Goal: Task Accomplishment & Management: Use online tool/utility

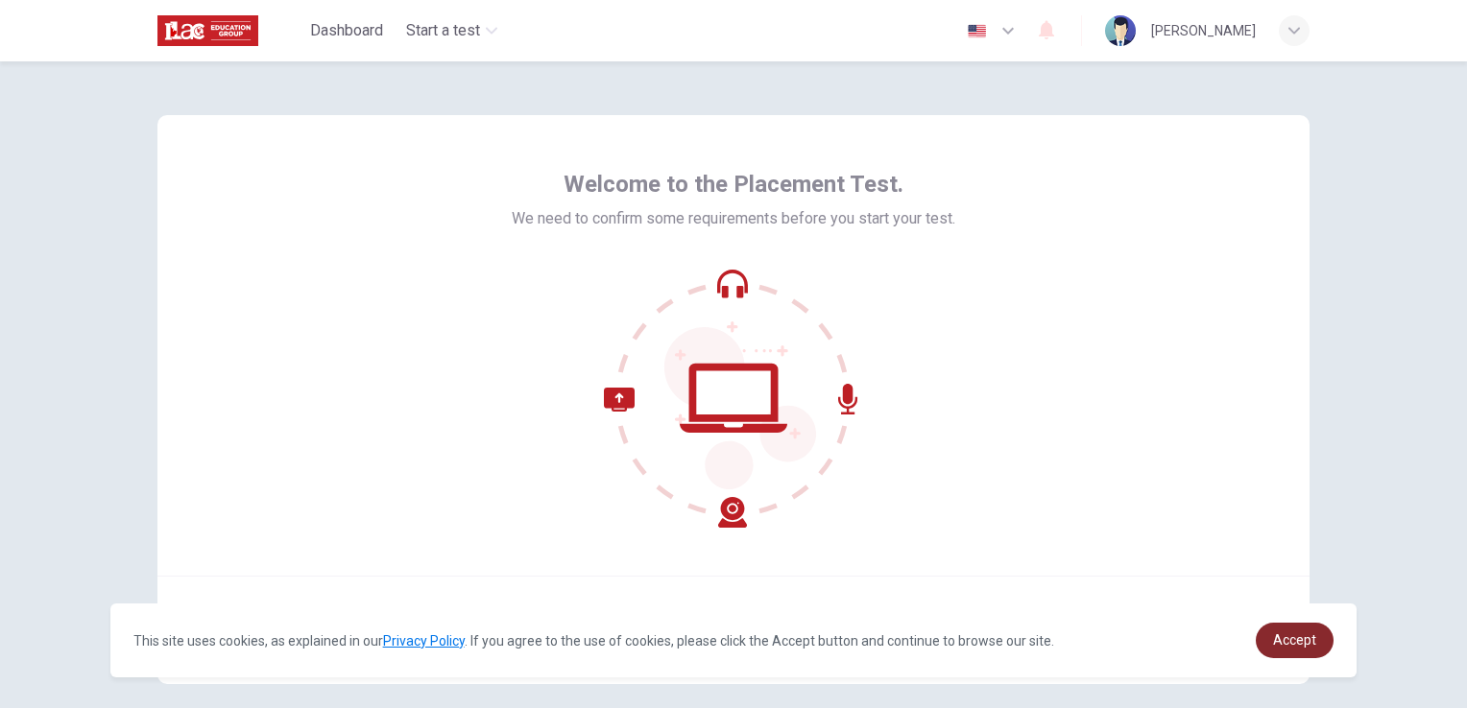
click at [1298, 654] on link "Accept" at bounding box center [1294, 641] width 78 height 36
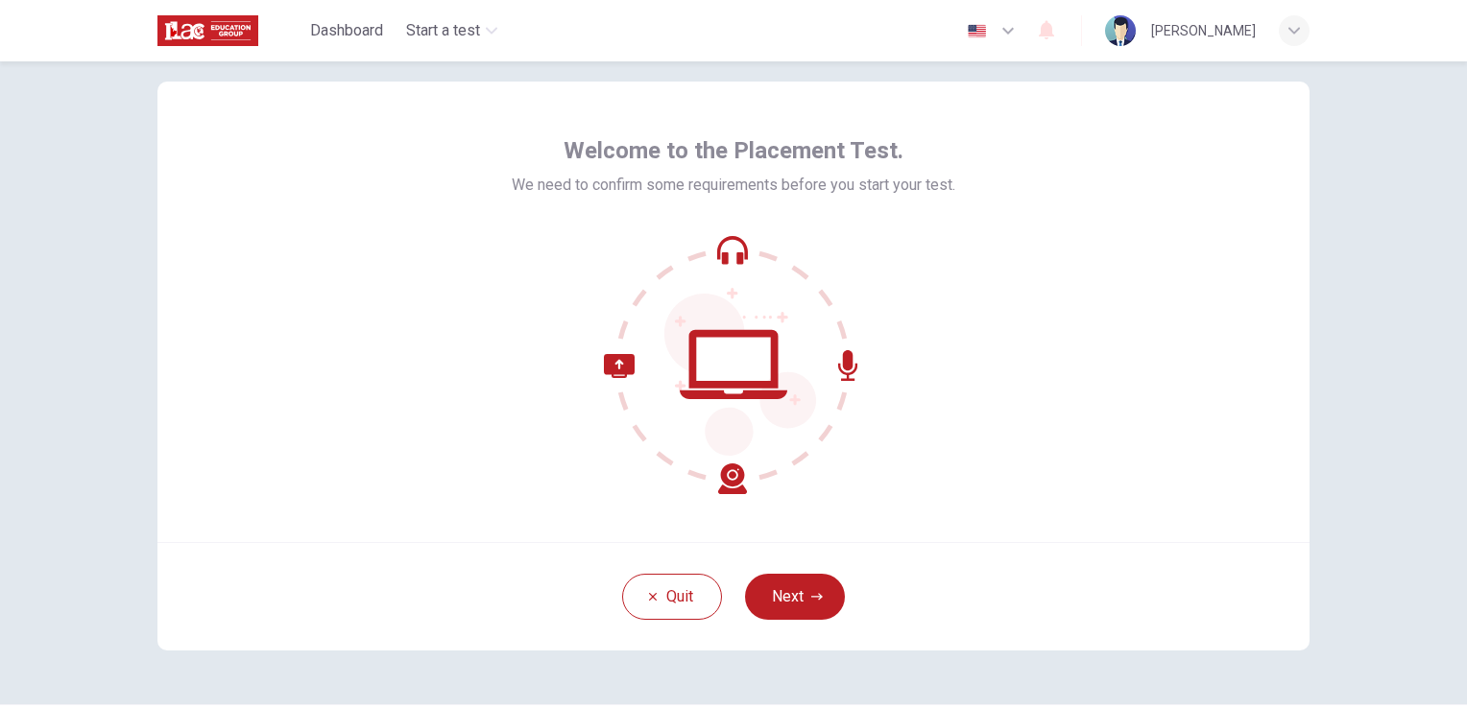
scroll to position [90, 0]
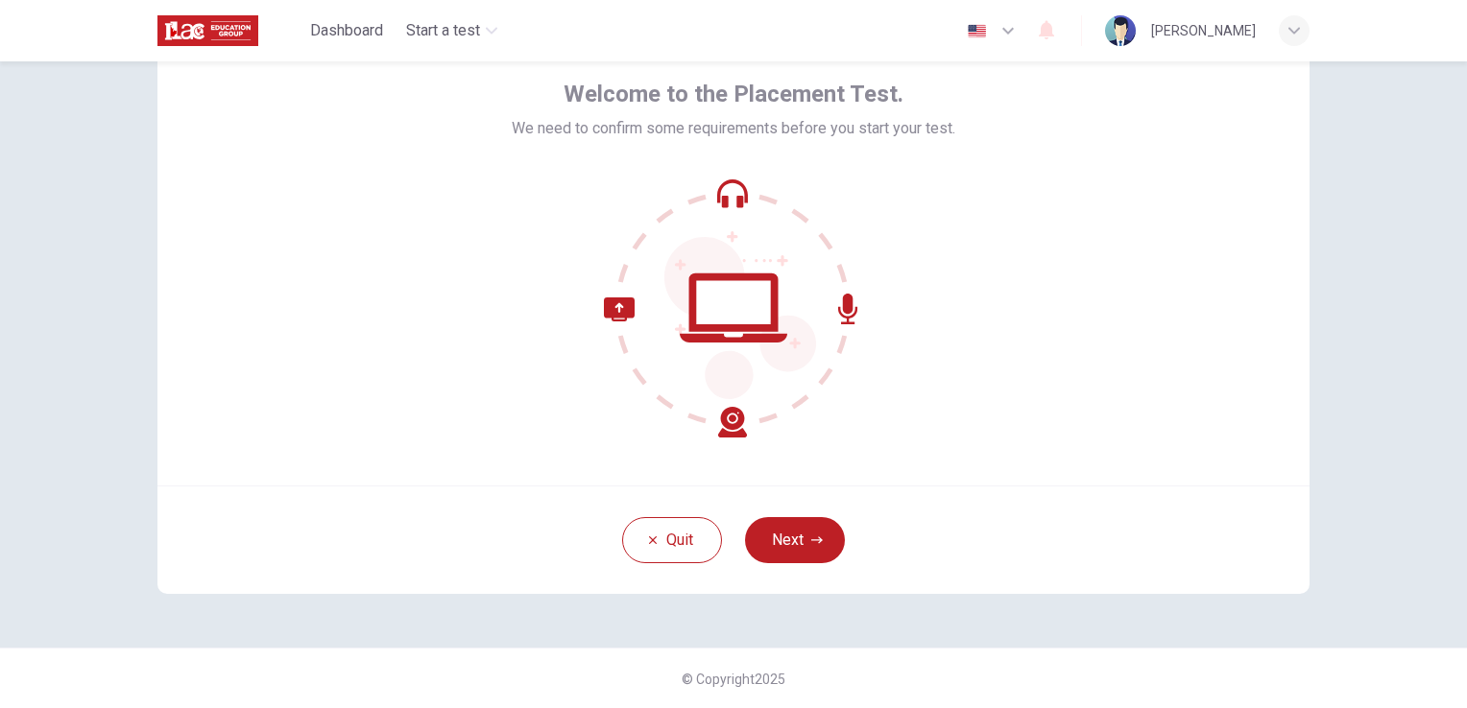
drag, startPoint x: 800, startPoint y: 516, endPoint x: 795, endPoint y: 531, distance: 15.5
click at [800, 517] on button "Next" at bounding box center [795, 540] width 100 height 46
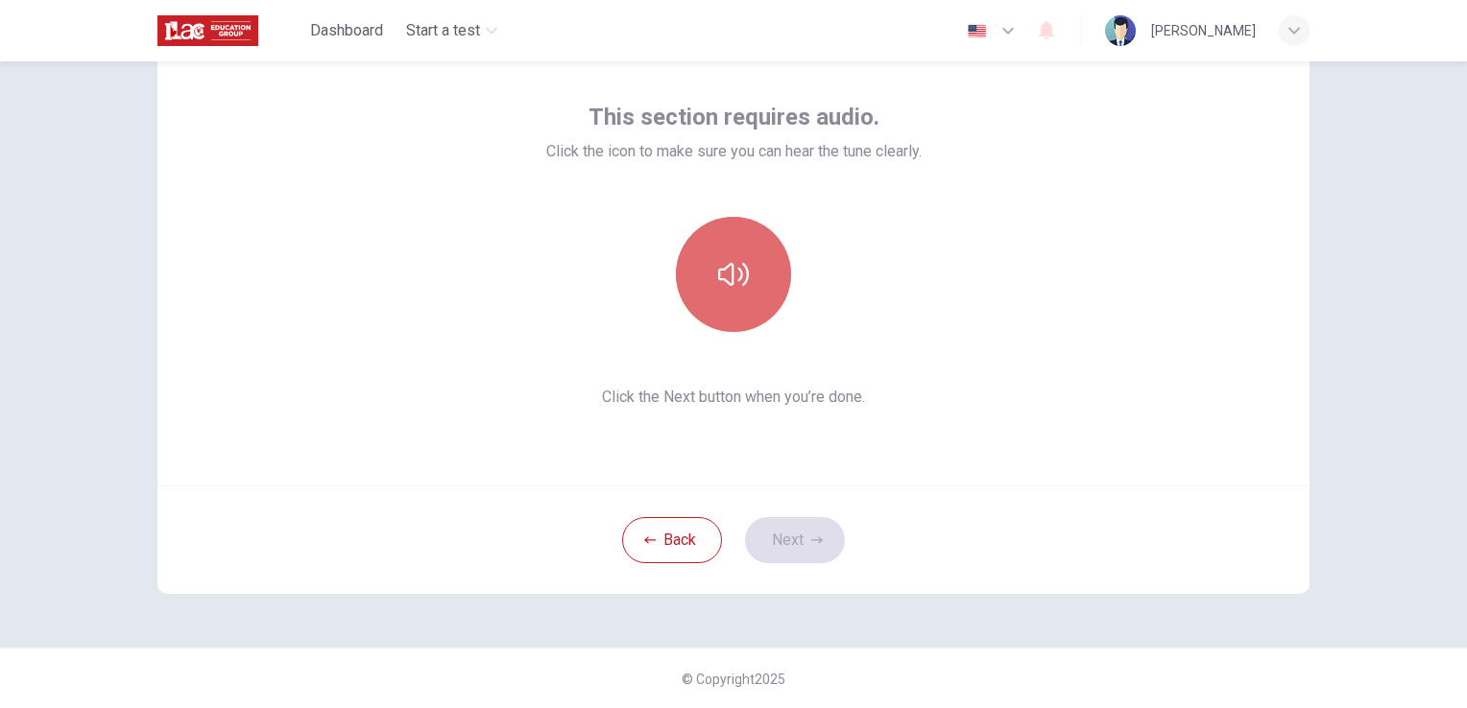
click at [732, 239] on button "button" at bounding box center [733, 274] width 115 height 115
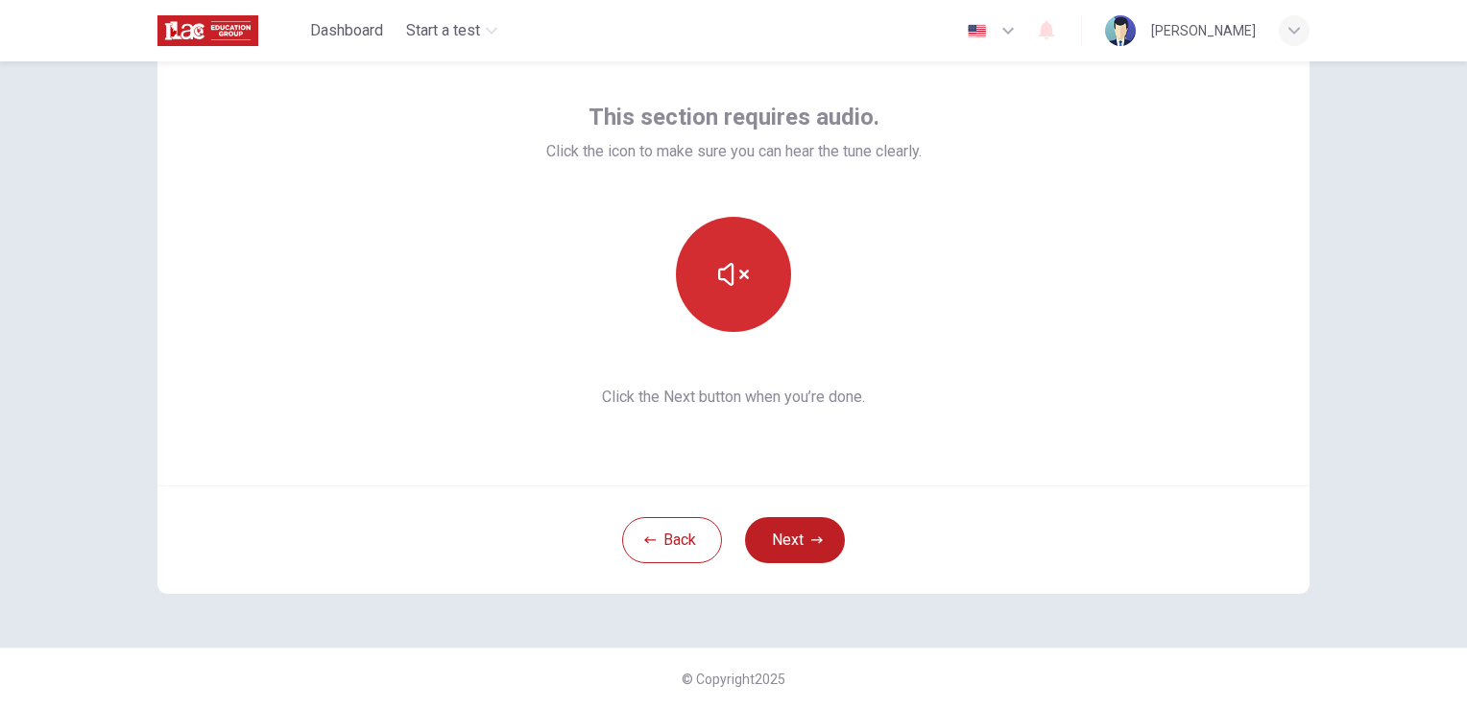
click at [699, 271] on button "button" at bounding box center [733, 274] width 115 height 115
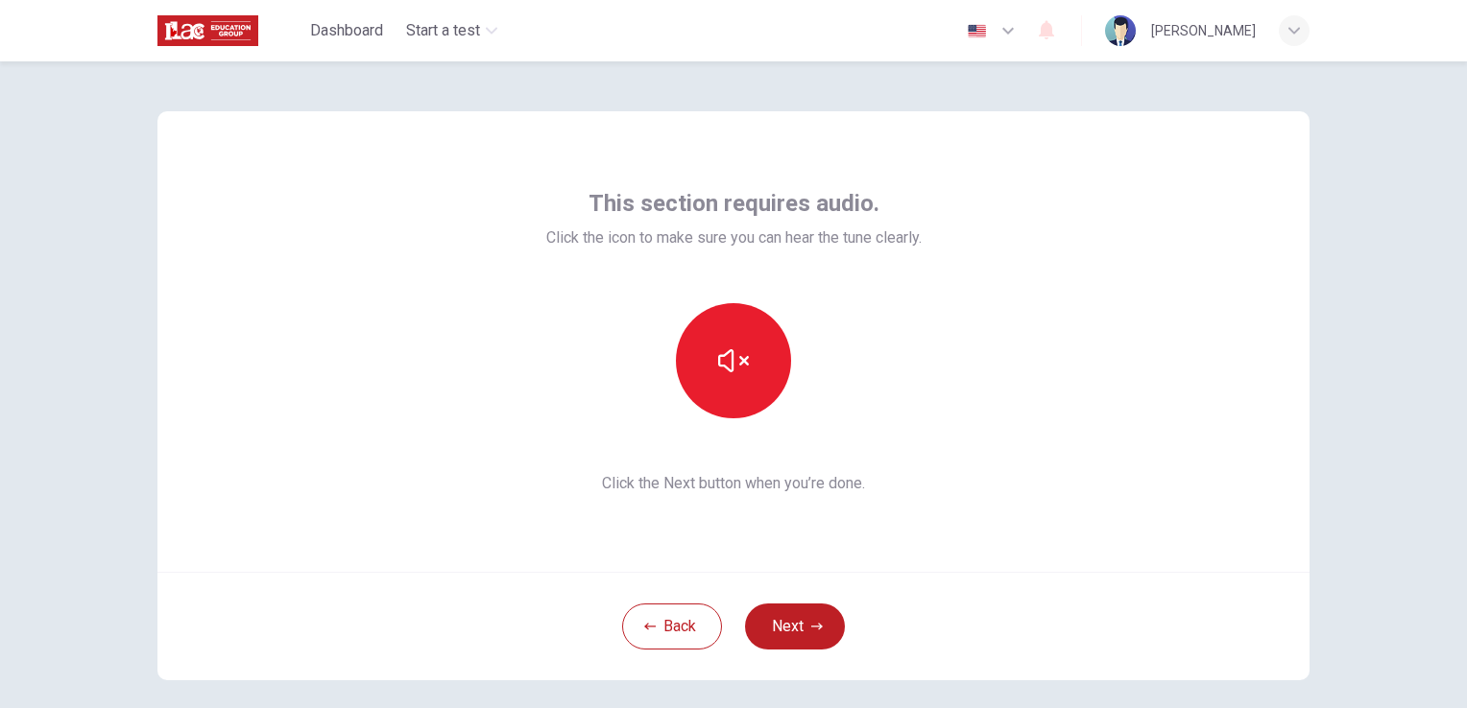
scroll to position [0, 0]
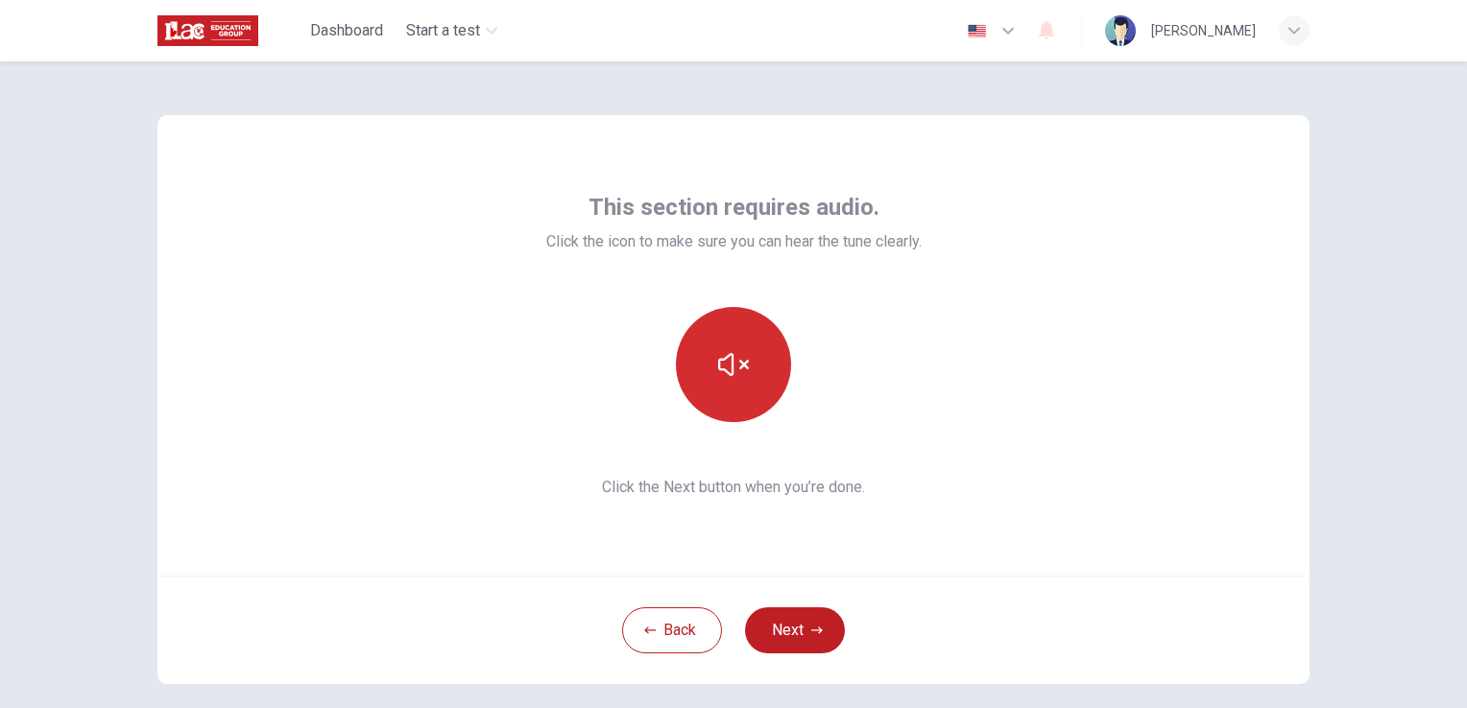
click at [782, 375] on button "button" at bounding box center [733, 364] width 115 height 115
drag, startPoint x: 941, startPoint y: 565, endPoint x: 866, endPoint y: 602, distance: 83.3
click at [941, 563] on div "This section requires audio. Click the icon to make sure you can hear the tune …" at bounding box center [733, 345] width 1152 height 461
click at [783, 659] on div "Back Next" at bounding box center [733, 630] width 1152 height 108
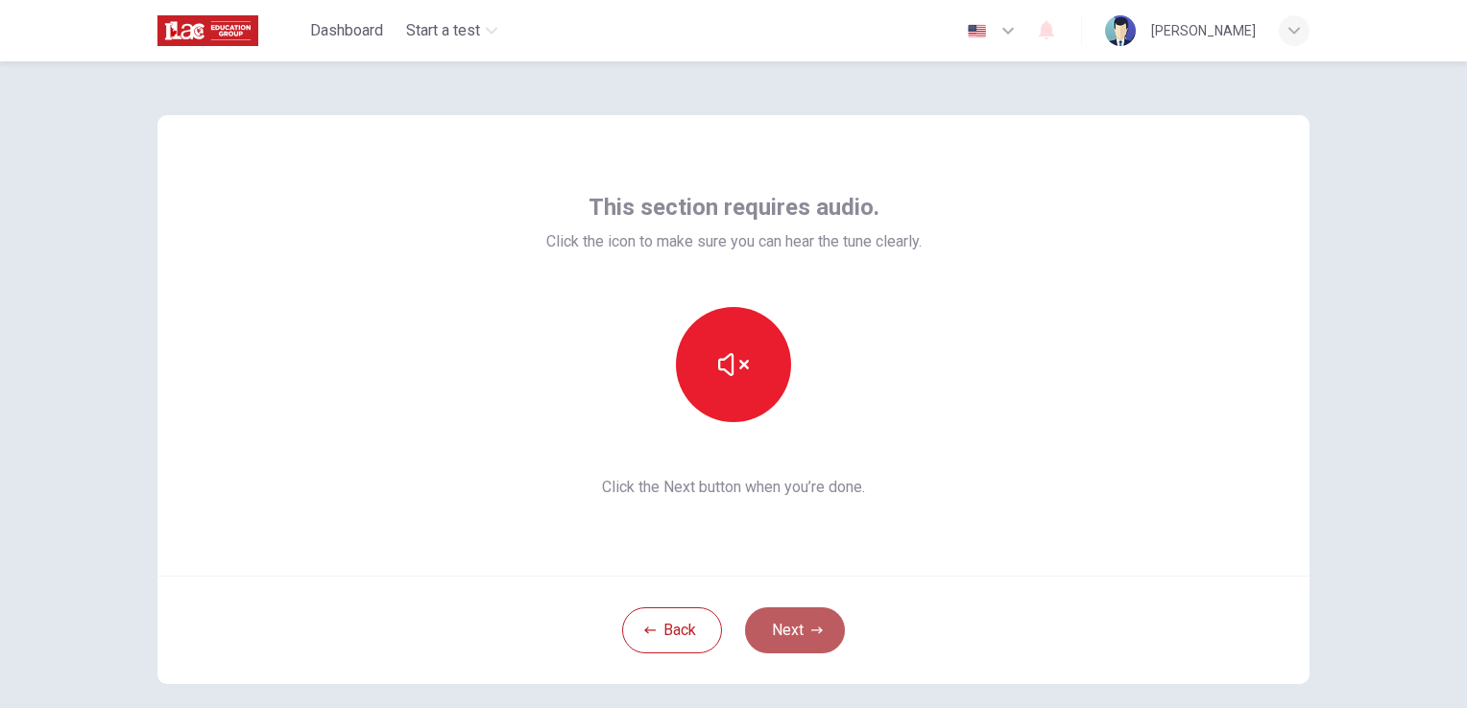
click at [805, 635] on button "Next" at bounding box center [795, 631] width 100 height 46
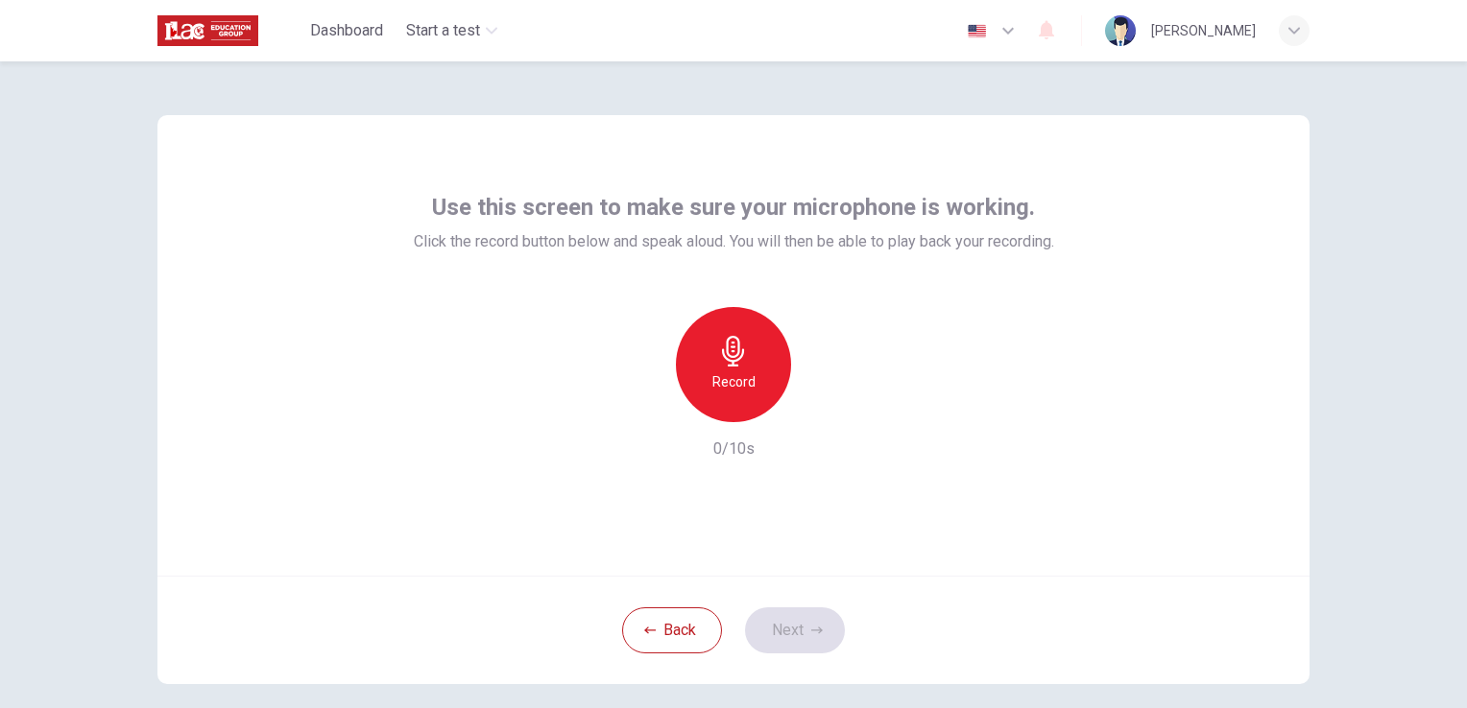
click at [1154, 275] on div "Use this screen to make sure your microphone is working. Click the record butto…" at bounding box center [733, 345] width 1152 height 461
click at [752, 345] on div "Record" at bounding box center [733, 364] width 115 height 115
click at [752, 345] on div "Stop" at bounding box center [733, 364] width 115 height 115
click at [824, 415] on icon "button" at bounding box center [821, 406] width 19 height 19
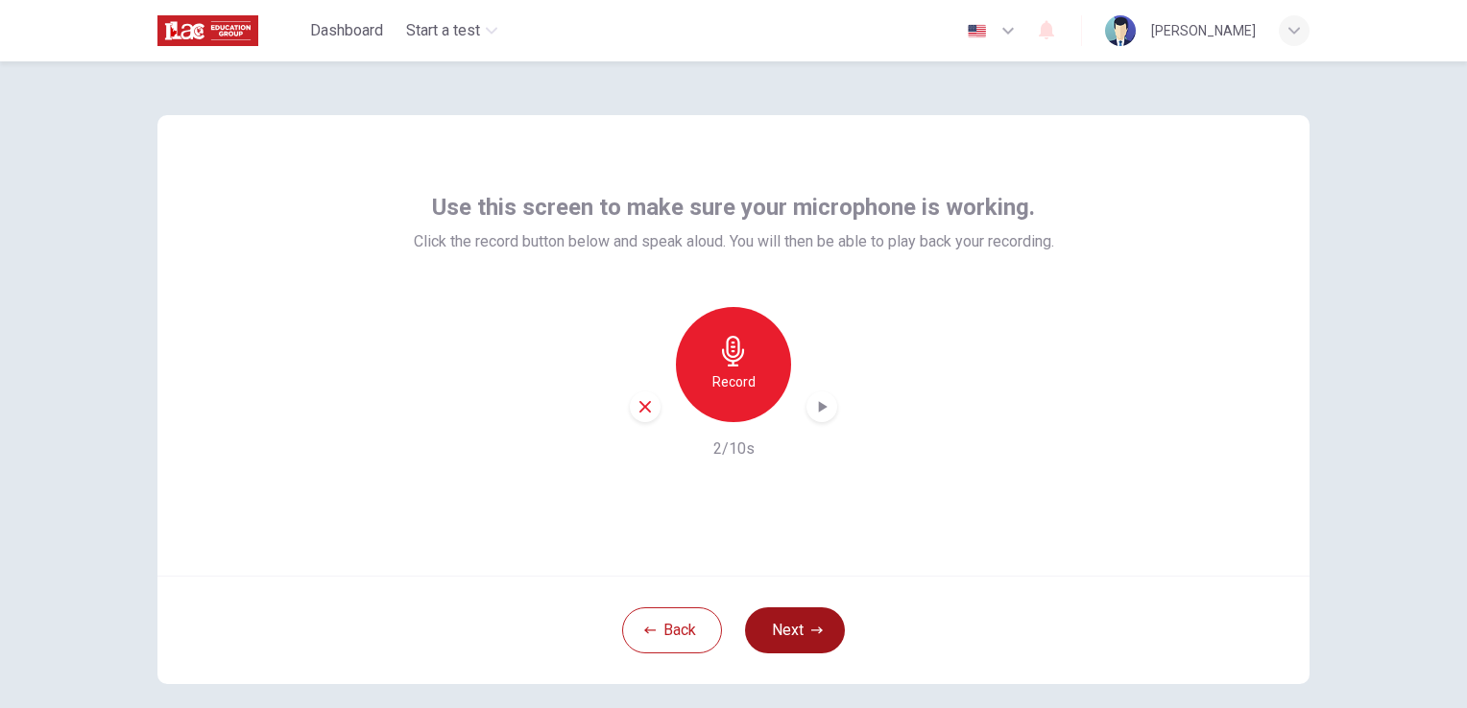
click at [793, 640] on button "Next" at bounding box center [795, 631] width 100 height 46
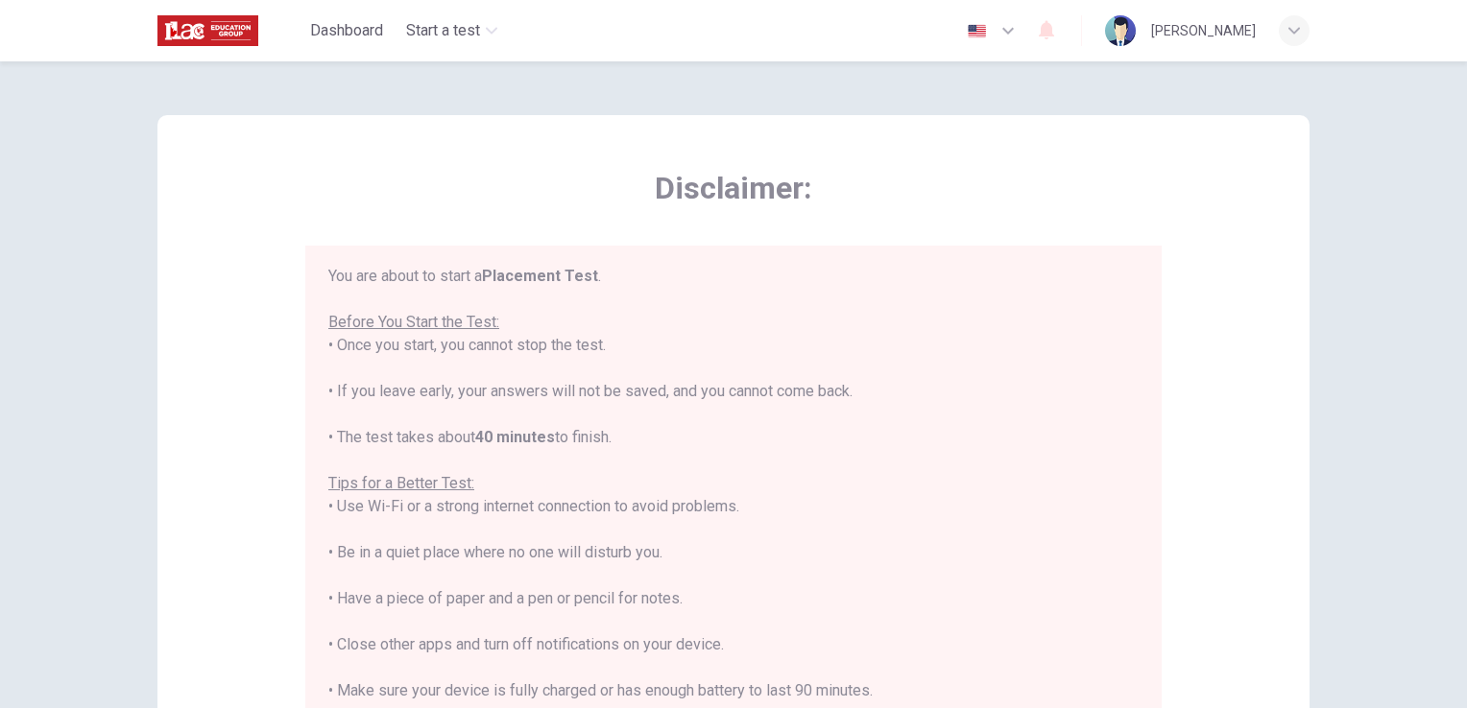
scroll to position [22, 0]
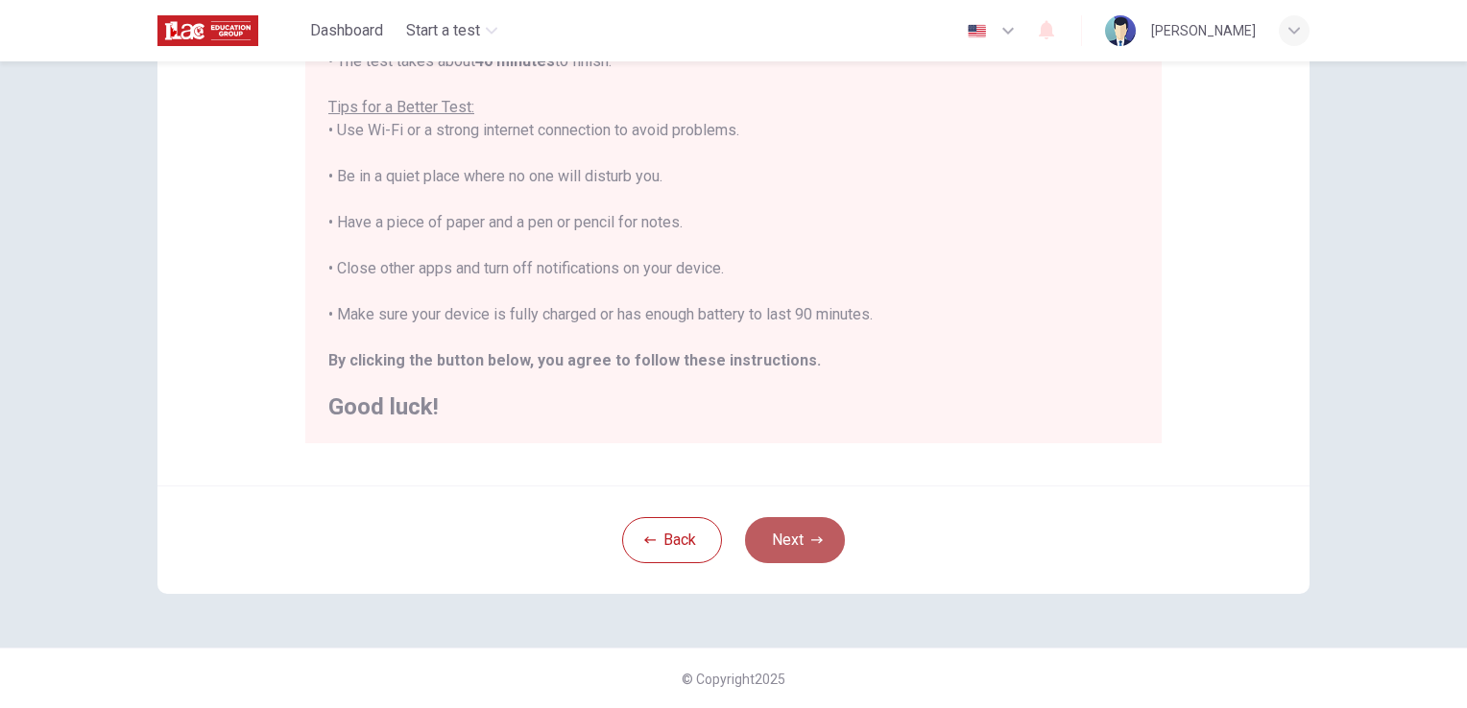
click at [797, 539] on button "Next" at bounding box center [795, 540] width 100 height 46
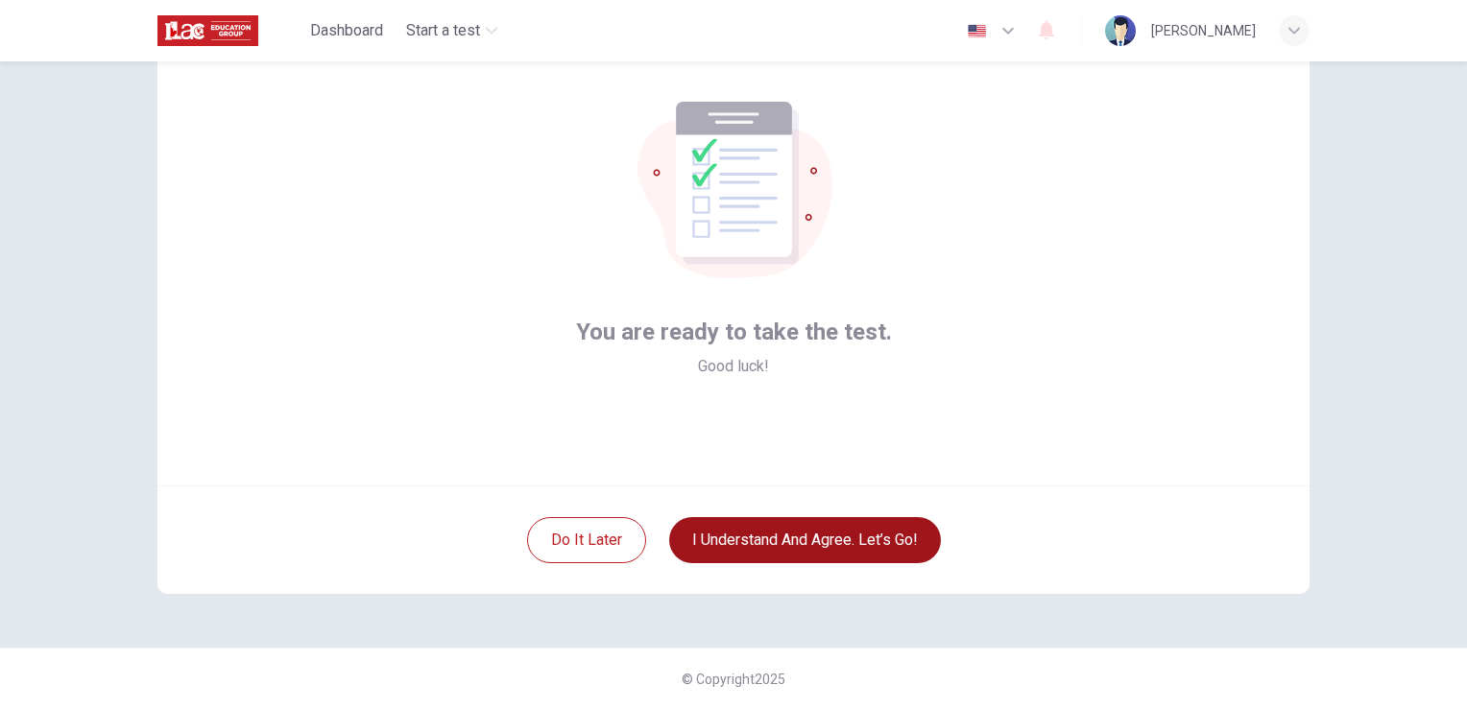
click at [810, 529] on button "I understand and agree. Let’s go!" at bounding box center [805, 540] width 272 height 46
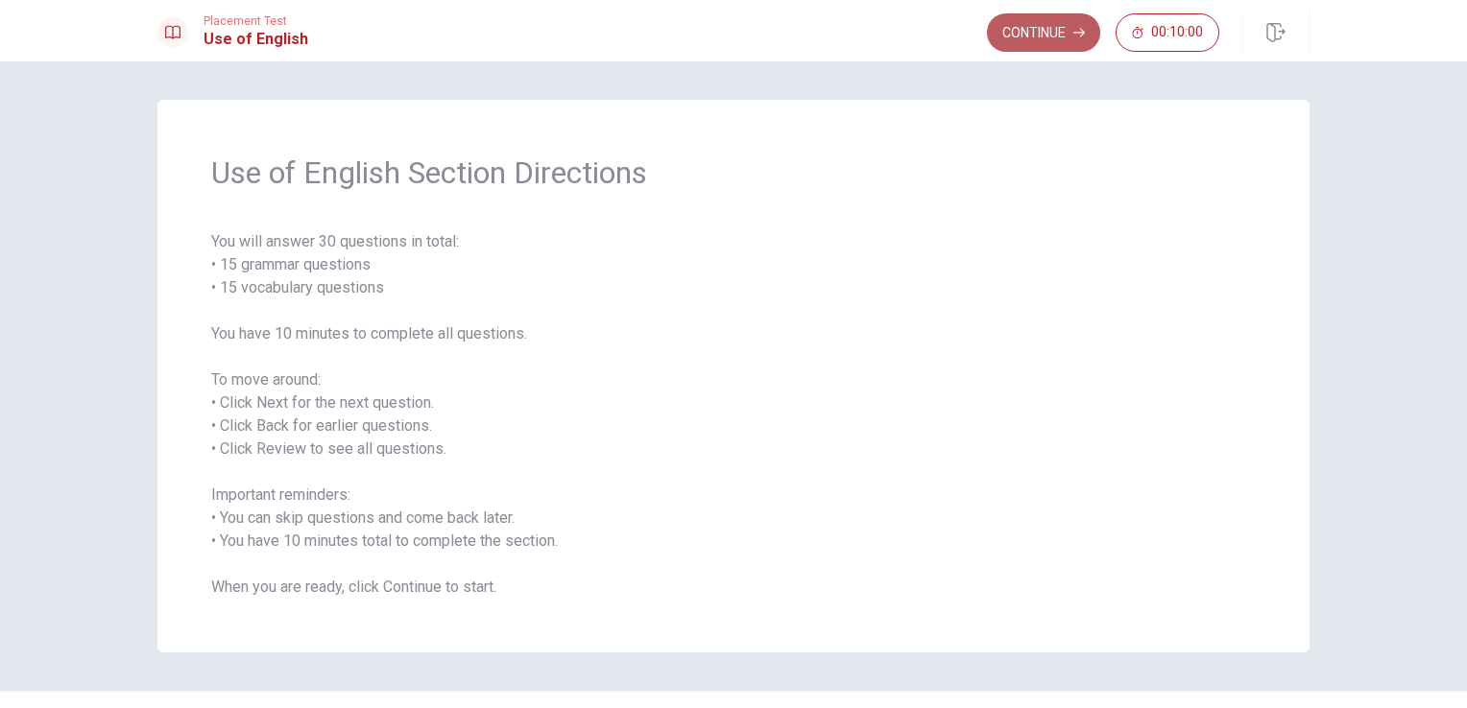
click at [1069, 34] on button "Continue" at bounding box center [1043, 32] width 113 height 38
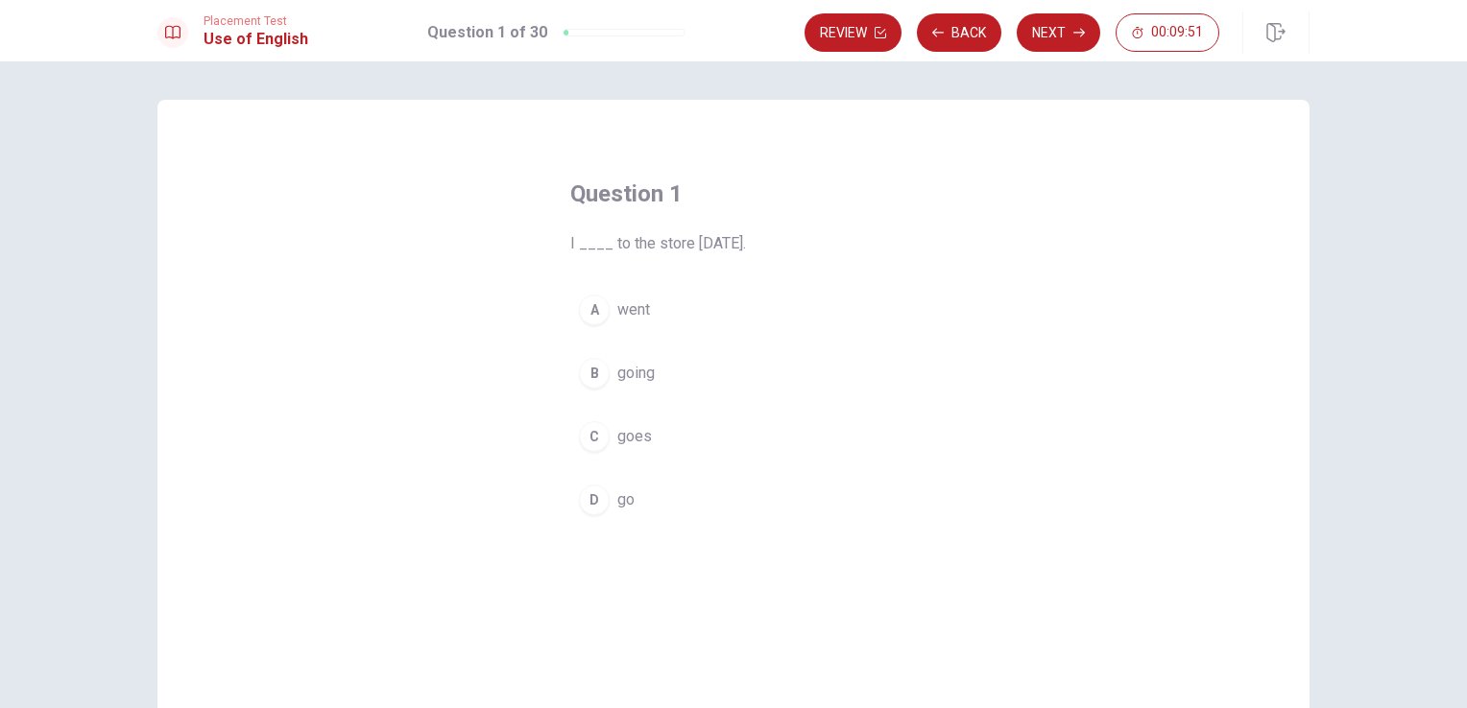
click at [588, 305] on div "A" at bounding box center [594, 310] width 31 height 31
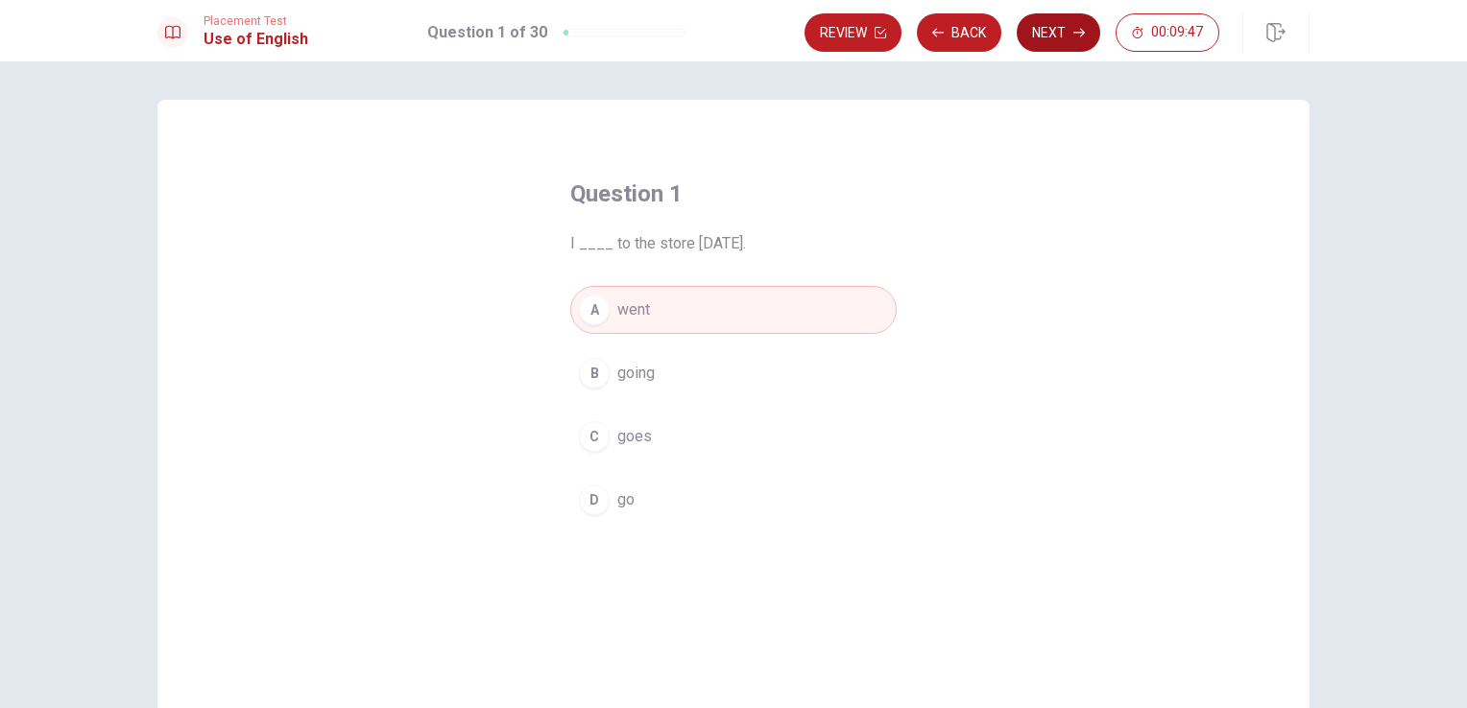
click at [1044, 29] on button "Next" at bounding box center [1058, 32] width 84 height 38
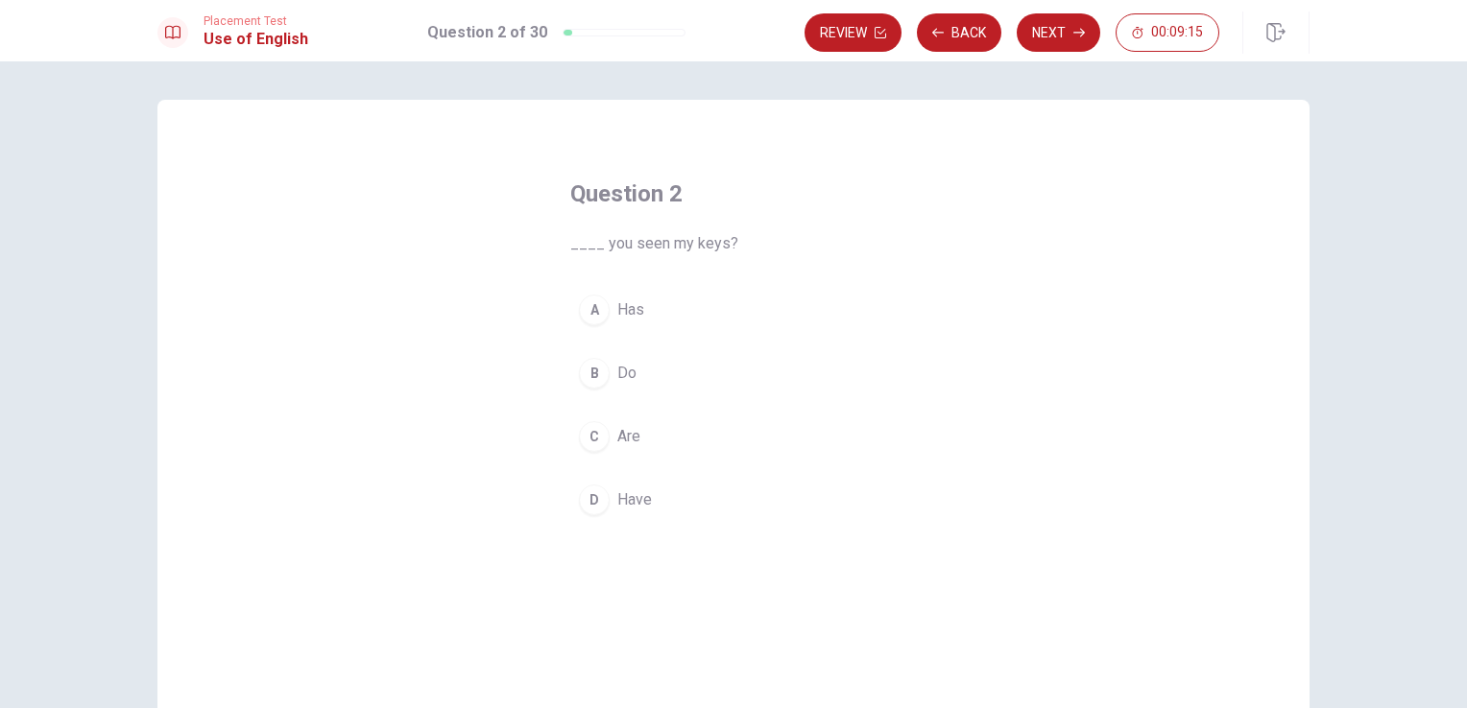
click at [594, 501] on div "D" at bounding box center [594, 500] width 31 height 31
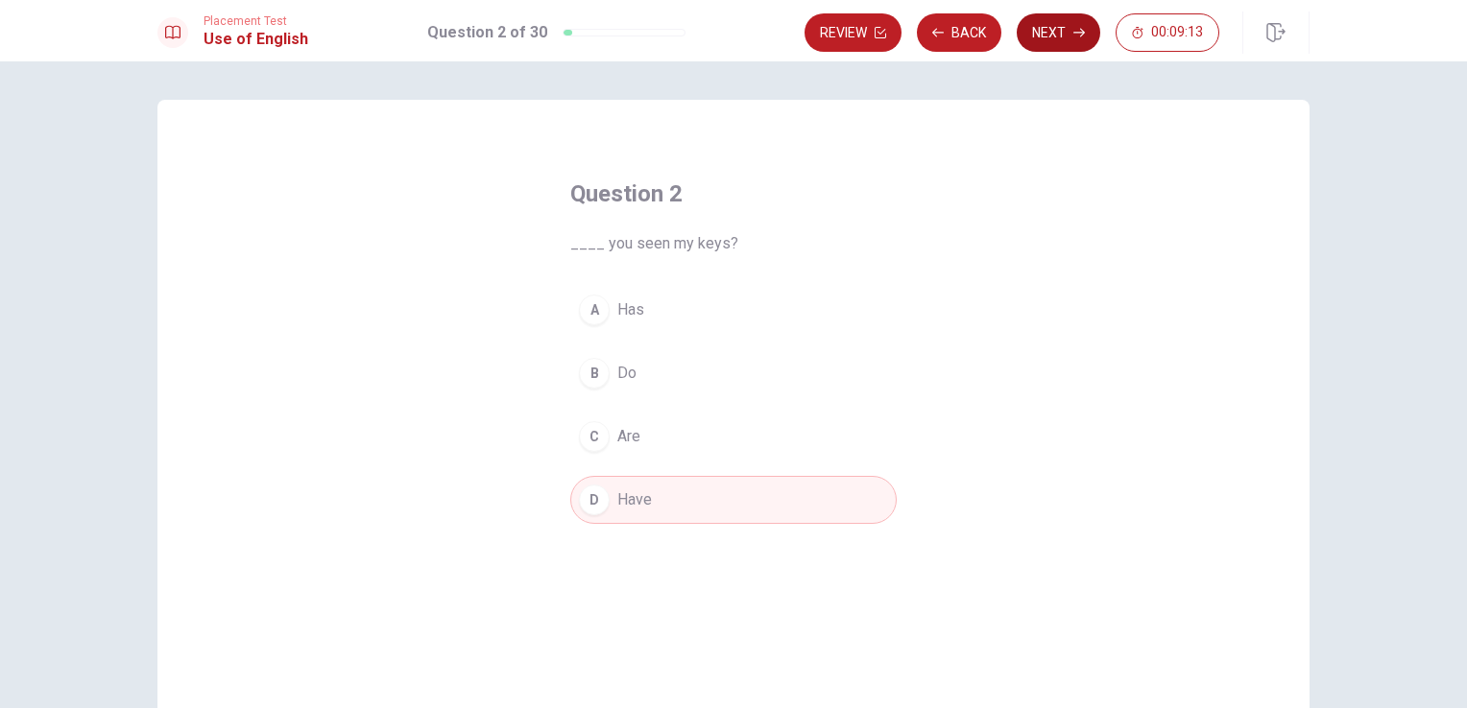
click at [1051, 38] on button "Next" at bounding box center [1058, 32] width 84 height 38
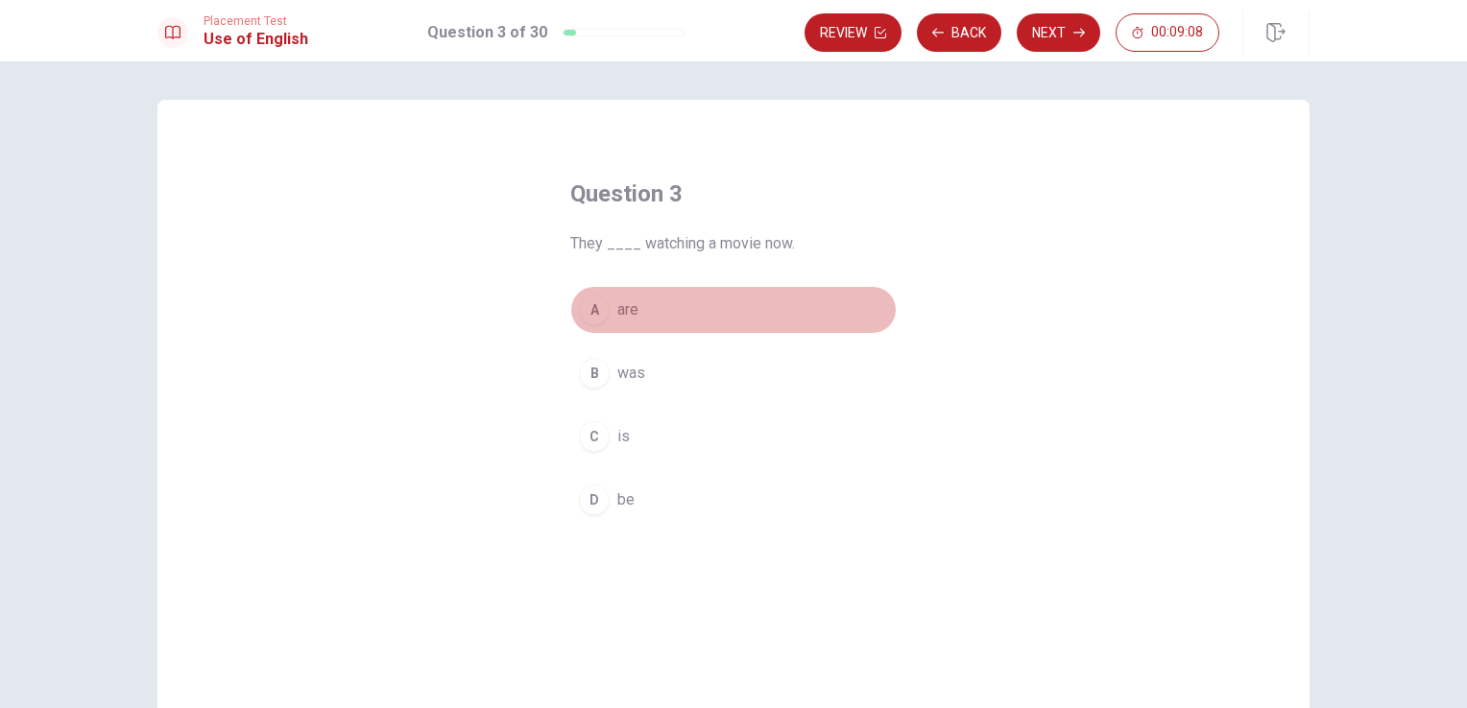
click at [587, 315] on div "A" at bounding box center [594, 310] width 31 height 31
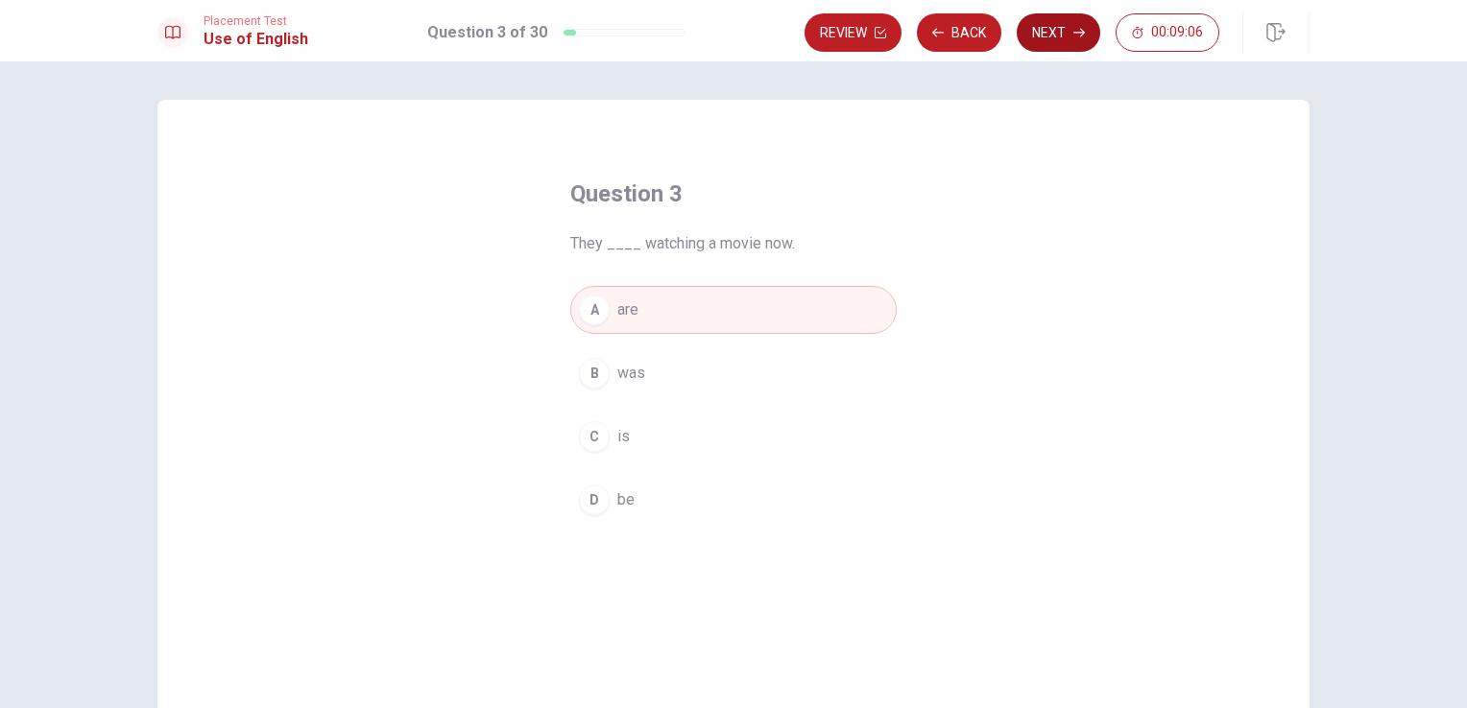
click at [1048, 21] on button "Next" at bounding box center [1058, 32] width 84 height 38
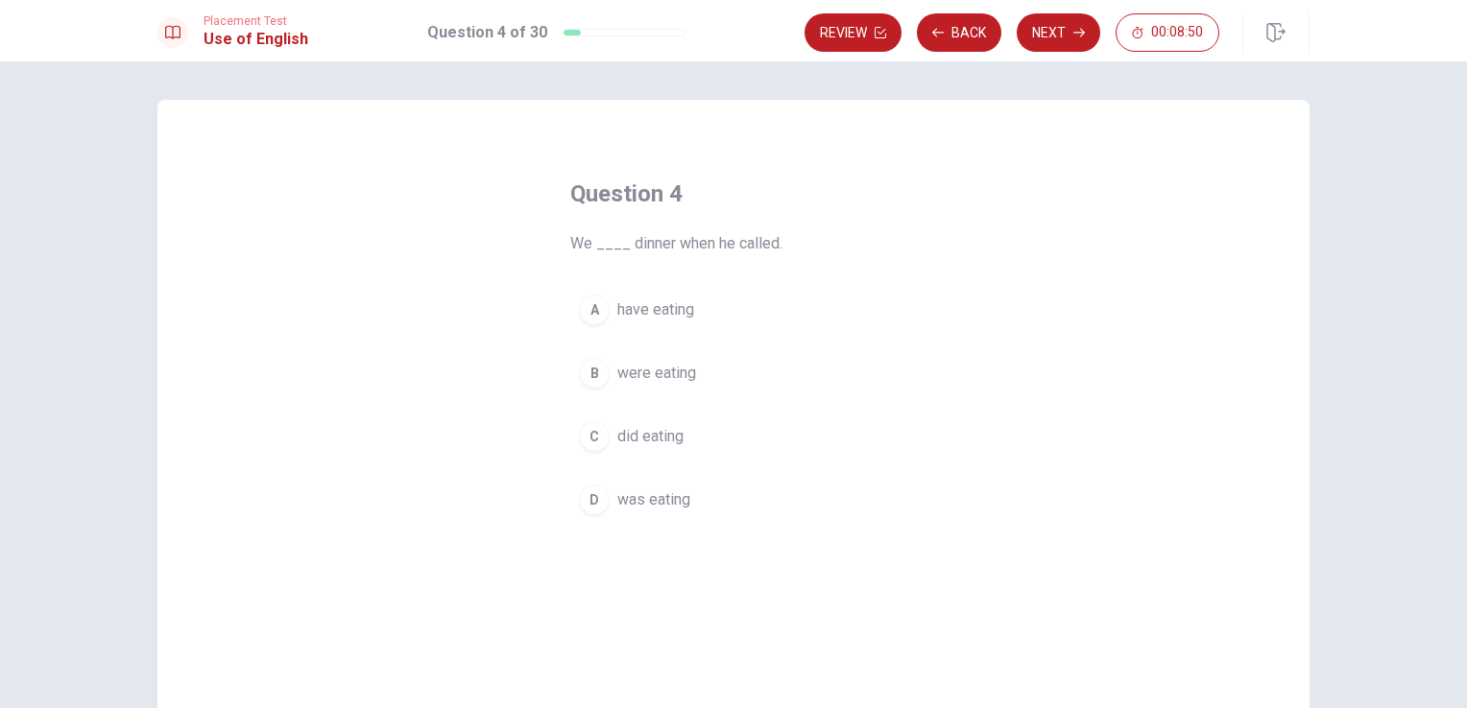
click at [591, 373] on div "B" at bounding box center [594, 373] width 31 height 31
click at [1056, 12] on div "Review Back Next 00:08:49" at bounding box center [1056, 33] width 505 height 42
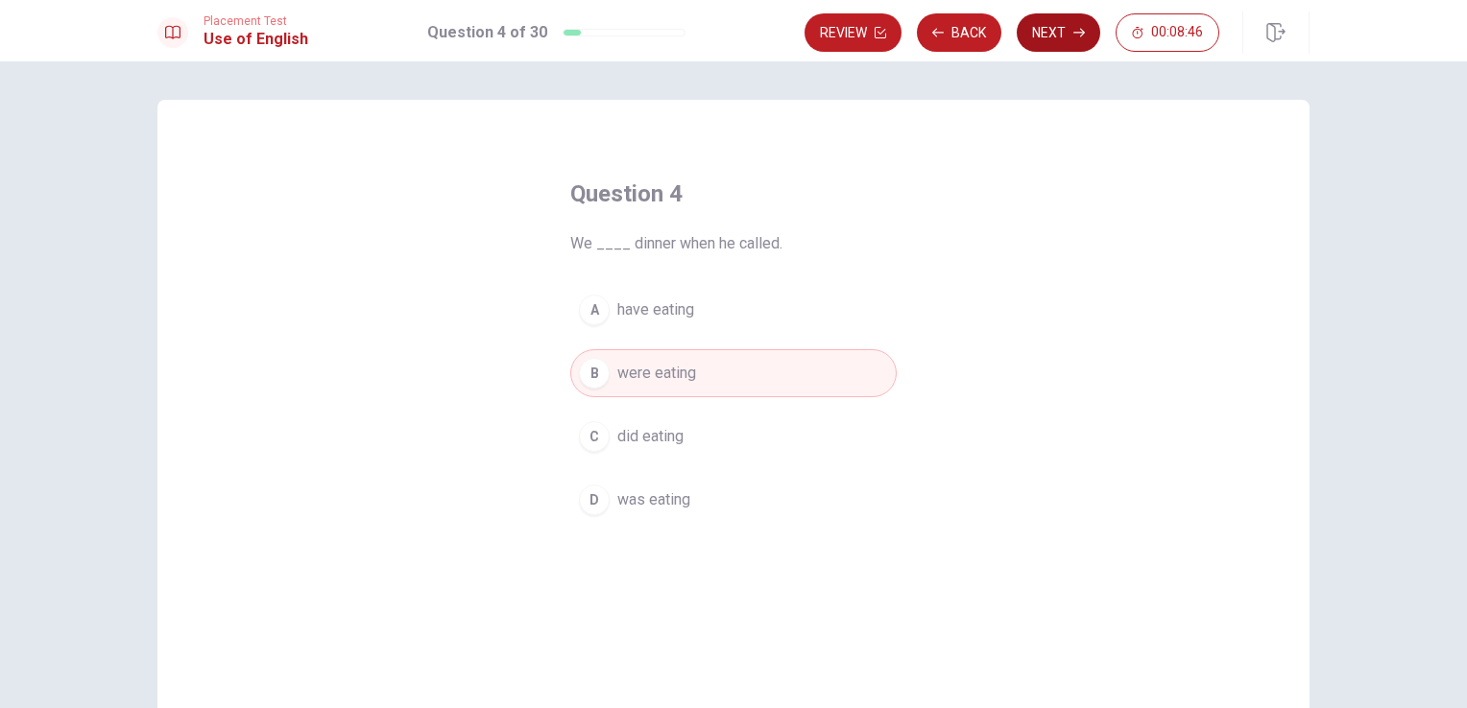
click at [1038, 36] on button "Next" at bounding box center [1058, 32] width 84 height 38
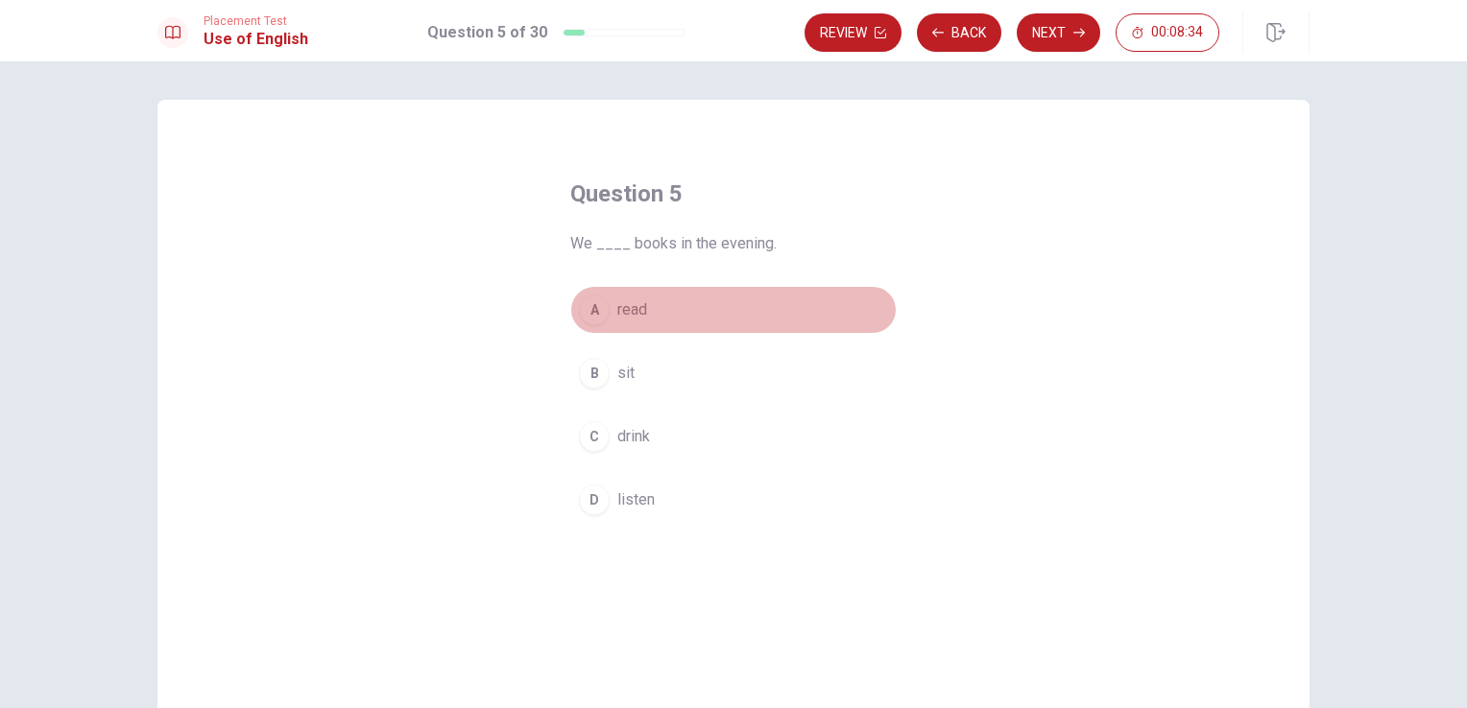
click at [590, 311] on div "A" at bounding box center [594, 310] width 31 height 31
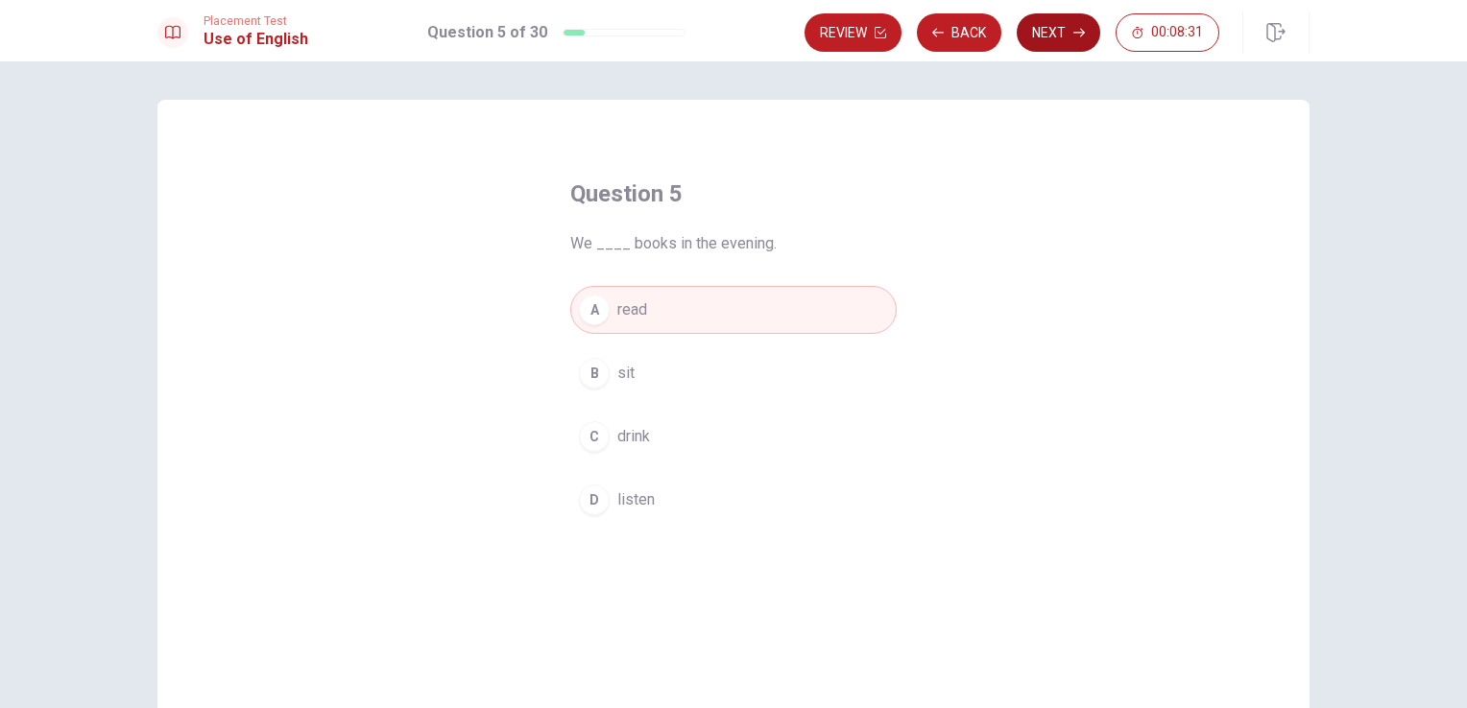
click at [1054, 32] on button "Next" at bounding box center [1058, 32] width 84 height 38
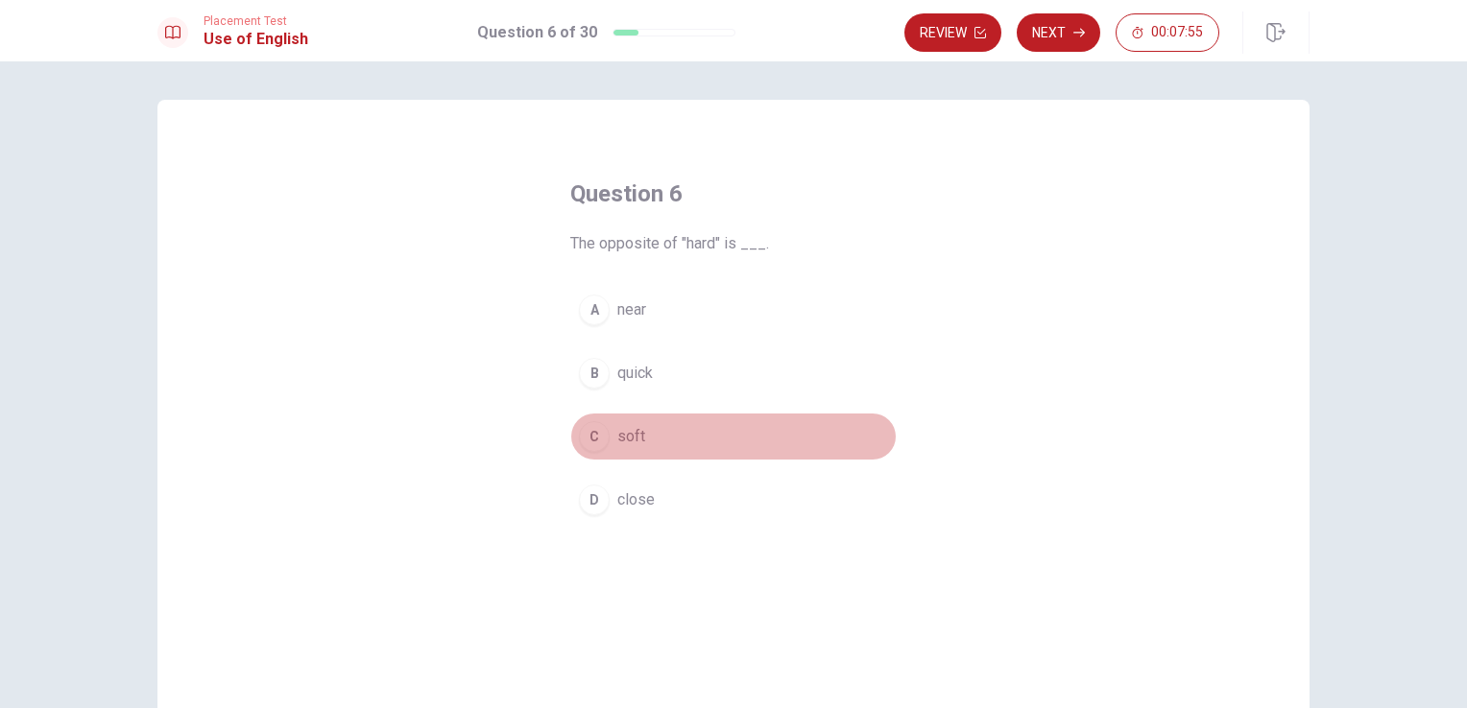
click at [599, 442] on div "C" at bounding box center [594, 436] width 31 height 31
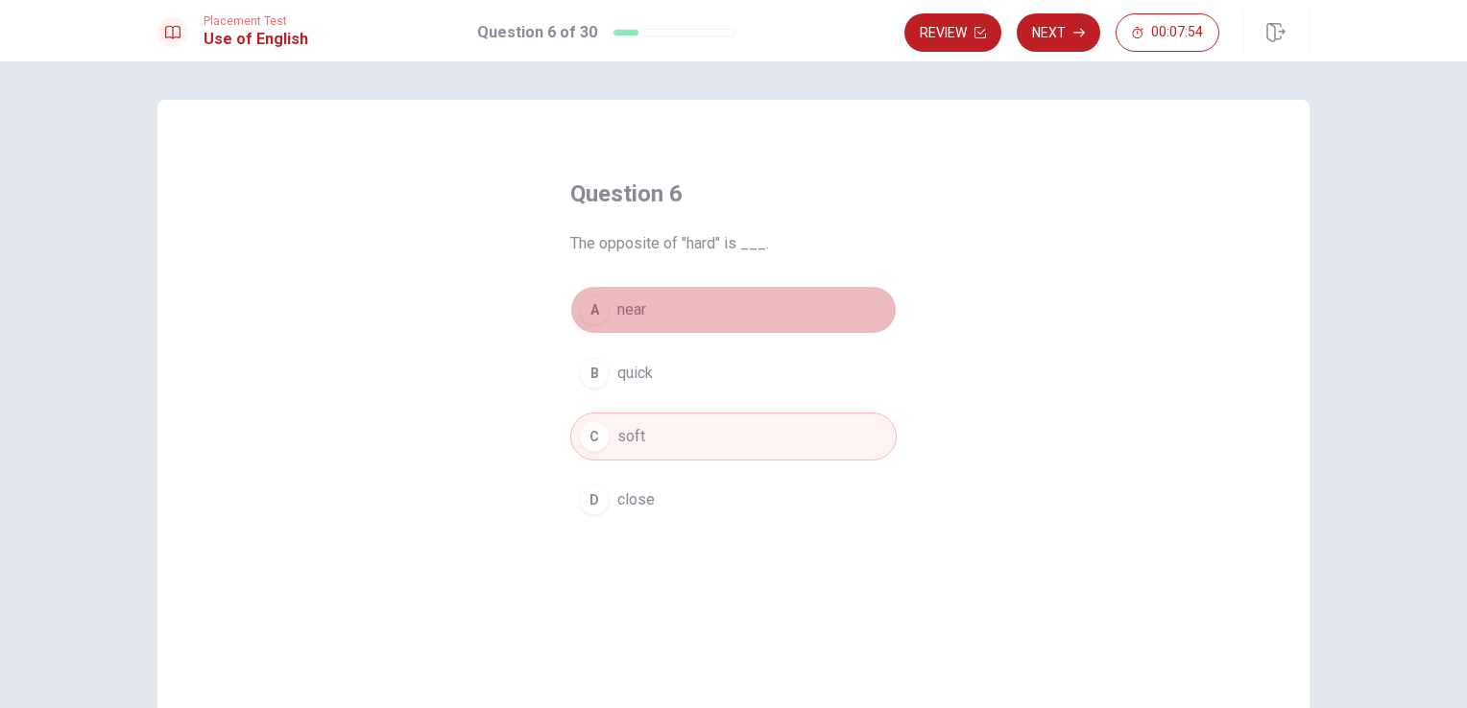
click at [621, 320] on span "near" at bounding box center [631, 309] width 29 height 23
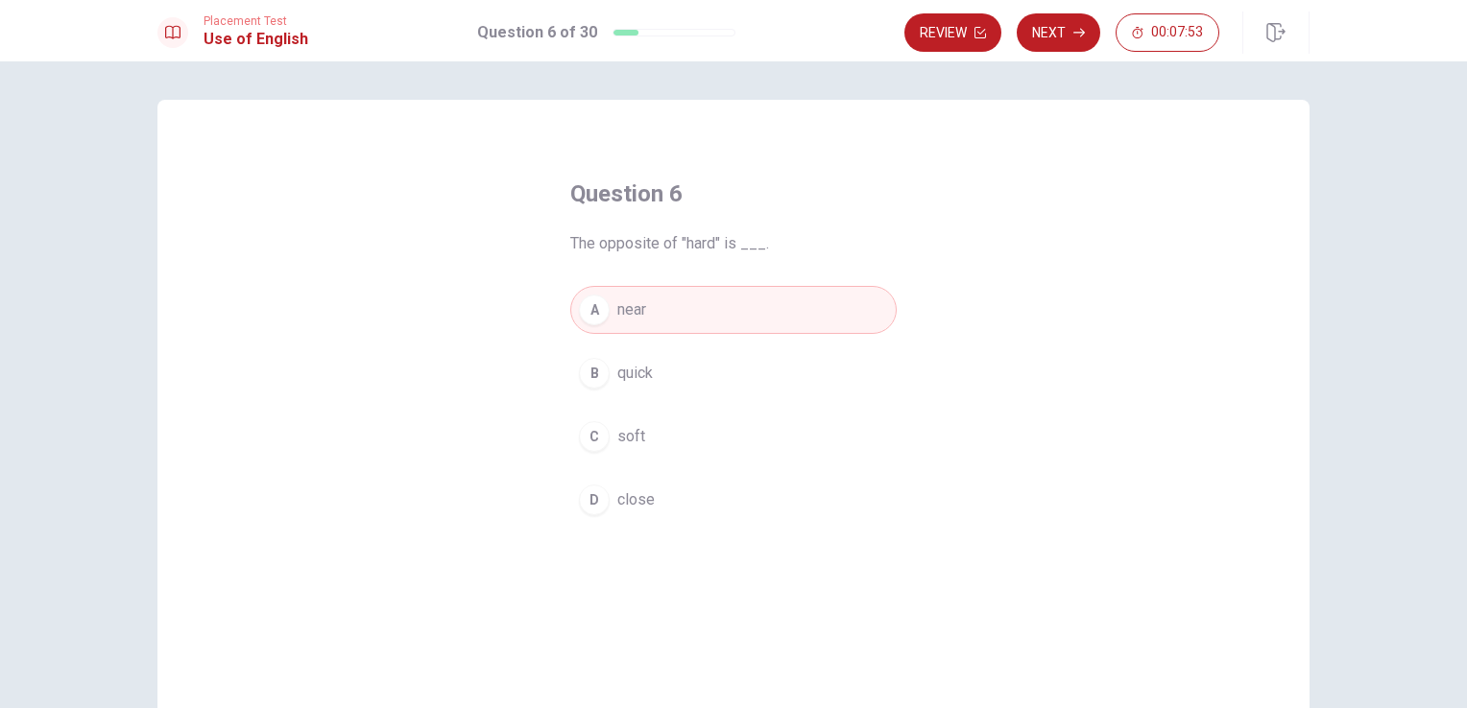
click at [624, 365] on button "B quick" at bounding box center [733, 373] width 326 height 48
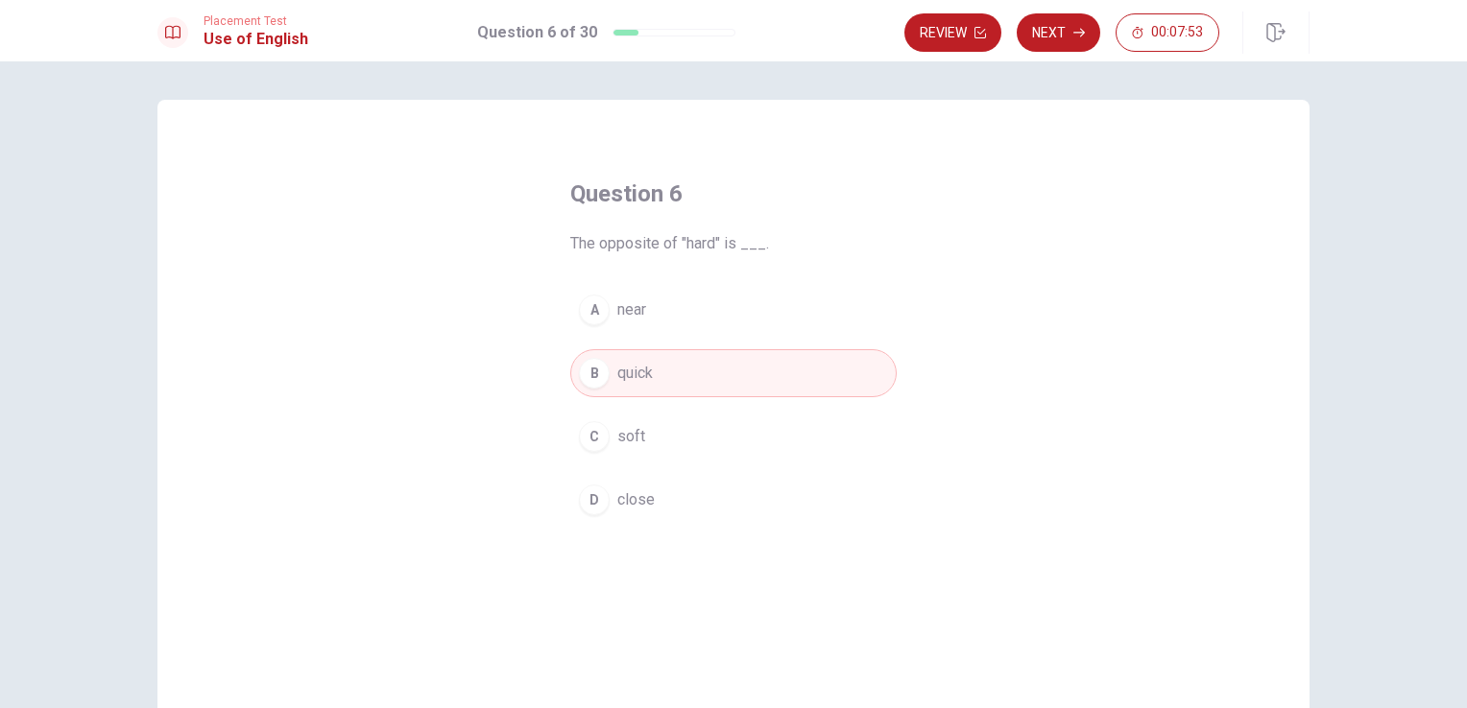
click at [646, 301] on button "A near" at bounding box center [733, 310] width 326 height 48
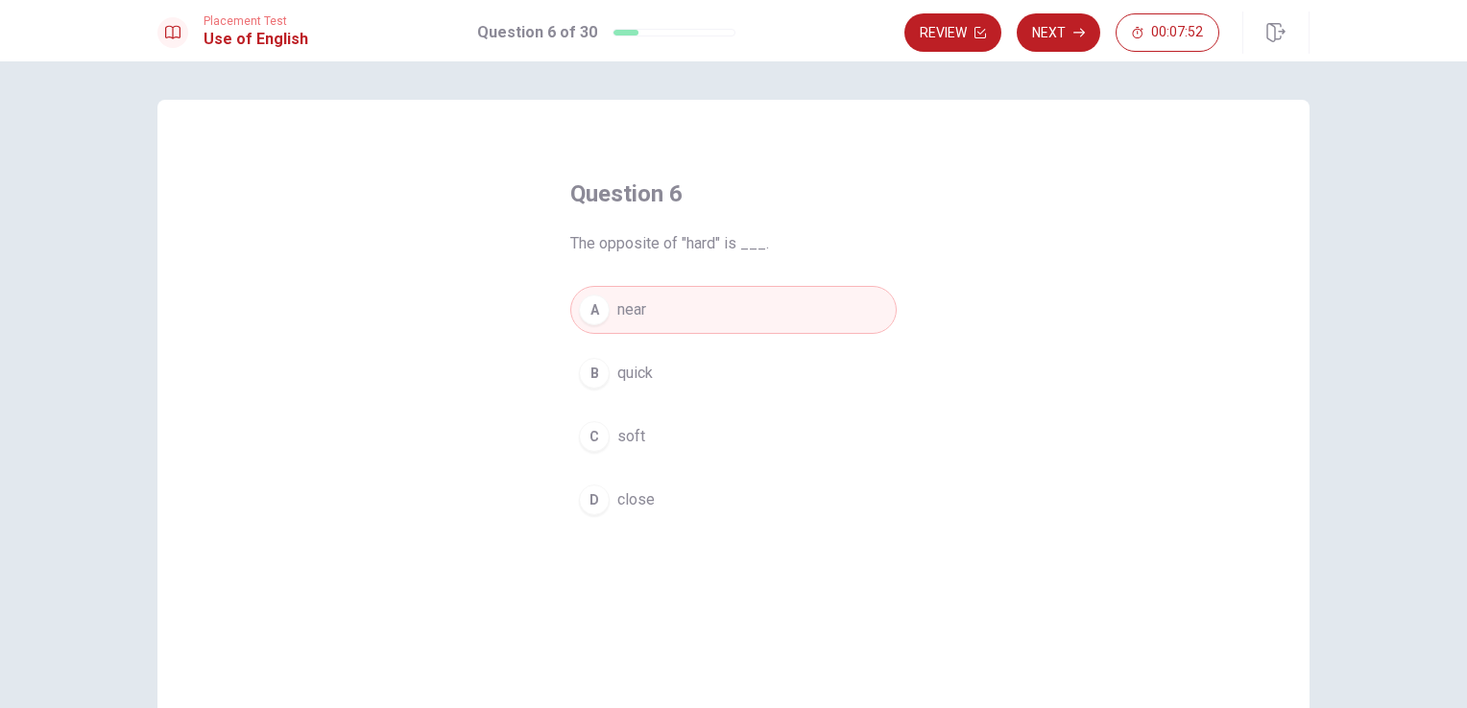
click at [648, 330] on button "A near" at bounding box center [733, 310] width 326 height 48
click at [647, 359] on button "B quick" at bounding box center [733, 373] width 326 height 48
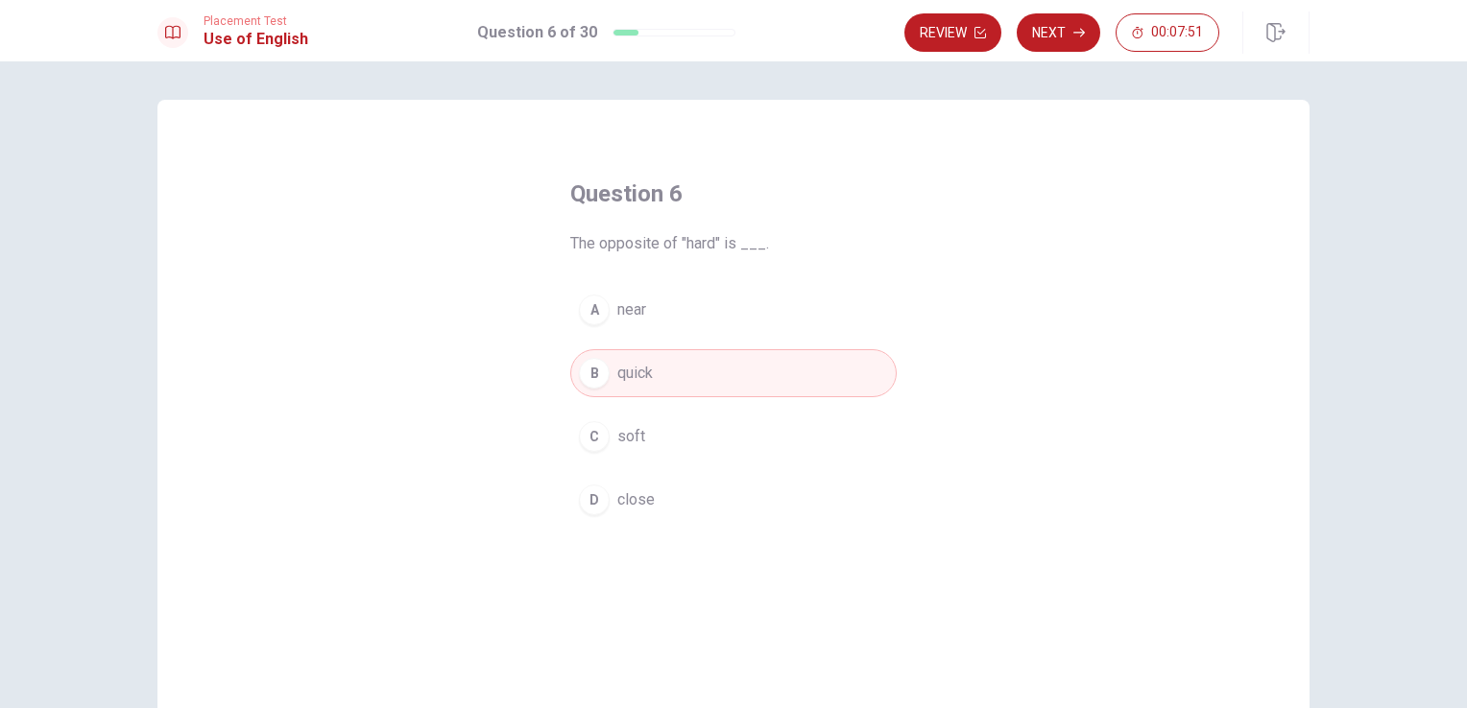
click at [647, 301] on button "A near" at bounding box center [733, 310] width 326 height 48
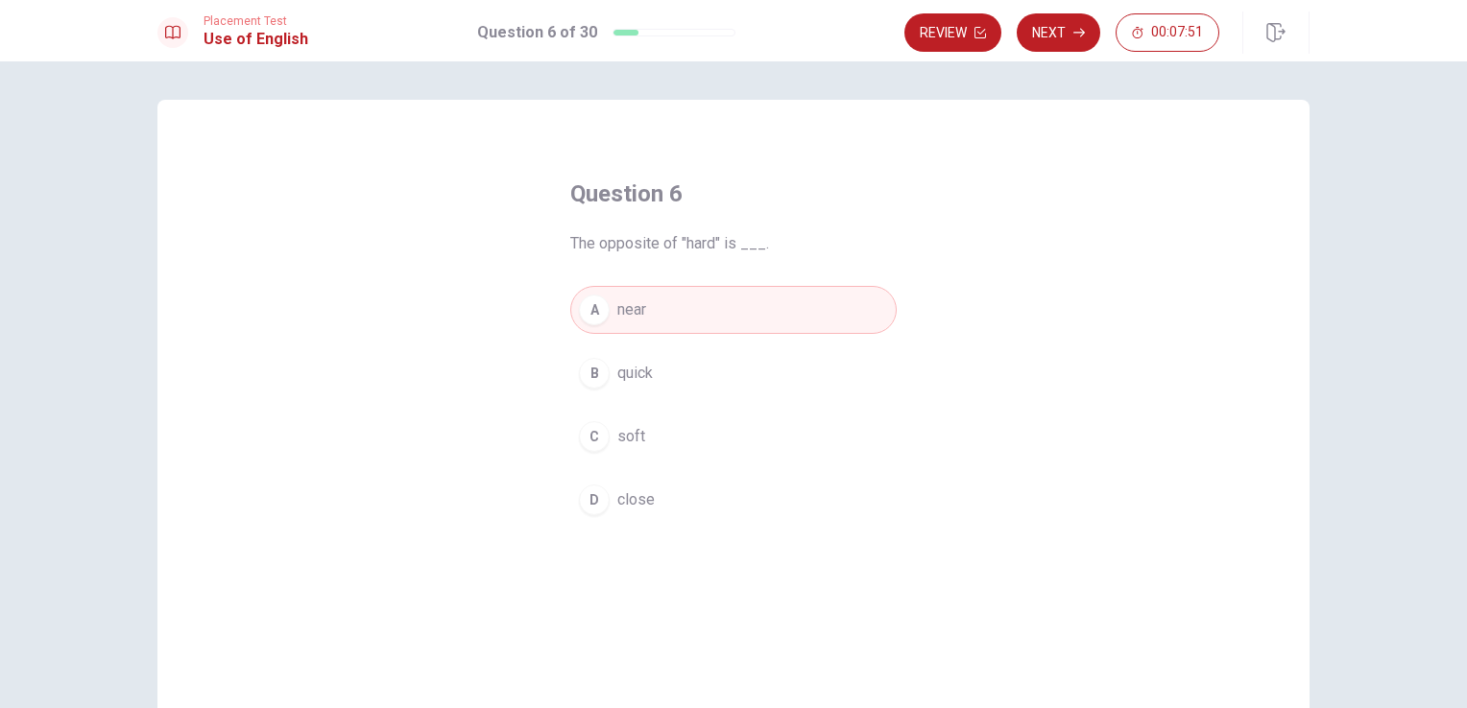
click at [647, 351] on div "A near B quick C soft D close" at bounding box center [733, 405] width 326 height 238
click at [651, 367] on button "B quick" at bounding box center [733, 373] width 326 height 48
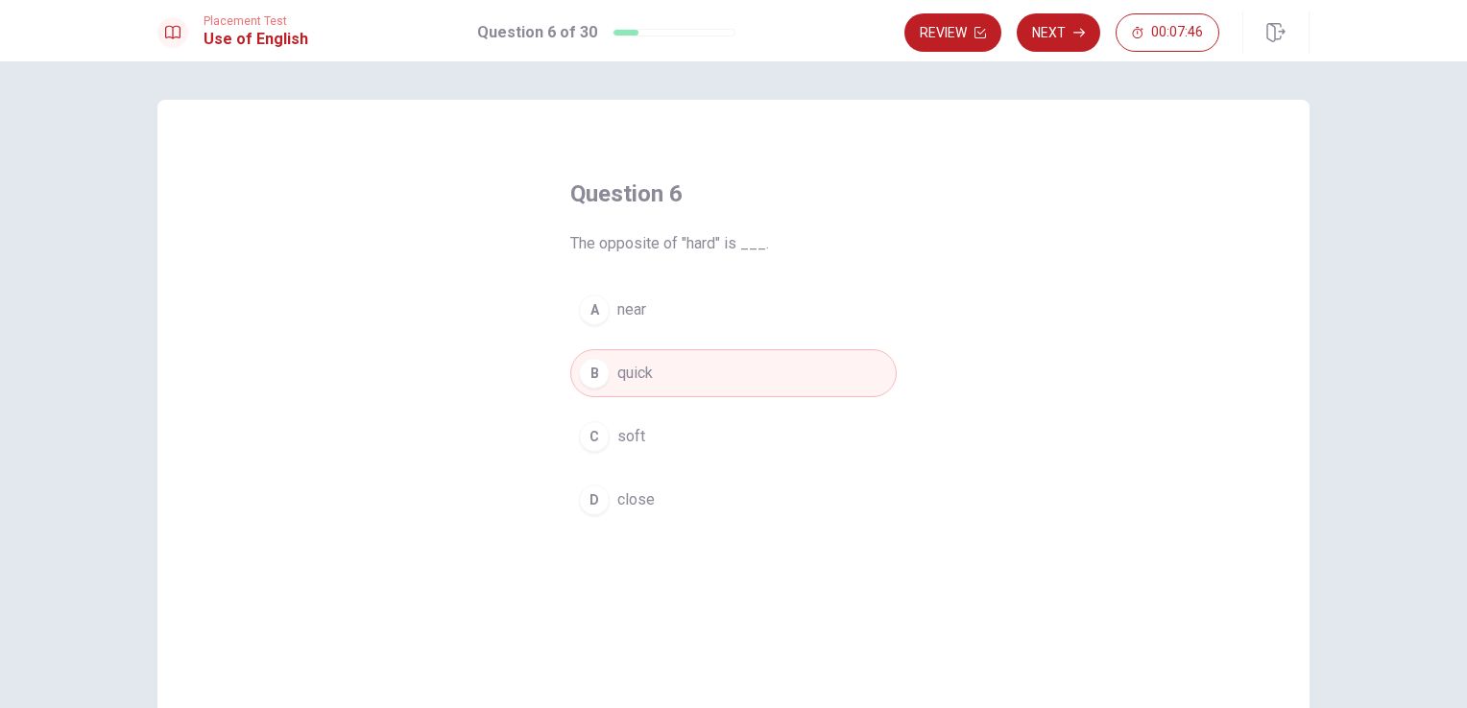
click at [651, 302] on button "A near" at bounding box center [733, 310] width 326 height 48
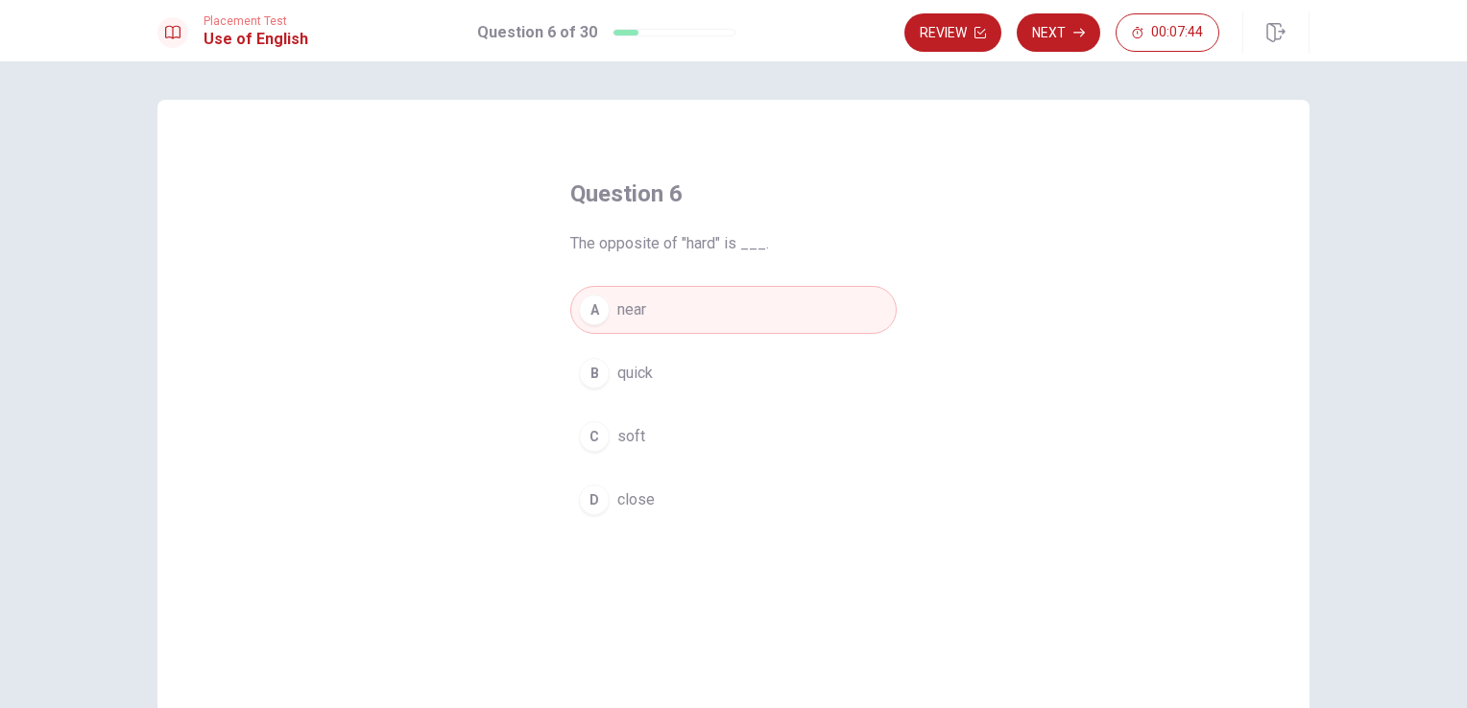
click at [1058, 12] on div "Review Next 00:07:44" at bounding box center [1106, 33] width 405 height 42
click at [1046, 29] on button "Next" at bounding box center [1058, 32] width 84 height 38
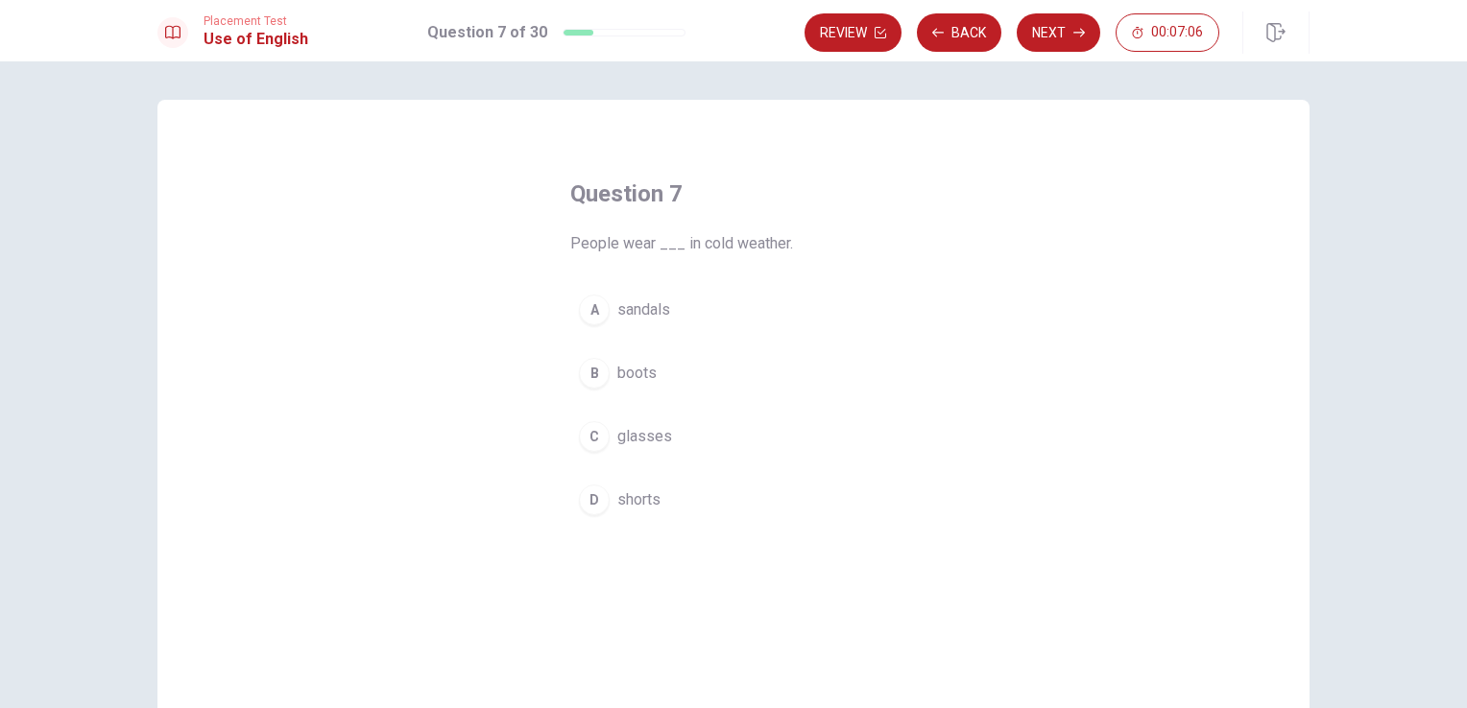
click at [590, 305] on div "A" at bounding box center [594, 310] width 31 height 31
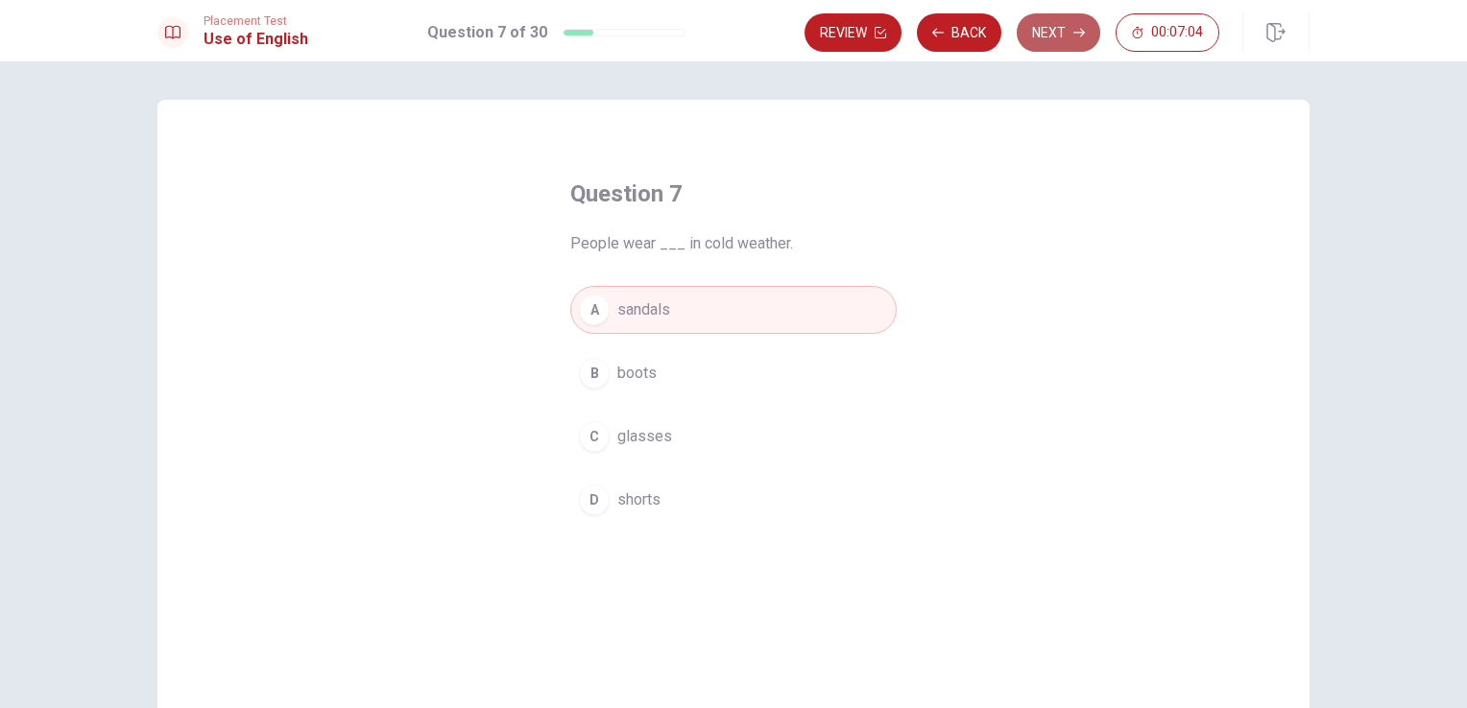
click at [1083, 25] on button "Next" at bounding box center [1058, 32] width 84 height 38
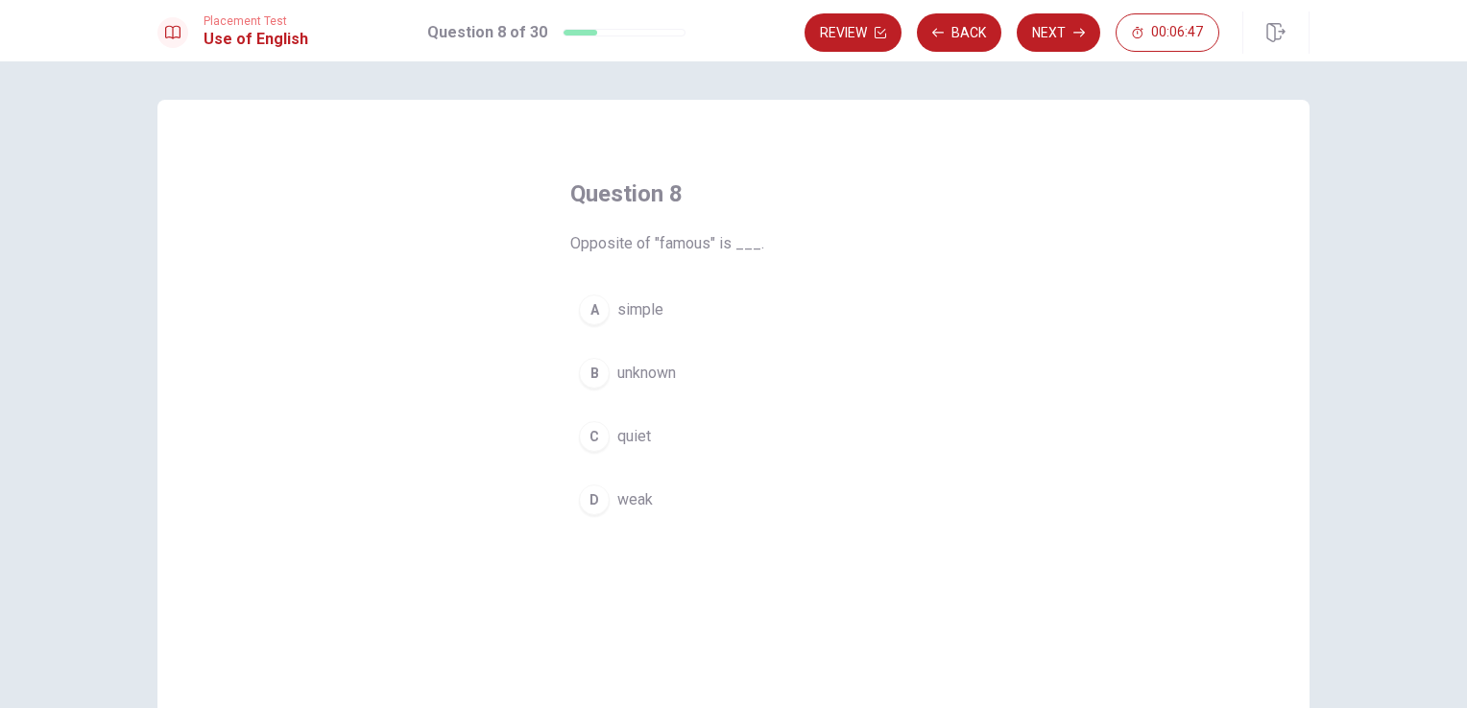
click at [584, 501] on div "D" at bounding box center [594, 500] width 31 height 31
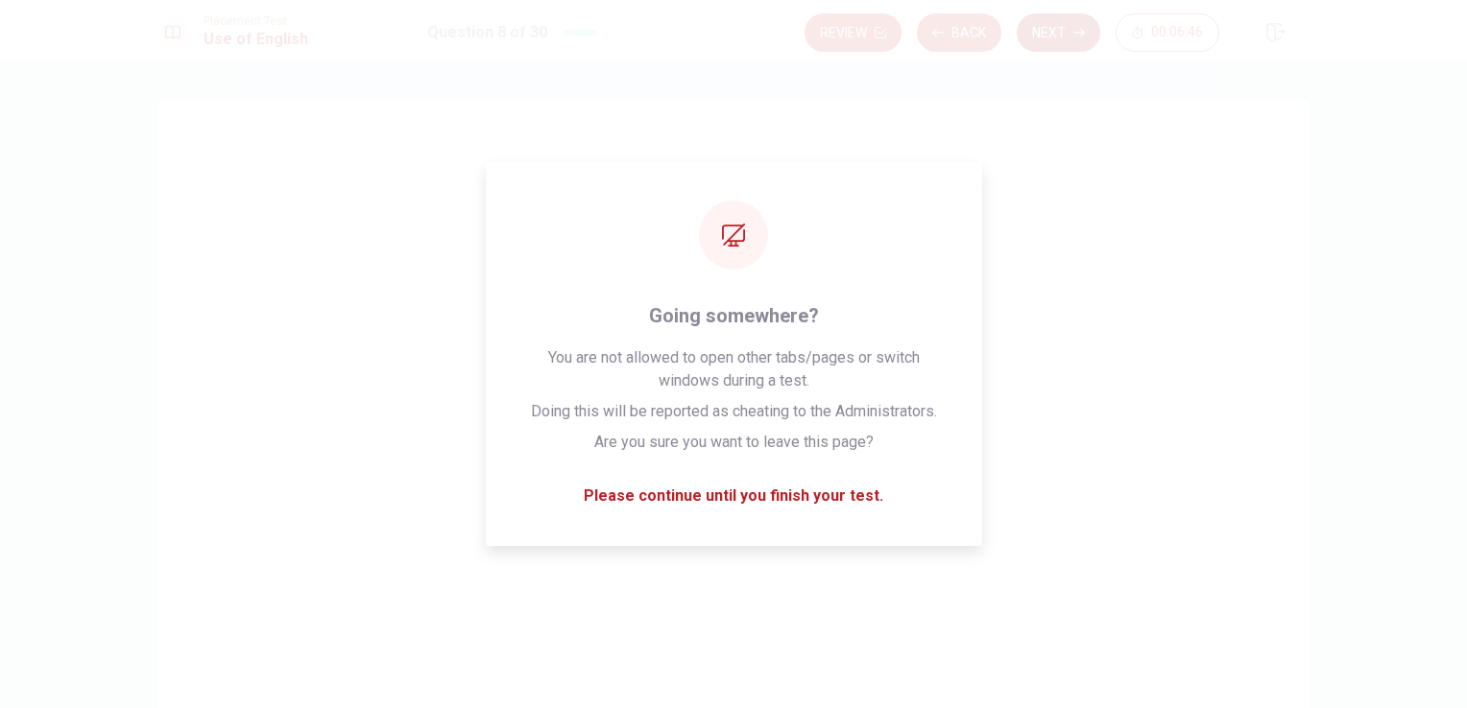
click at [1051, 31] on button "Next" at bounding box center [1058, 32] width 84 height 38
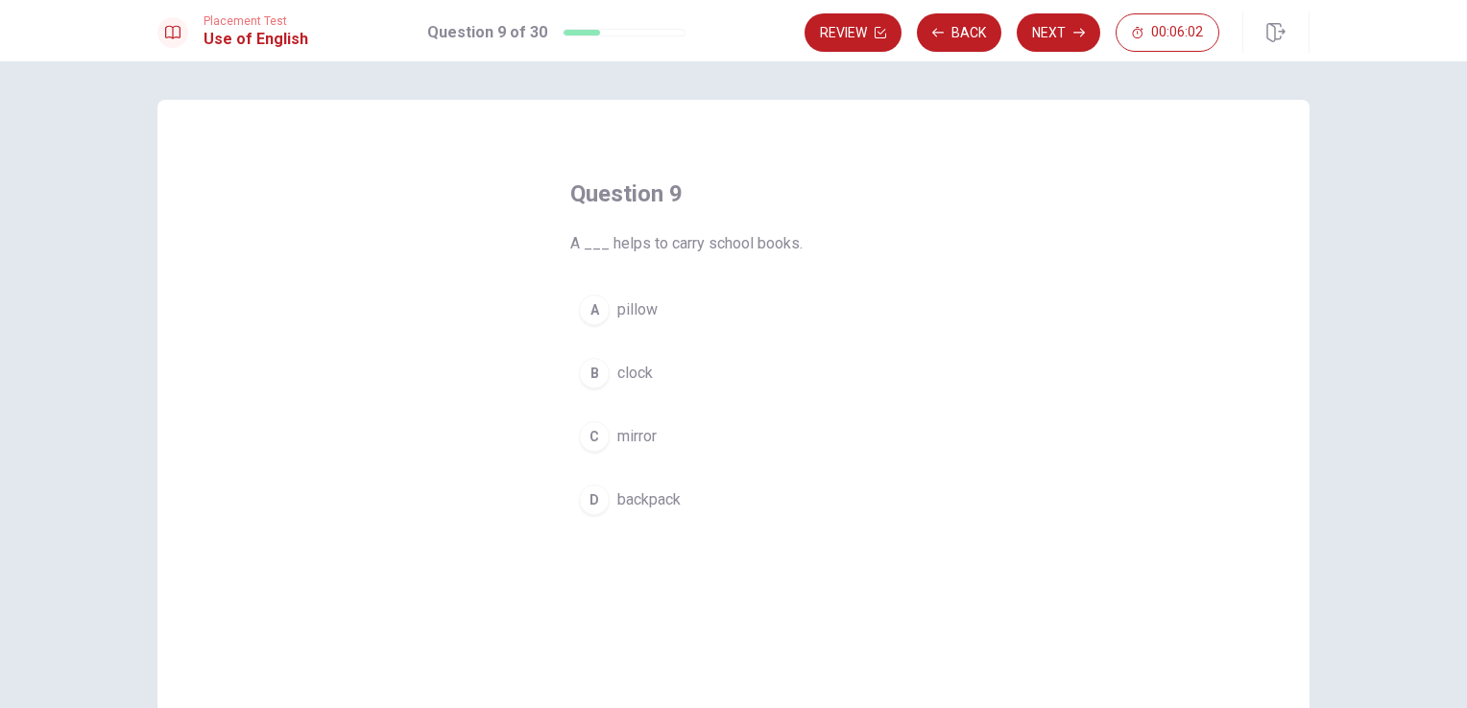
click at [597, 313] on div "A" at bounding box center [594, 310] width 31 height 31
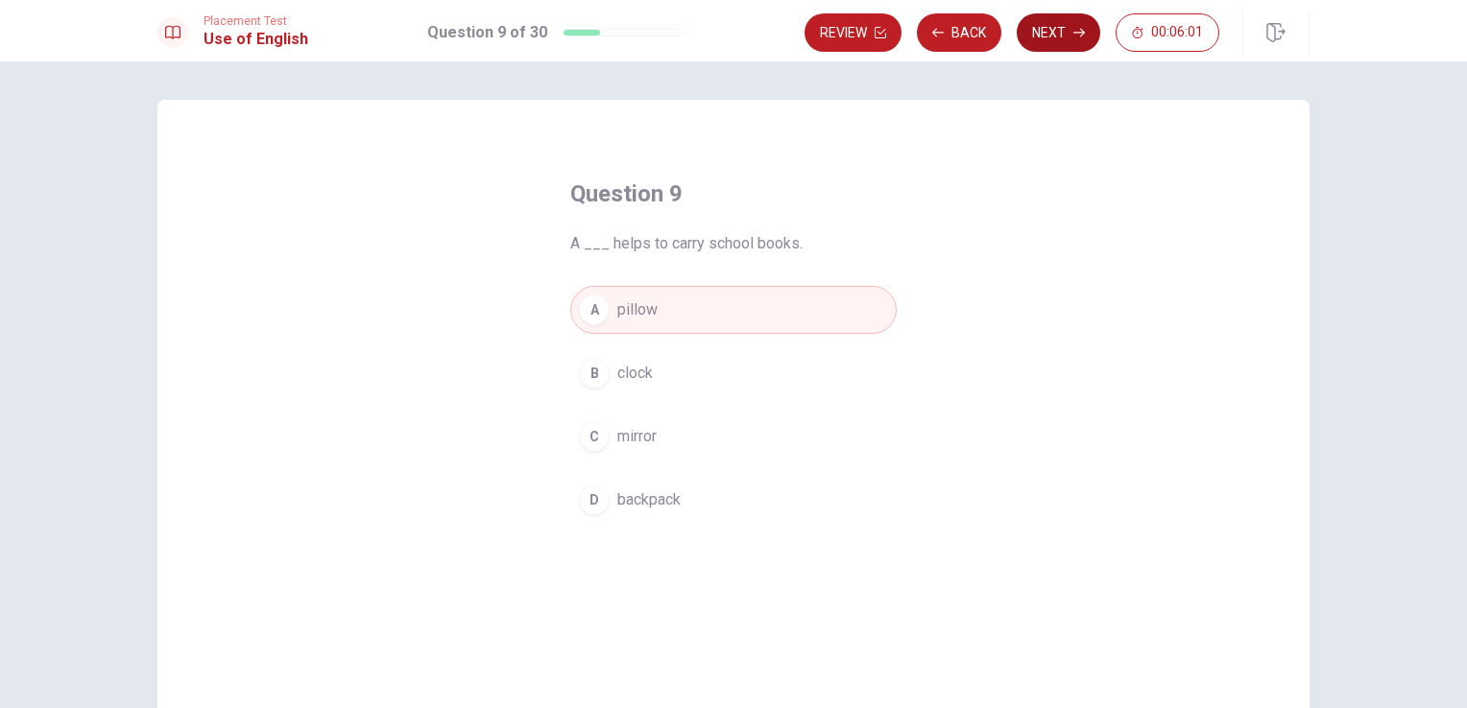
click at [1049, 22] on button "Next" at bounding box center [1058, 32] width 84 height 38
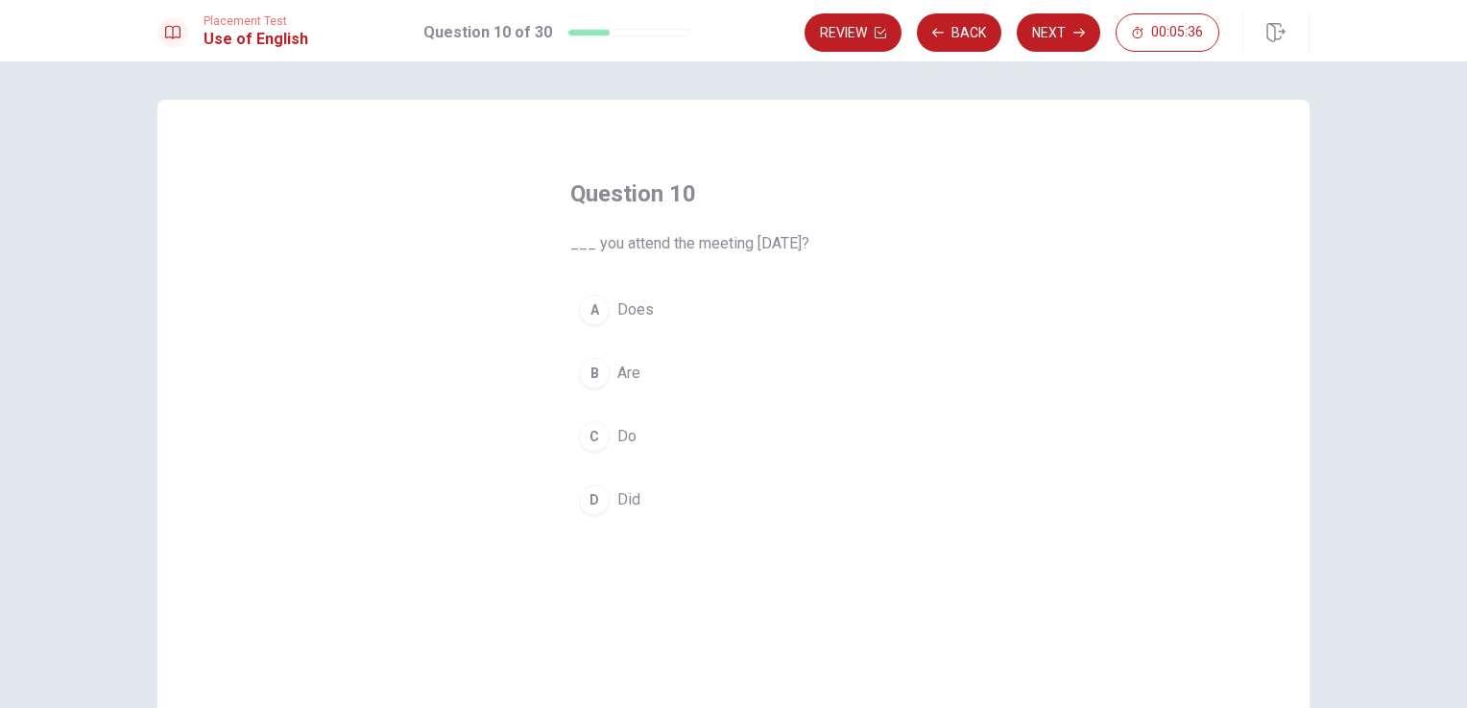
click at [596, 493] on div "D" at bounding box center [594, 500] width 31 height 31
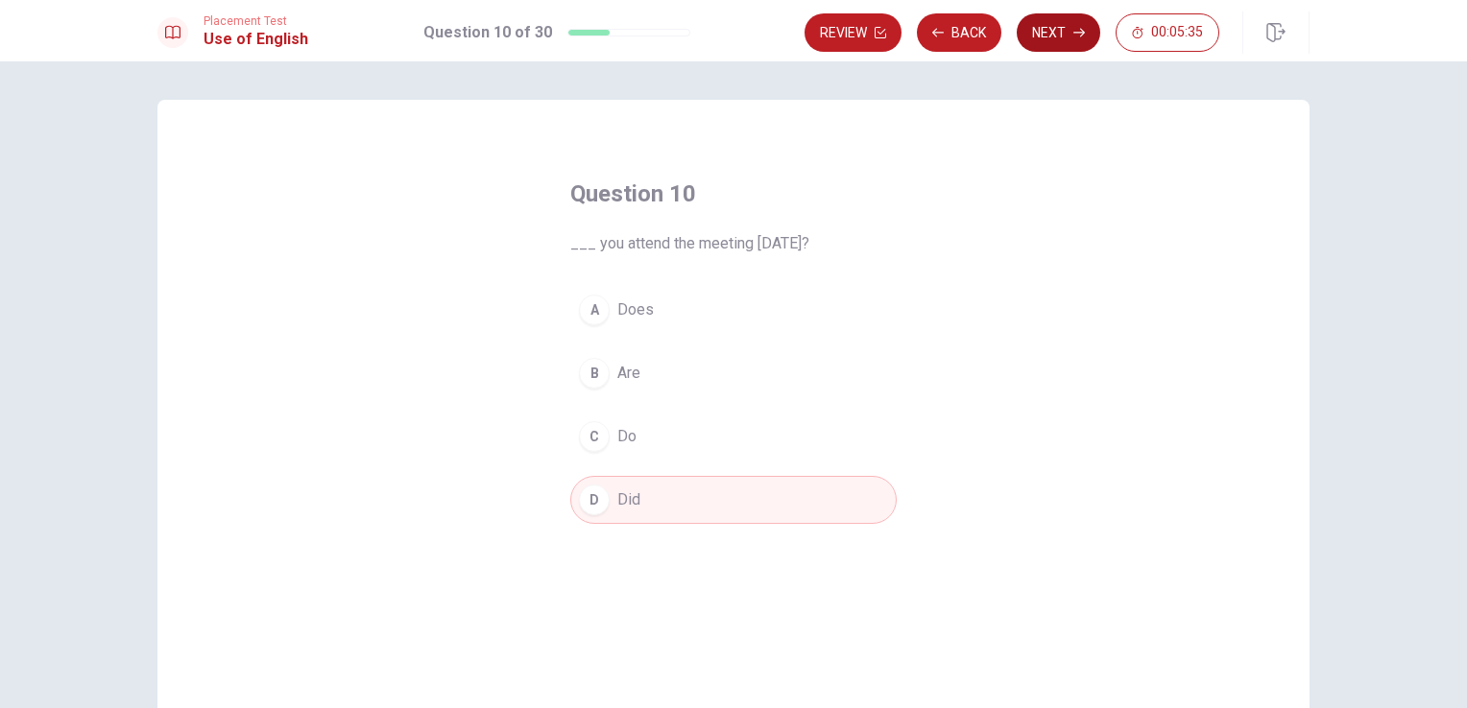
click at [1050, 40] on button "Next" at bounding box center [1058, 32] width 84 height 38
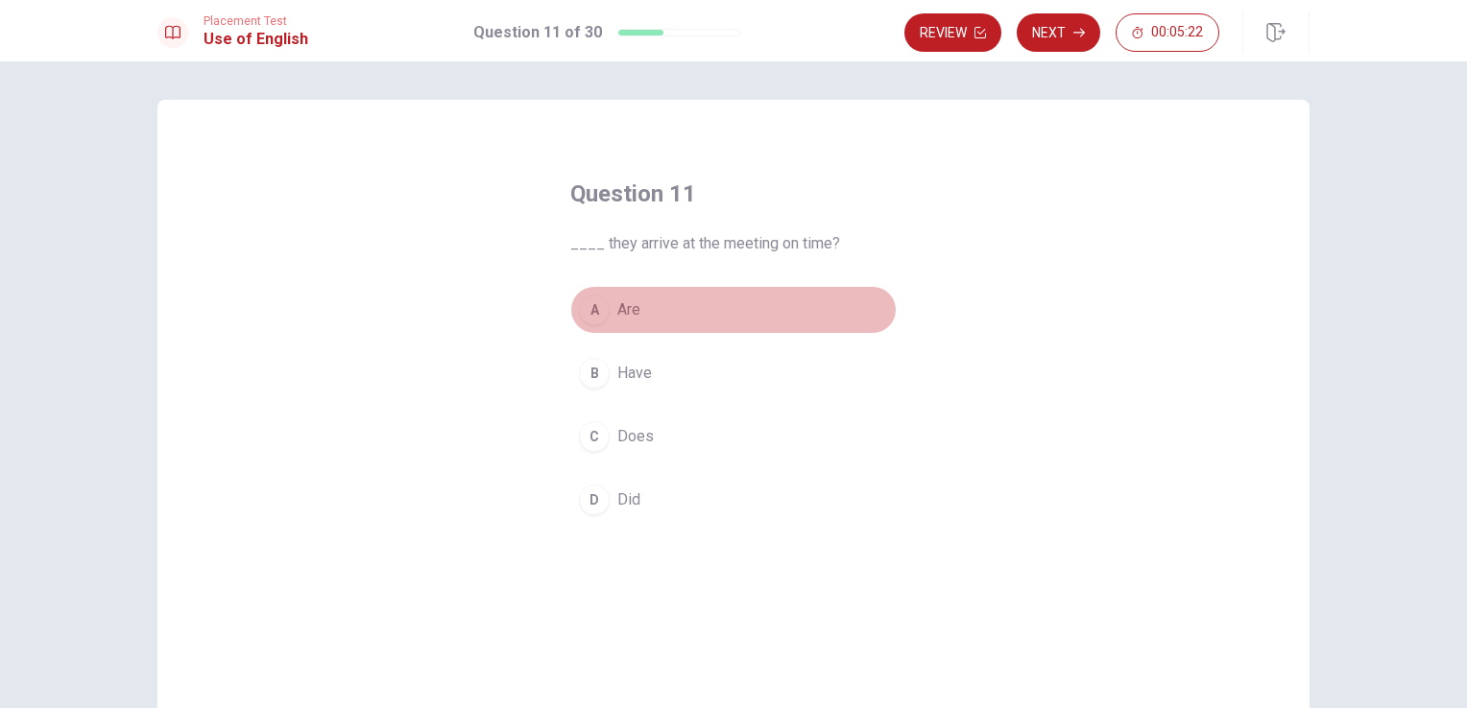
click at [586, 305] on div "A" at bounding box center [594, 310] width 31 height 31
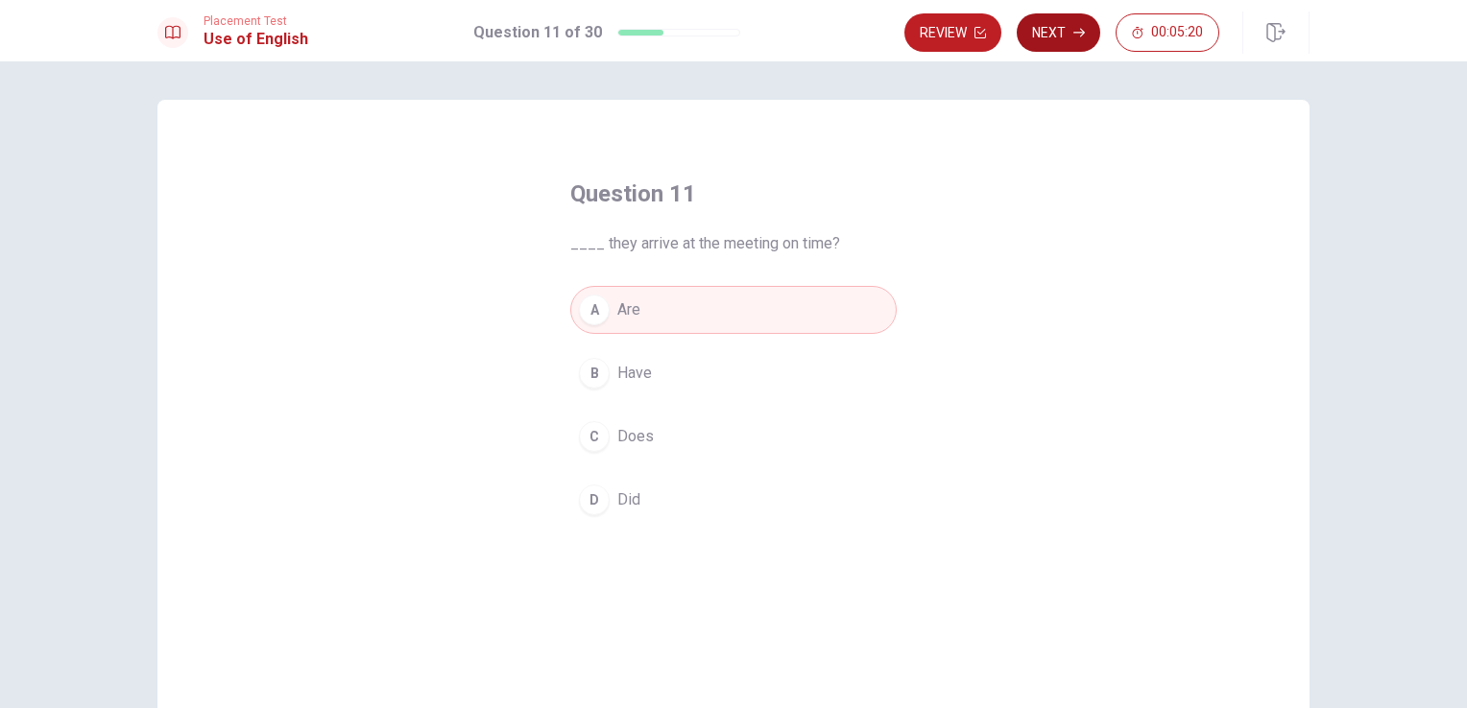
click at [1048, 24] on button "Next" at bounding box center [1058, 32] width 84 height 38
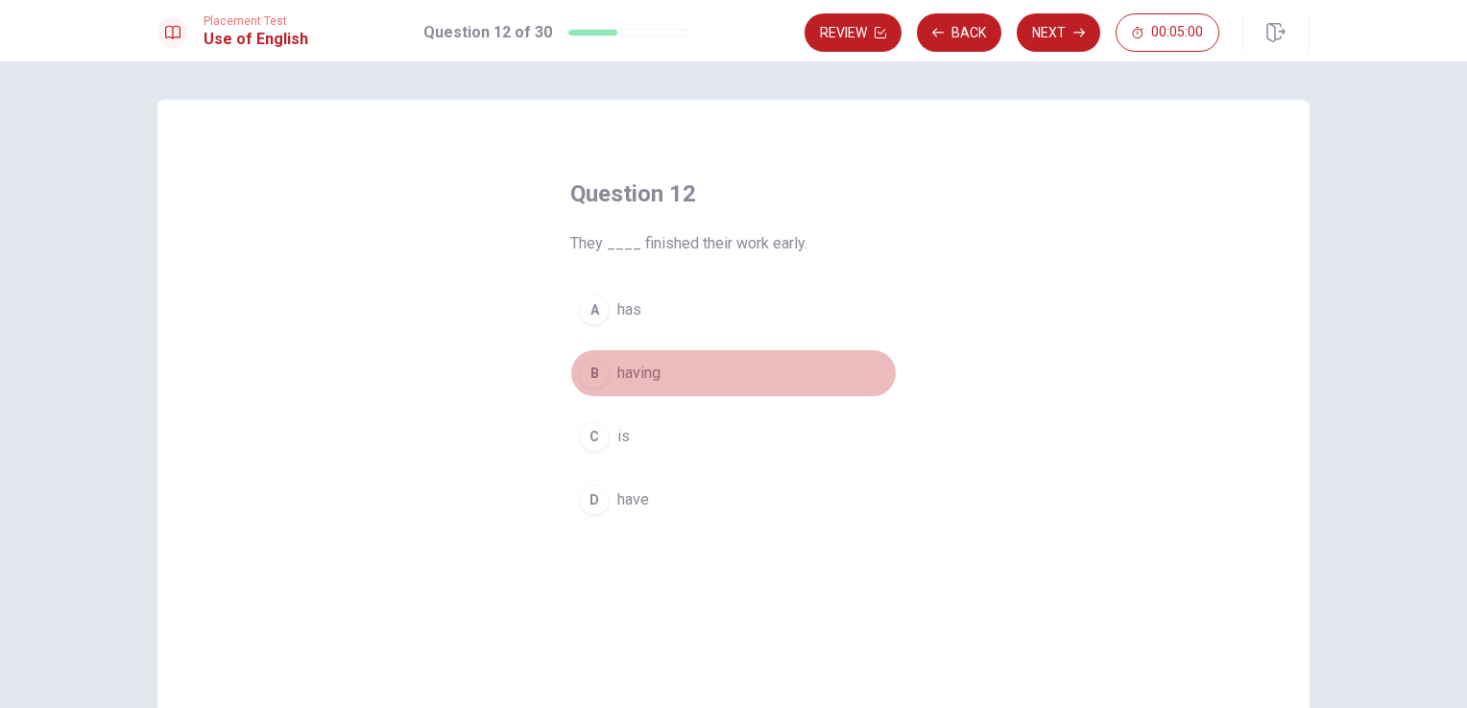
click at [598, 375] on div "B" at bounding box center [594, 373] width 31 height 31
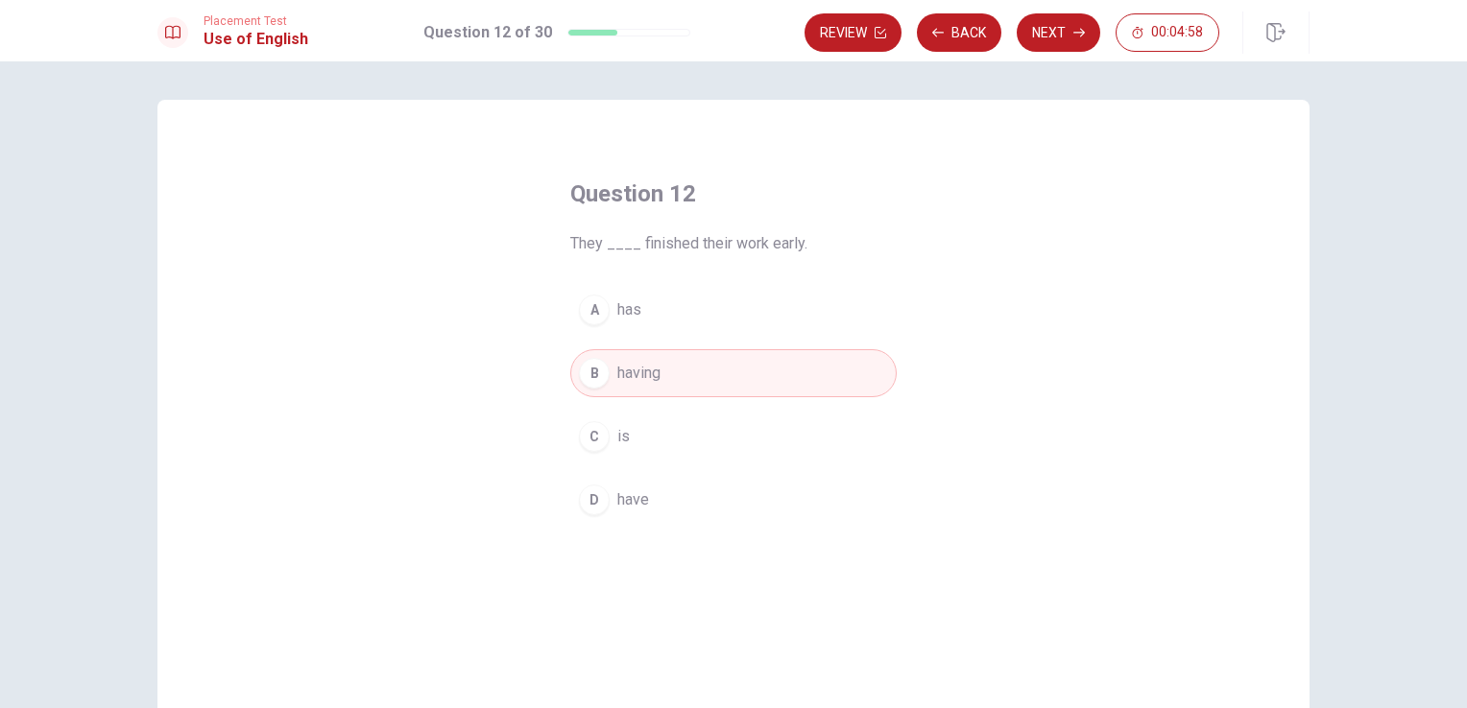
click at [617, 310] on span "has" at bounding box center [629, 309] width 24 height 23
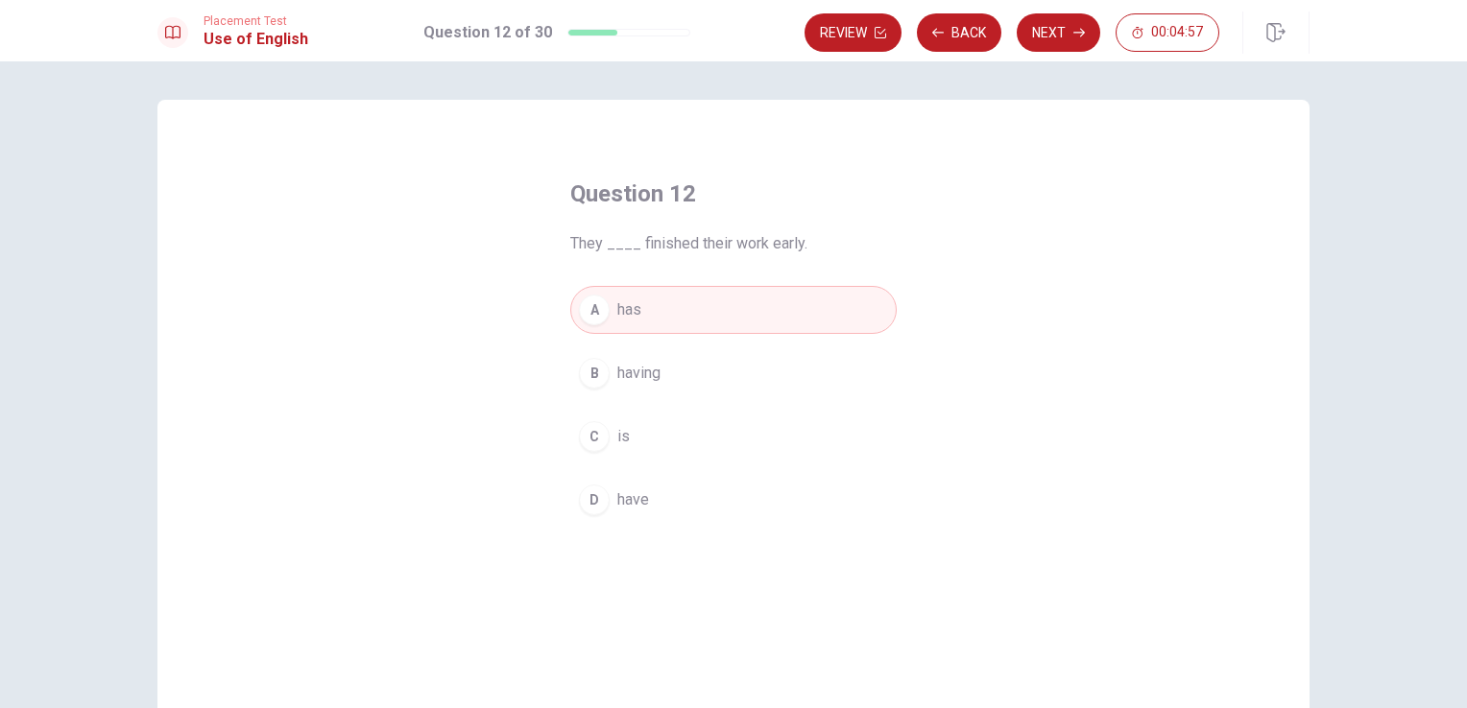
click at [605, 487] on button "D have" at bounding box center [733, 500] width 326 height 48
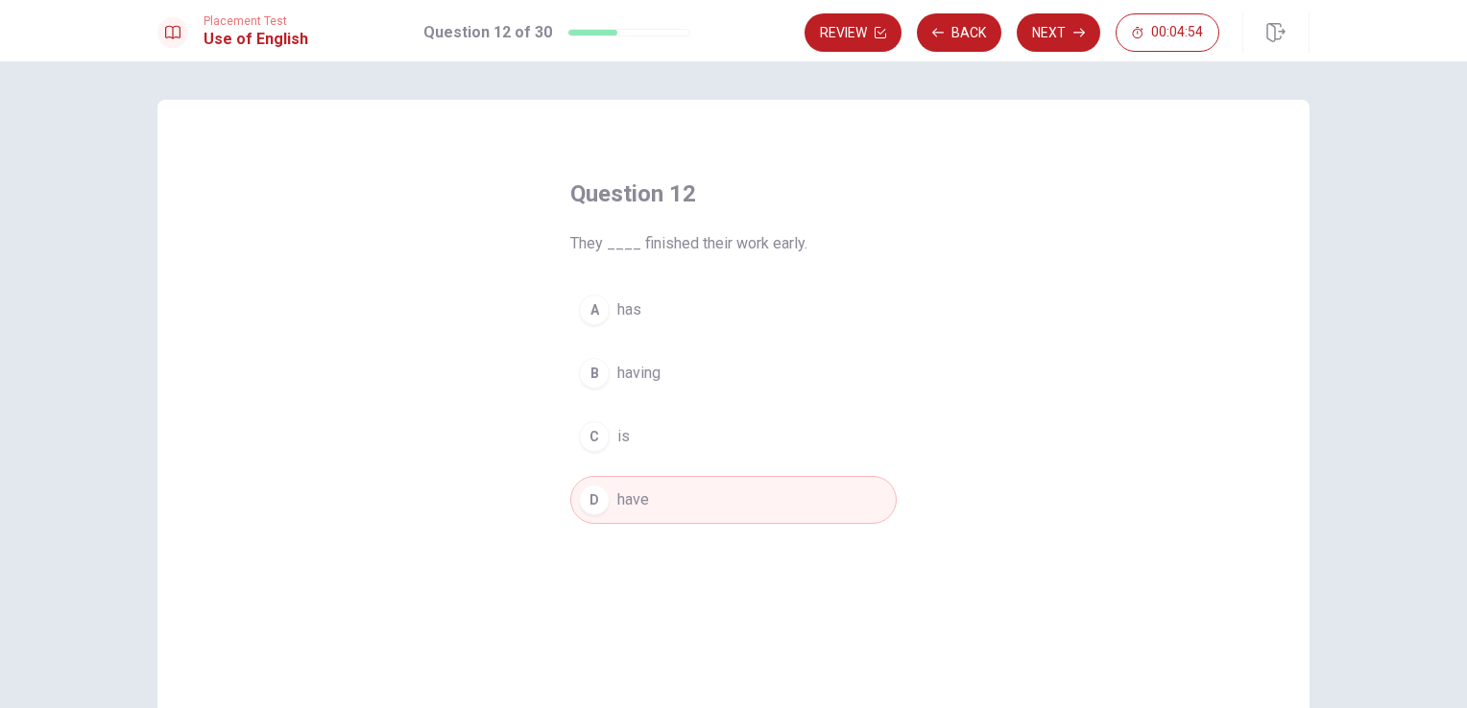
click at [633, 316] on span "has" at bounding box center [629, 309] width 24 height 23
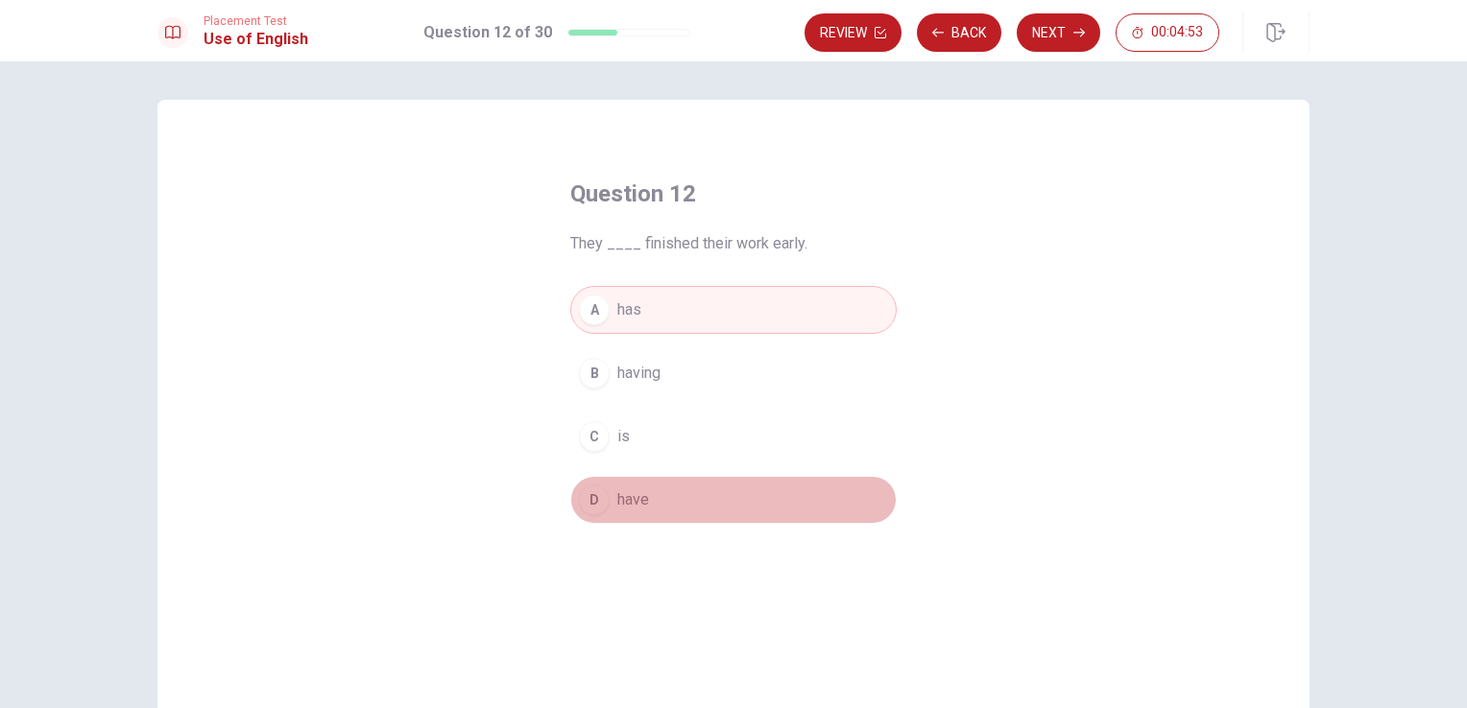
click at [641, 505] on span "have" at bounding box center [633, 500] width 32 height 23
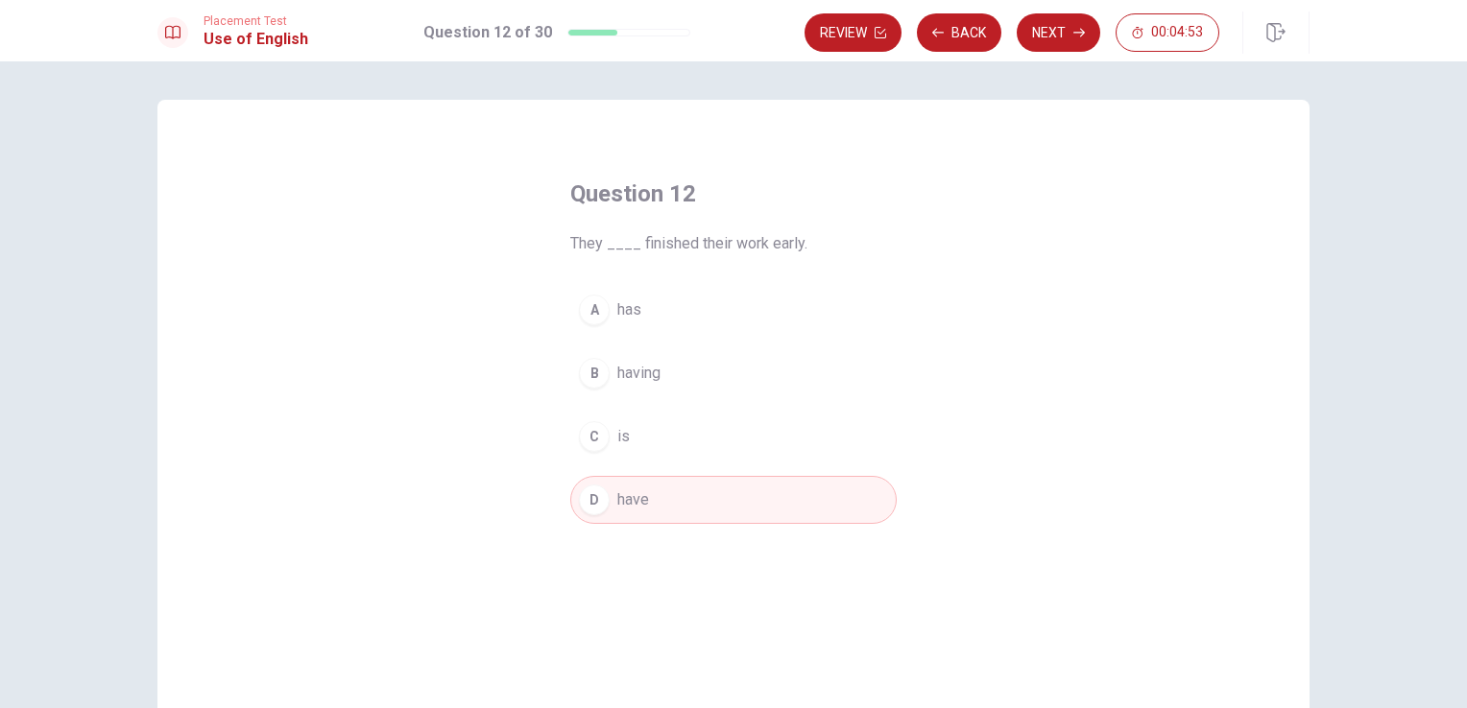
click at [674, 325] on button "A has" at bounding box center [733, 310] width 326 height 48
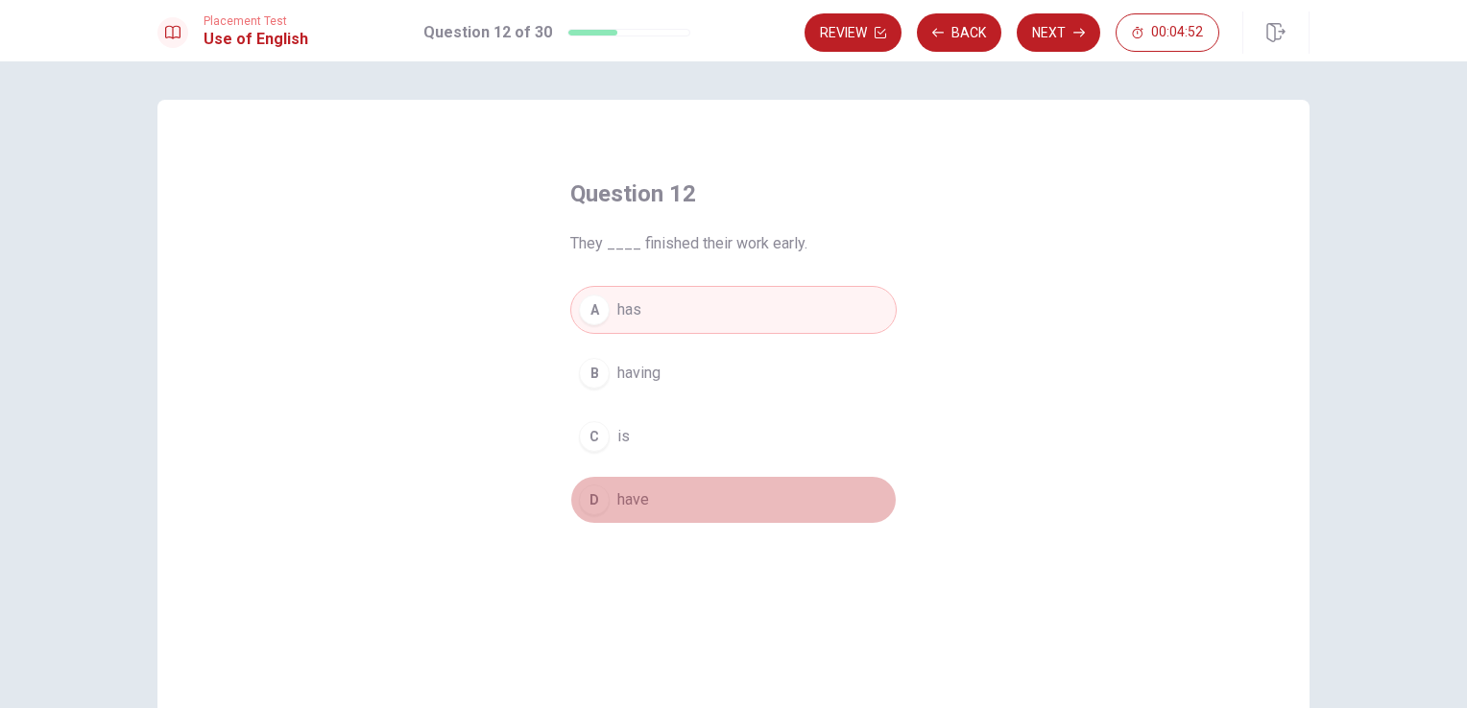
click at [715, 489] on button "D have" at bounding box center [733, 500] width 326 height 48
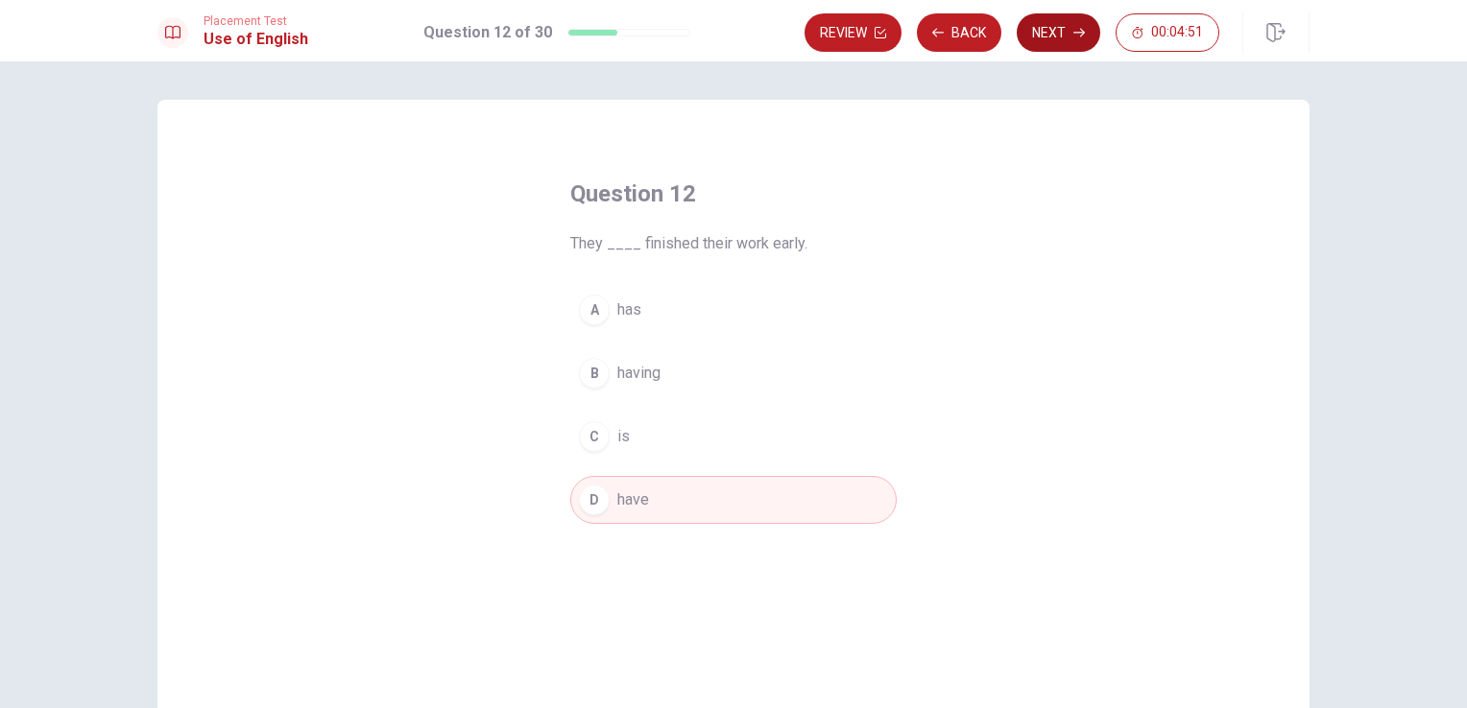
click at [1046, 25] on button "Next" at bounding box center [1058, 32] width 84 height 38
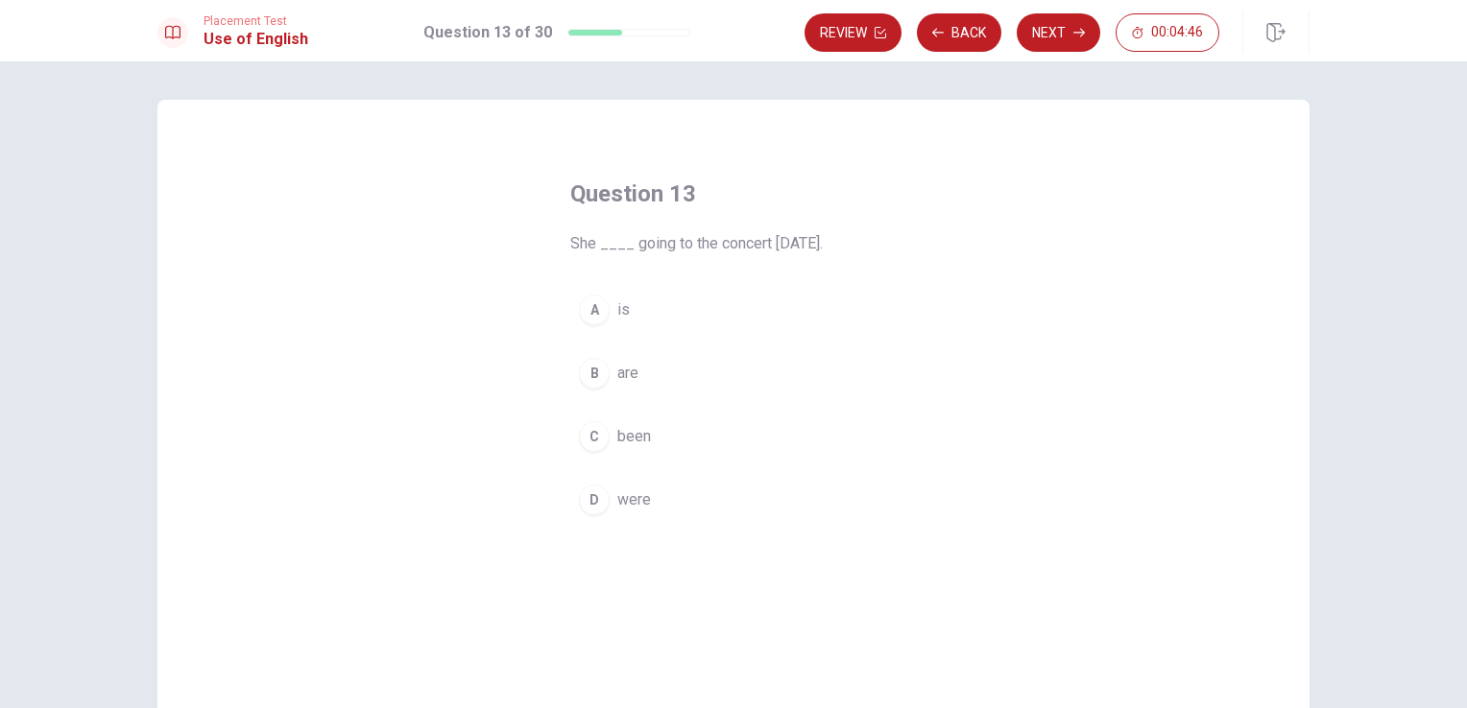
click at [591, 309] on div "A" at bounding box center [594, 310] width 31 height 31
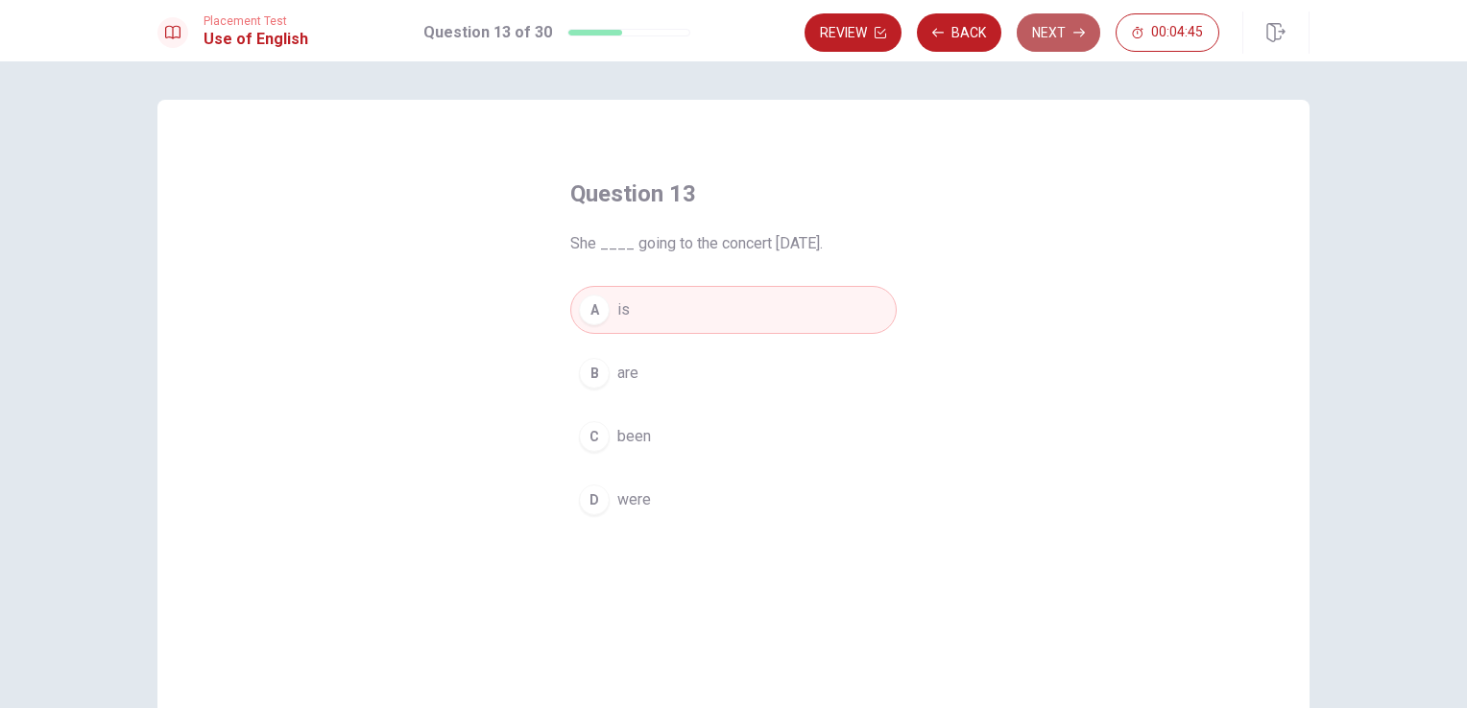
click at [1079, 42] on button "Next" at bounding box center [1058, 32] width 84 height 38
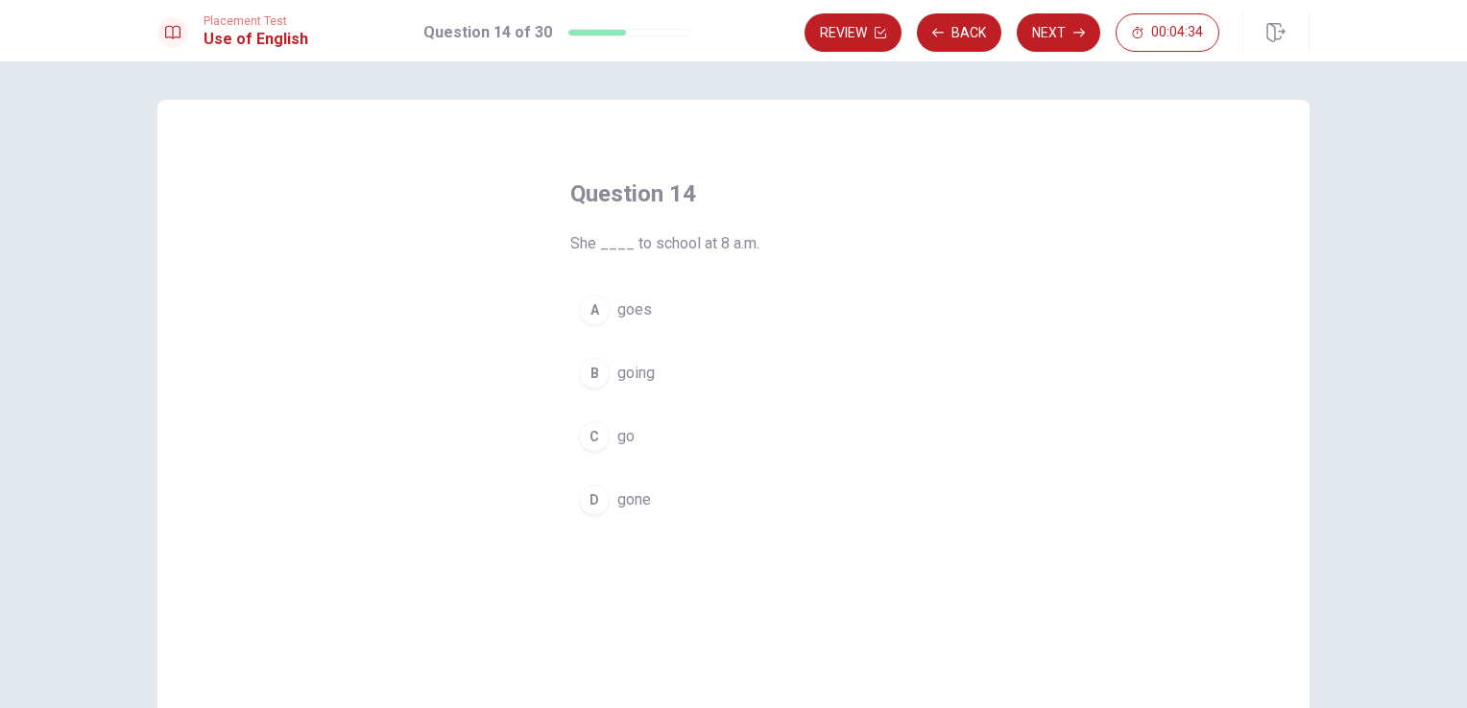
click at [593, 446] on div "C" at bounding box center [594, 436] width 31 height 31
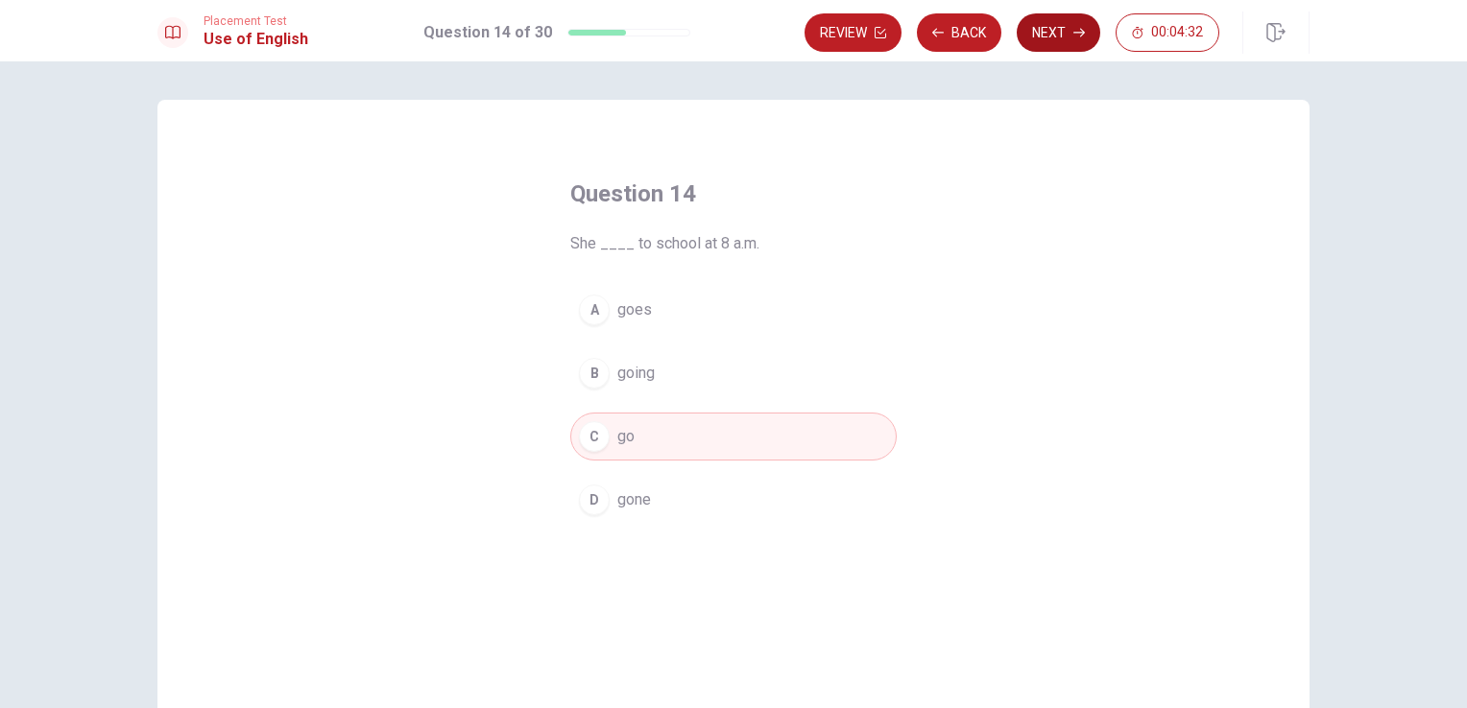
click at [1039, 25] on button "Next" at bounding box center [1058, 32] width 84 height 38
click at [1039, 25] on div "Review Back Next 00:04:32" at bounding box center [1011, 32] width 415 height 38
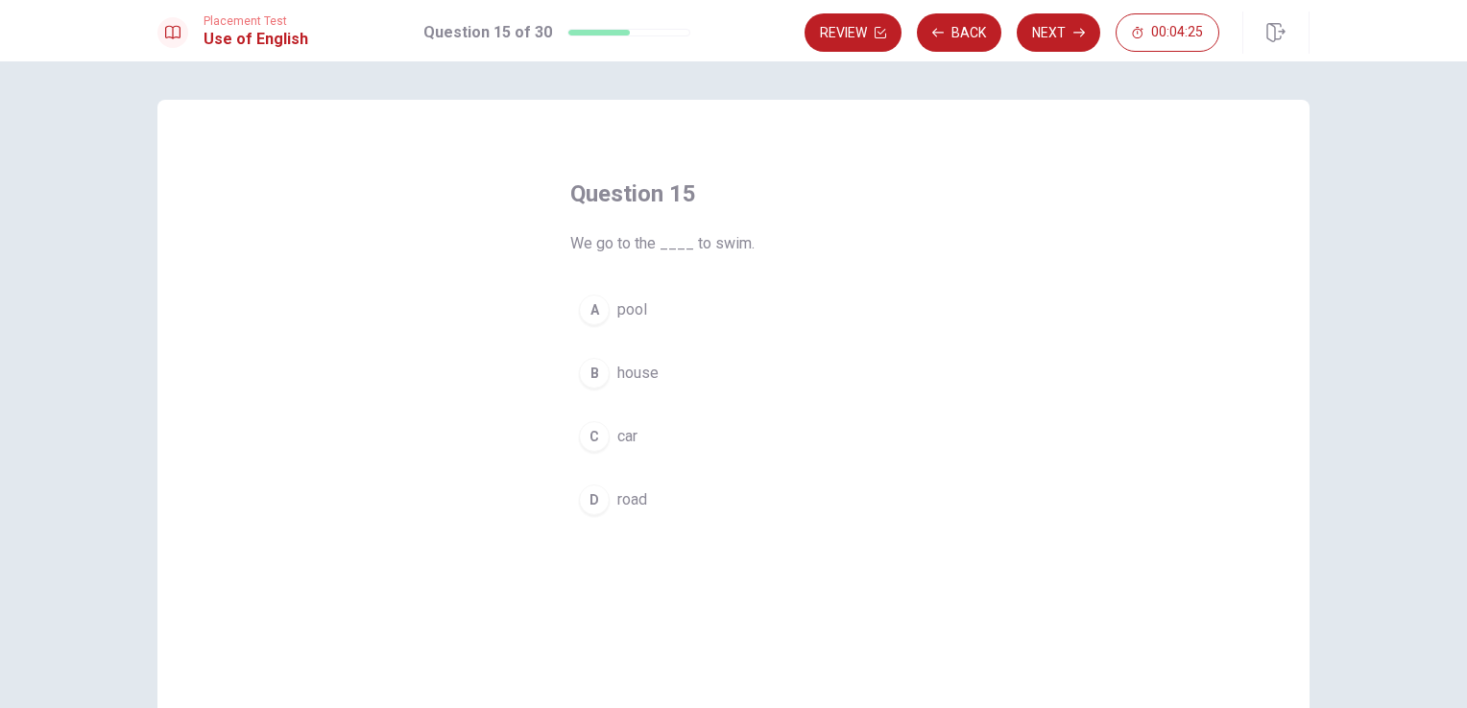
click at [593, 314] on div "A" at bounding box center [594, 310] width 31 height 31
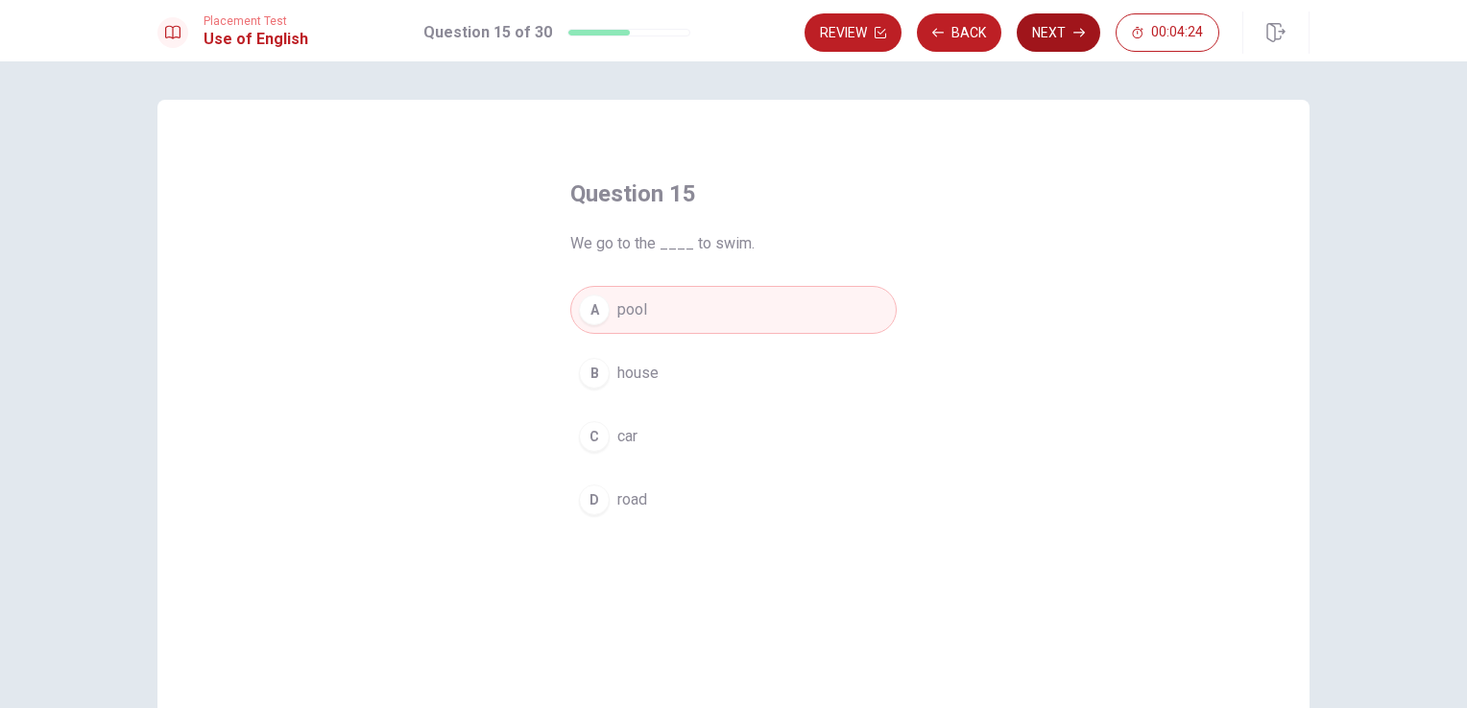
click at [1047, 28] on button "Next" at bounding box center [1058, 32] width 84 height 38
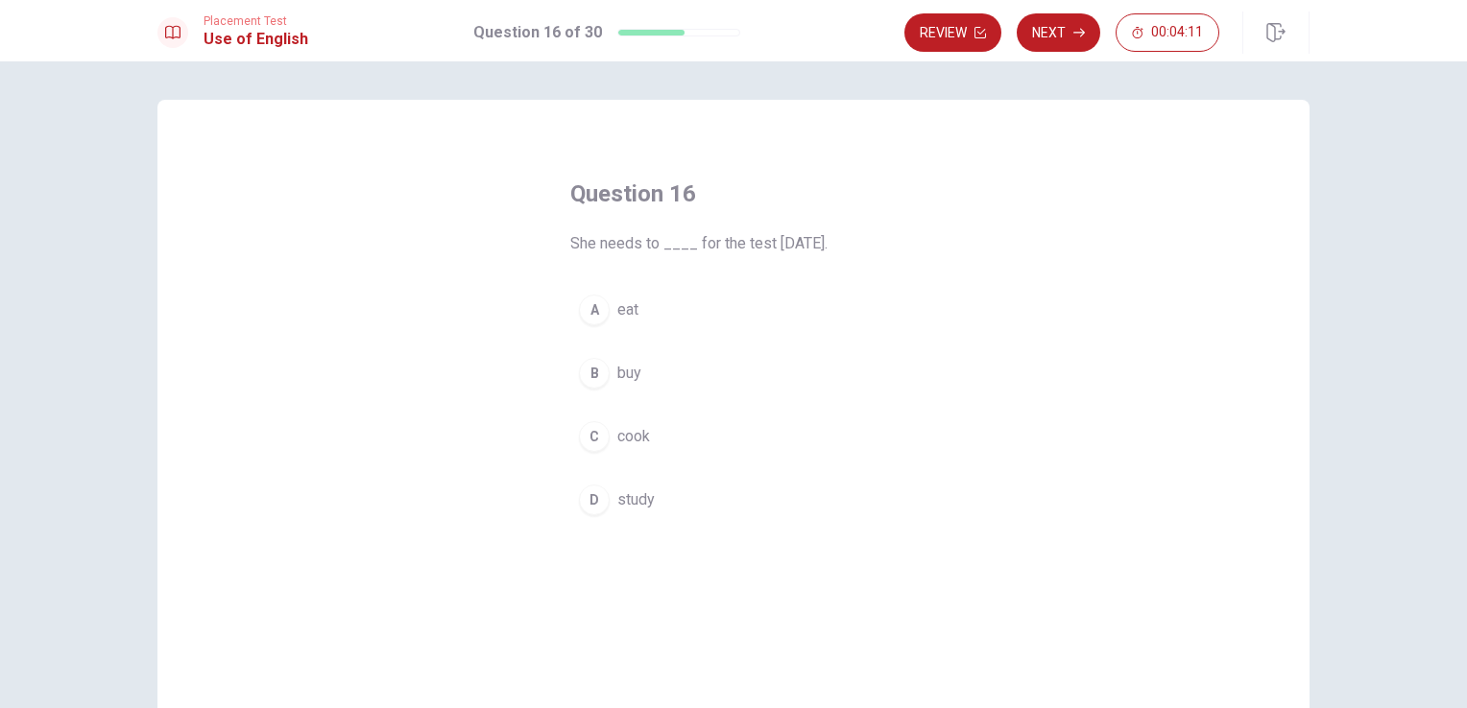
click at [549, 512] on div "Question 16 She needs to ____ for the test [DATE]. A eat B buy C cook D study" at bounding box center [733, 351] width 403 height 407
click at [598, 496] on div "D" at bounding box center [594, 500] width 31 height 31
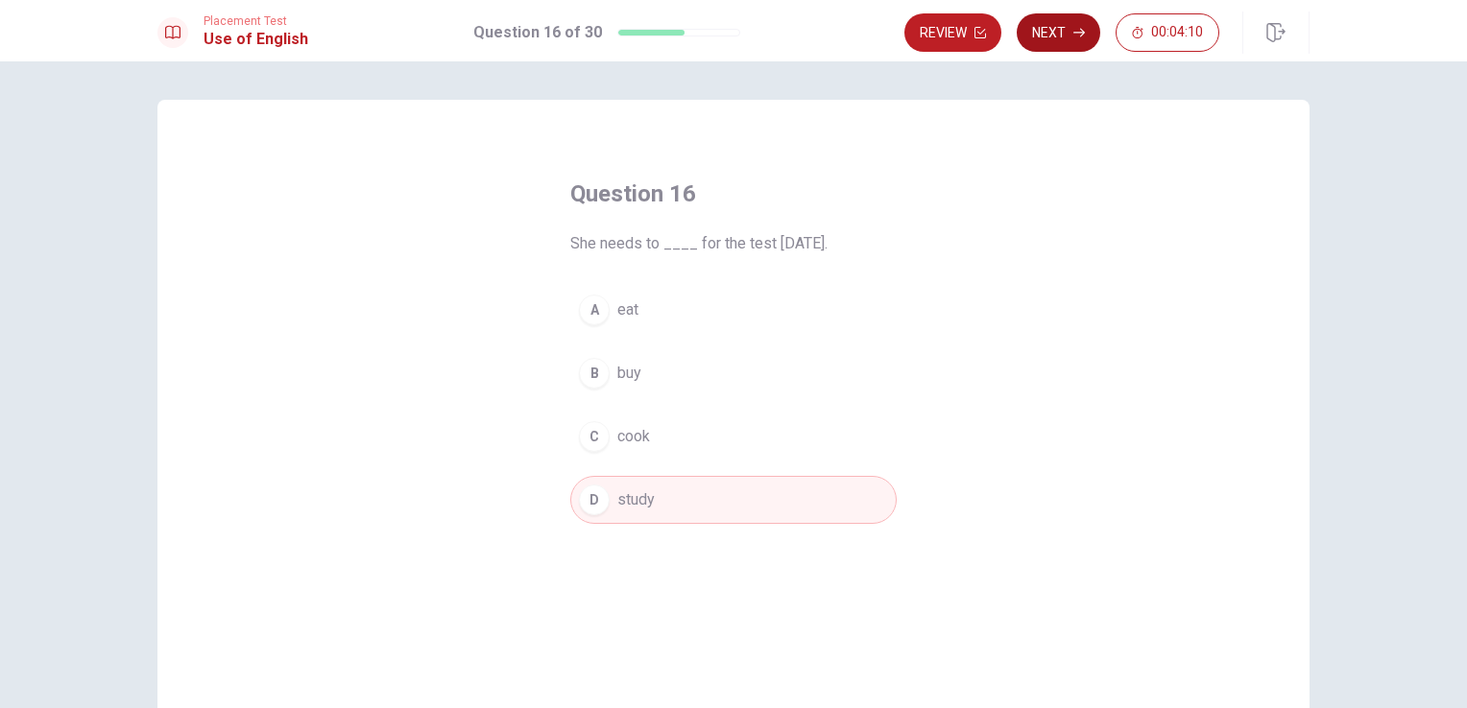
click at [1075, 20] on button "Next" at bounding box center [1058, 32] width 84 height 38
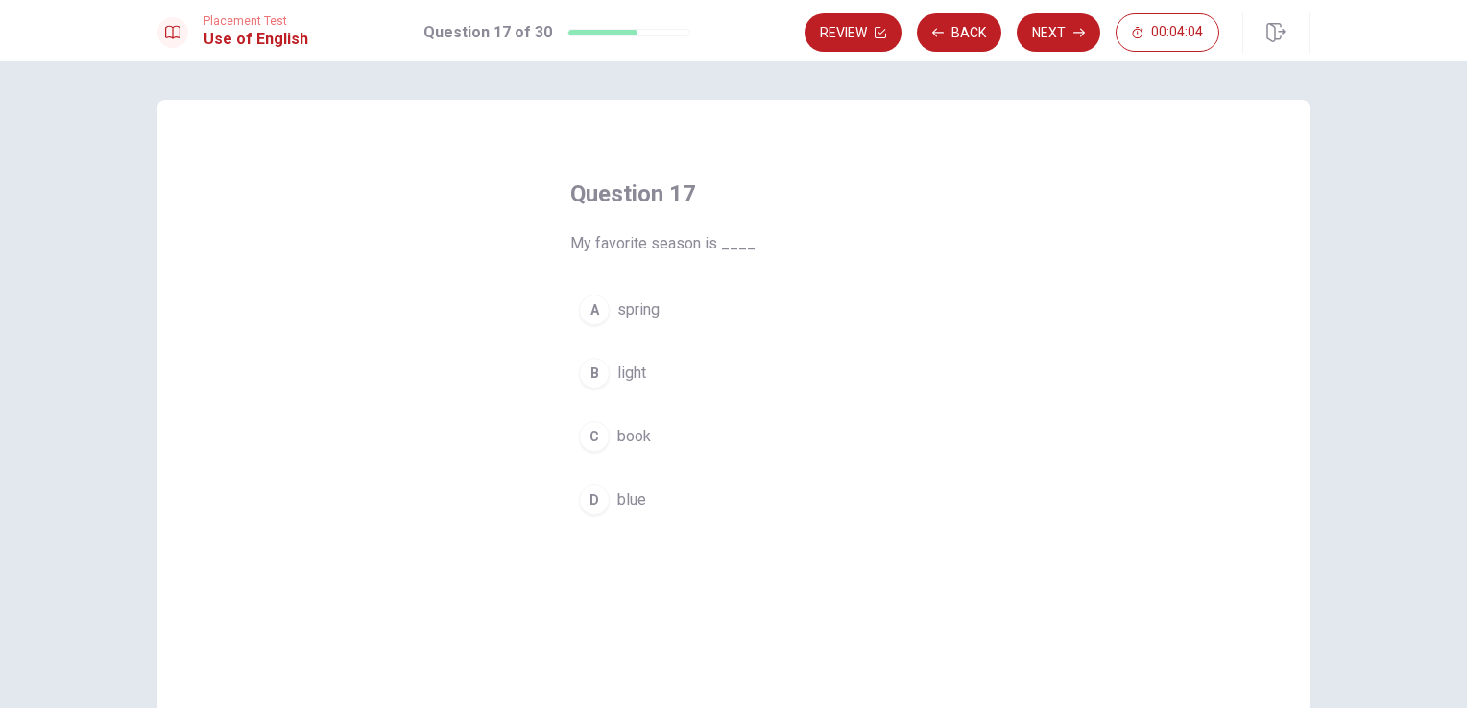
click at [594, 321] on div "A" at bounding box center [594, 310] width 31 height 31
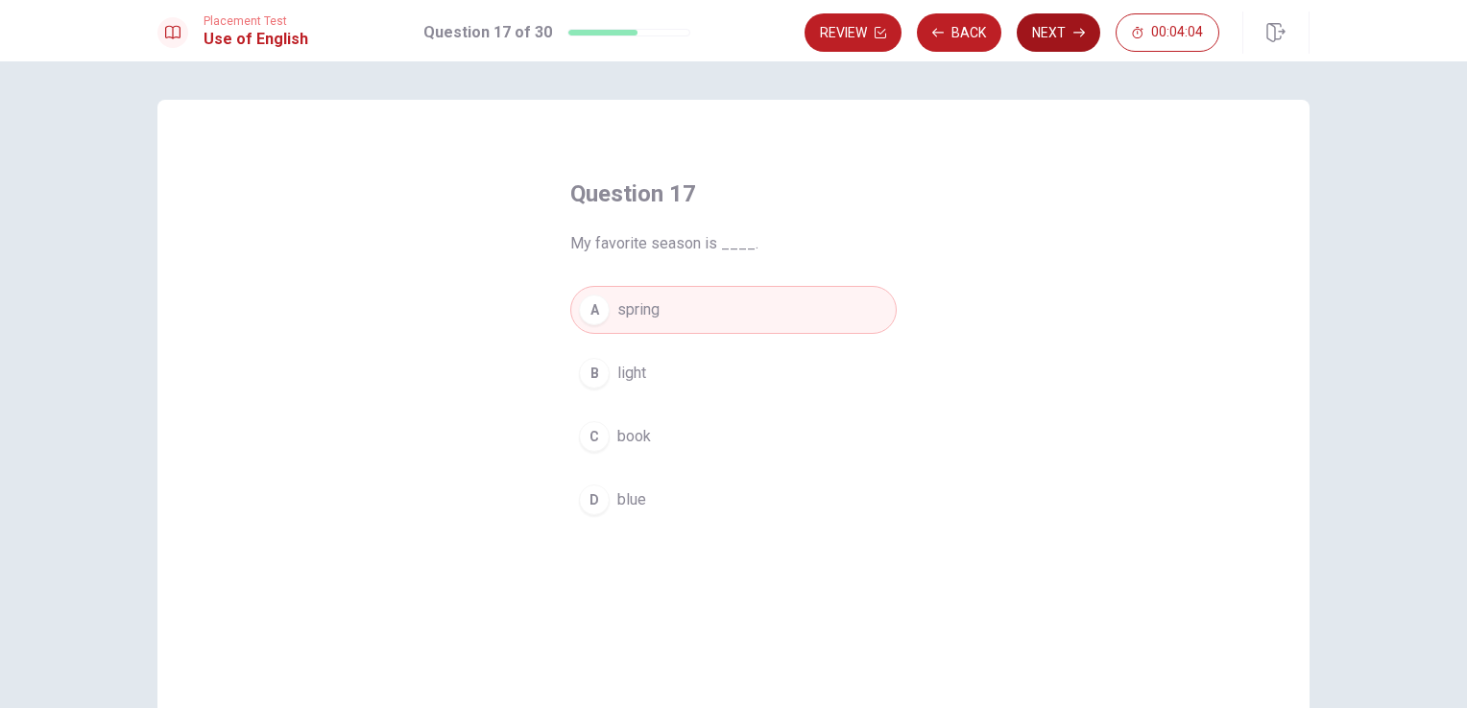
click at [1060, 22] on button "Next" at bounding box center [1058, 32] width 84 height 38
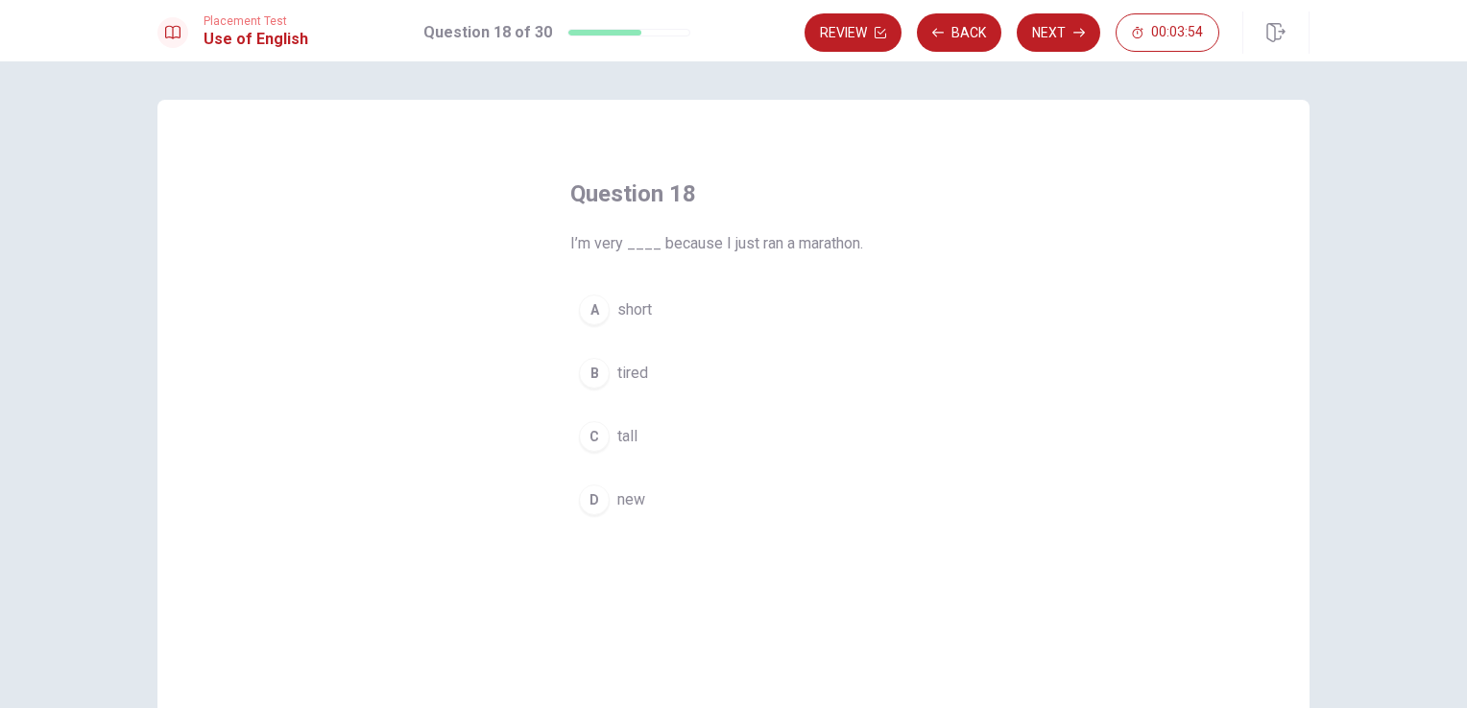
click at [632, 377] on span "tired" at bounding box center [632, 373] width 31 height 23
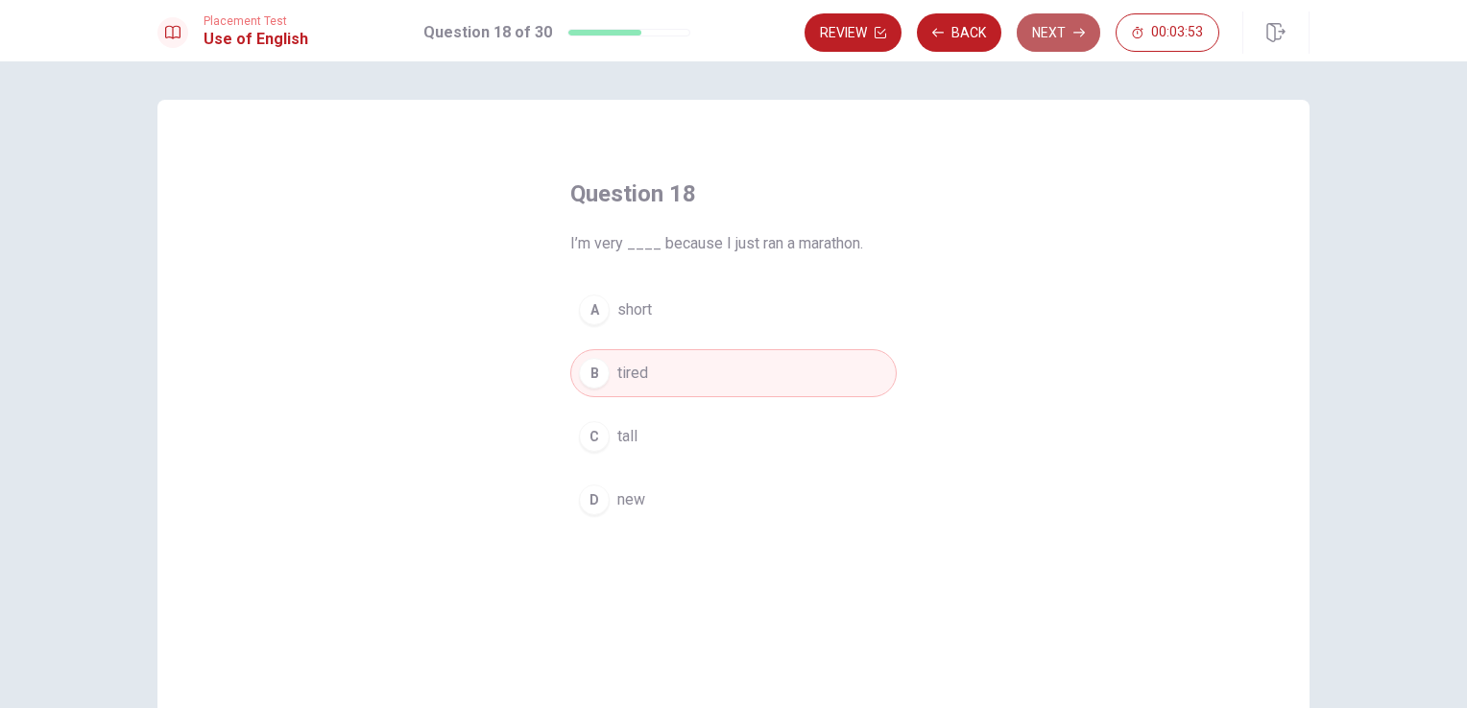
click at [1067, 38] on button "Next" at bounding box center [1058, 32] width 84 height 38
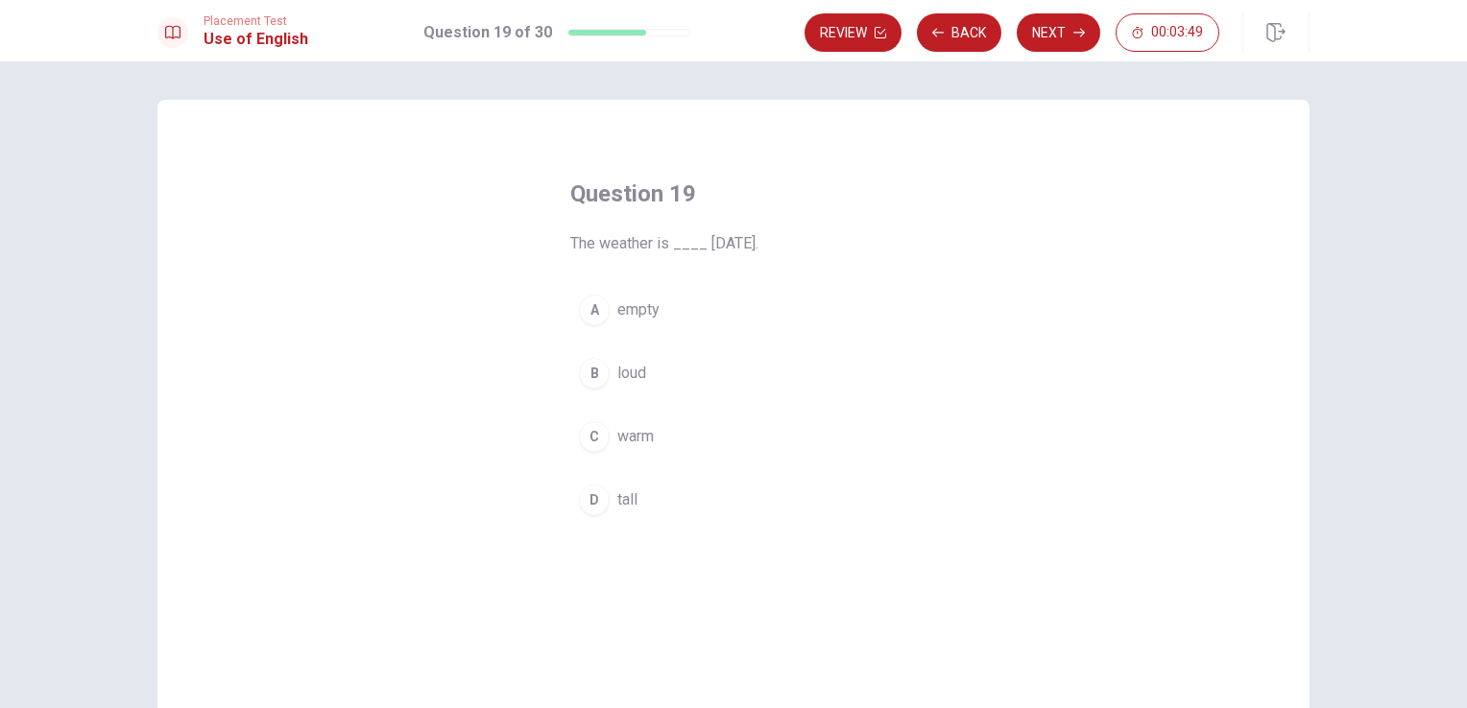
click at [639, 439] on span "warm" at bounding box center [635, 436] width 36 height 23
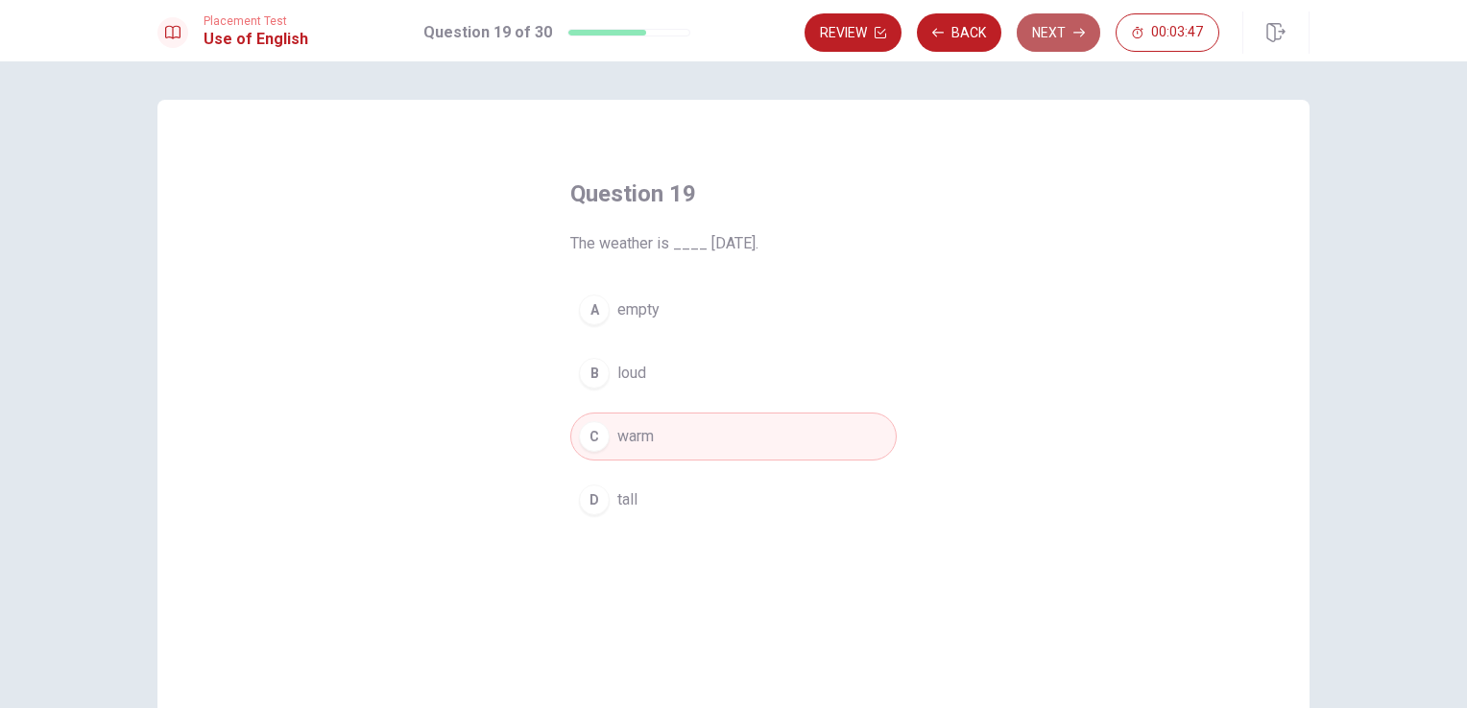
click at [1040, 39] on button "Next" at bounding box center [1058, 32] width 84 height 38
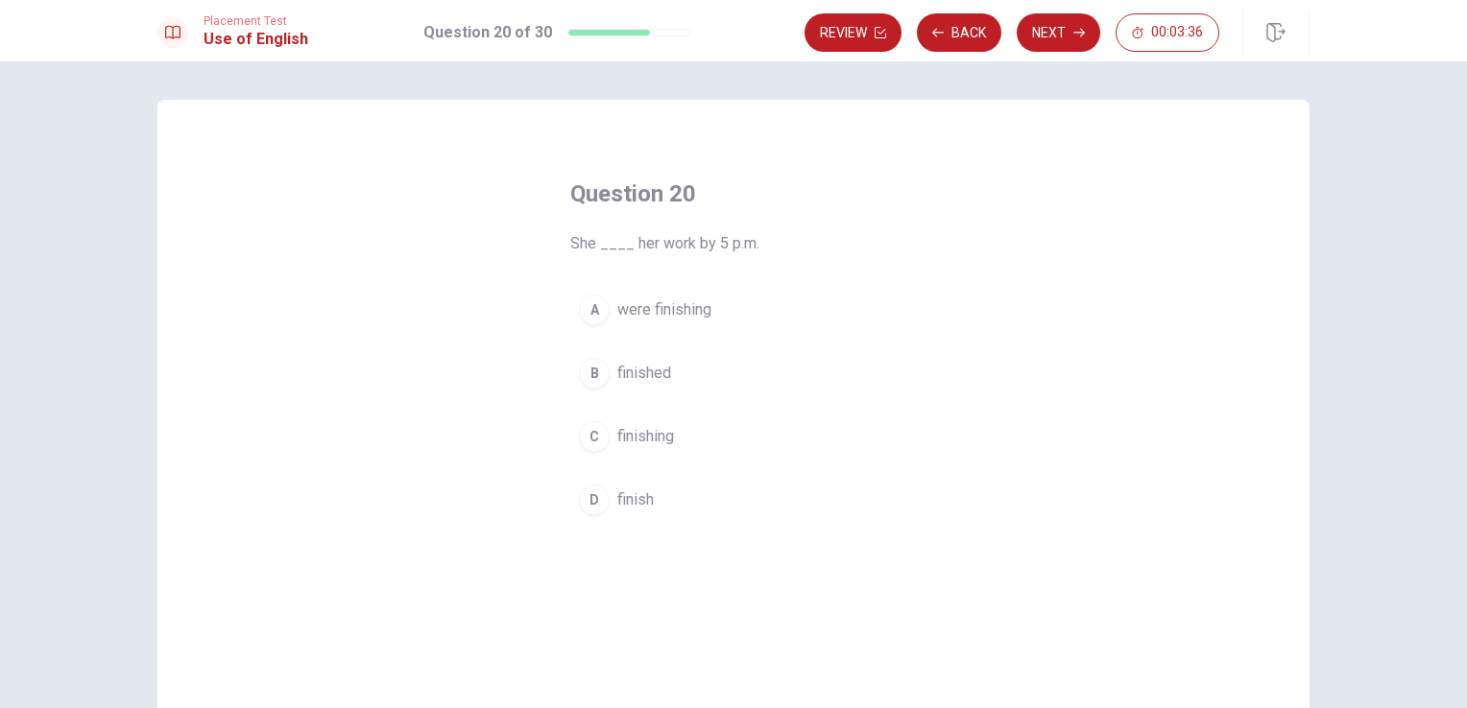
click at [694, 316] on span "were finishing" at bounding box center [664, 309] width 94 height 23
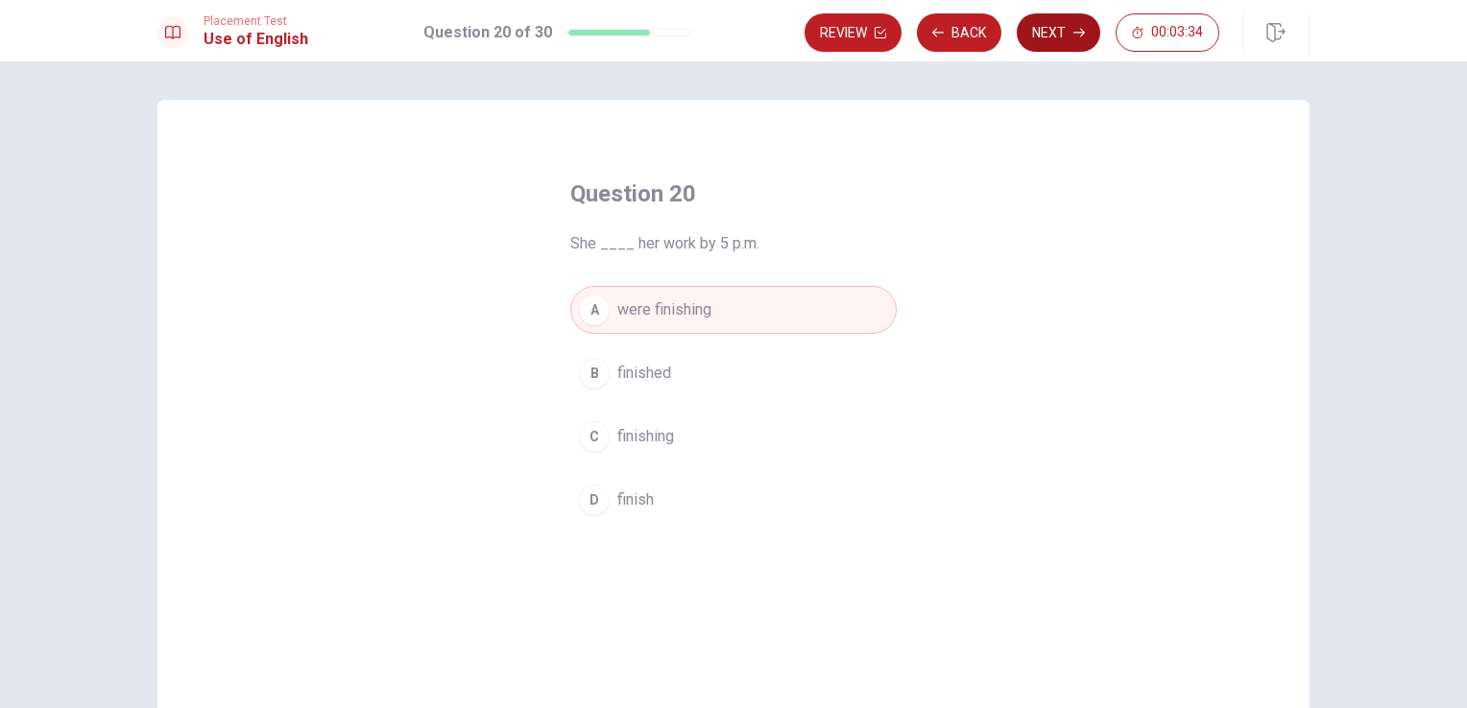
click at [1048, 32] on button "Next" at bounding box center [1058, 32] width 84 height 38
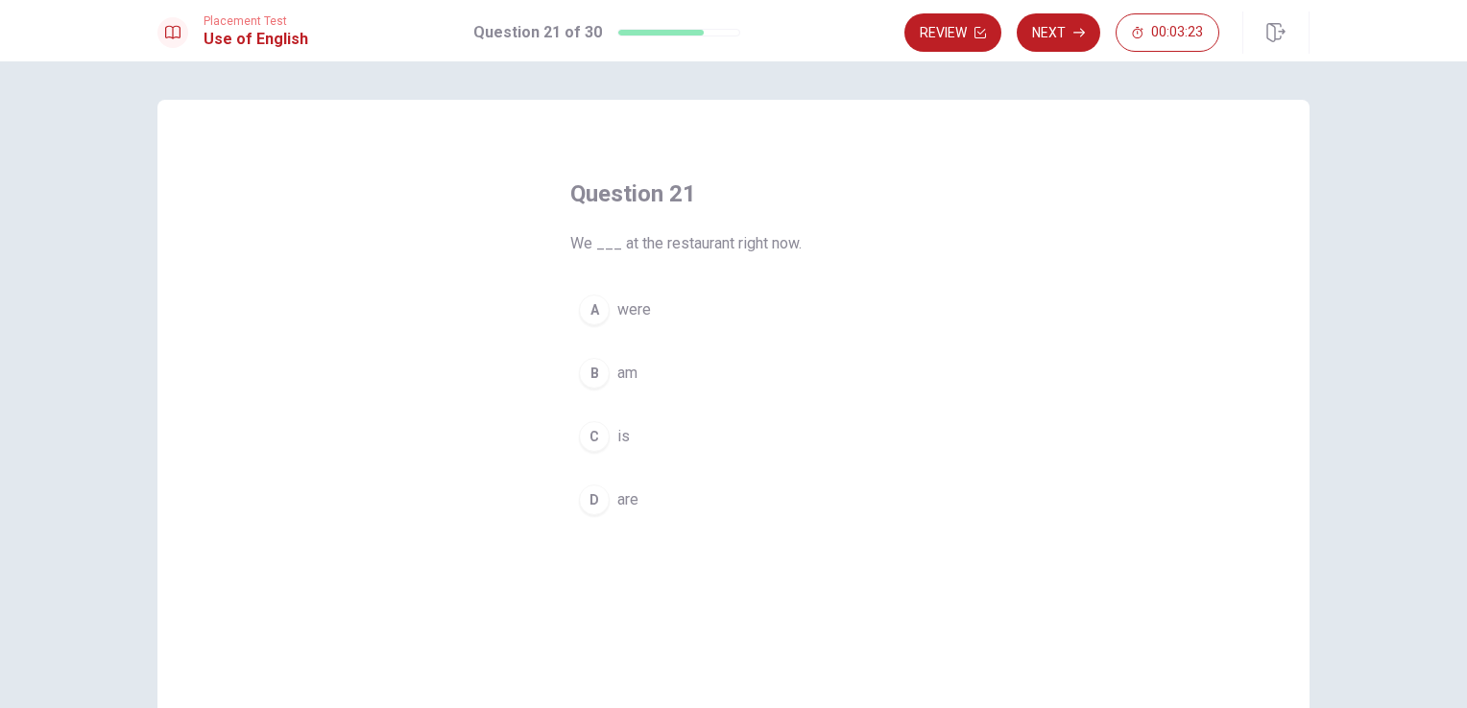
click at [591, 505] on div "D" at bounding box center [594, 500] width 31 height 31
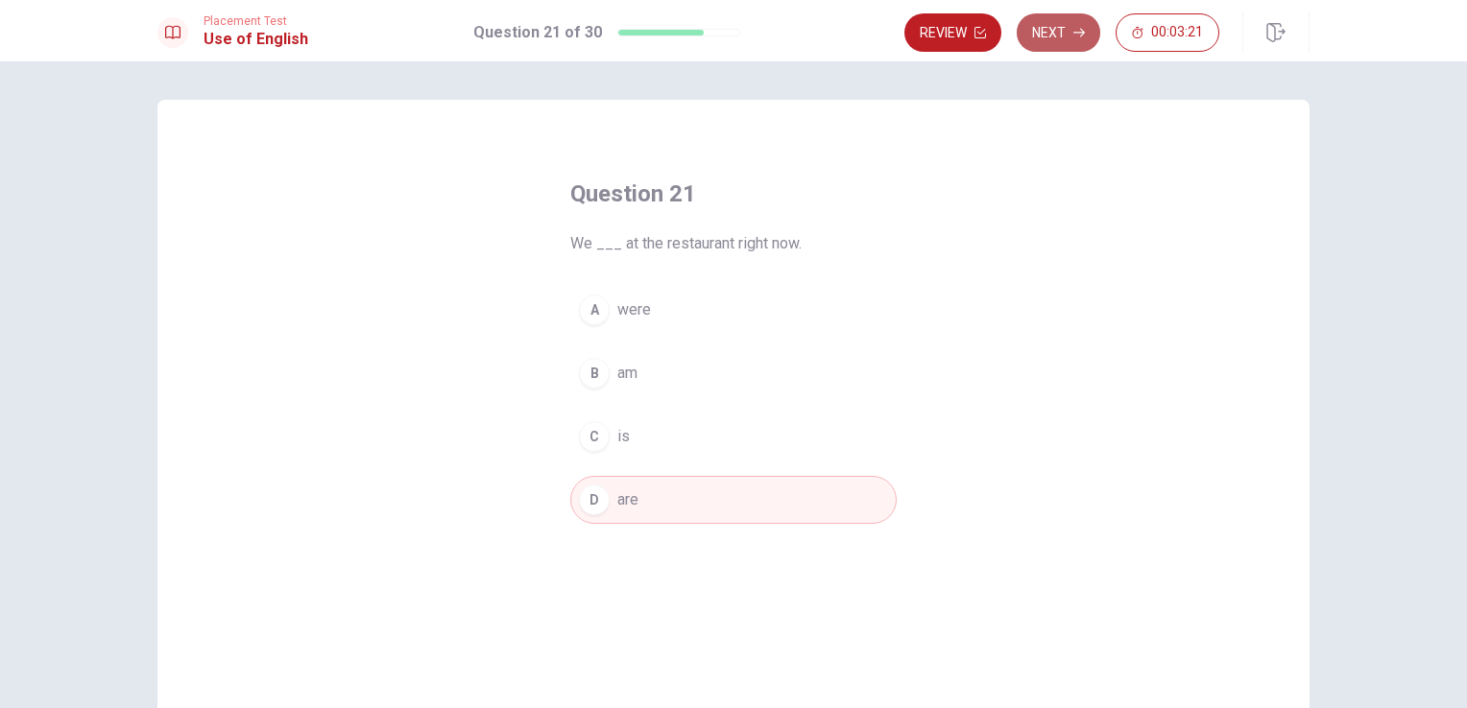
click at [1063, 36] on button "Next" at bounding box center [1058, 32] width 84 height 38
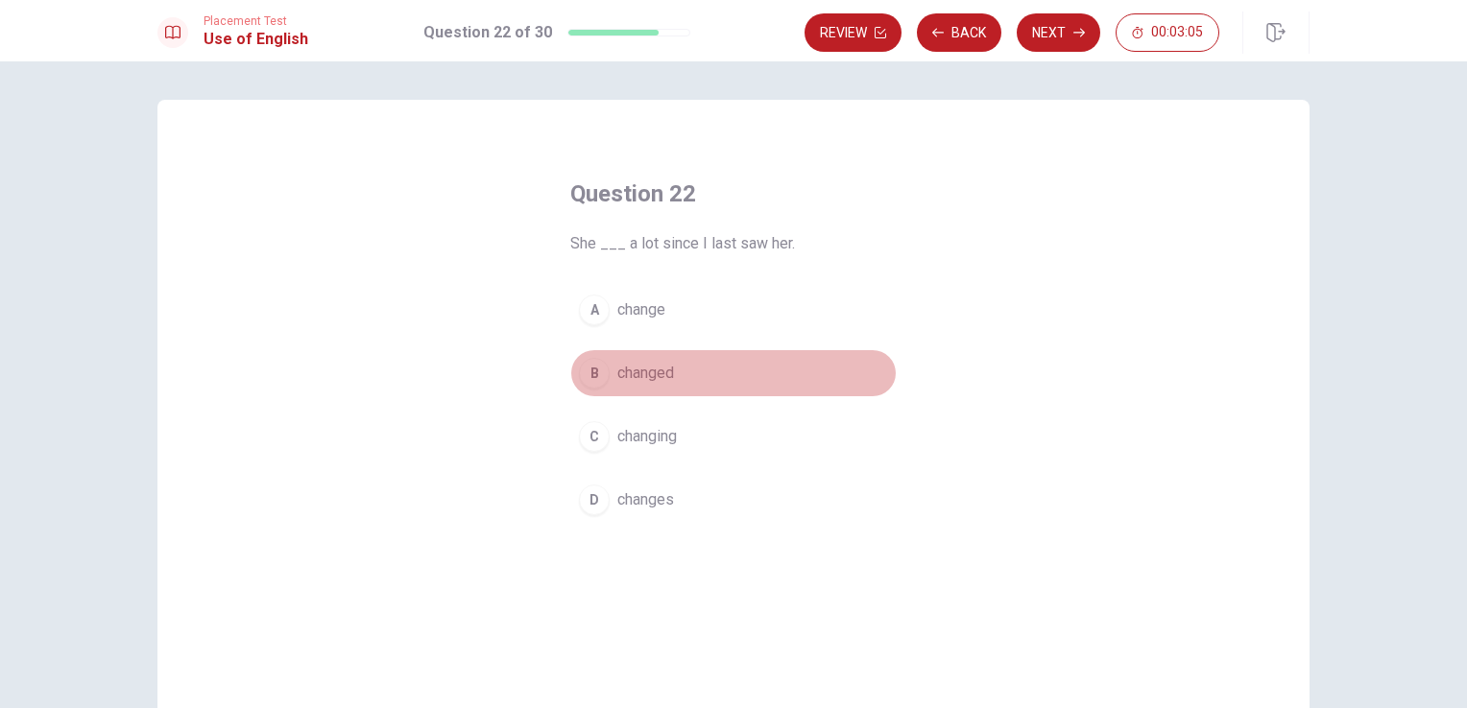
click at [587, 367] on div "B" at bounding box center [594, 373] width 31 height 31
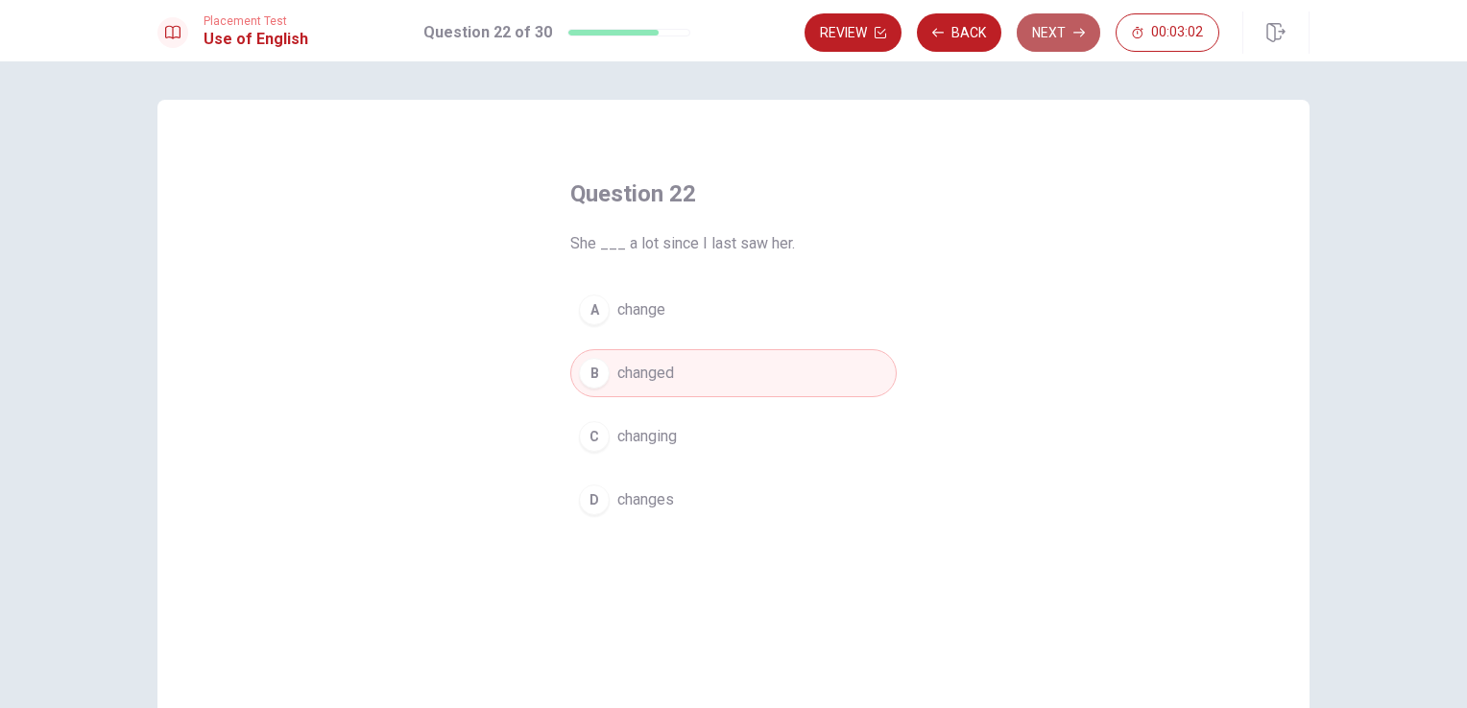
click at [1050, 25] on button "Next" at bounding box center [1058, 32] width 84 height 38
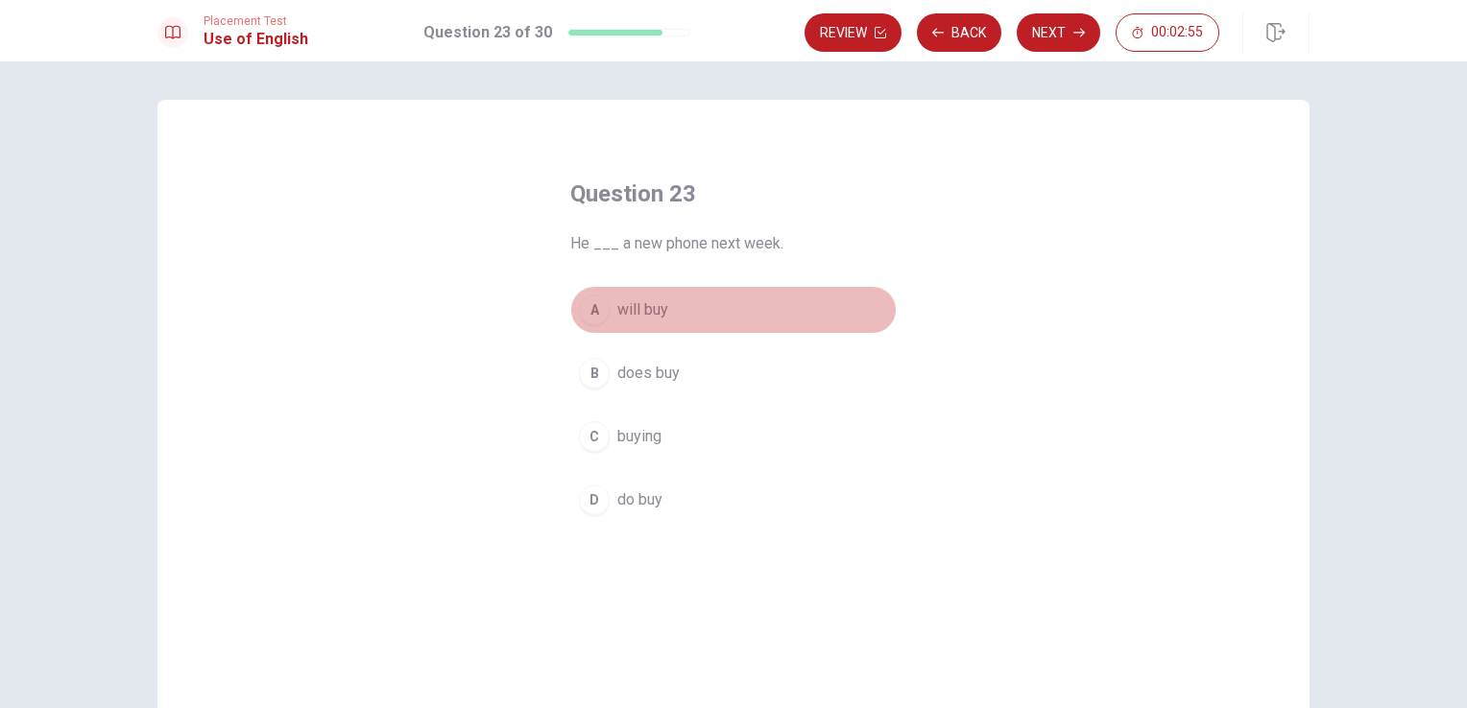
click at [599, 313] on div "A" at bounding box center [594, 310] width 31 height 31
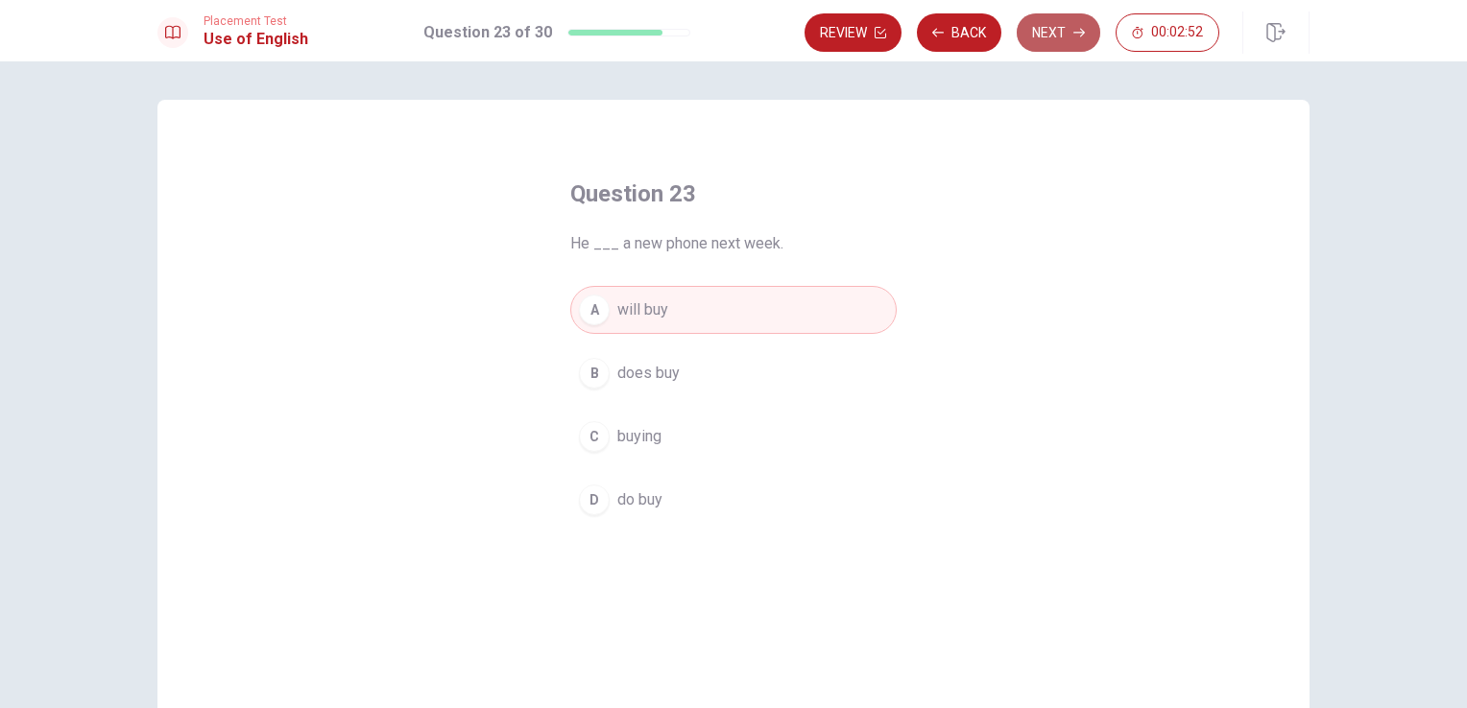
click at [1038, 39] on button "Next" at bounding box center [1058, 32] width 84 height 38
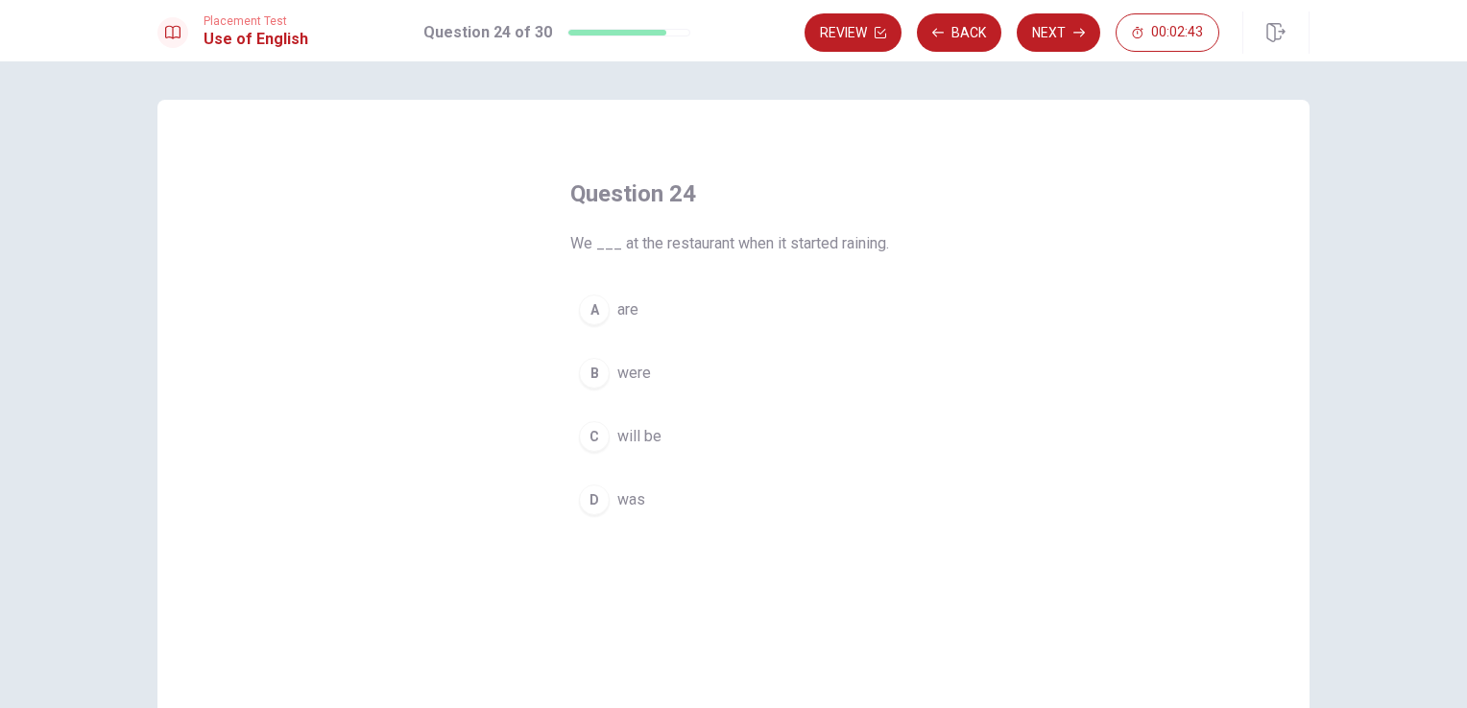
click at [617, 370] on span "were" at bounding box center [634, 373] width 34 height 23
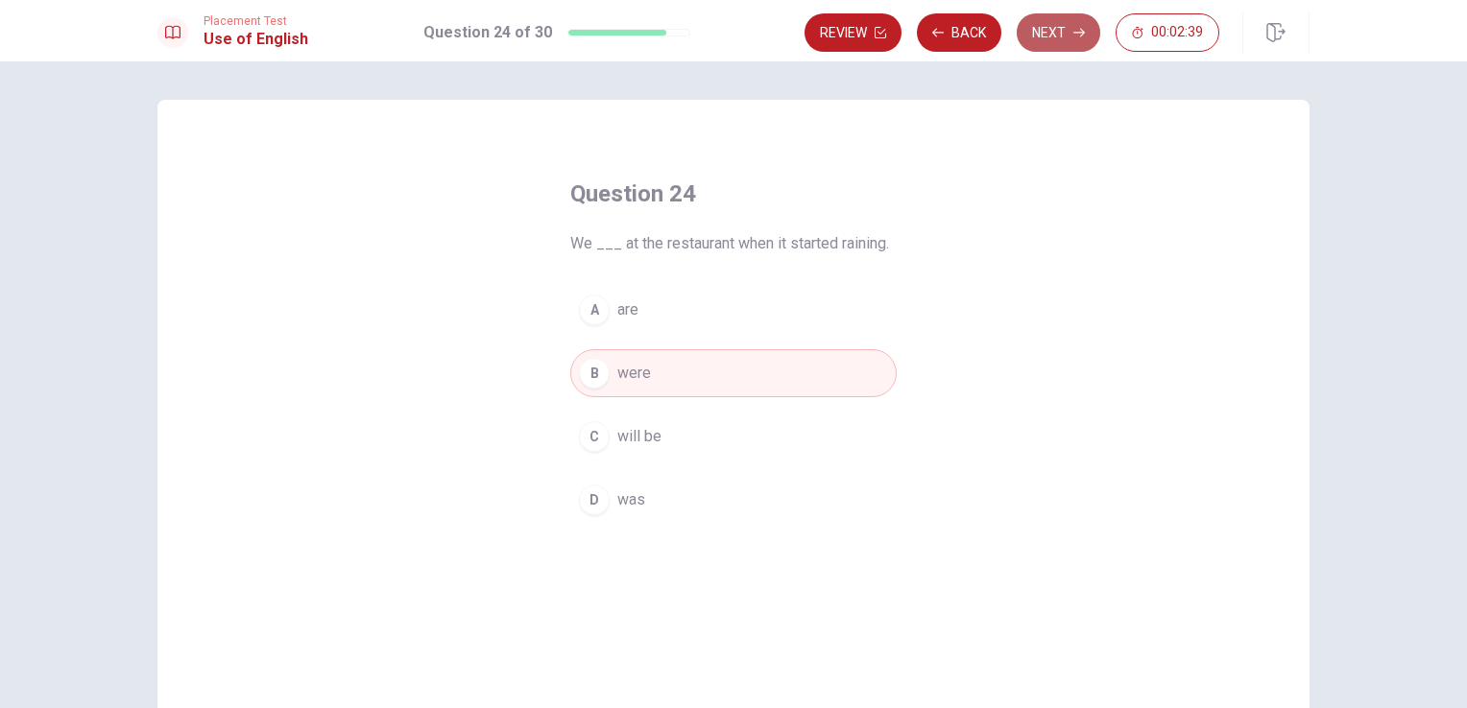
click at [1044, 36] on button "Next" at bounding box center [1058, 32] width 84 height 38
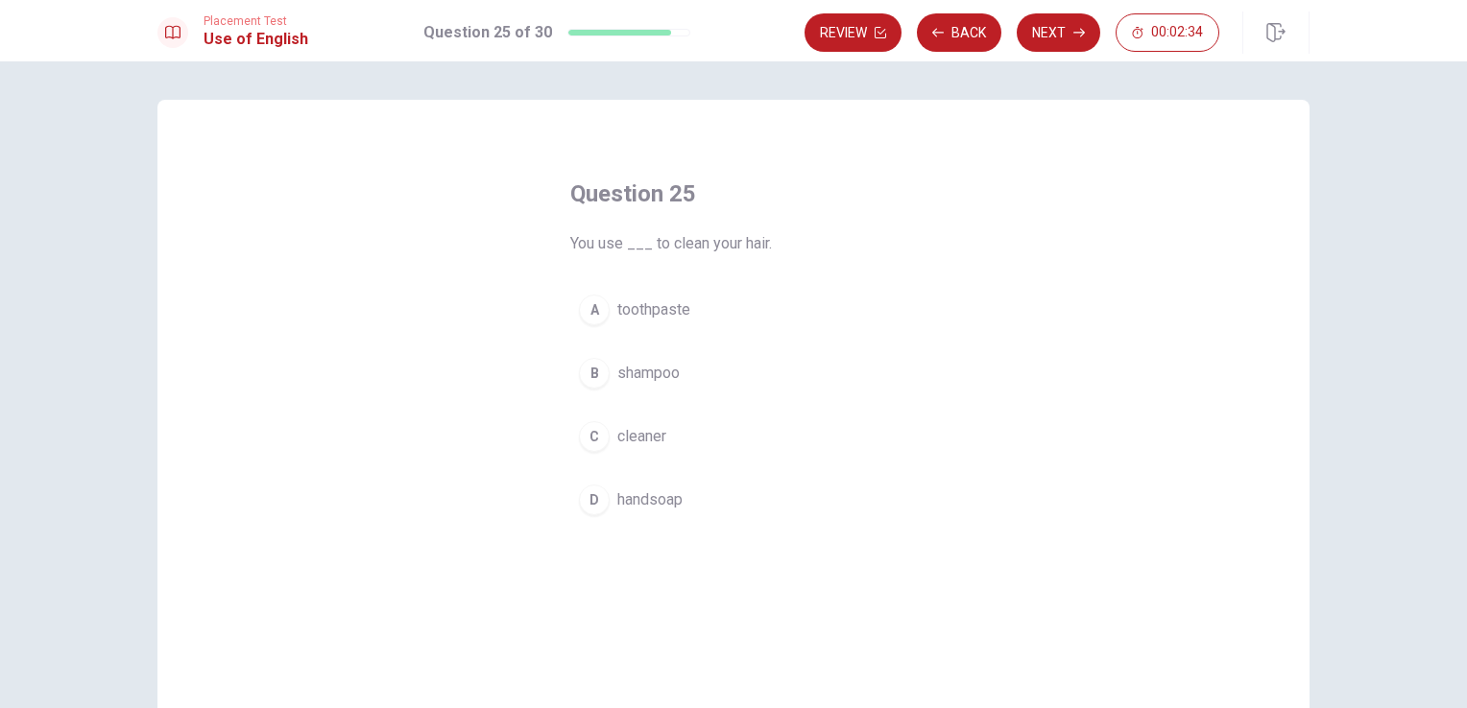
click at [617, 376] on span "shampoo" at bounding box center [648, 373] width 62 height 23
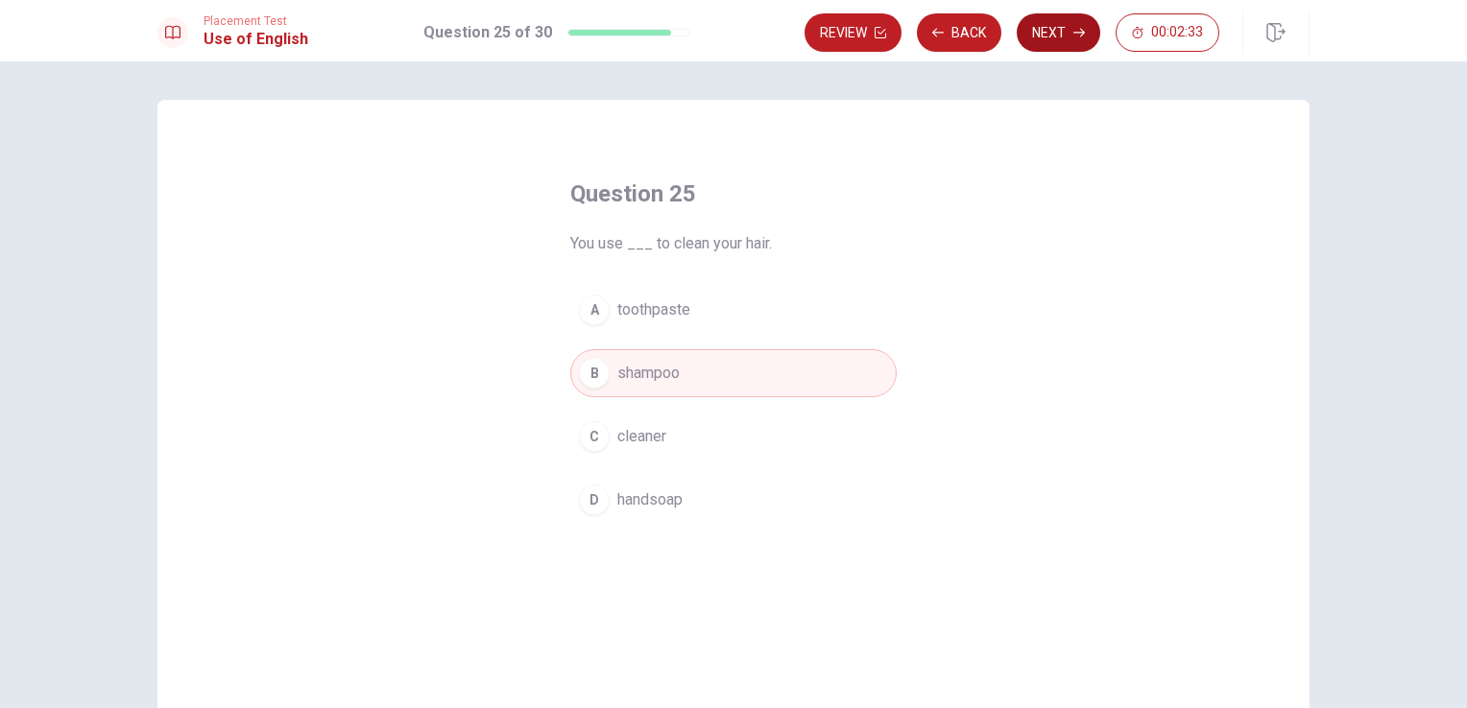
click at [1057, 31] on button "Next" at bounding box center [1058, 32] width 84 height 38
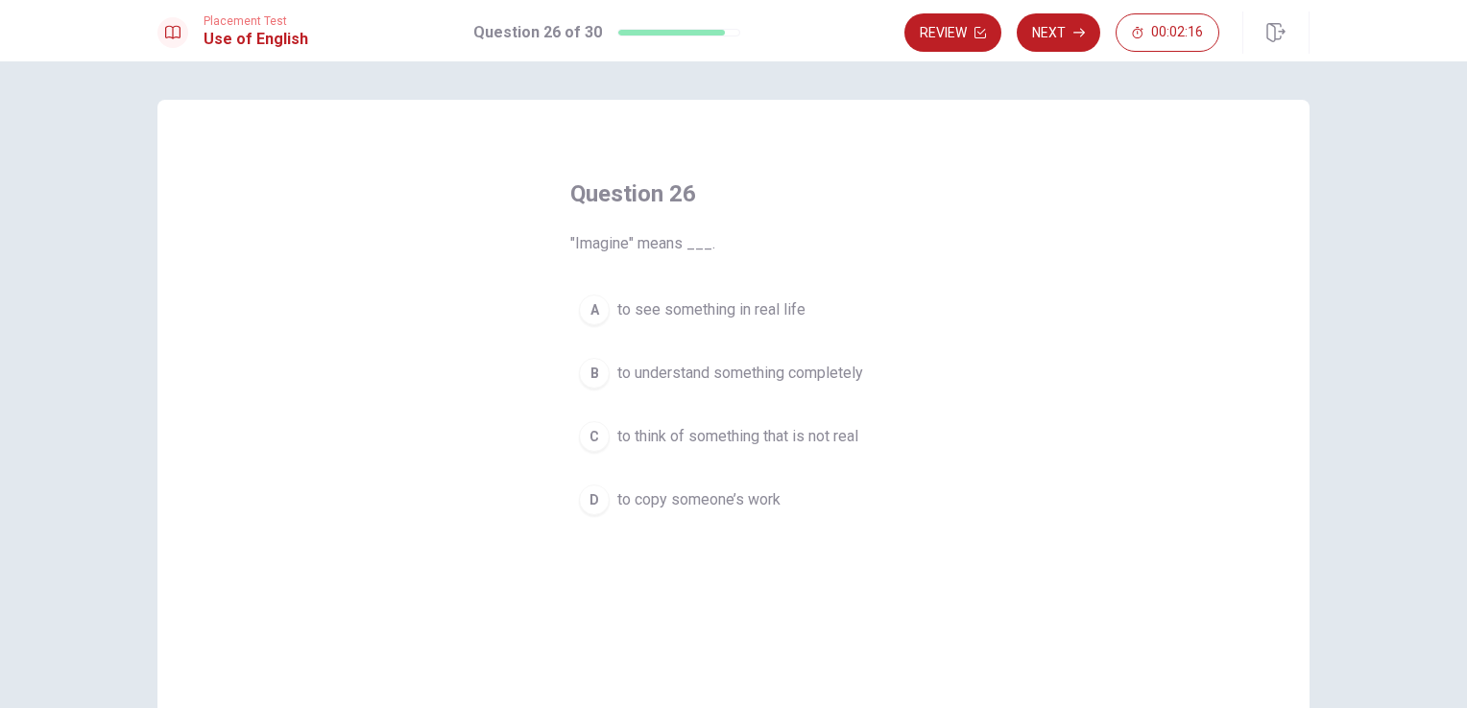
click at [668, 443] on span "to think of something that is not real" at bounding box center [737, 436] width 241 height 23
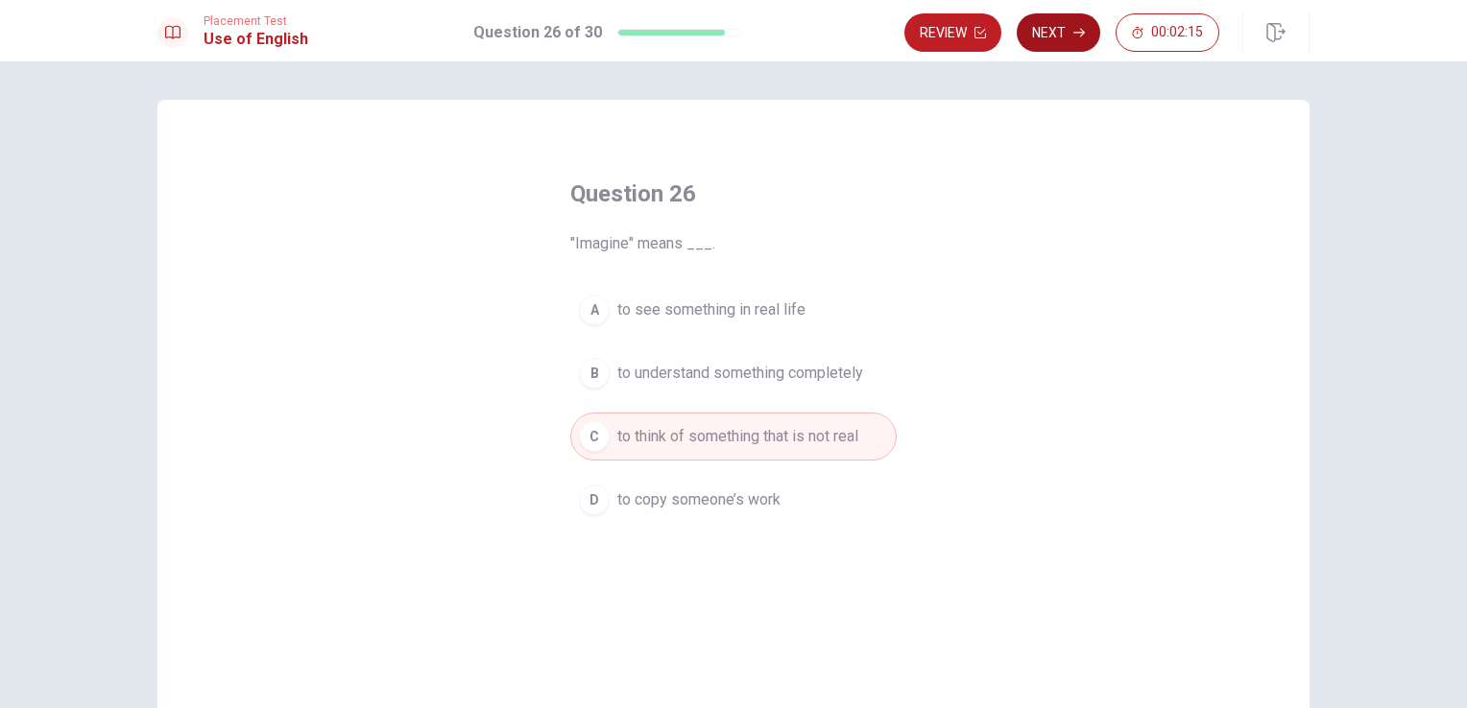
click at [1062, 30] on button "Next" at bounding box center [1058, 32] width 84 height 38
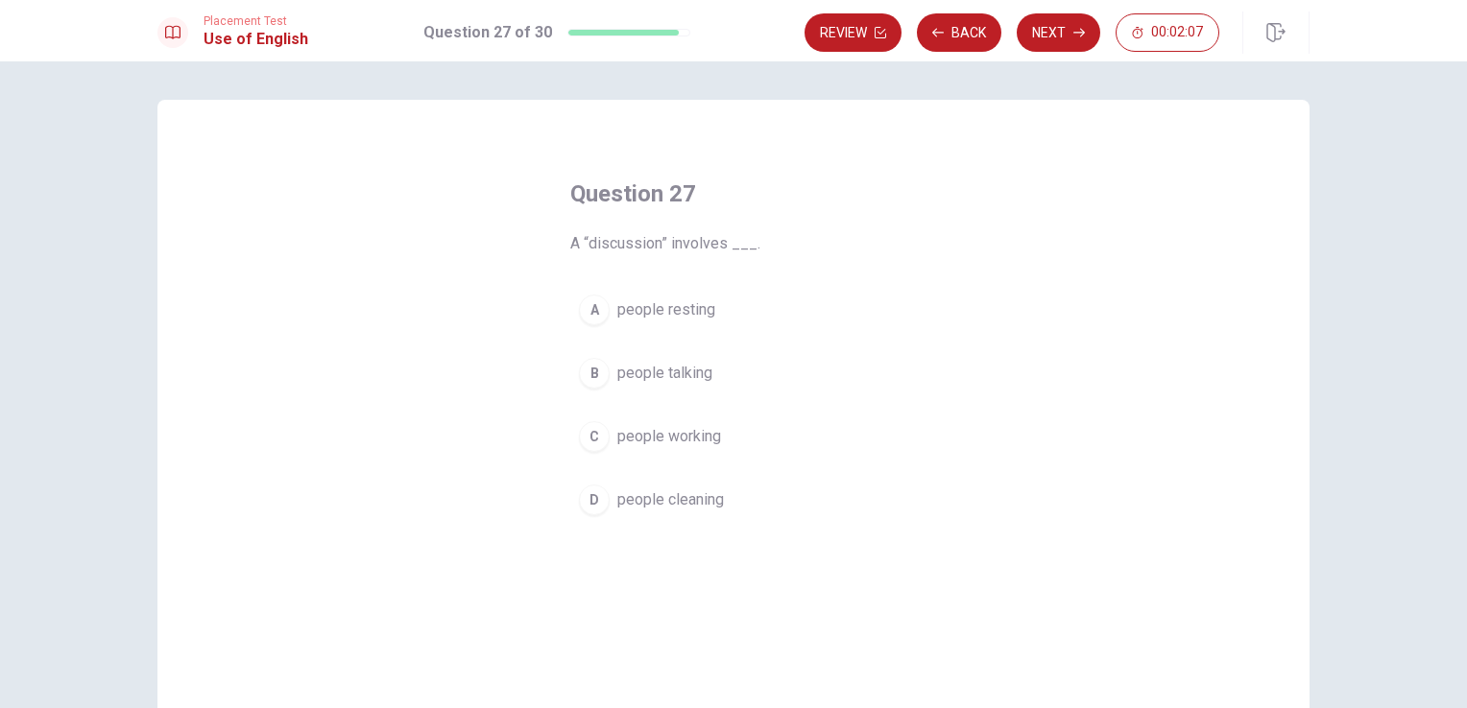
click at [649, 378] on span "people talking" at bounding box center [664, 373] width 95 height 23
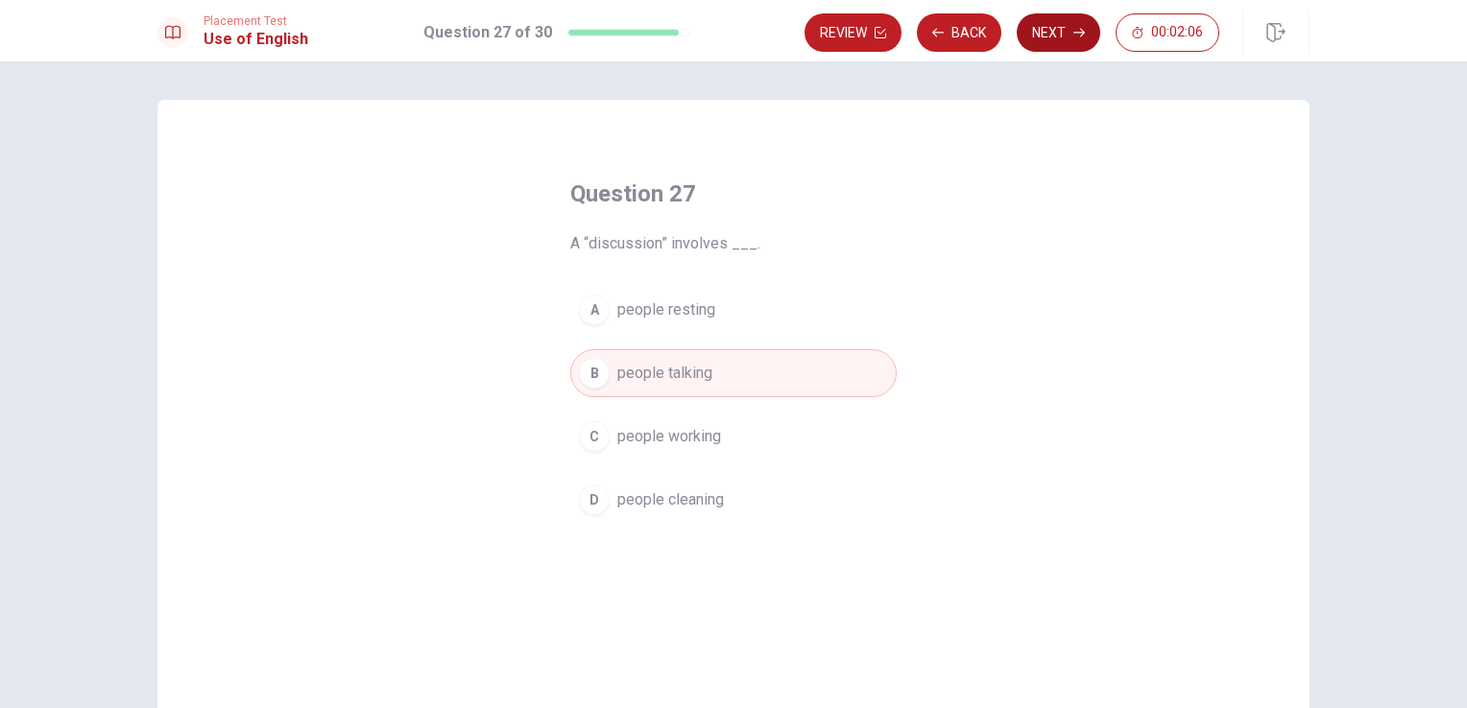
click at [1069, 29] on button "Next" at bounding box center [1058, 32] width 84 height 38
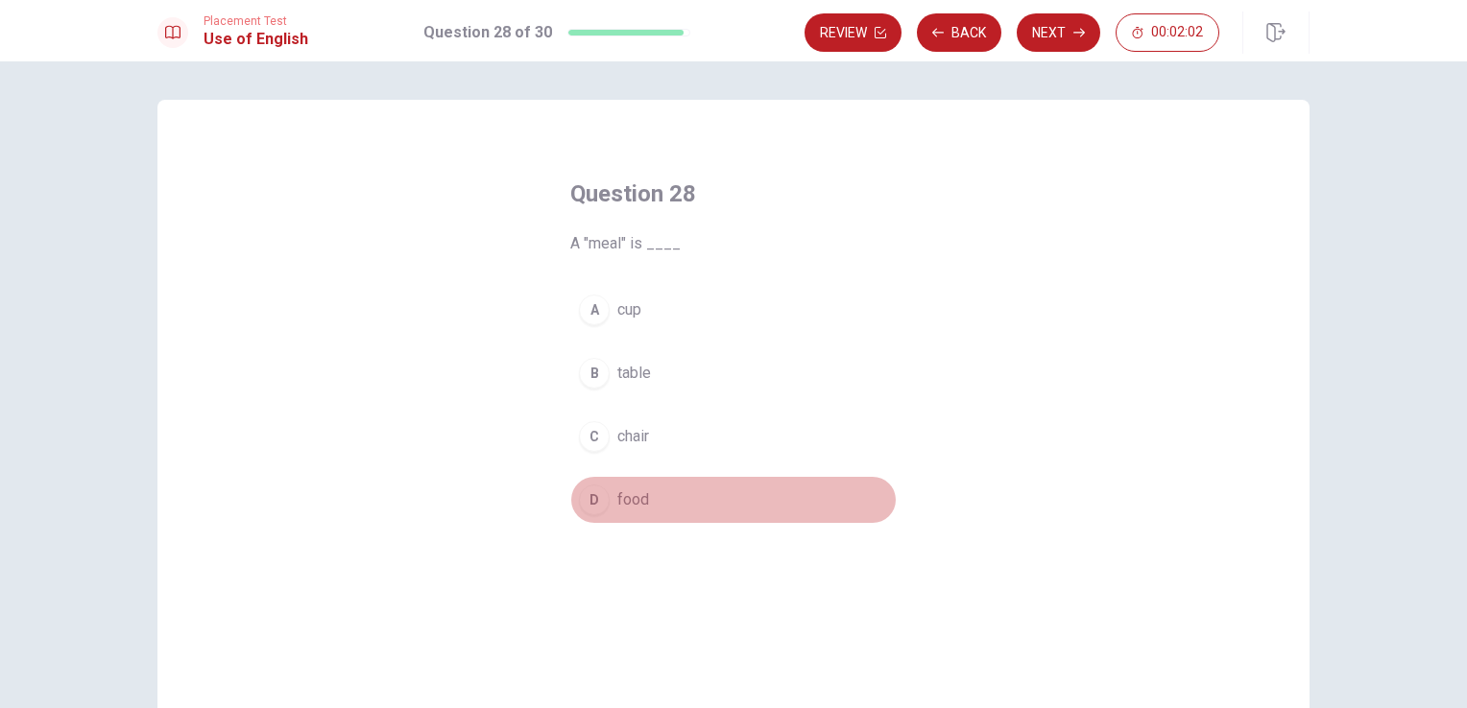
click at [637, 492] on span "food" at bounding box center [633, 500] width 32 height 23
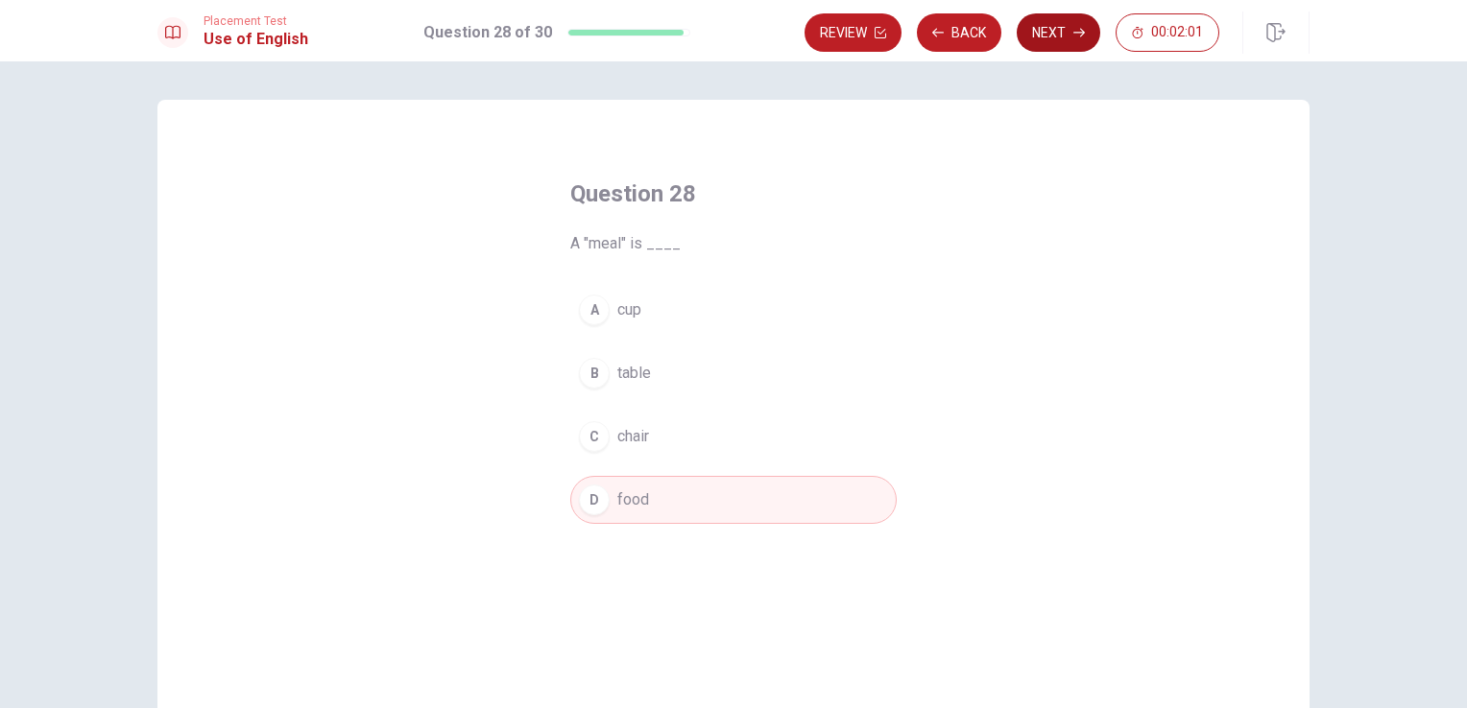
click at [1056, 25] on button "Next" at bounding box center [1058, 32] width 84 height 38
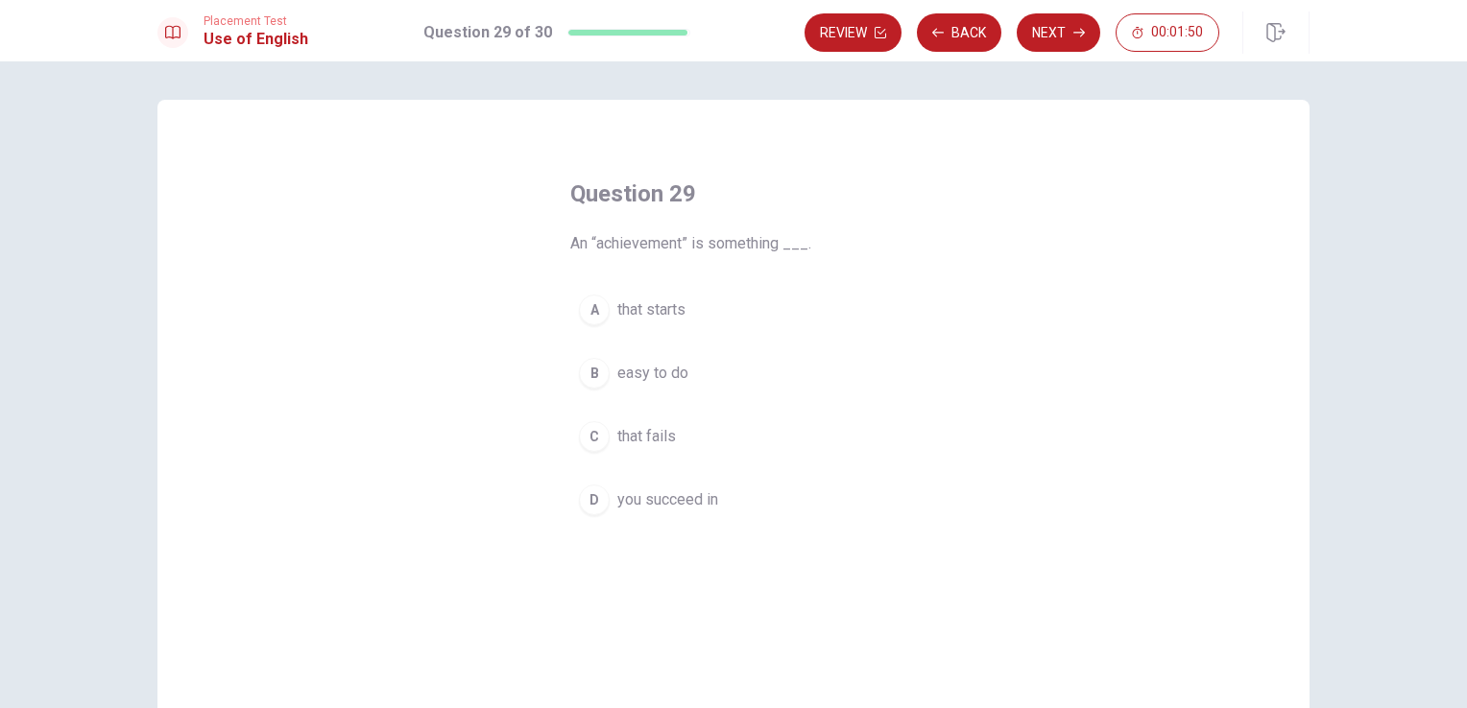
click at [671, 305] on span "that starts" at bounding box center [651, 309] width 68 height 23
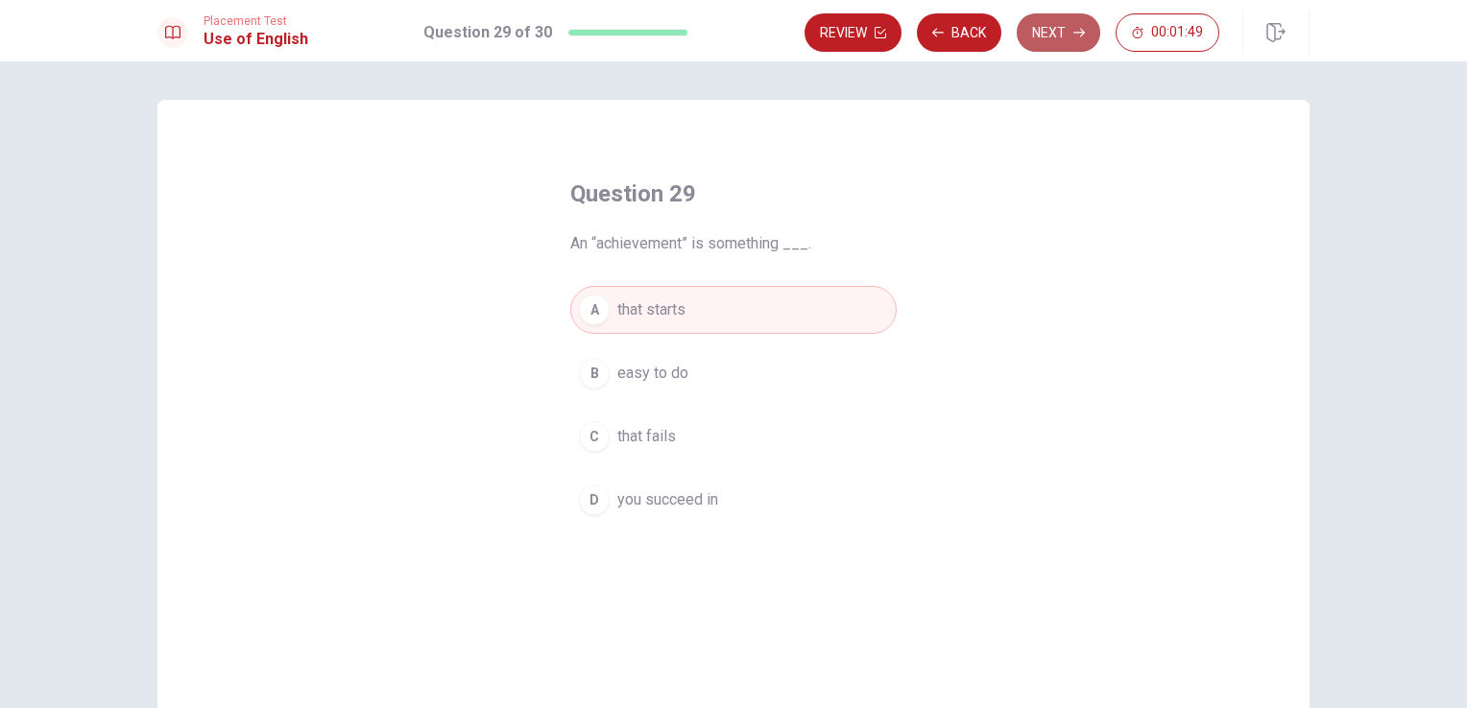
click at [1058, 39] on button "Next" at bounding box center [1058, 32] width 84 height 38
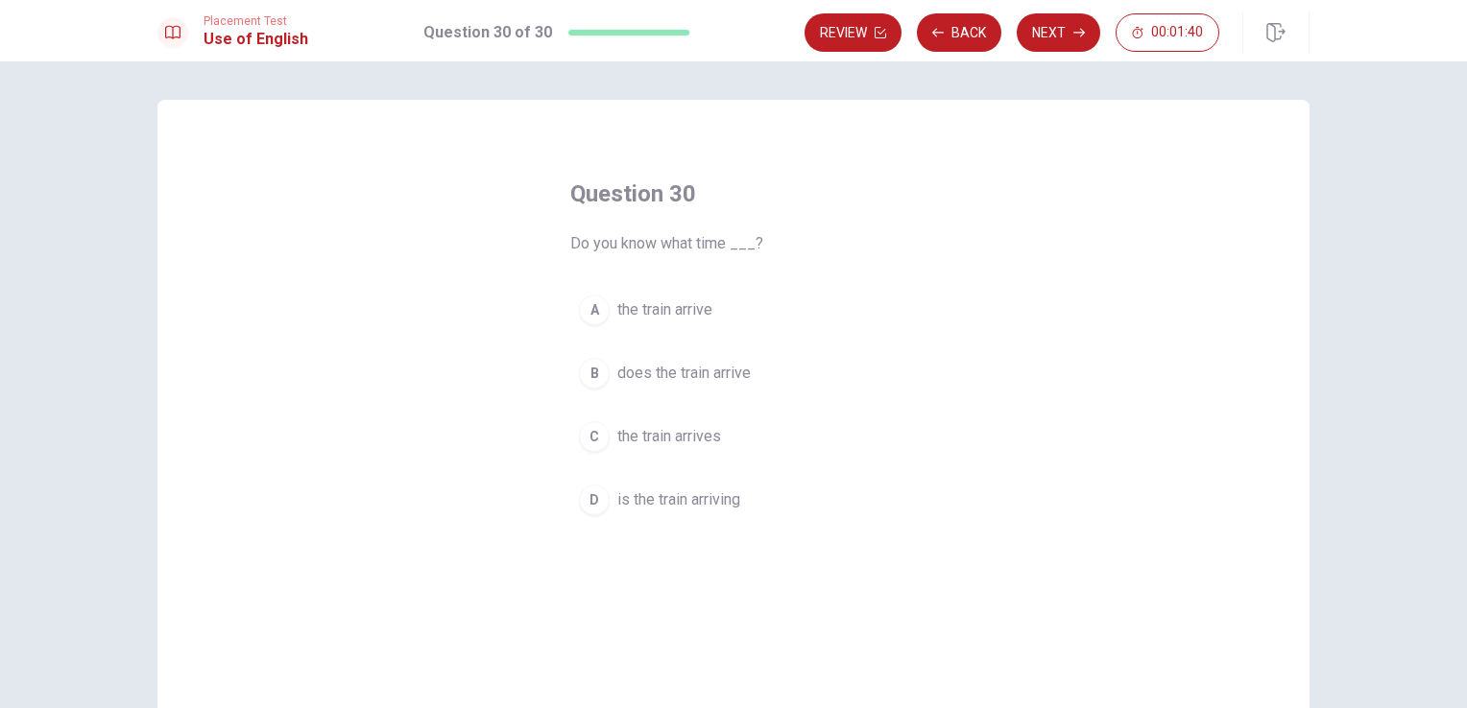
click at [606, 317] on button "A the train arrive" at bounding box center [733, 310] width 326 height 48
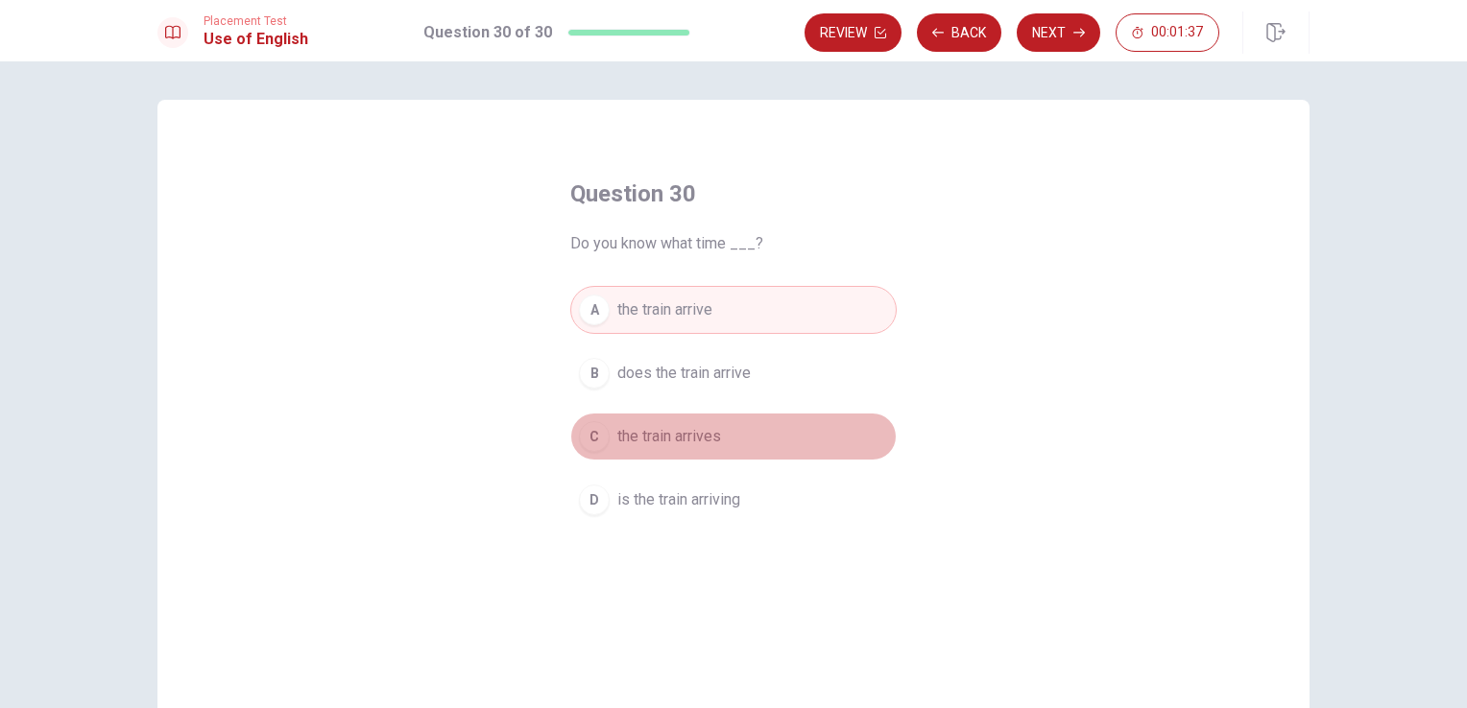
click at [740, 432] on button "C the train arrives" at bounding box center [733, 437] width 326 height 48
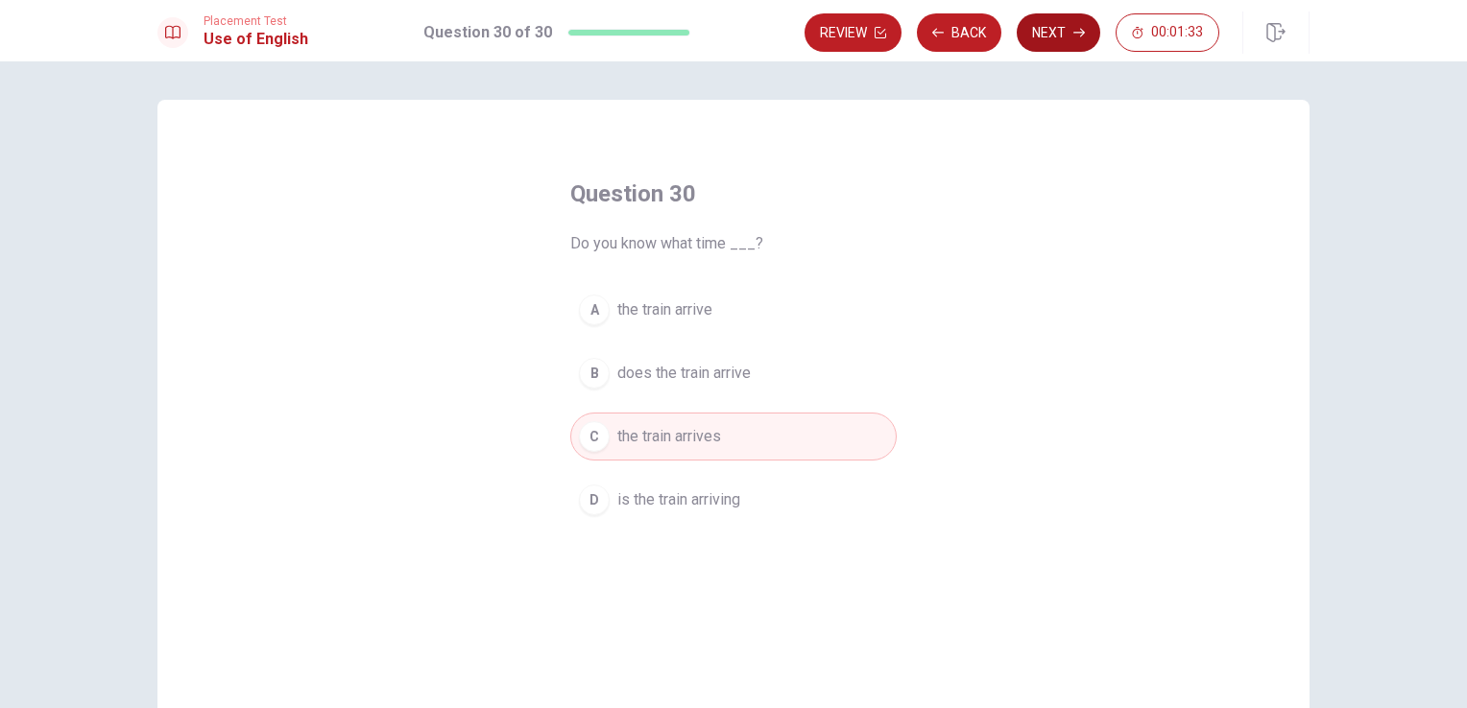
click at [1048, 17] on button "Next" at bounding box center [1058, 32] width 84 height 38
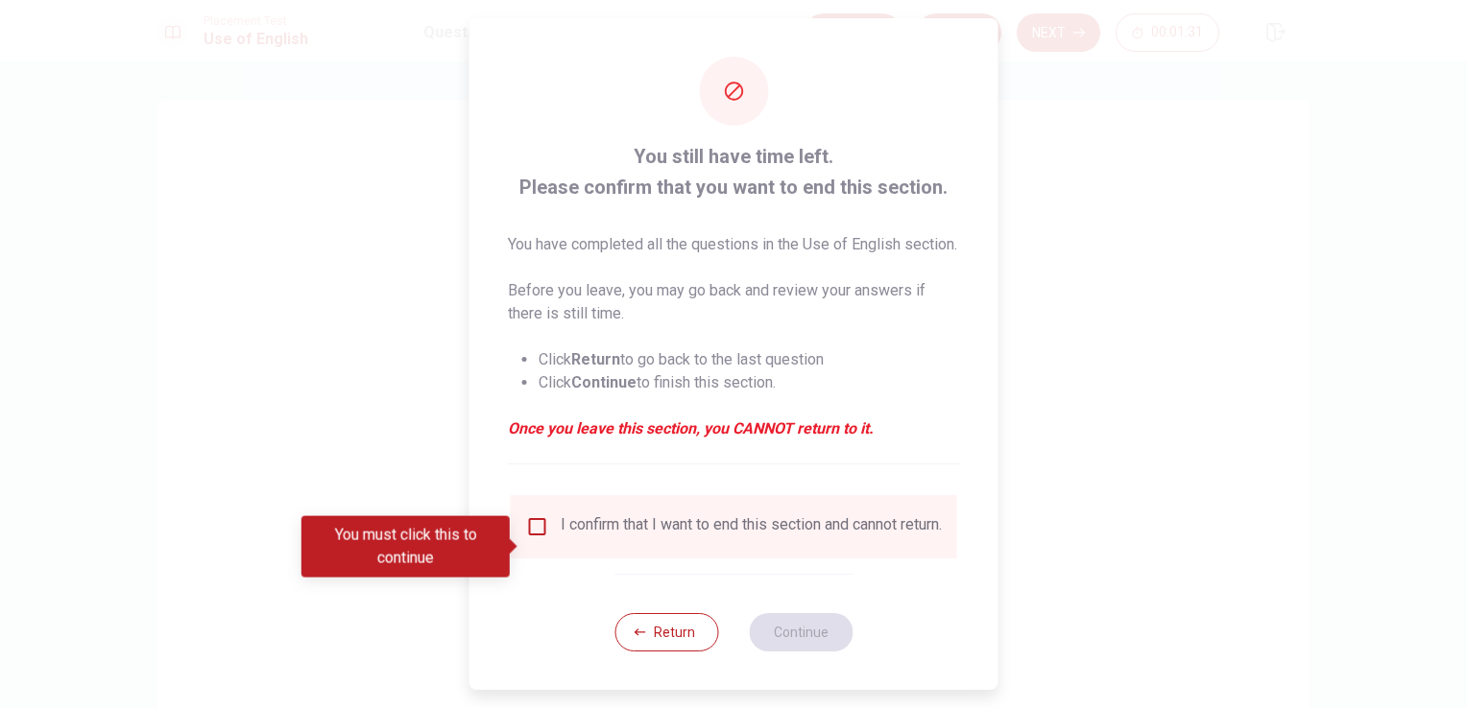
click at [526, 538] on input "You must click this to continue" at bounding box center [537, 526] width 23 height 23
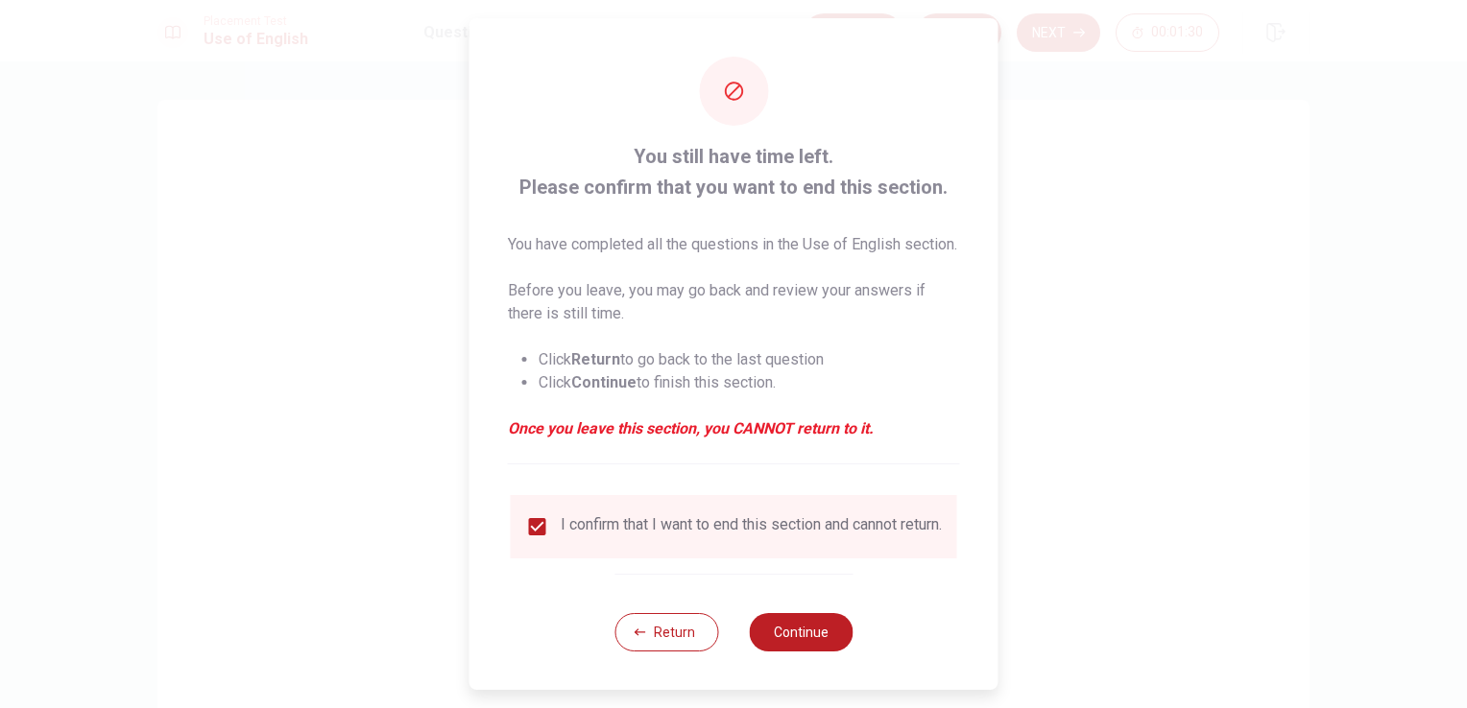
click at [820, 652] on button "Continue" at bounding box center [801, 632] width 104 height 38
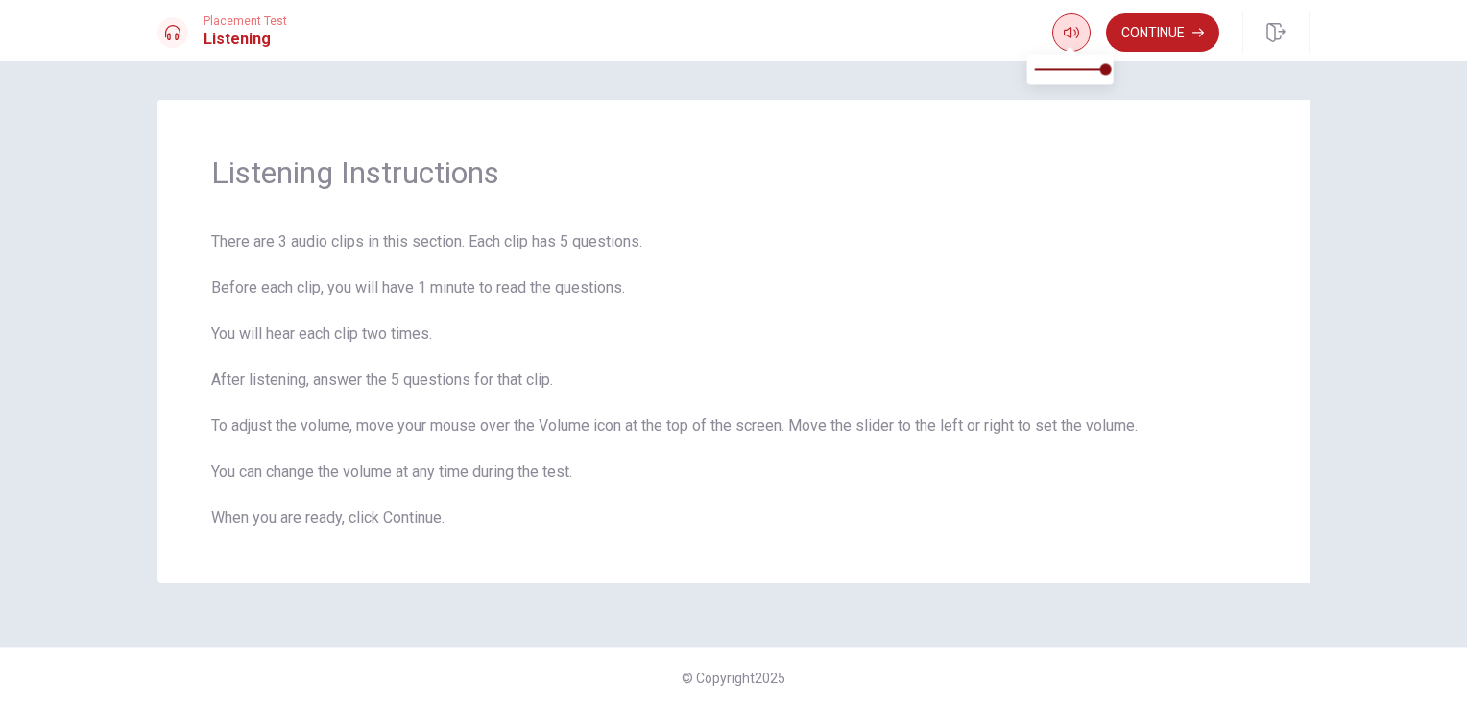
click at [1063, 36] on icon "button" at bounding box center [1070, 32] width 15 height 15
click at [1093, 324] on span "There are 3 audio clips in this section. Each clip has 5 questions. Before each…" at bounding box center [733, 379] width 1044 height 299
click at [1186, 30] on button "Continue" at bounding box center [1162, 32] width 113 height 38
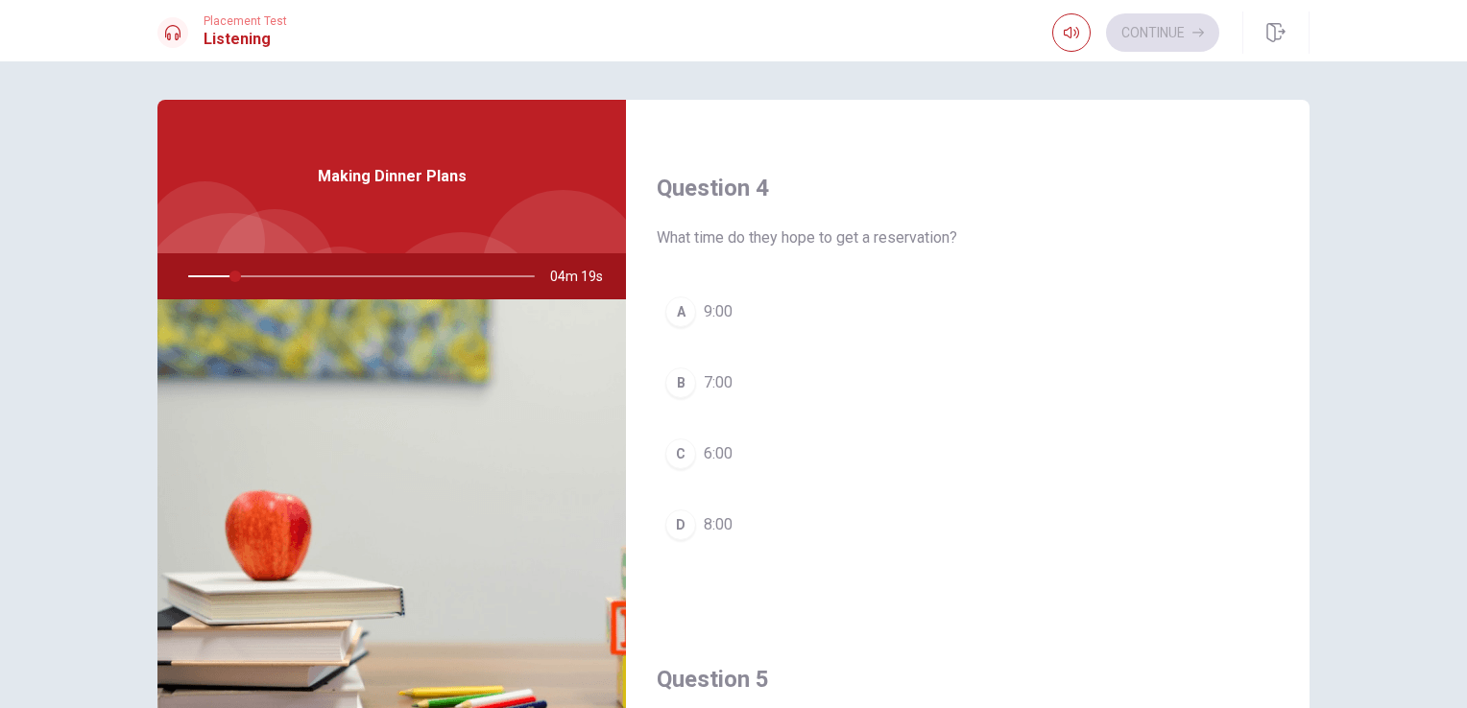
scroll to position [1781, 0]
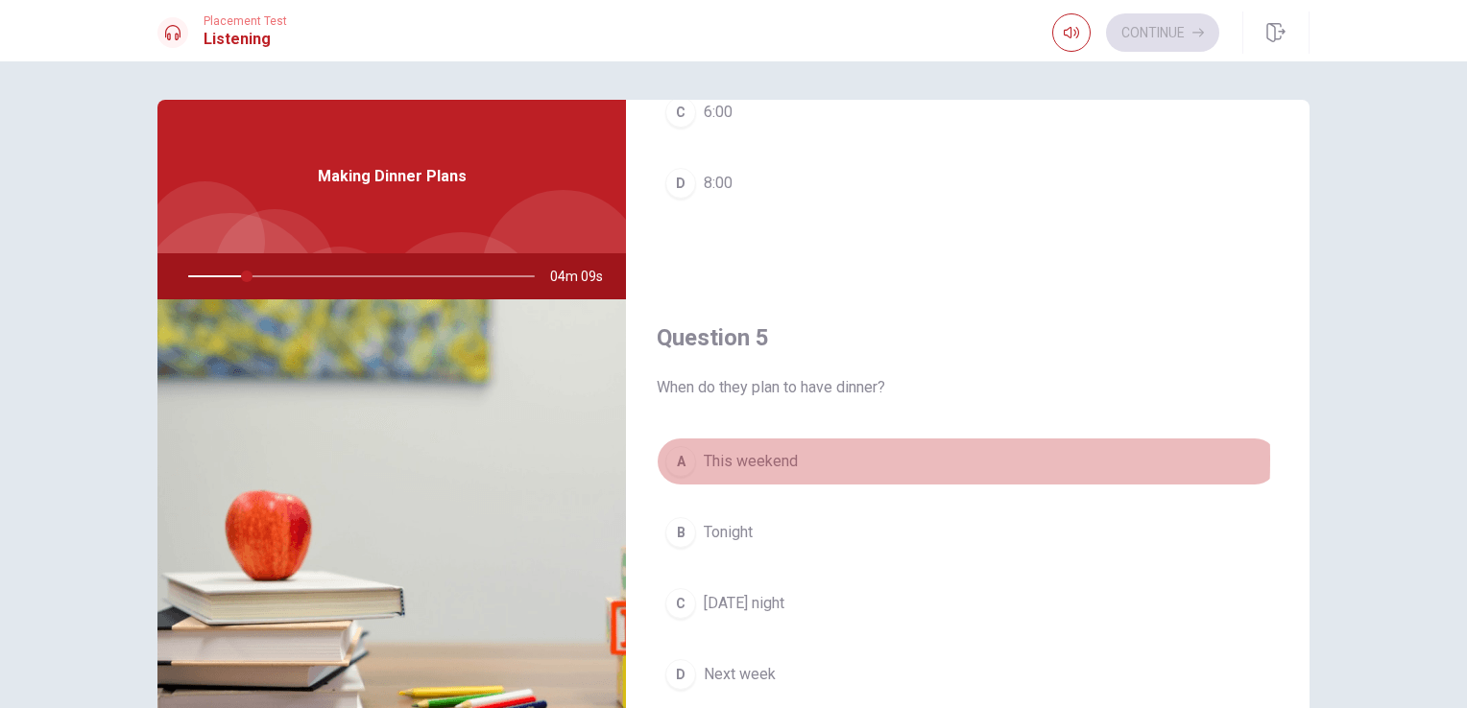
click at [683, 452] on div "A" at bounding box center [680, 461] width 31 height 31
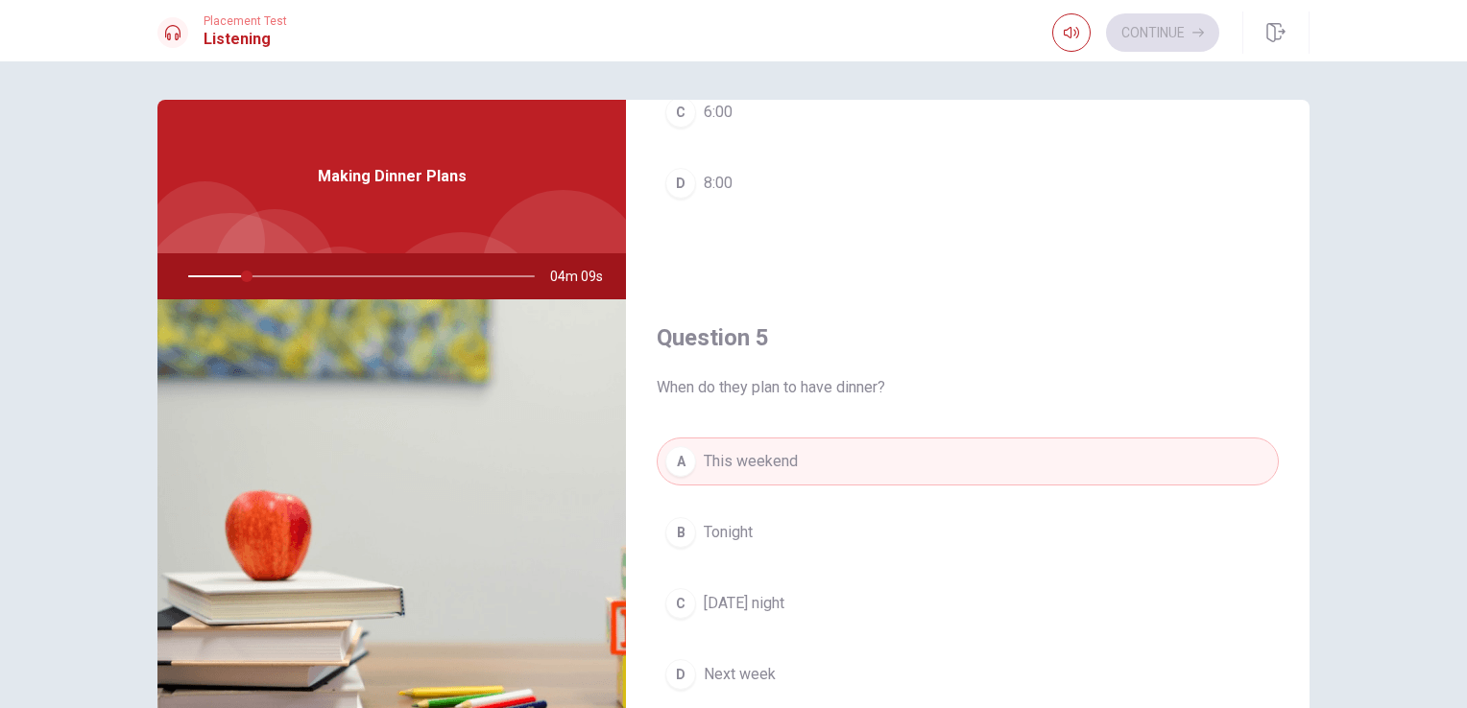
click at [683, 452] on div "A" at bounding box center [680, 461] width 31 height 31
click at [885, 331] on h4 "Question 5" at bounding box center [967, 337] width 622 height 31
click at [741, 388] on span "When do they plan to have dinner?" at bounding box center [967, 387] width 622 height 23
click at [635, 384] on div "Question 5 When do they plan to have dinner? A This weekend B Tonight C [DATE] …" at bounding box center [967, 529] width 683 height 491
drag, startPoint x: 693, startPoint y: 369, endPoint x: 718, endPoint y: 369, distance: 25.0
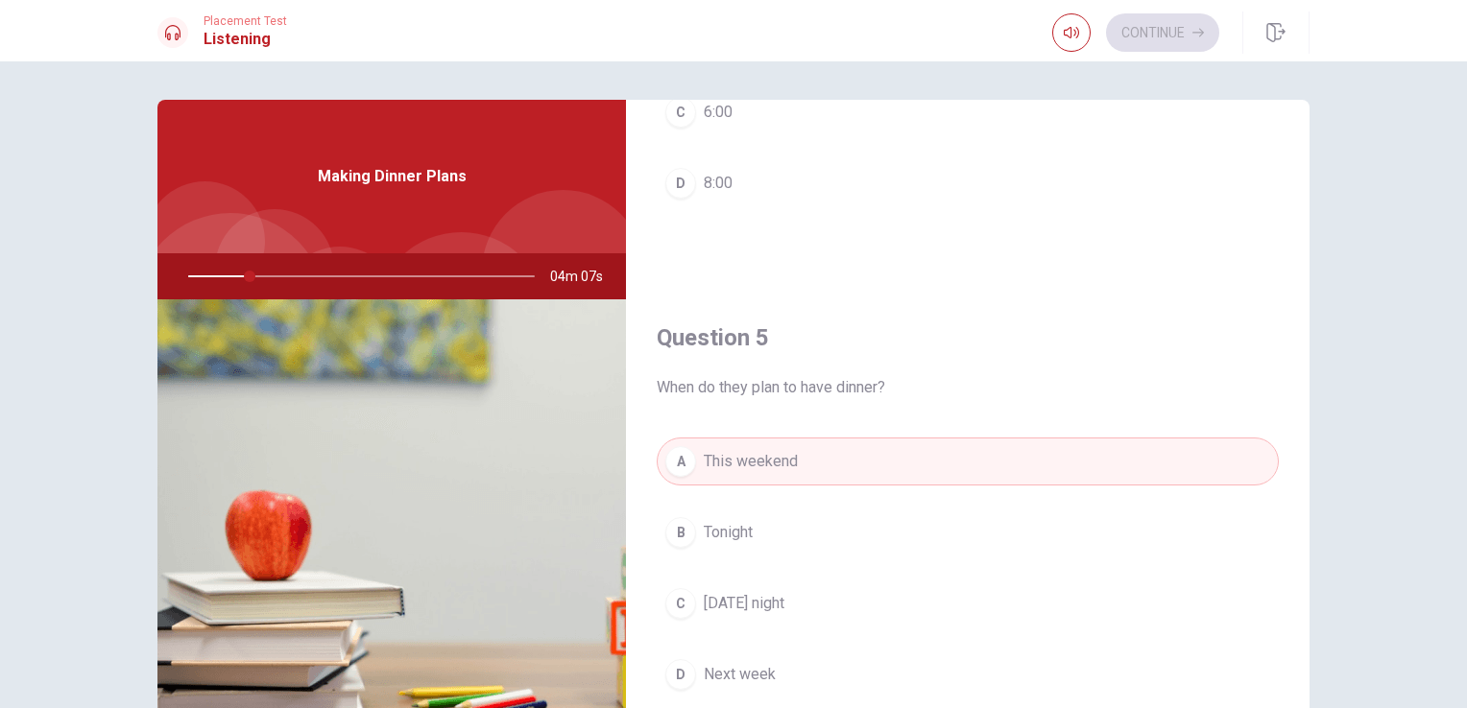
click at [718, 376] on span "When do they plan to have dinner?" at bounding box center [967, 387] width 622 height 23
click at [776, 365] on div "Question 5 When do they plan to have dinner?" at bounding box center [967, 360] width 622 height 77
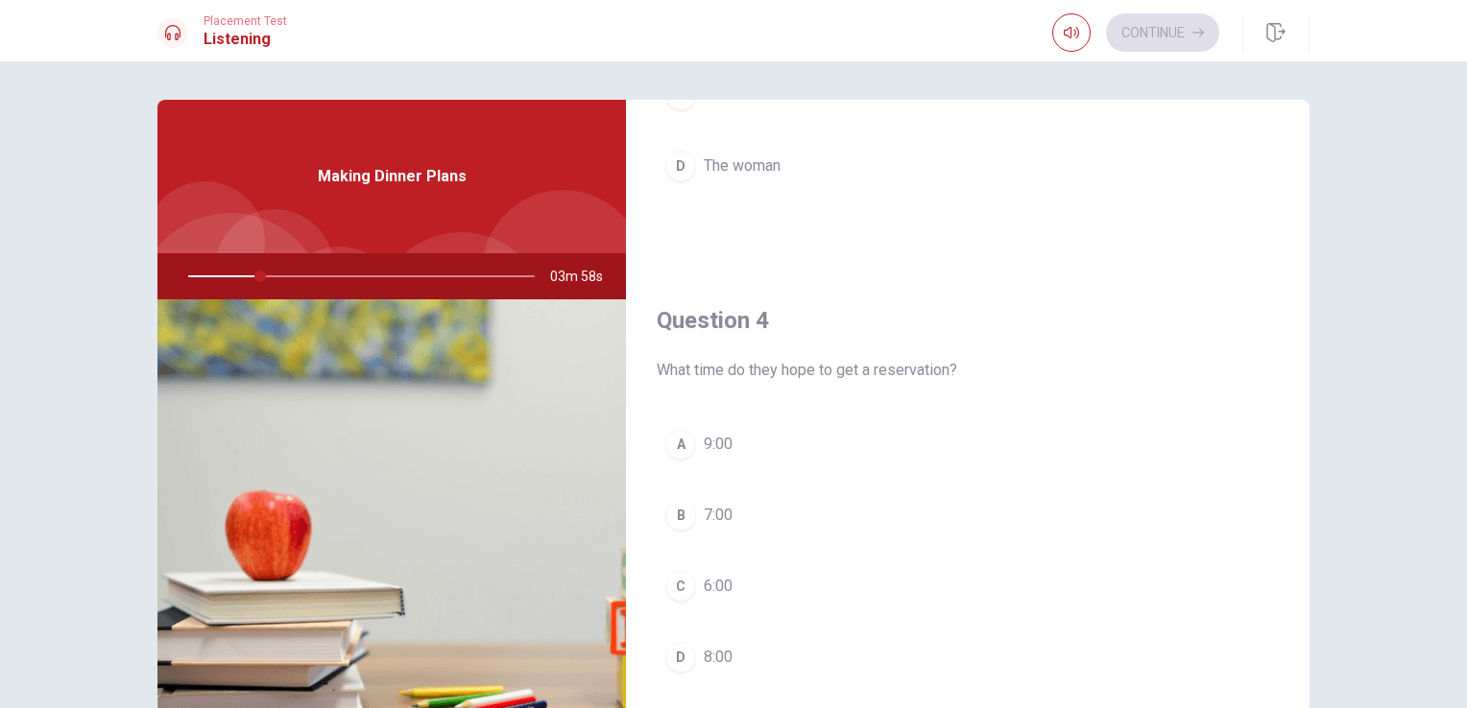
scroll to position [1301, 0]
click at [305, 158] on div "Making Dinner Plans" at bounding box center [391, 177] width 468 height 154
click at [391, 209] on div "Making Dinner Plans" at bounding box center [391, 177] width 468 height 154
drag, startPoint x: 439, startPoint y: 236, endPoint x: 506, endPoint y: 276, distance: 78.4
click at [504, 259] on div "Making Dinner Plans 03m 55s" at bounding box center [391, 433] width 468 height 667
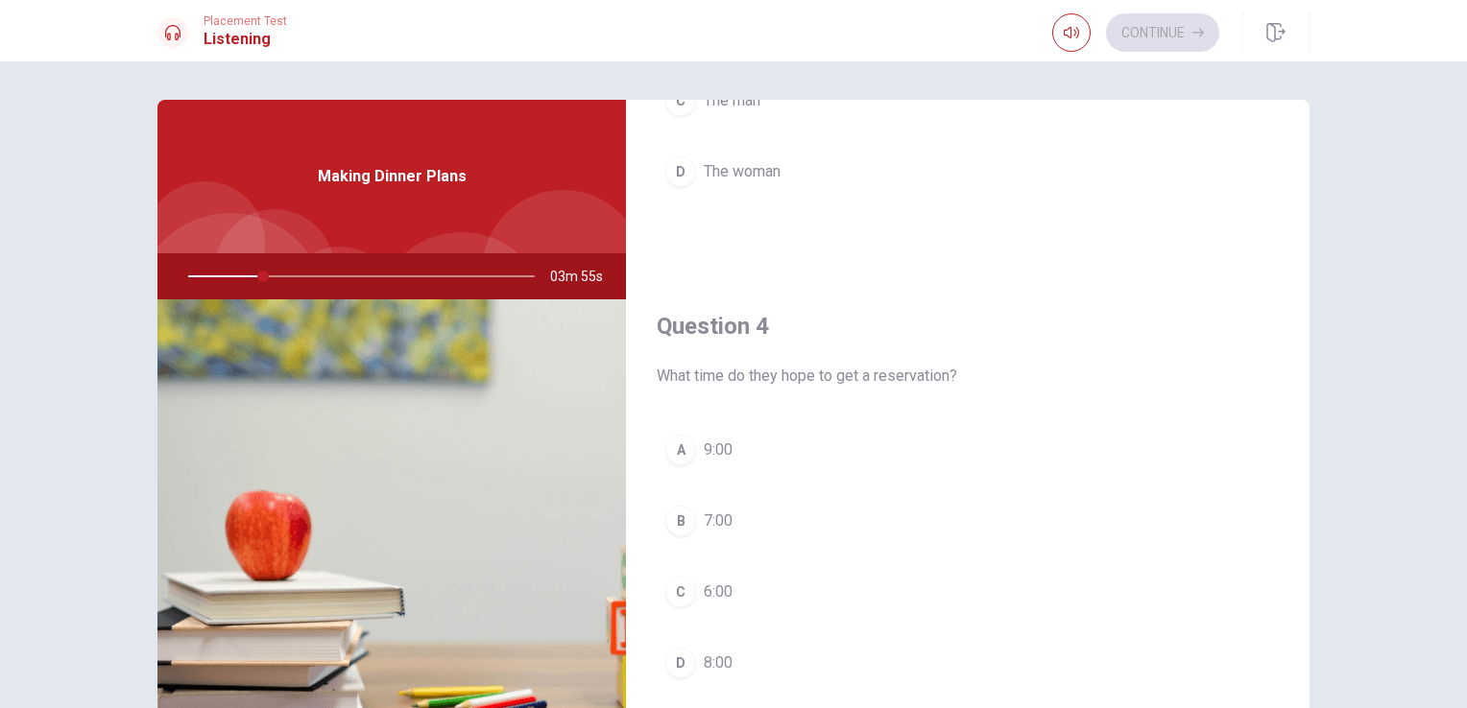
drag, startPoint x: 506, startPoint y: 276, endPoint x: 422, endPoint y: 330, distance: 99.3
click at [499, 290] on div at bounding box center [357, 276] width 385 height 46
click at [422, 330] on img at bounding box center [391, 532] width 468 height 467
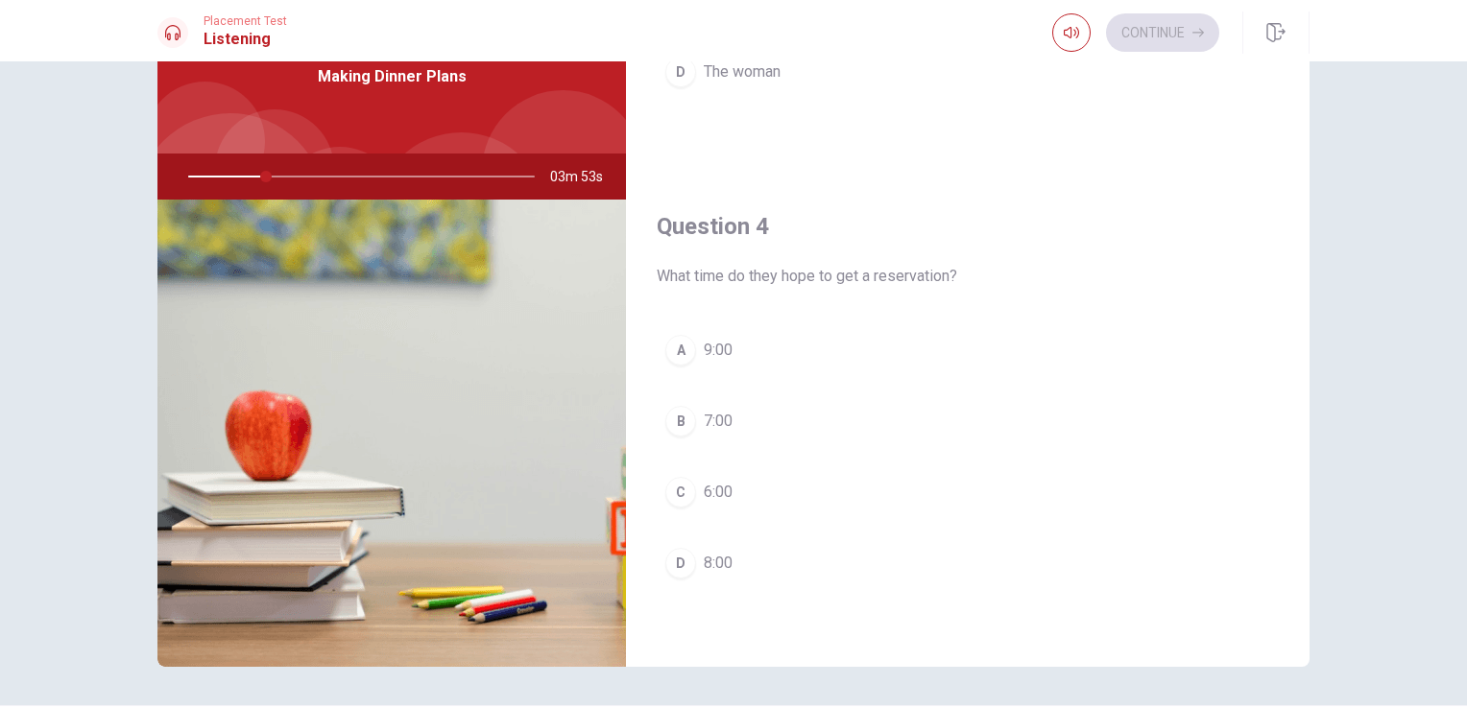
scroll to position [0, 0]
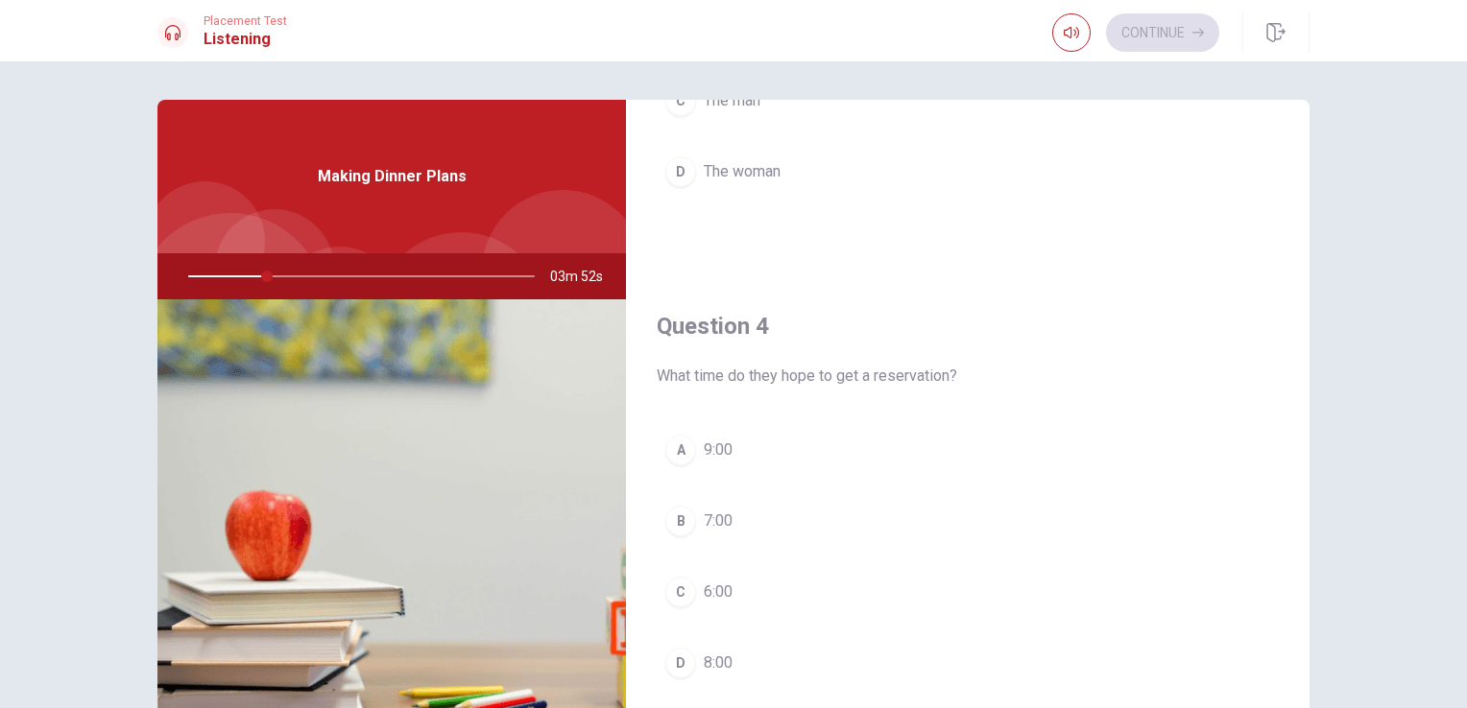
click at [268, 271] on div at bounding box center [357, 276] width 385 height 46
click at [274, 273] on div at bounding box center [357, 276] width 385 height 46
click at [256, 283] on div at bounding box center [357, 276] width 385 height 46
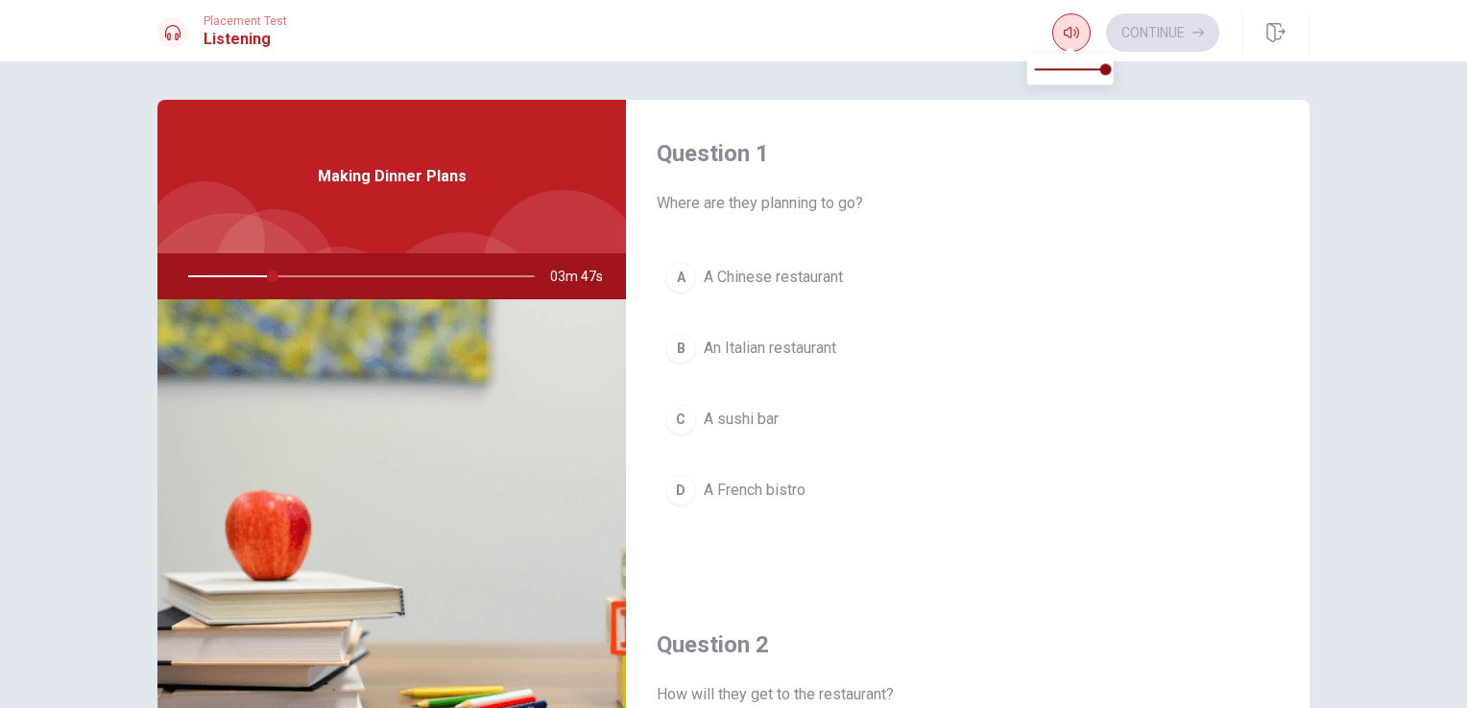
click at [1063, 32] on icon "button" at bounding box center [1070, 32] width 15 height 15
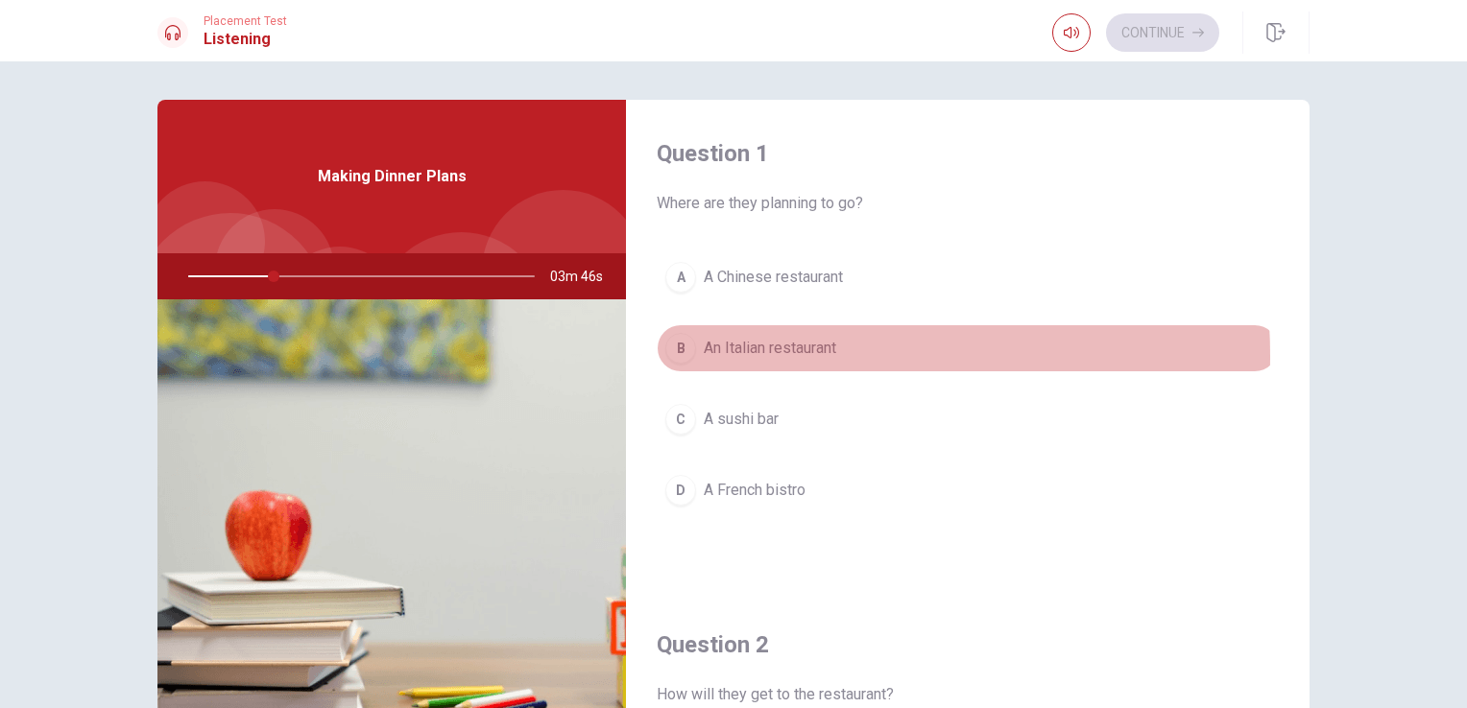
click at [752, 355] on span "An Italian restaurant" at bounding box center [770, 348] width 132 height 23
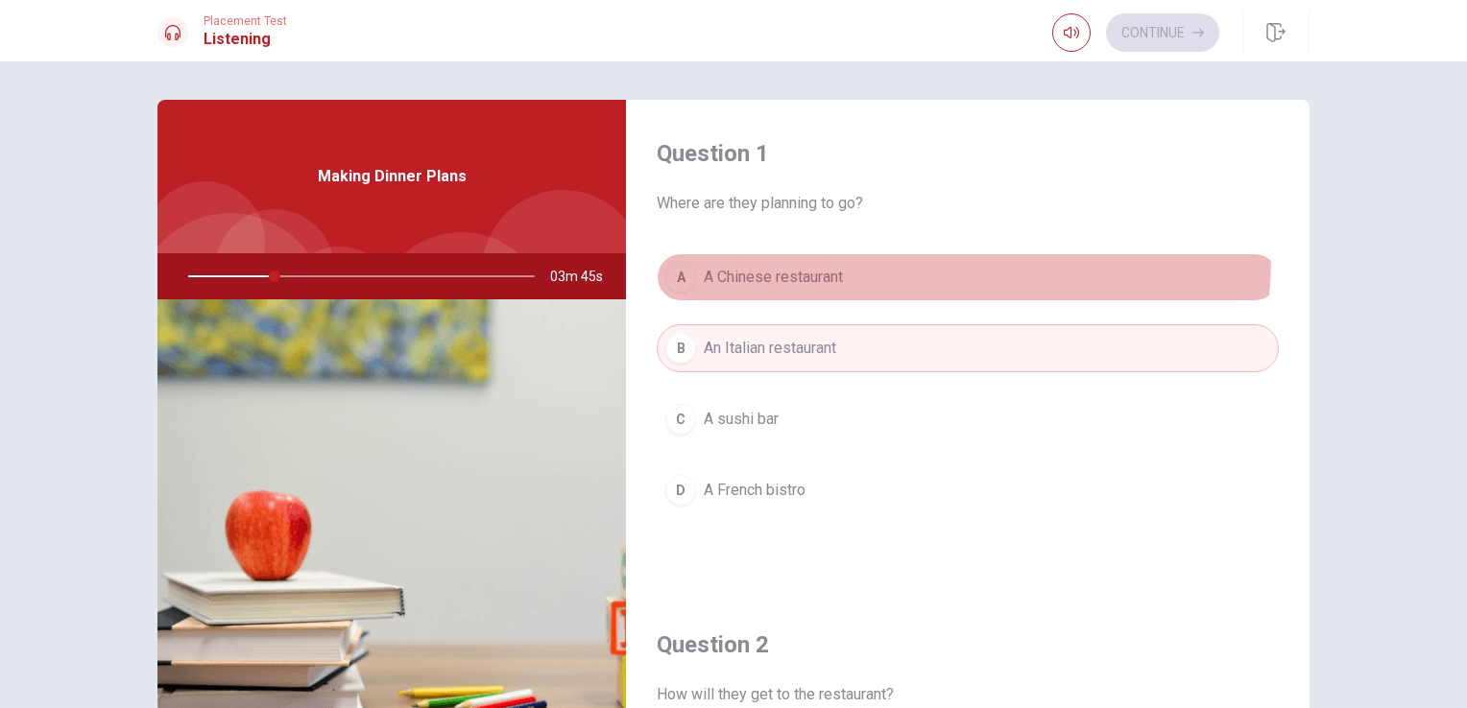
click at [820, 256] on button "A A Chinese restaurant" at bounding box center [967, 277] width 622 height 48
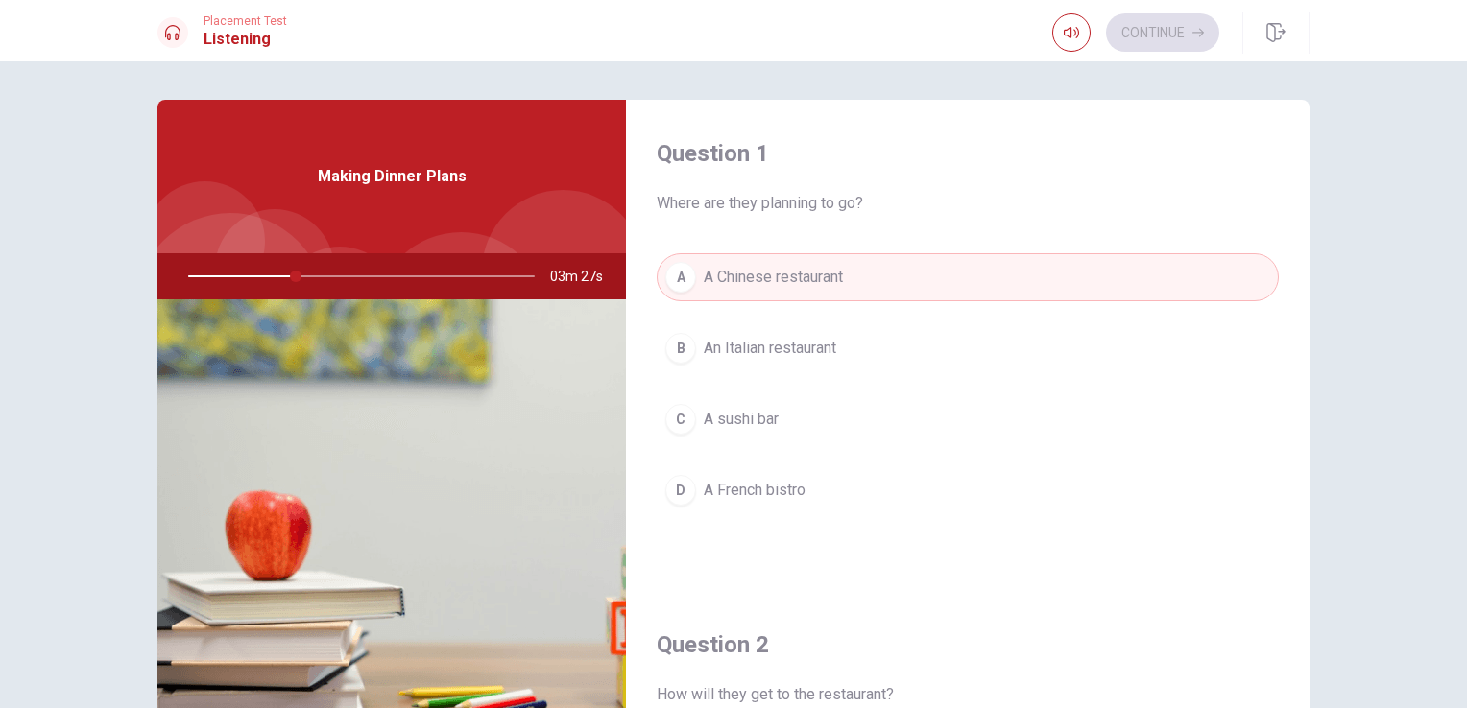
scroll to position [96, 0]
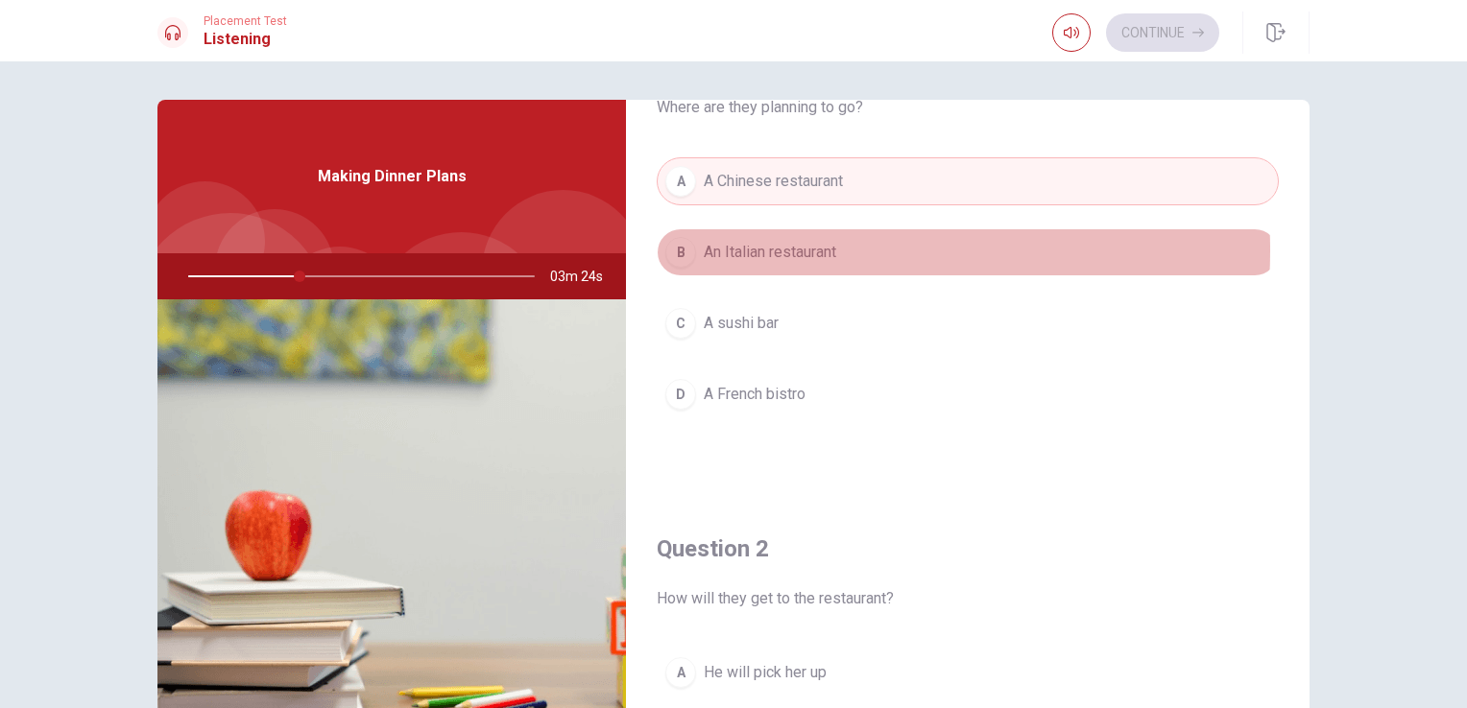
click at [780, 250] on span "An Italian restaurant" at bounding box center [770, 252] width 132 height 23
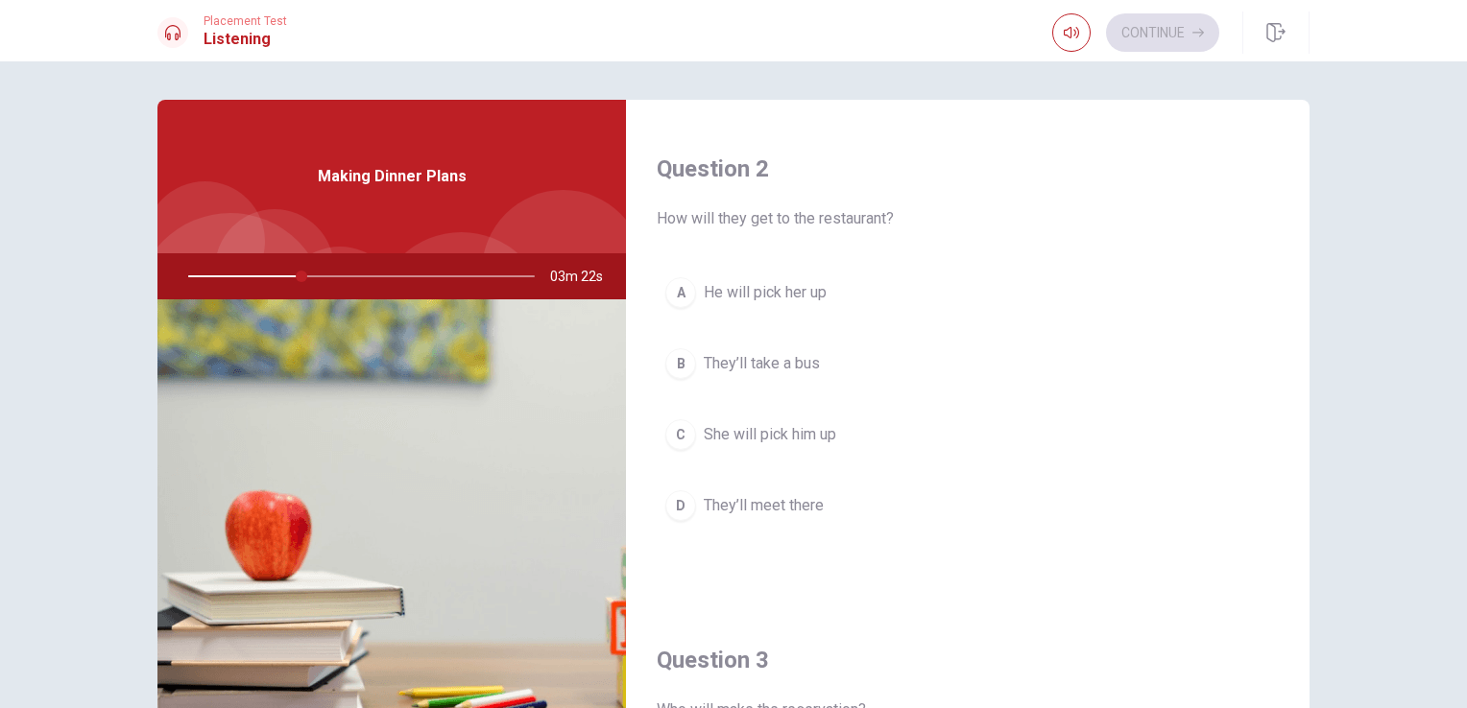
scroll to position [480, 0]
click at [766, 490] on span "They’ll meet there" at bounding box center [764, 501] width 120 height 23
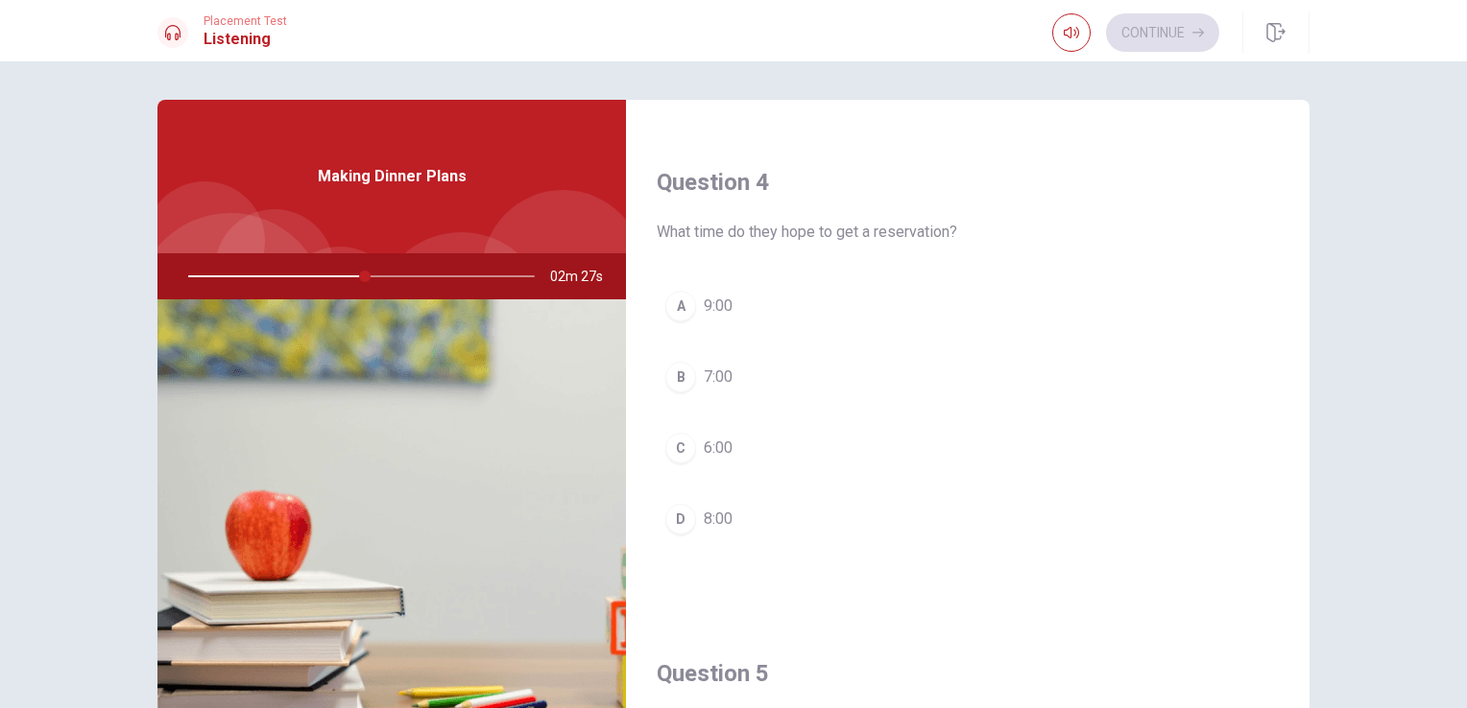
scroll to position [1440, 0]
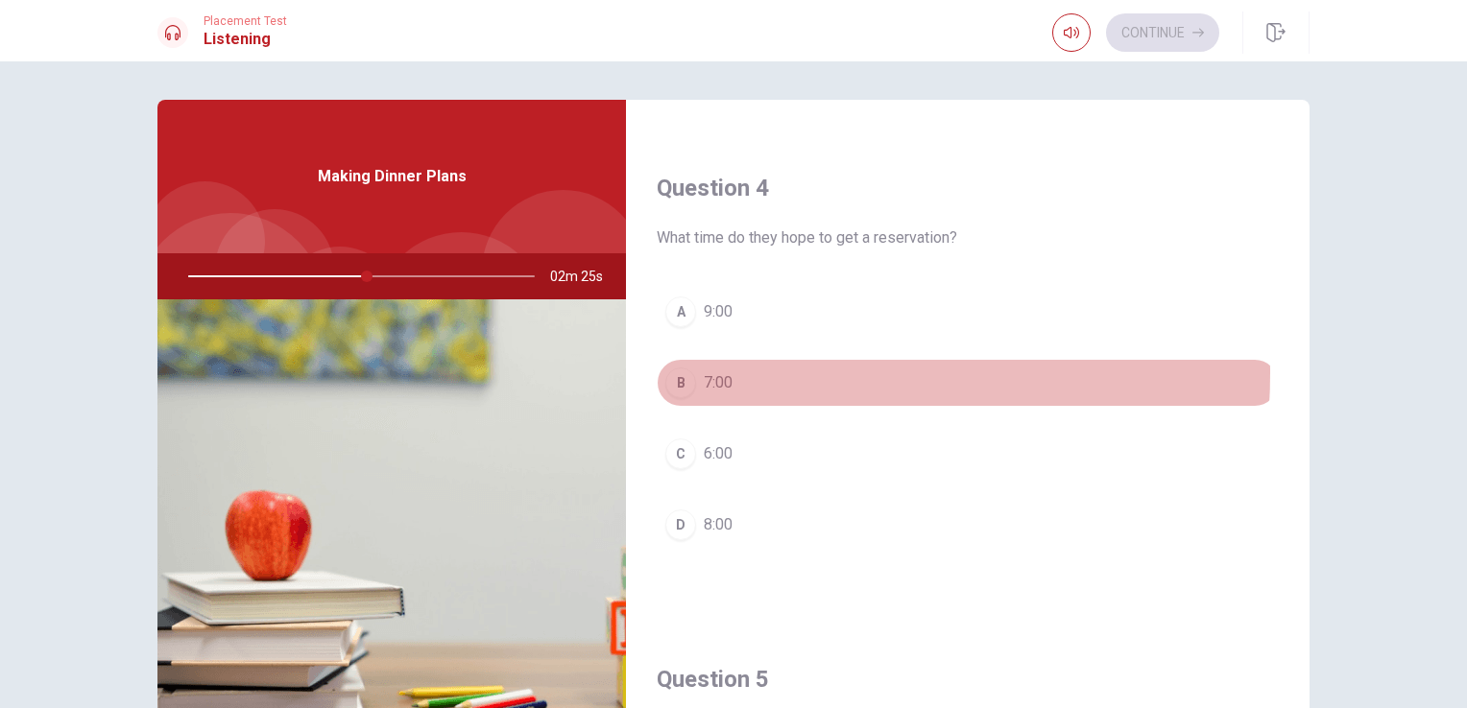
click at [697, 368] on button "B 7:00" at bounding box center [967, 383] width 622 height 48
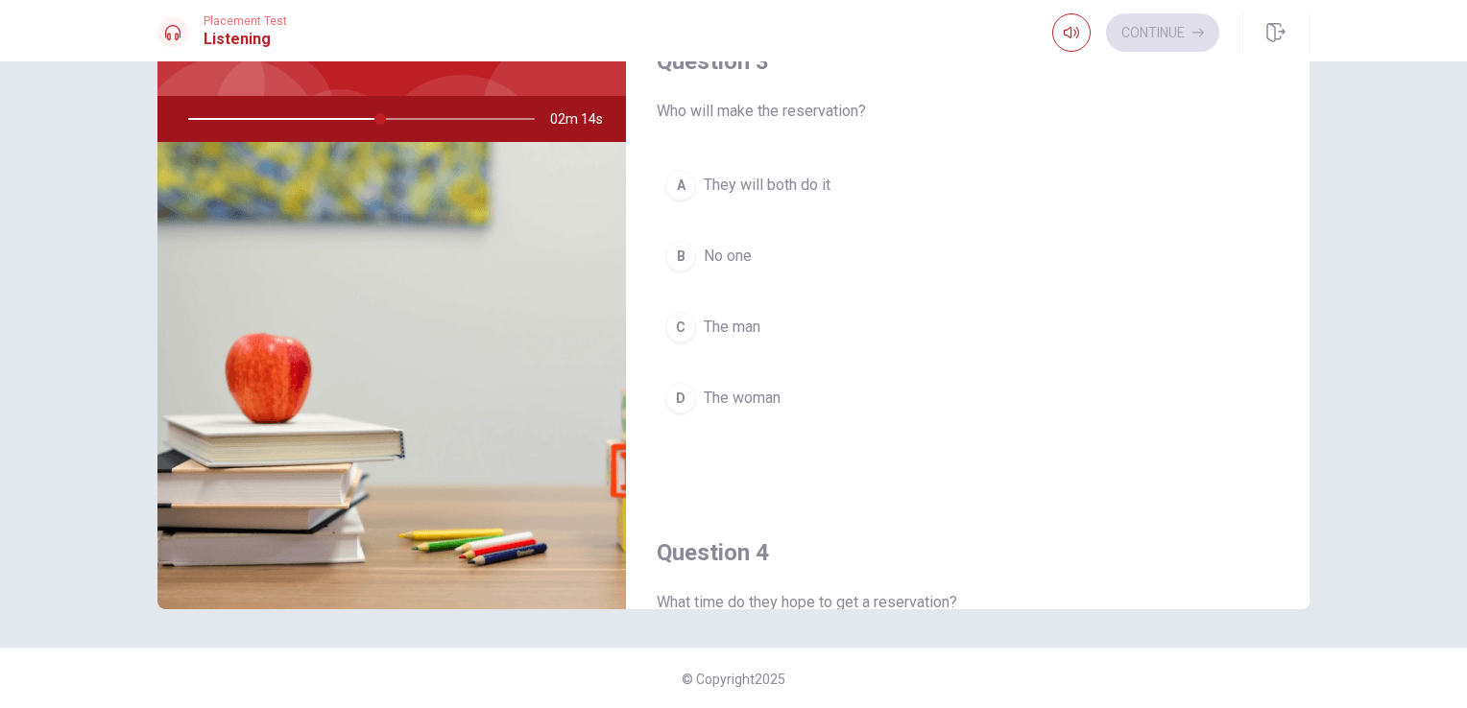
scroll to position [822, 0]
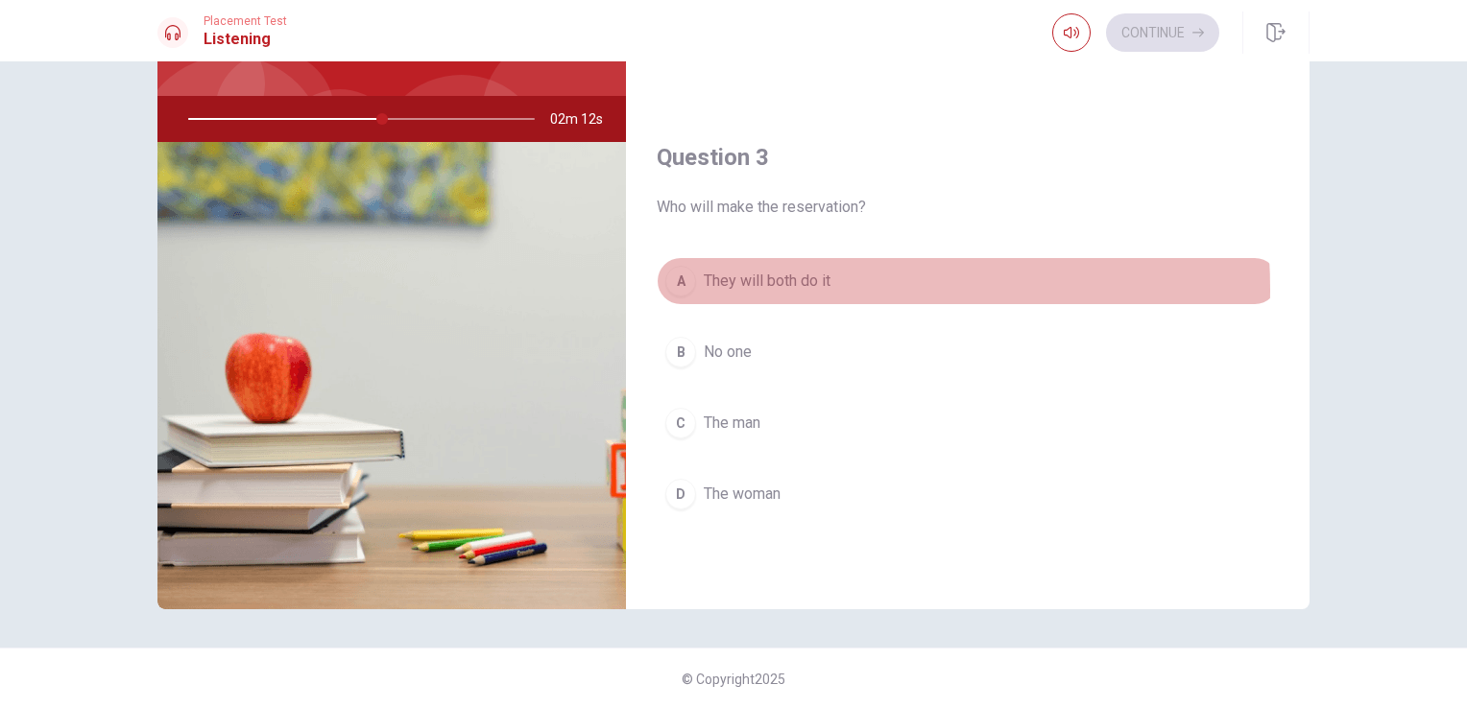
click at [738, 285] on span "They will both do it" at bounding box center [767, 281] width 127 height 23
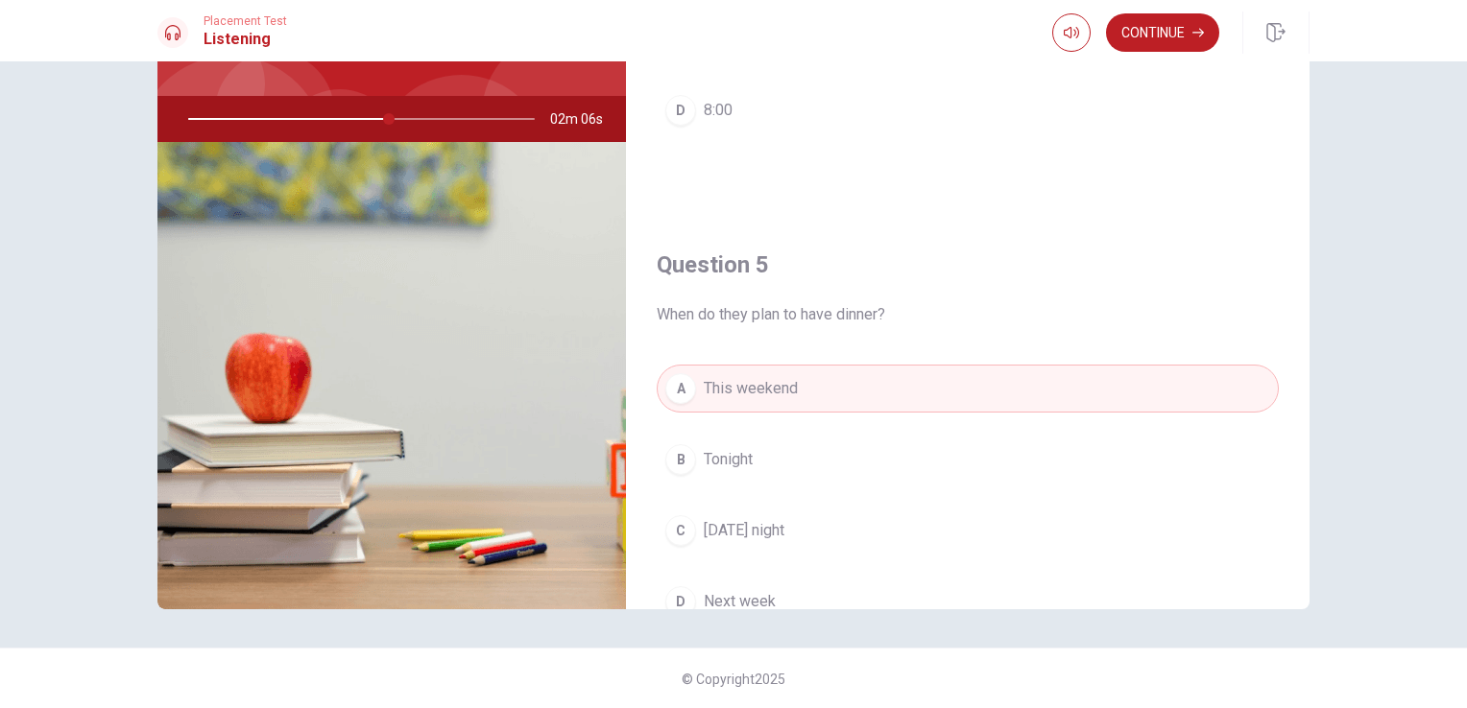
scroll to position [1781, 0]
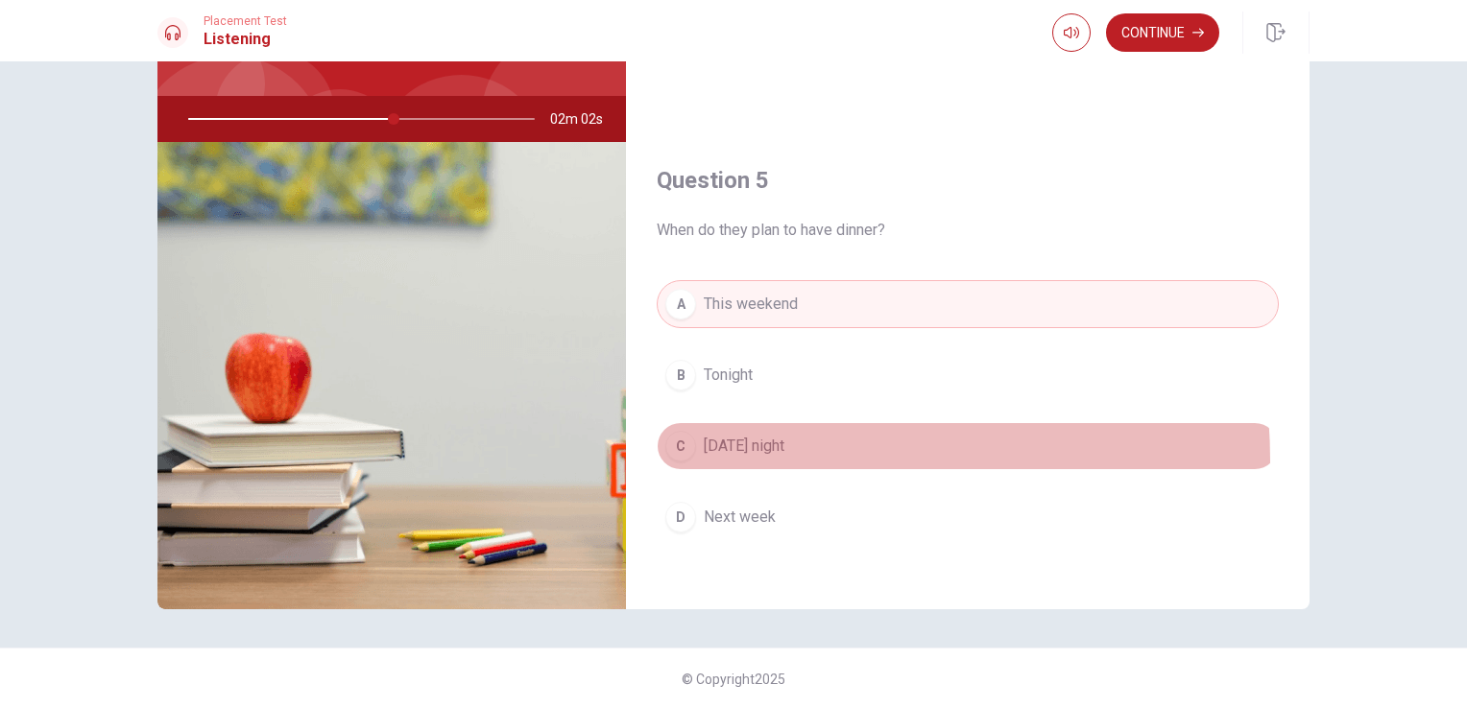
click at [745, 452] on button "C [DATE] night" at bounding box center [967, 446] width 622 height 48
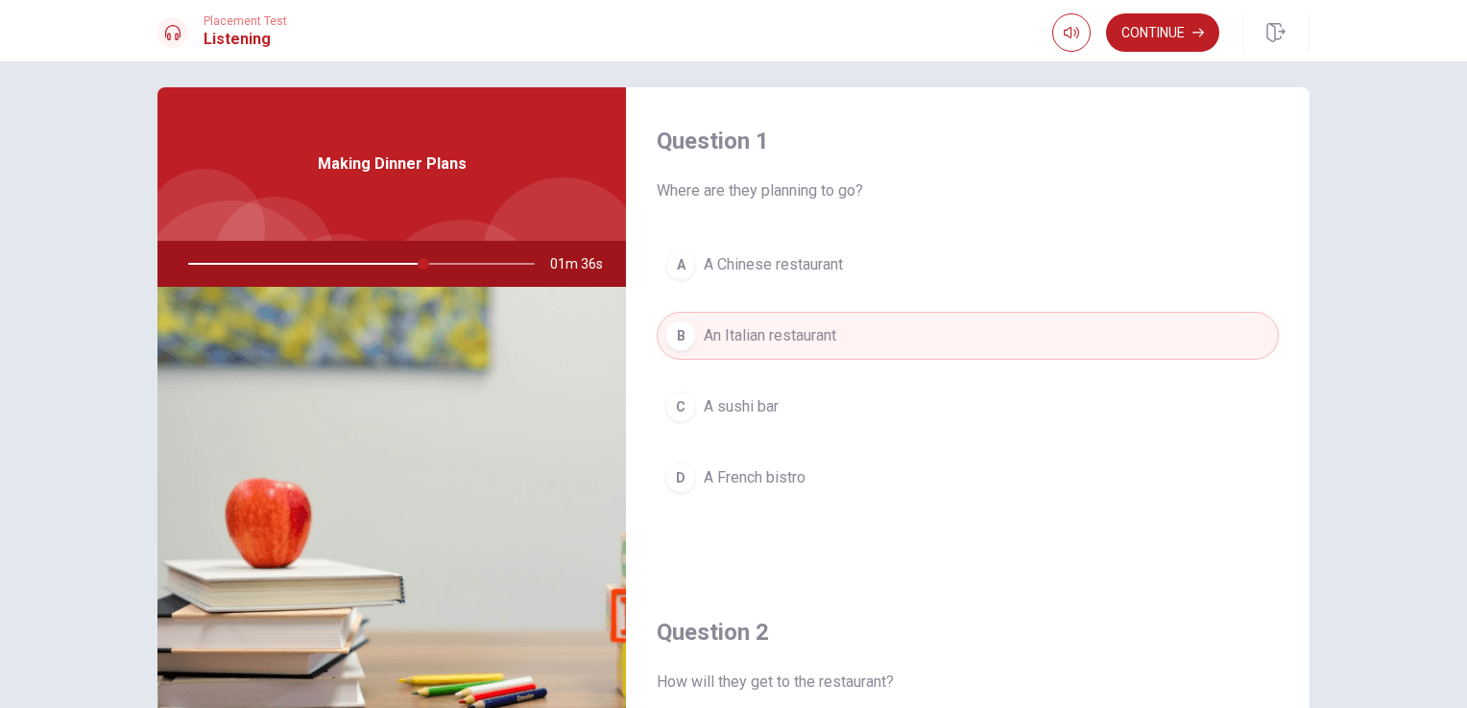
scroll to position [0, 0]
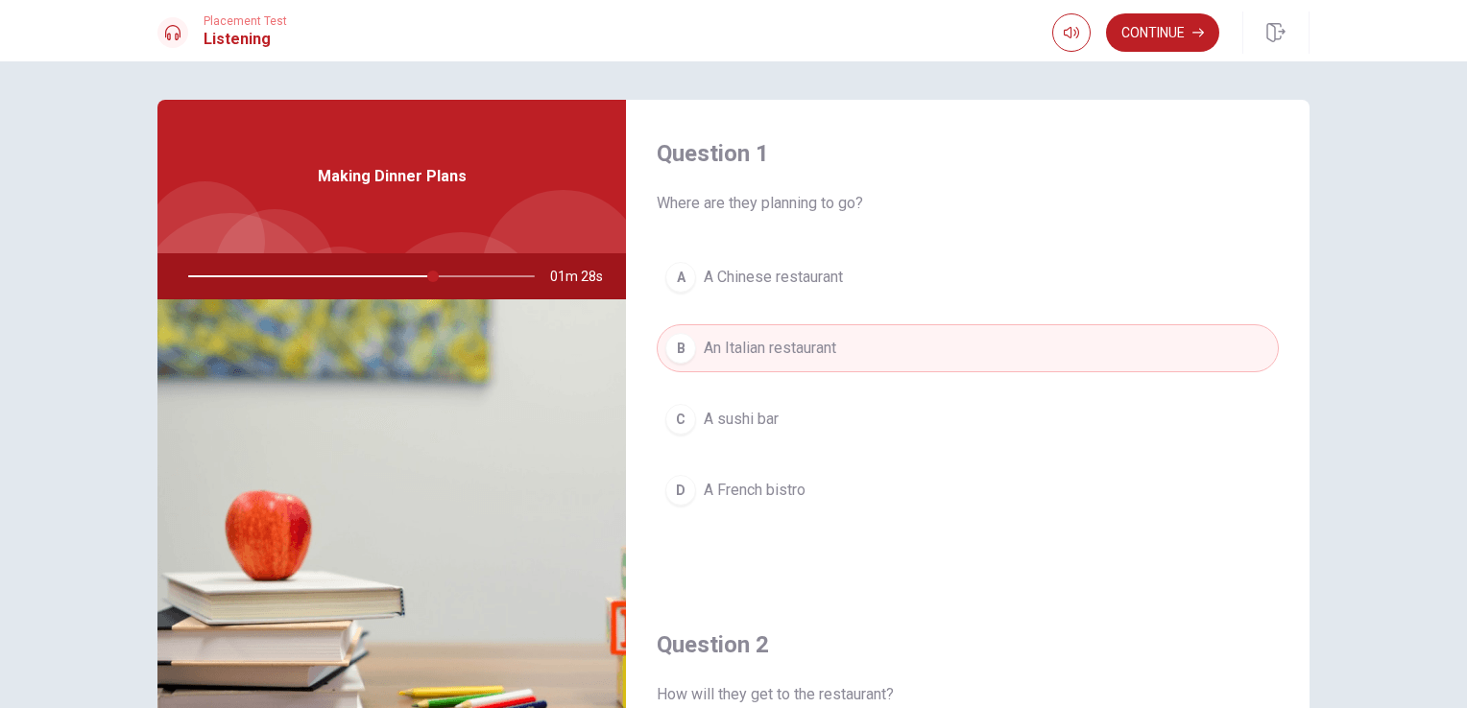
click at [489, 199] on div "Making Dinner Plans" at bounding box center [391, 177] width 468 height 154
click at [514, 234] on div at bounding box center [563, 271] width 162 height 162
click at [429, 280] on div at bounding box center [357, 276] width 385 height 46
click at [482, 276] on div at bounding box center [357, 276] width 385 height 46
click at [1178, 18] on button "Continue" at bounding box center [1162, 32] width 113 height 38
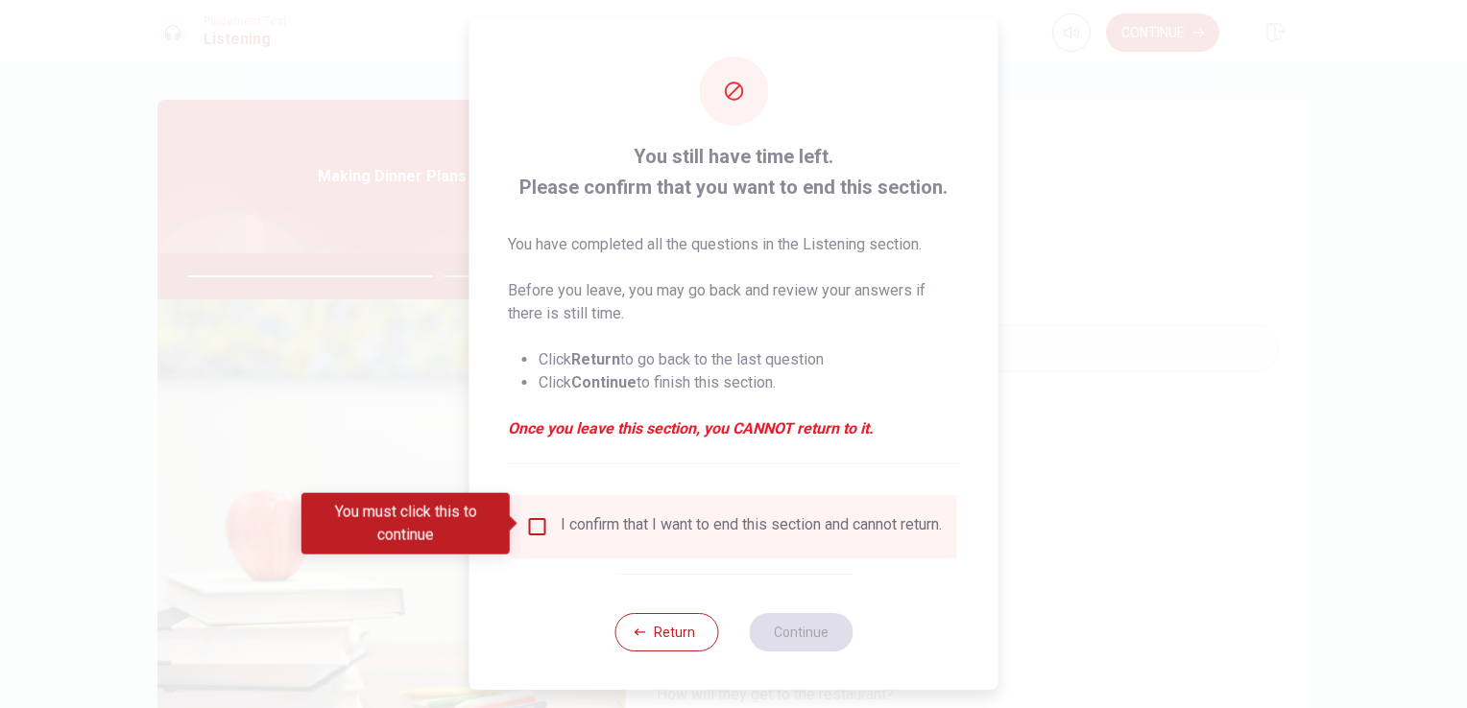
click at [534, 528] on input "You must click this to continue" at bounding box center [537, 526] width 23 height 23
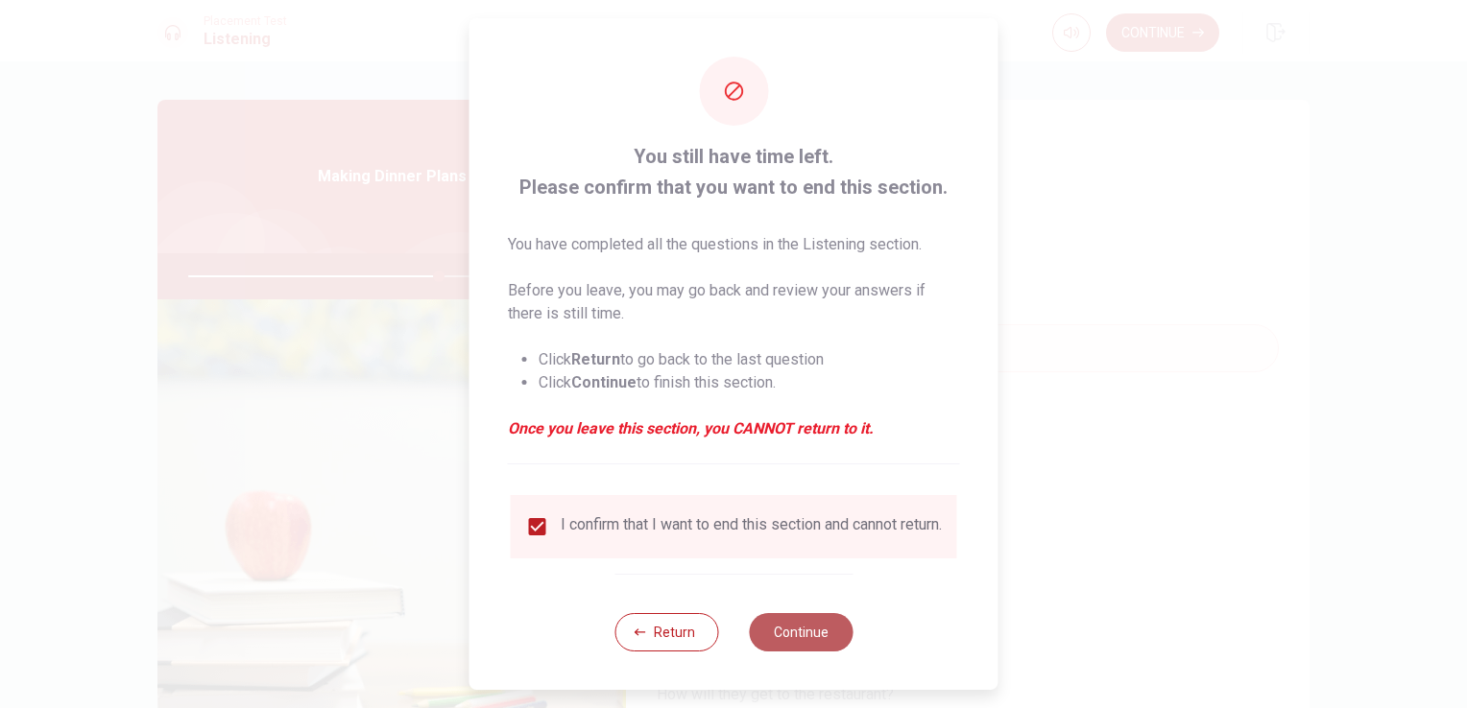
click at [769, 649] on button "Continue" at bounding box center [801, 632] width 104 height 38
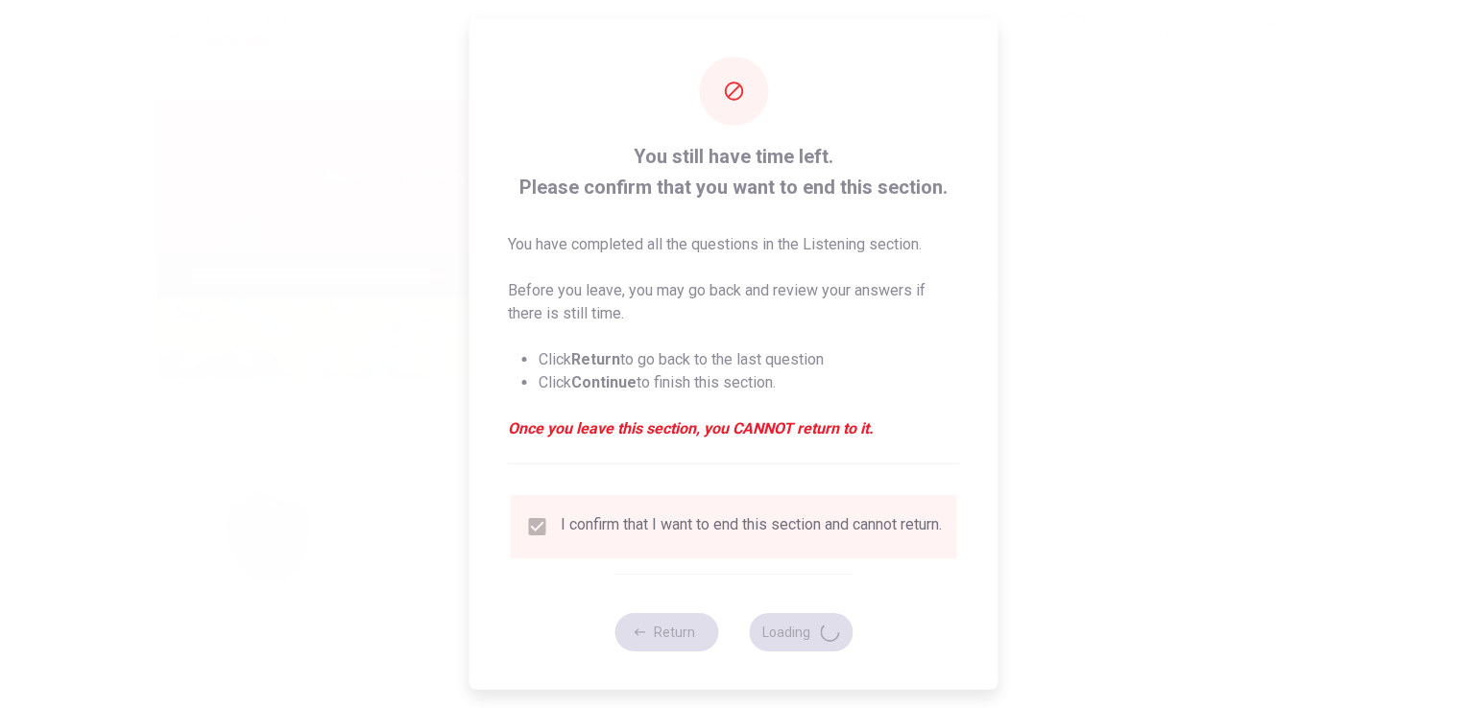
type input "73"
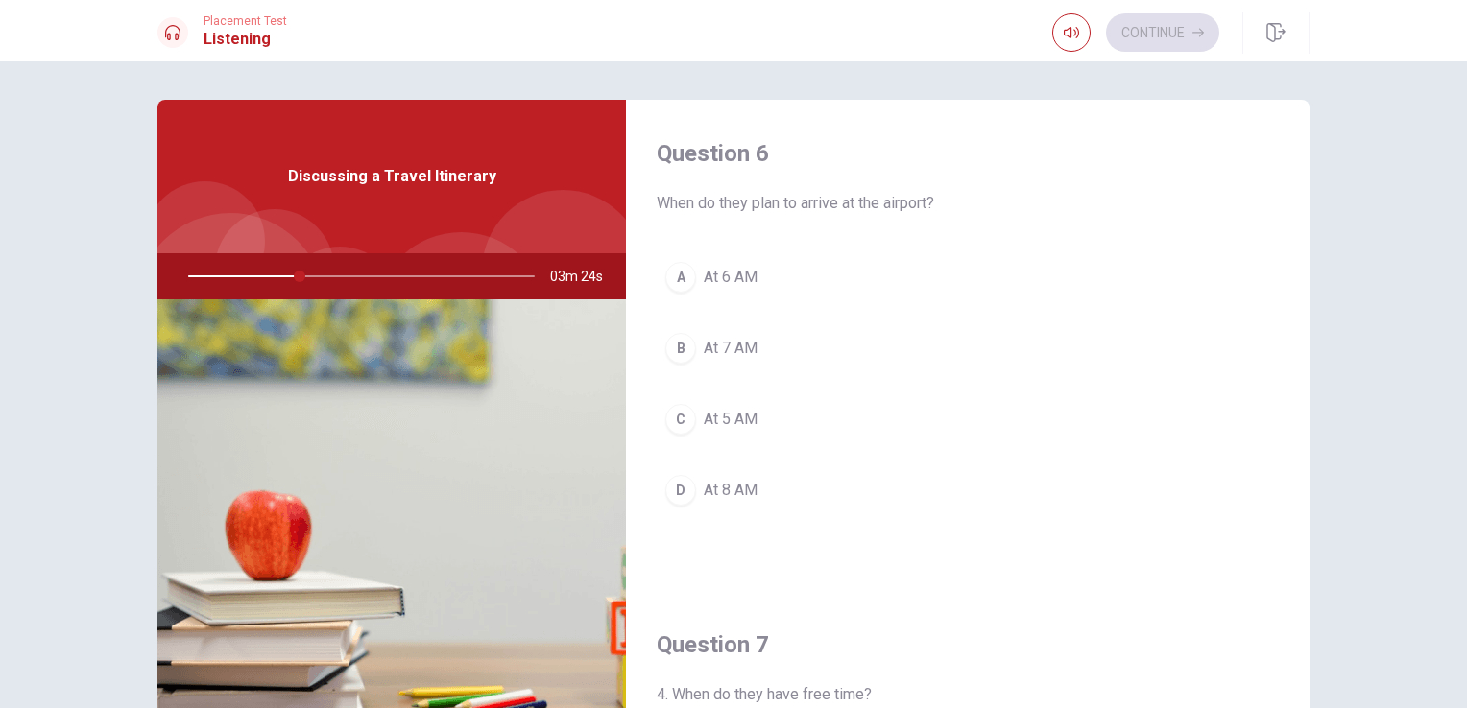
click at [729, 283] on span "At 6 AM" at bounding box center [731, 277] width 54 height 23
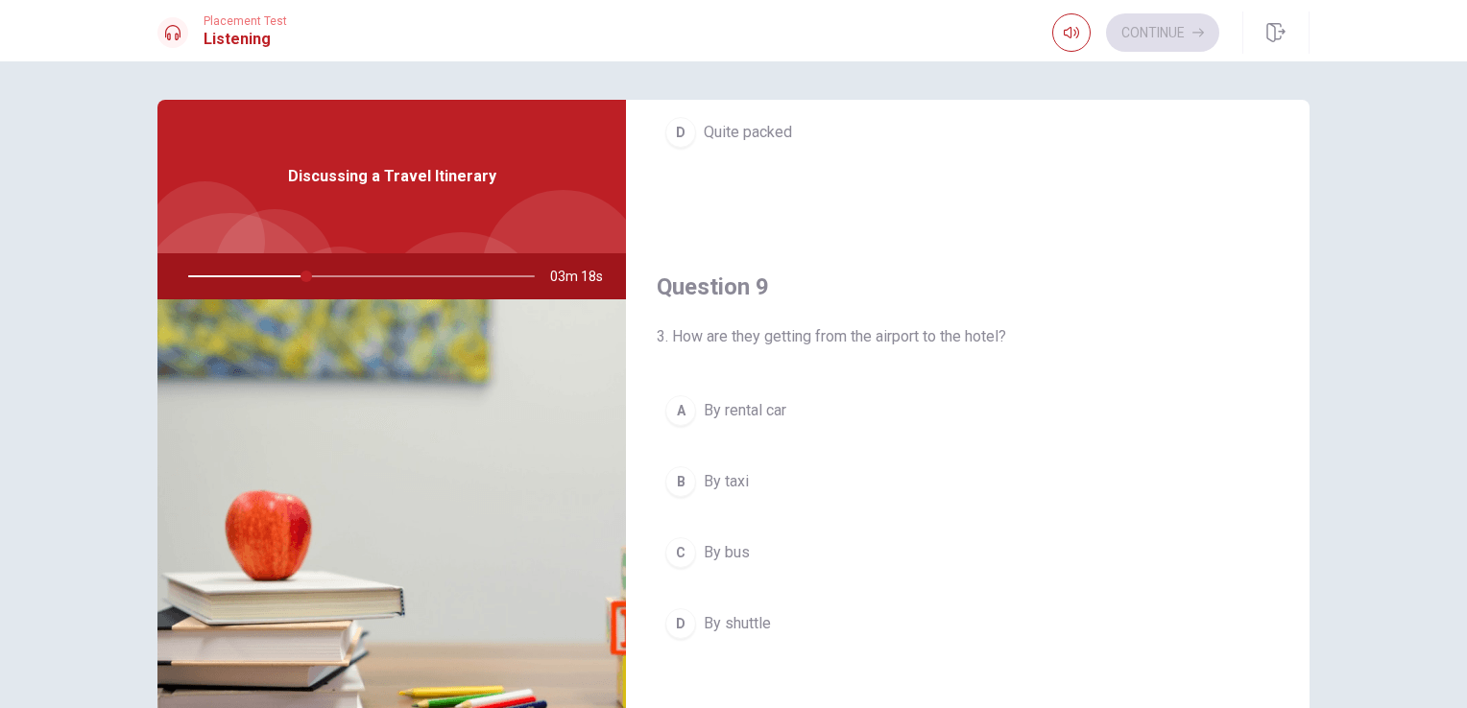
scroll to position [1344, 0]
click at [735, 620] on span "By shuttle" at bounding box center [737, 620] width 67 height 23
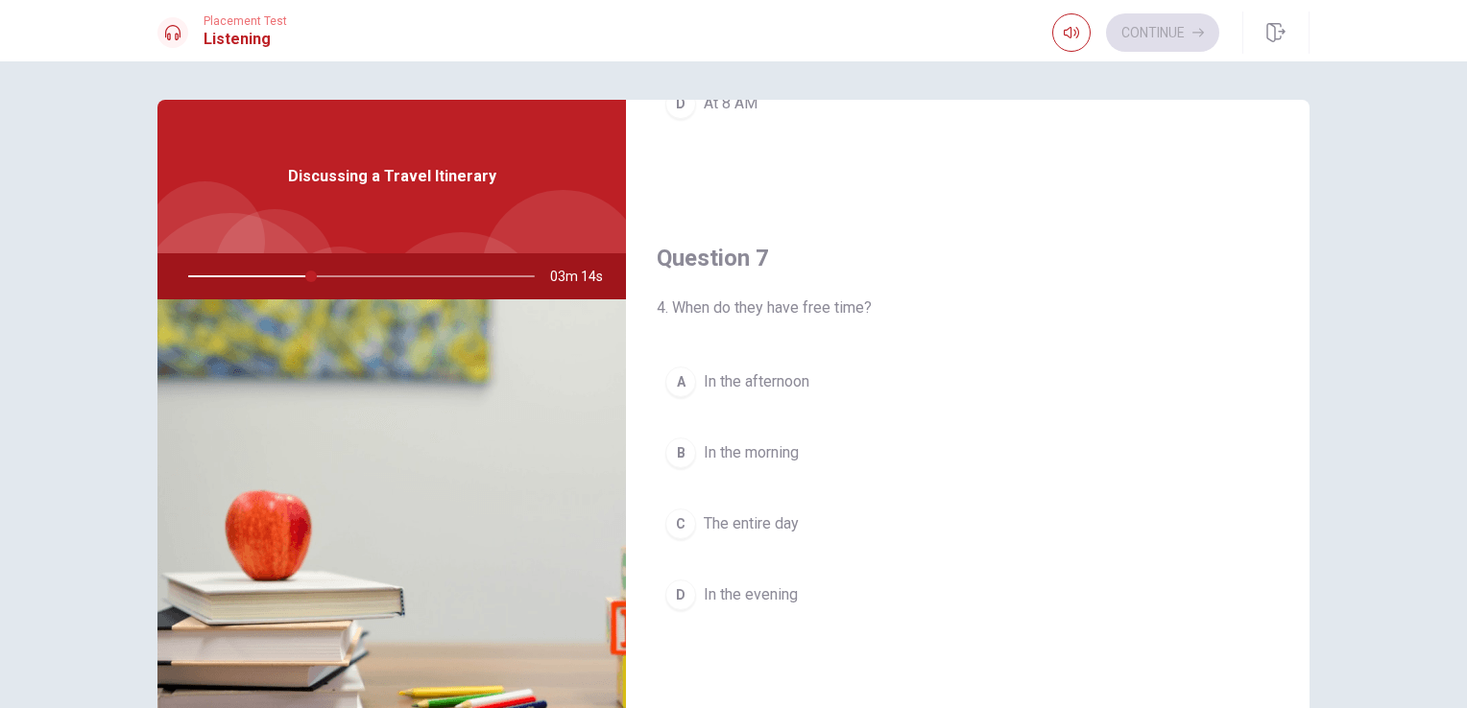
scroll to position [384, 0]
click at [747, 370] on button "A In the afternoon" at bounding box center [967, 385] width 622 height 48
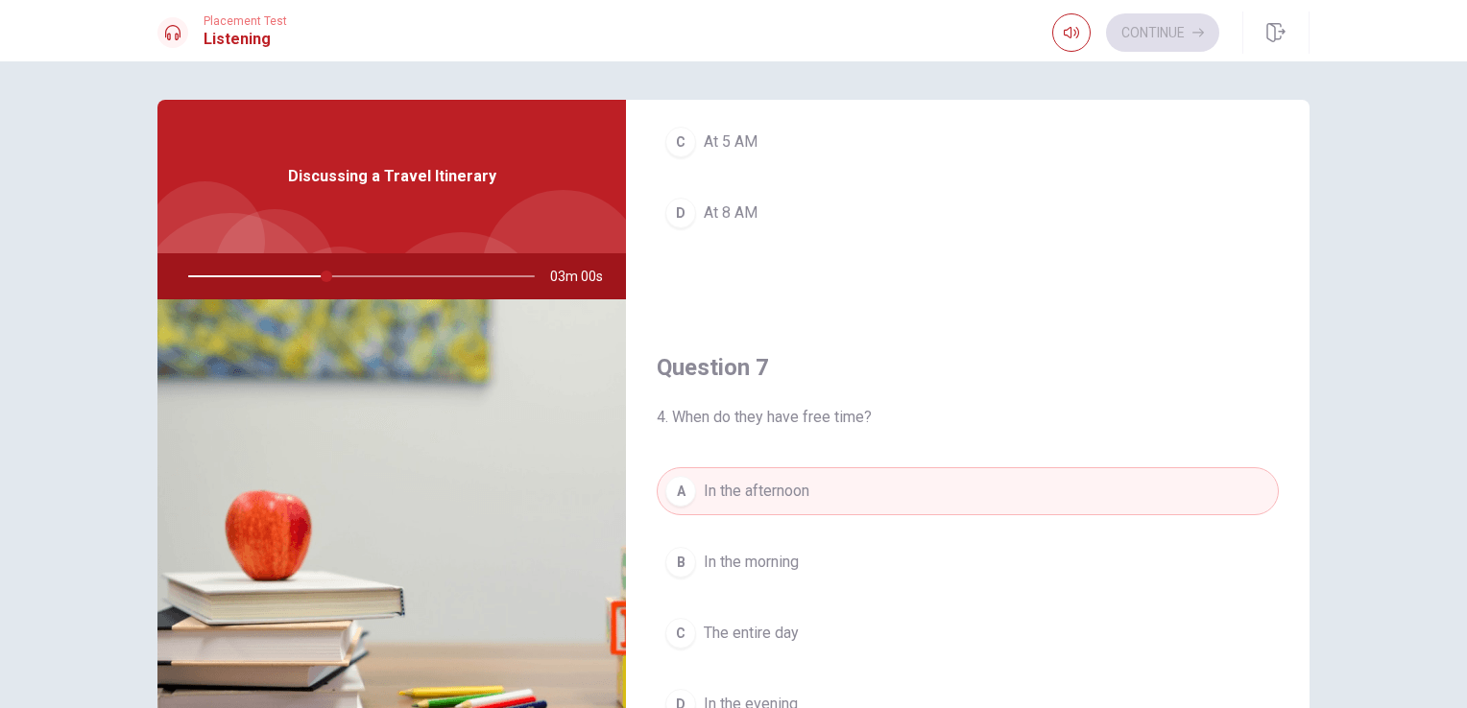
scroll to position [0, 0]
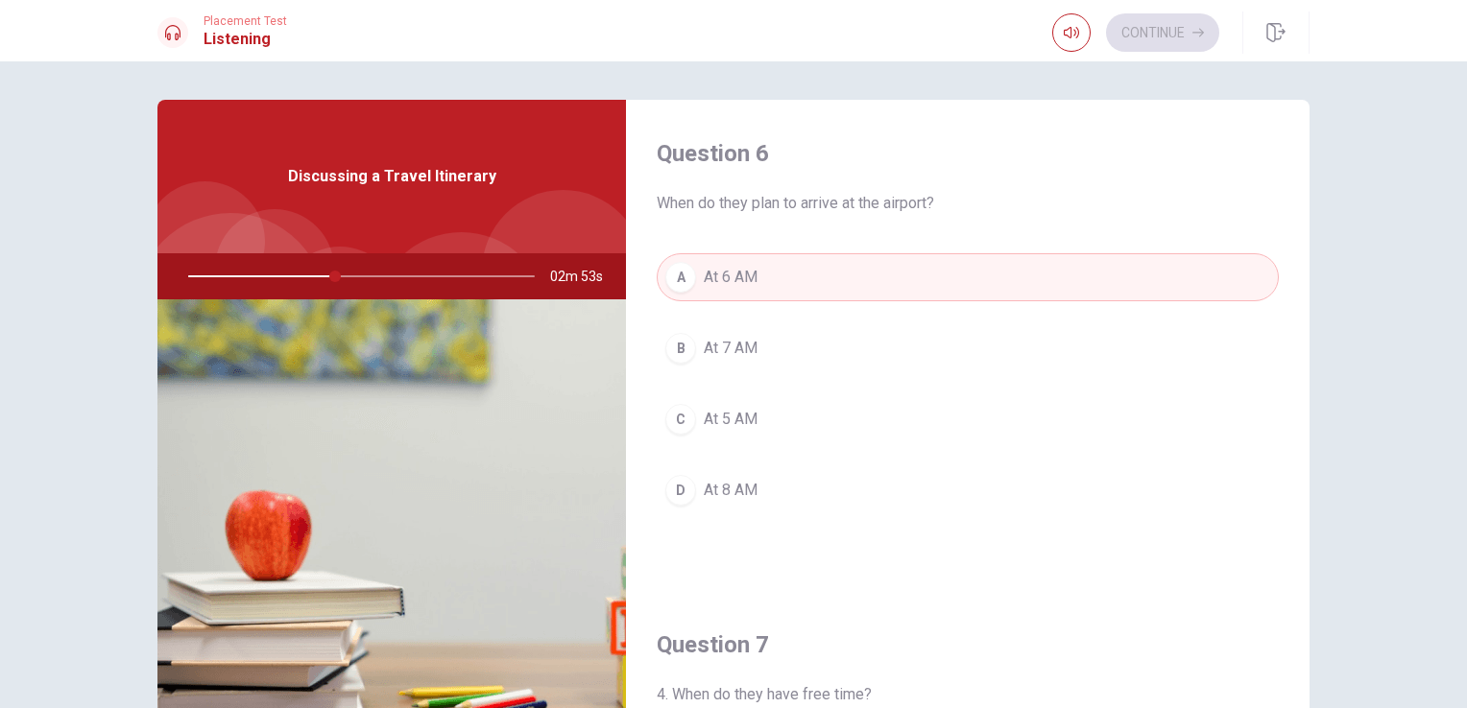
click at [760, 501] on button "D At 8 AM" at bounding box center [967, 490] width 622 height 48
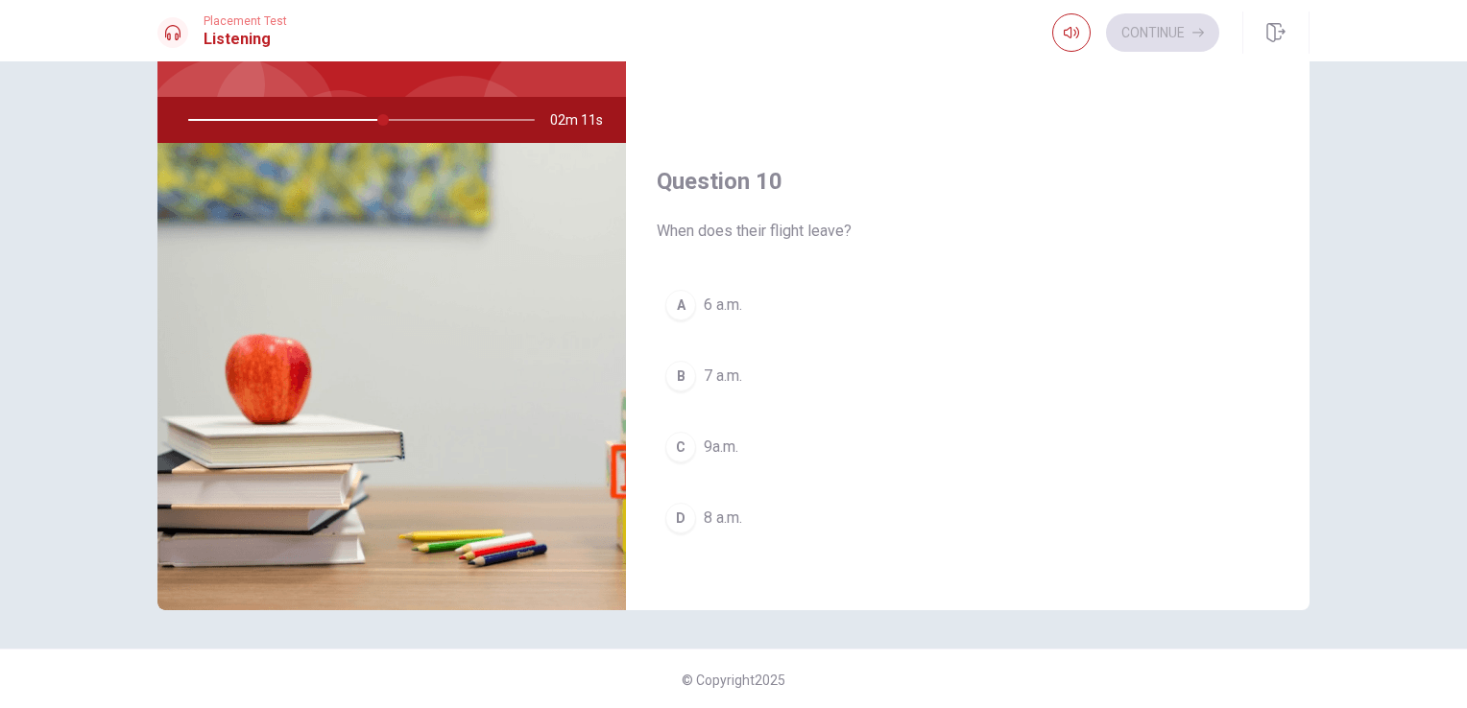
scroll to position [157, 0]
click at [748, 502] on button "D 8 a.m." at bounding box center [967, 517] width 622 height 48
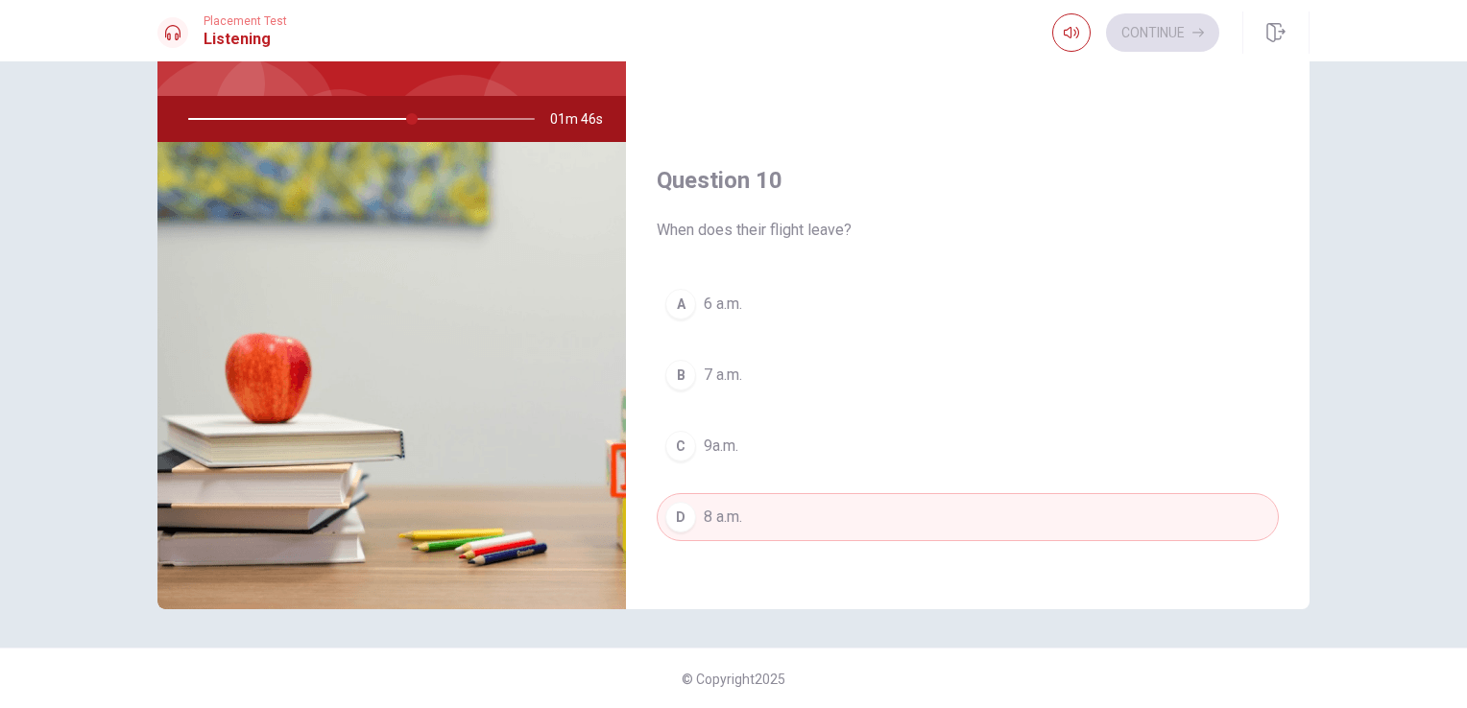
click at [752, 429] on button "C 9a.m." at bounding box center [967, 446] width 622 height 48
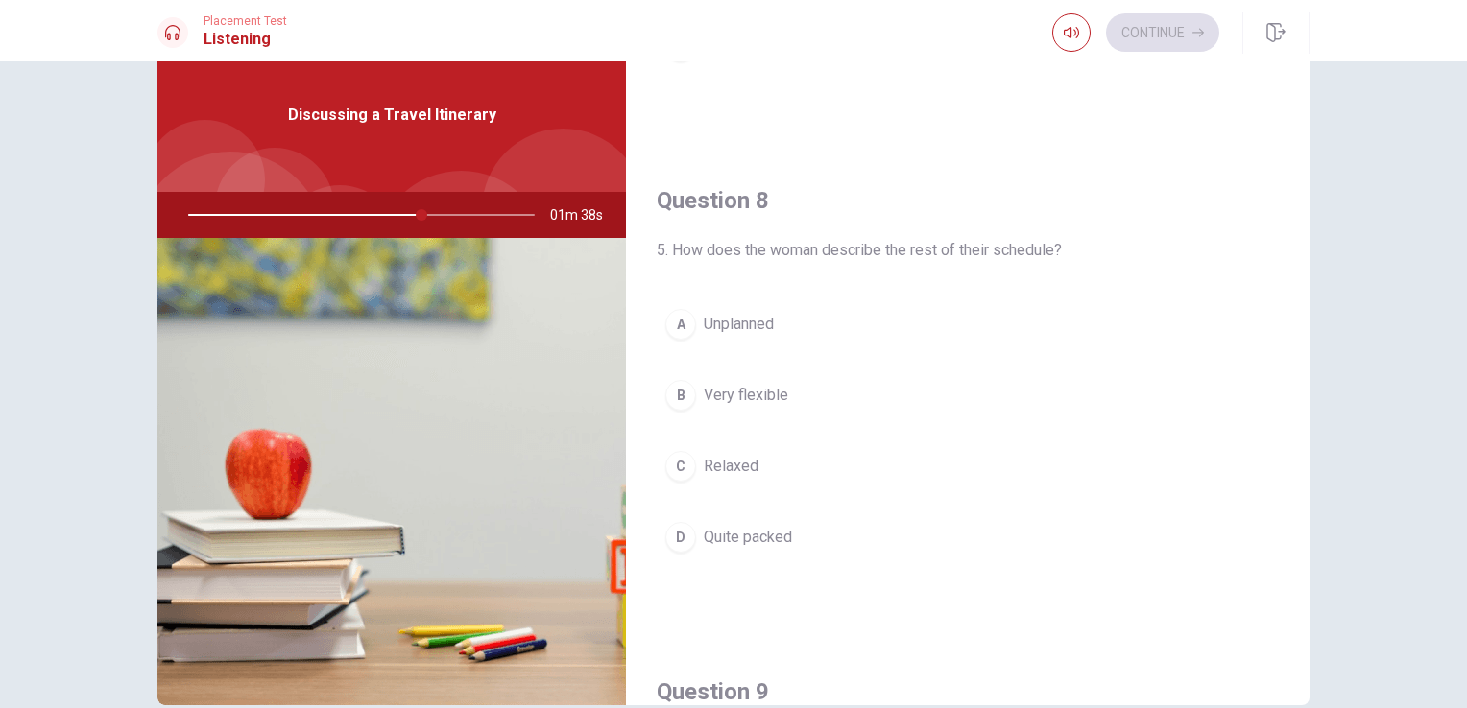
scroll to position [918, 0]
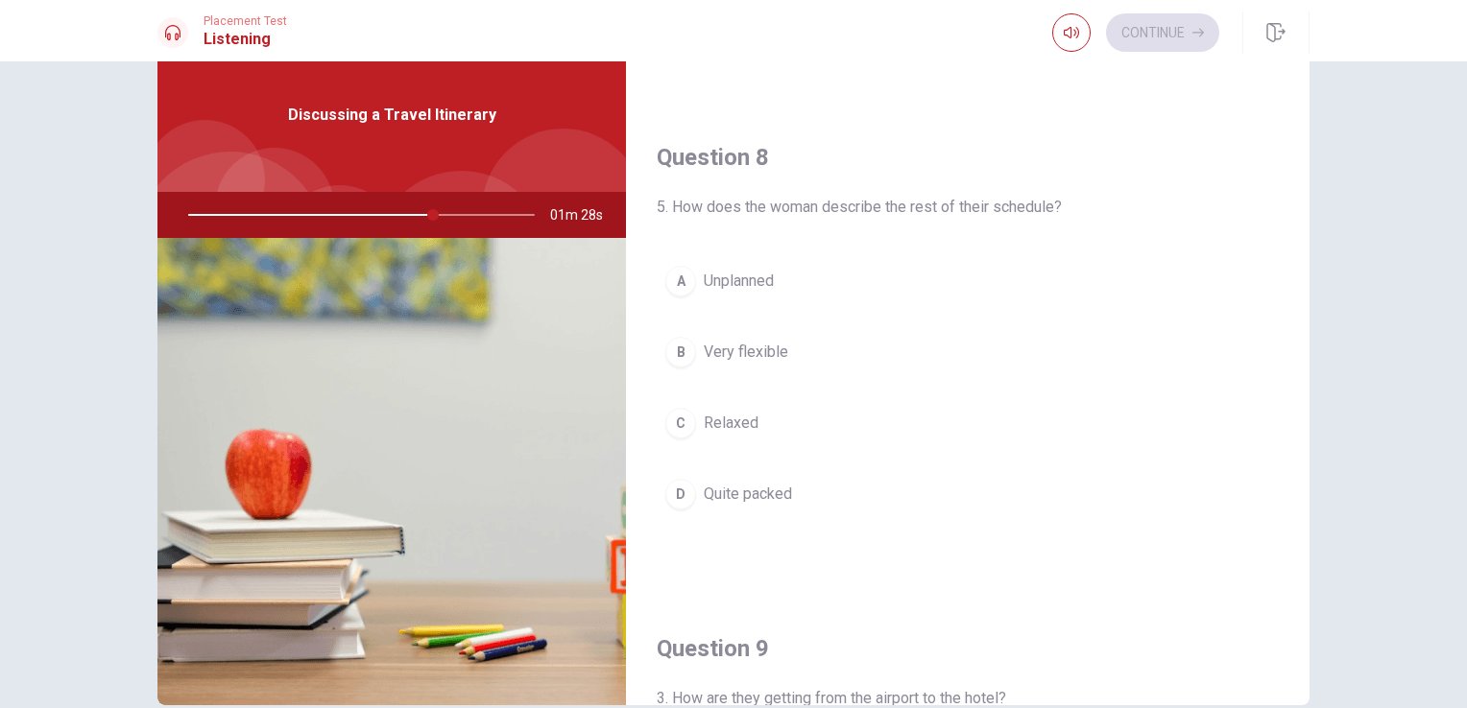
click at [772, 282] on button "A Unplanned" at bounding box center [967, 281] width 622 height 48
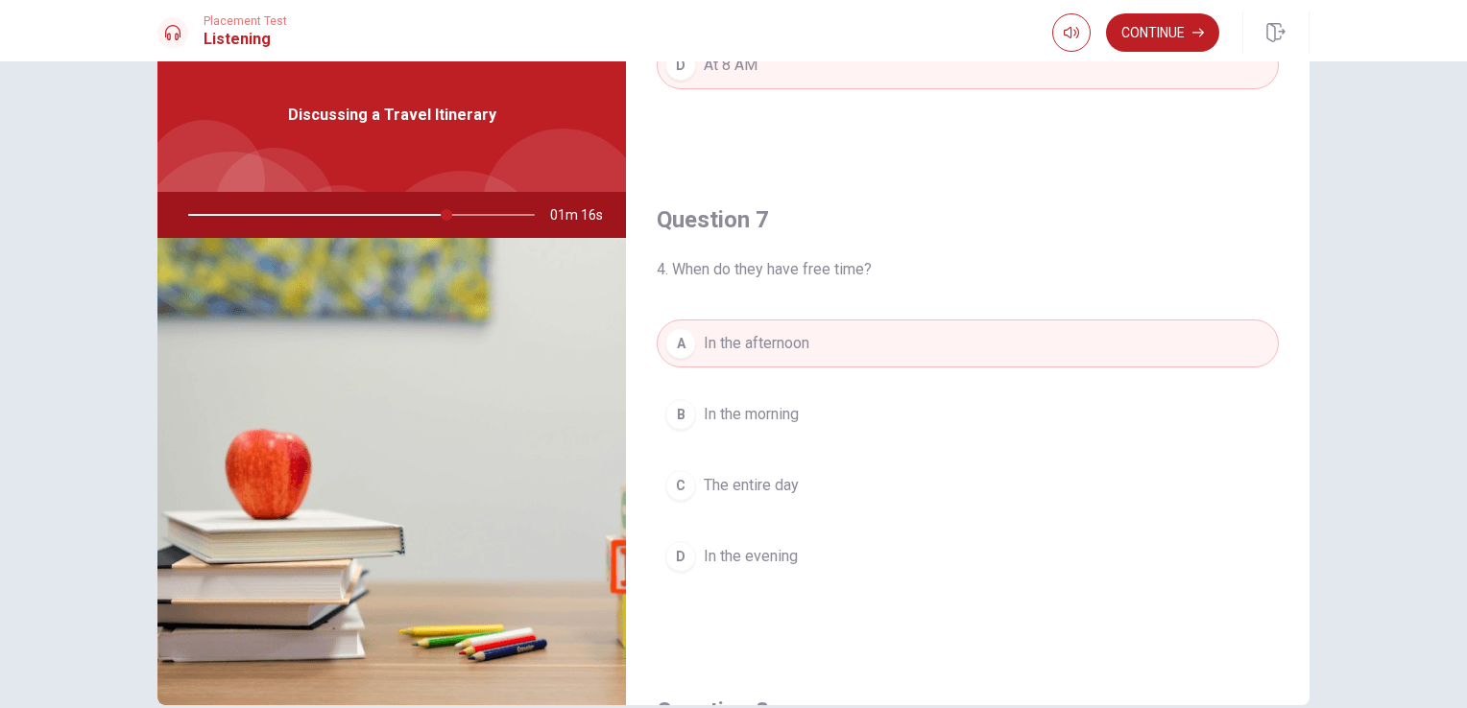
scroll to position [0, 0]
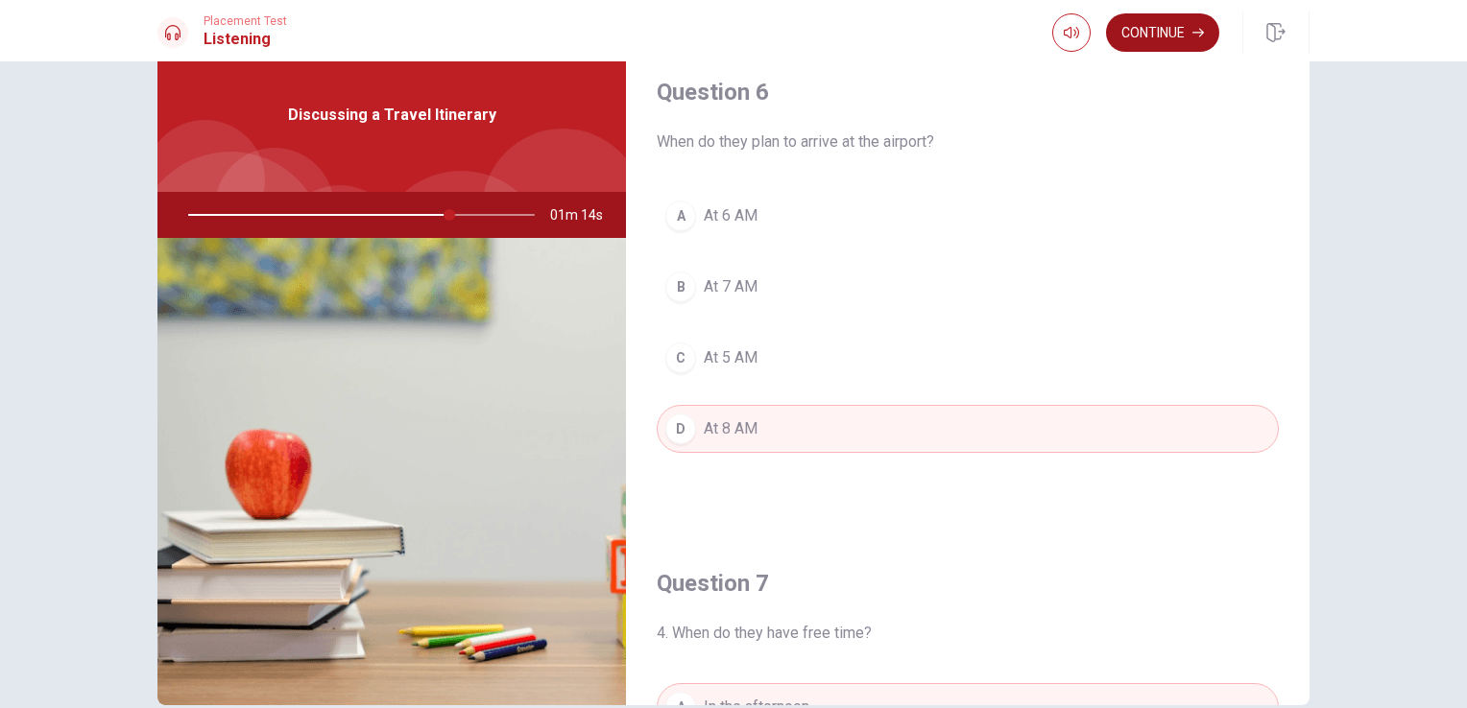
click at [1188, 34] on button "Continue" at bounding box center [1162, 32] width 113 height 38
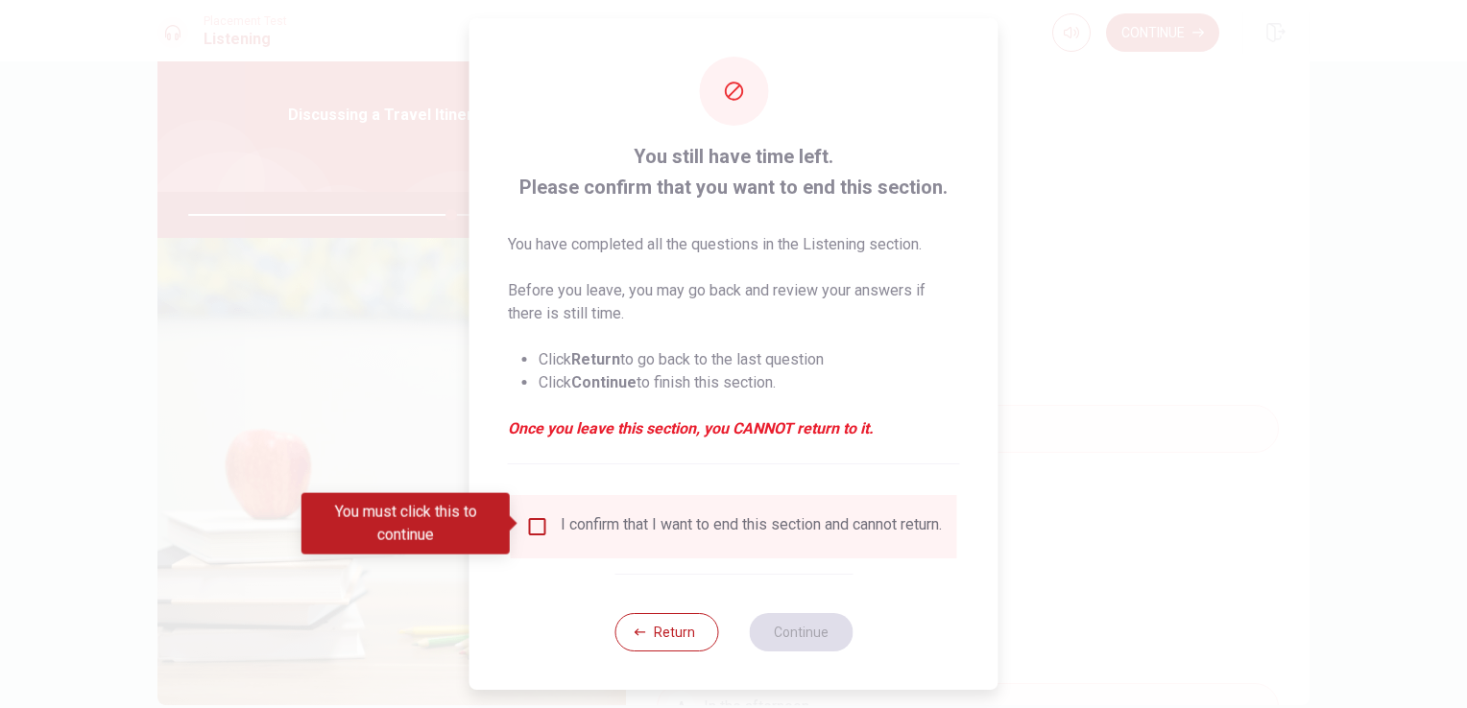
click at [537, 524] on input "You must click this to continue" at bounding box center [537, 526] width 23 height 23
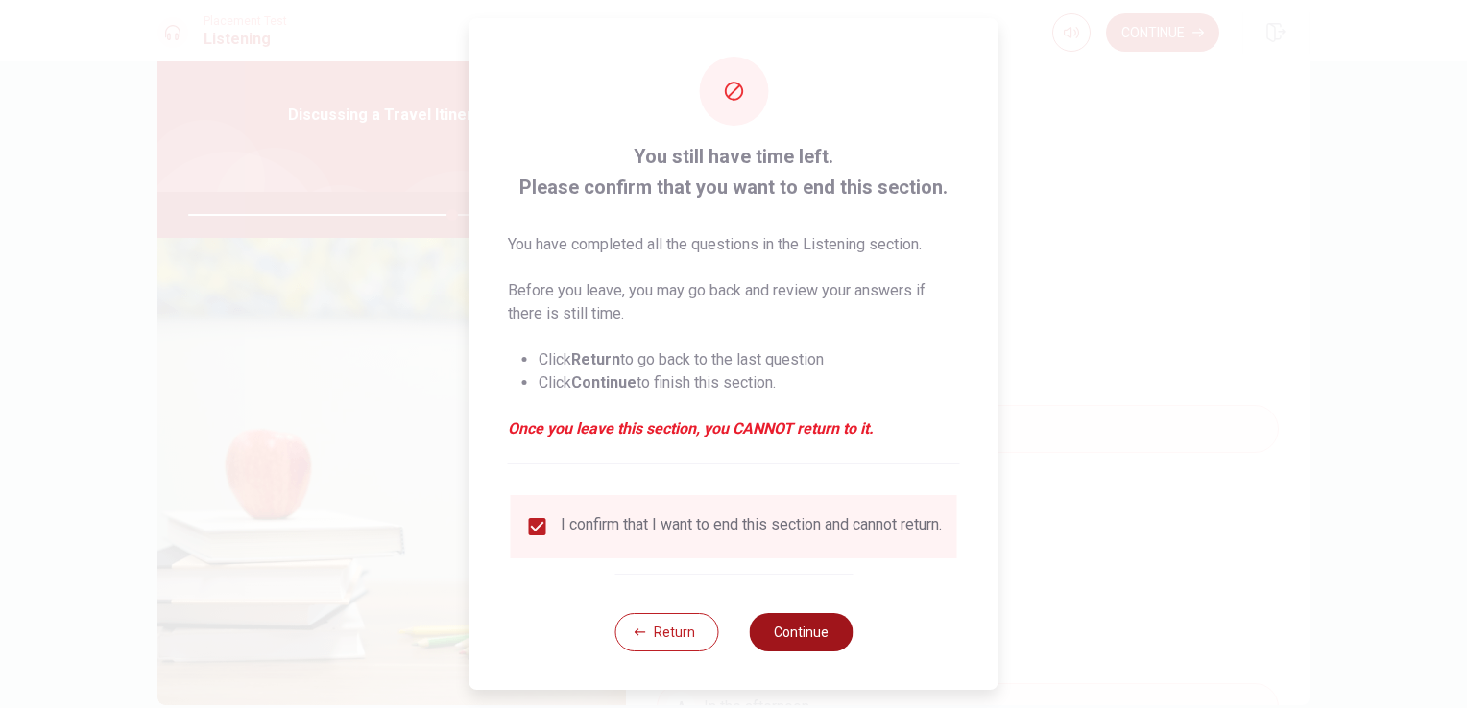
click at [808, 638] on button "Continue" at bounding box center [801, 632] width 104 height 38
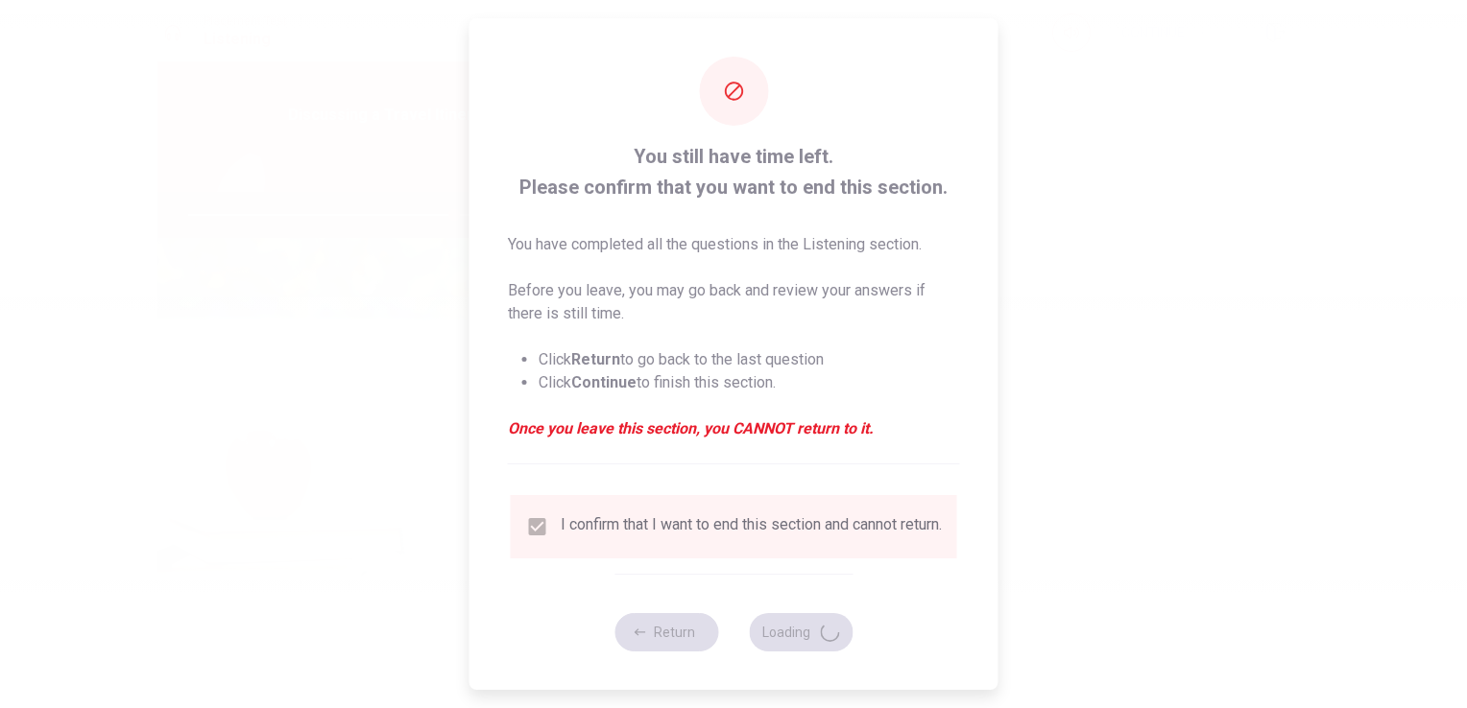
type input "77"
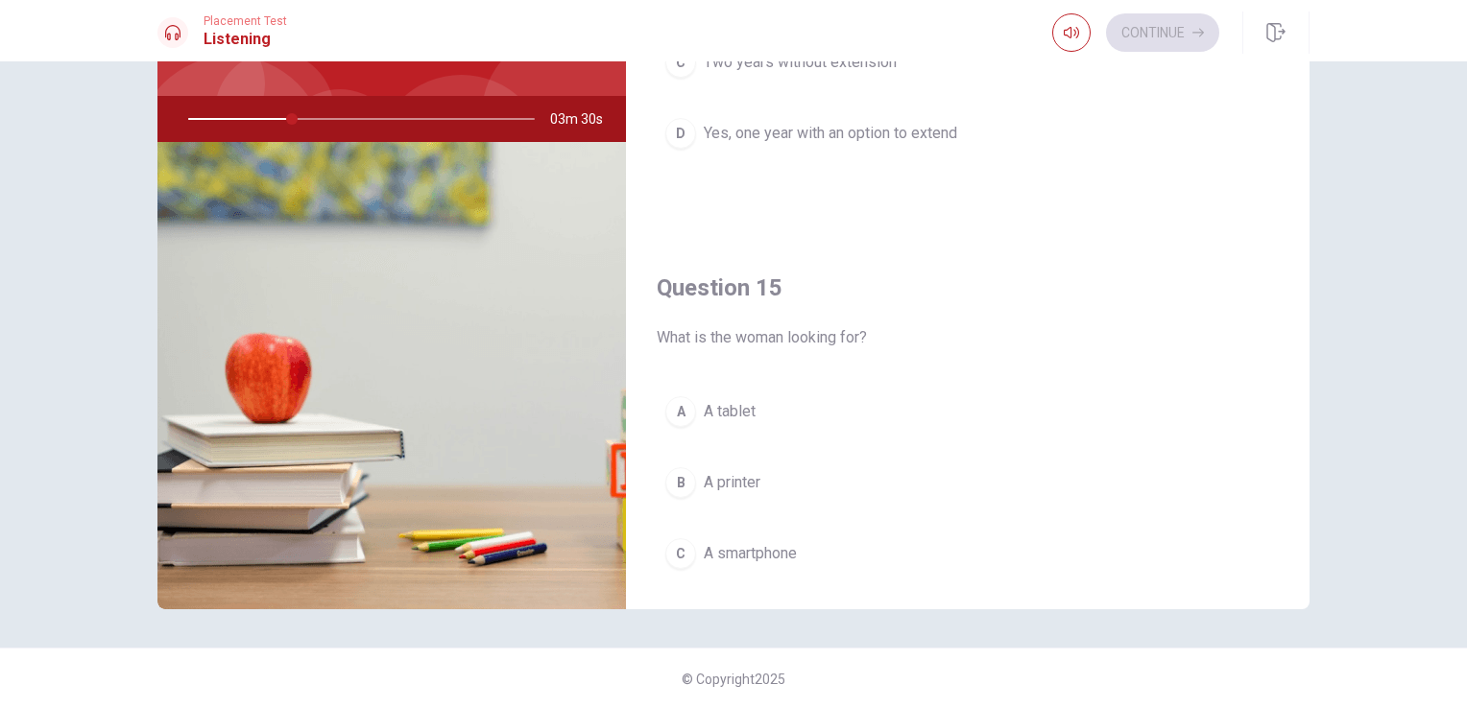
scroll to position [1781, 0]
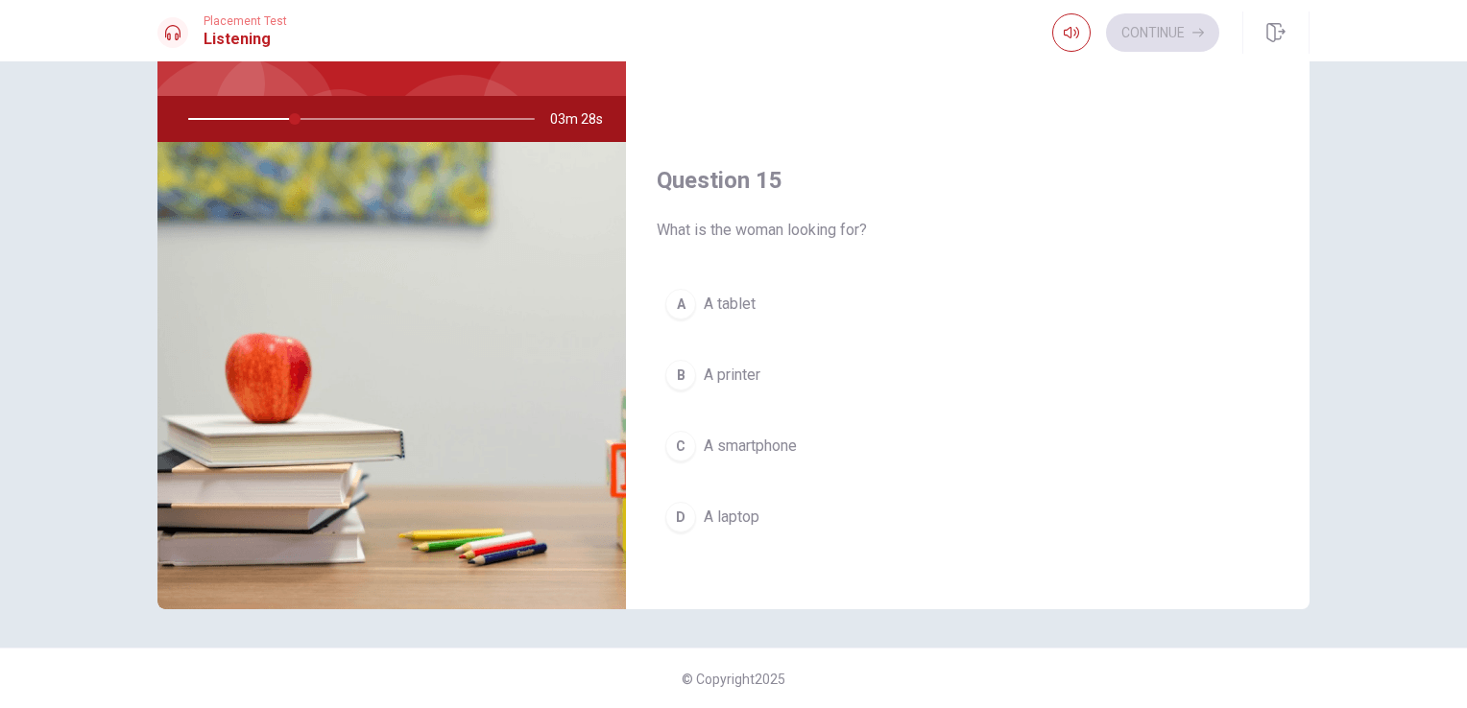
drag, startPoint x: 729, startPoint y: 502, endPoint x: 738, endPoint y: 494, distance: 11.6
click at [730, 506] on span "A laptop" at bounding box center [732, 517] width 56 height 23
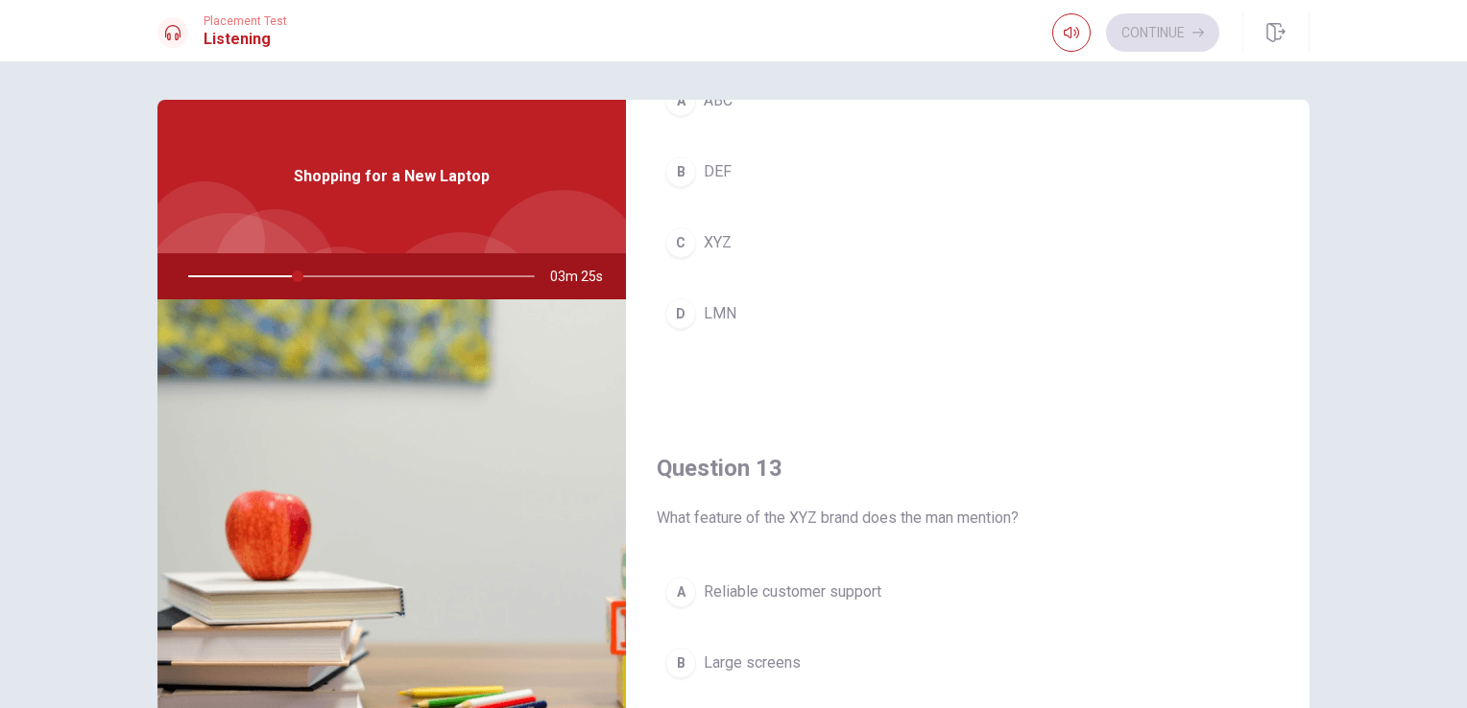
scroll to position [672, 0]
click at [704, 238] on span "XYZ" at bounding box center [718, 238] width 28 height 23
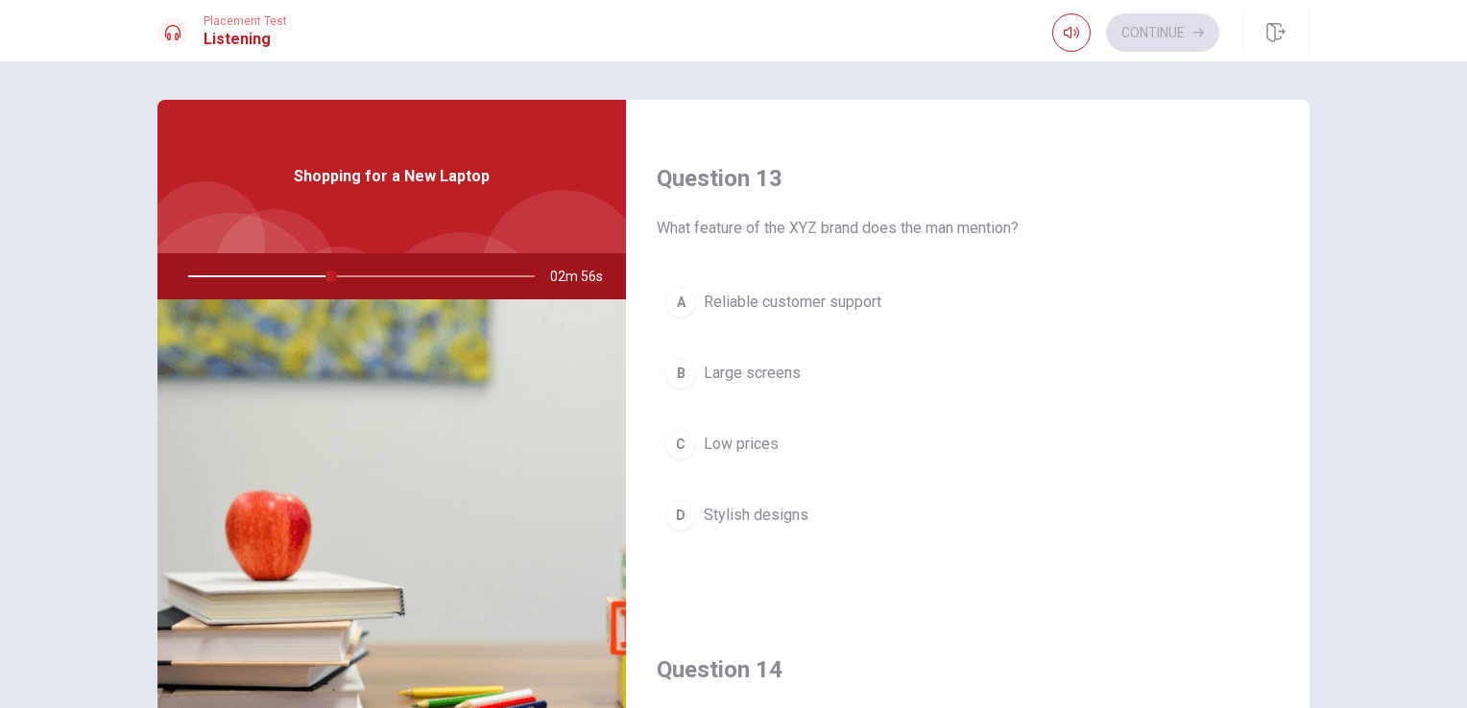
scroll to position [960, 0]
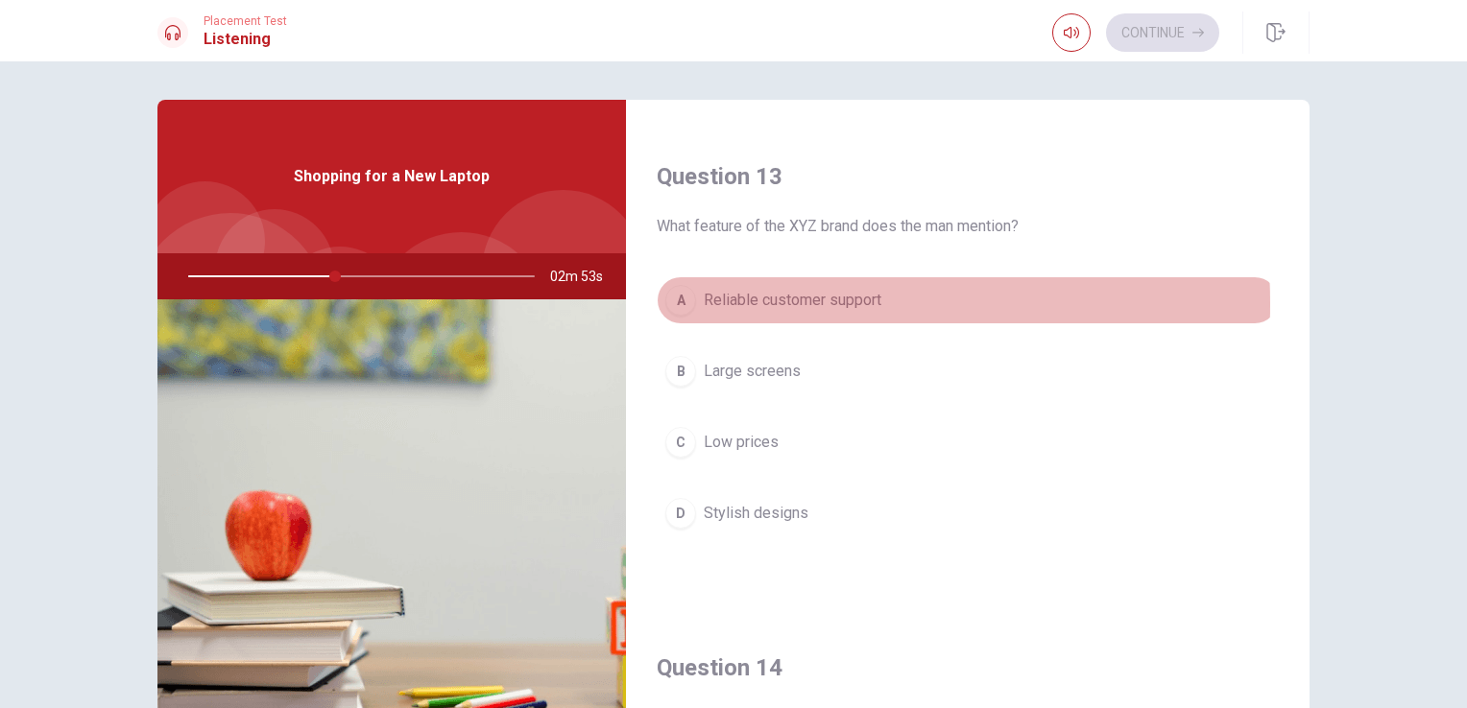
click at [704, 301] on span "Reliable customer support" at bounding box center [793, 300] width 178 height 23
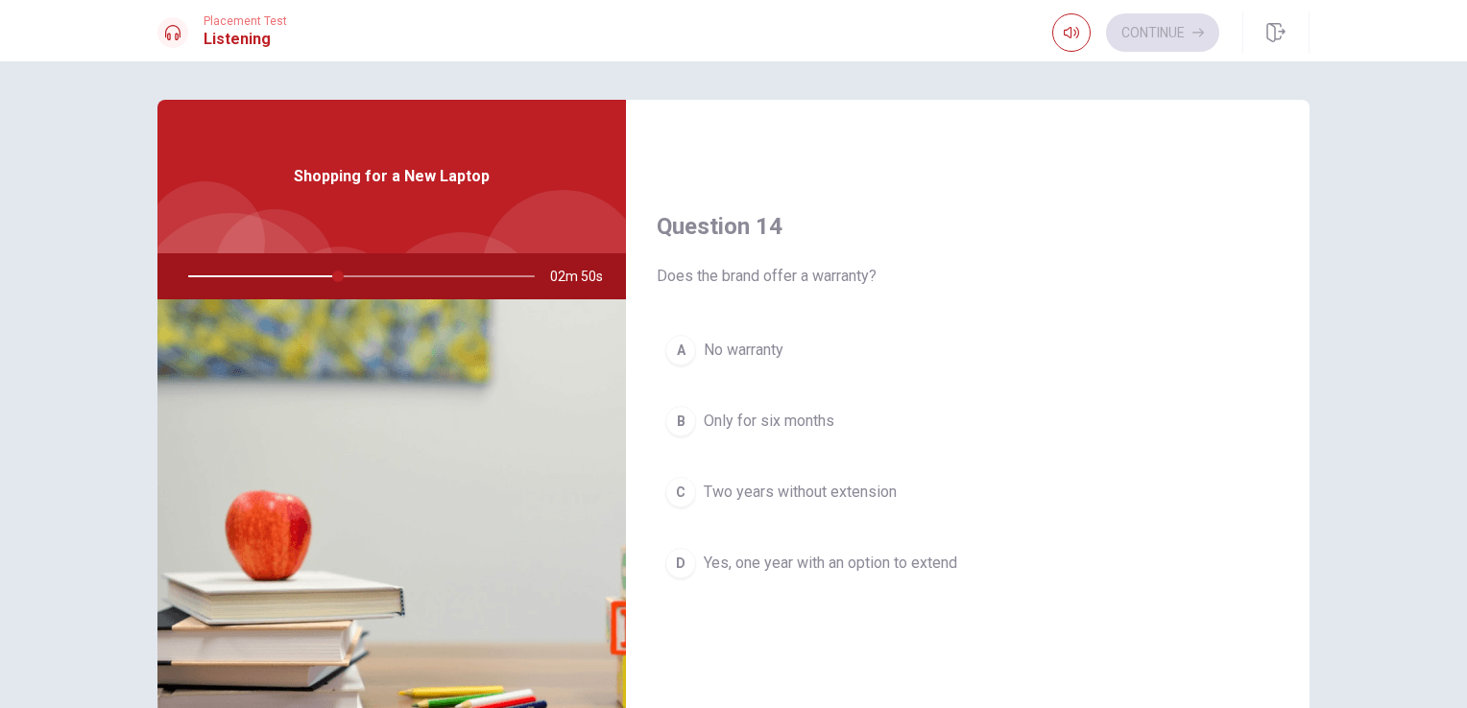
scroll to position [1440, 0]
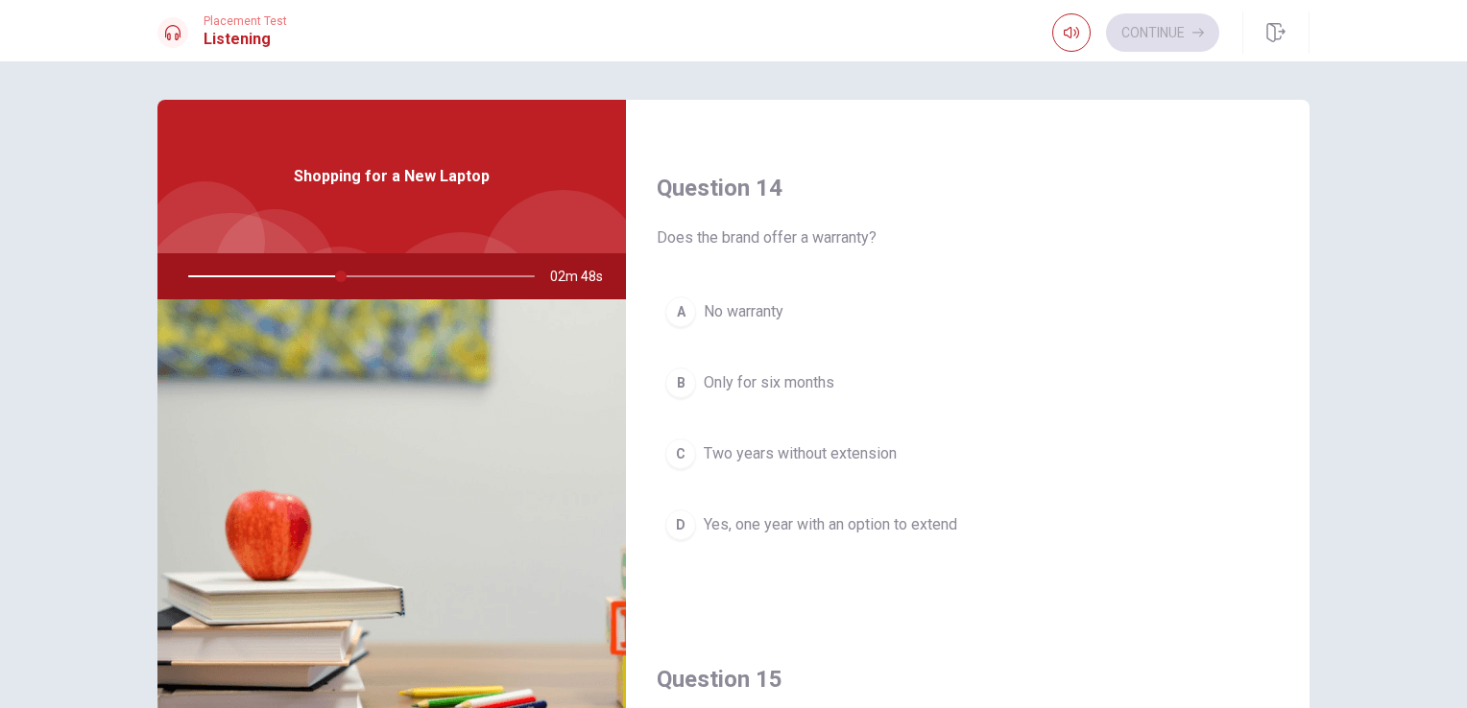
click at [769, 378] on span "Only for six months" at bounding box center [769, 382] width 131 height 23
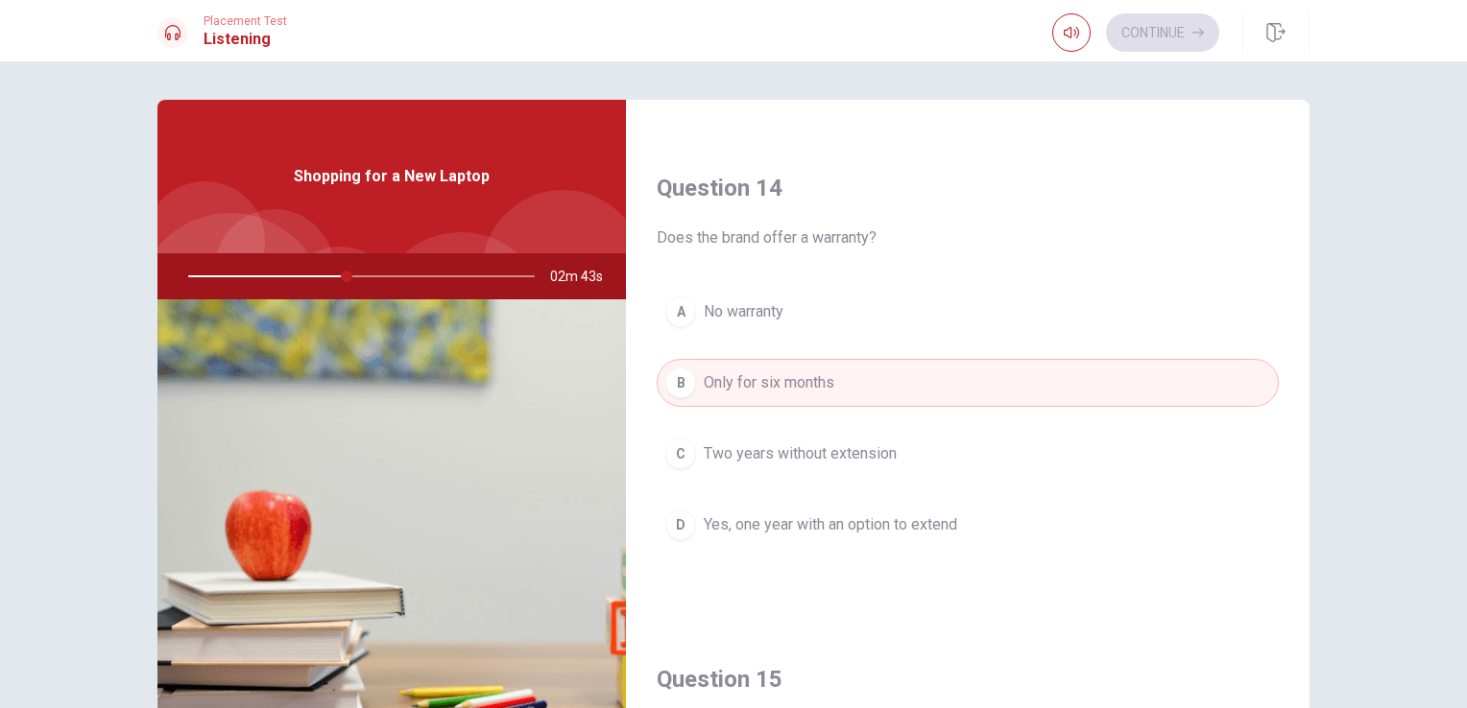
click at [752, 532] on button "D Yes, one year with an option to extend" at bounding box center [967, 525] width 622 height 48
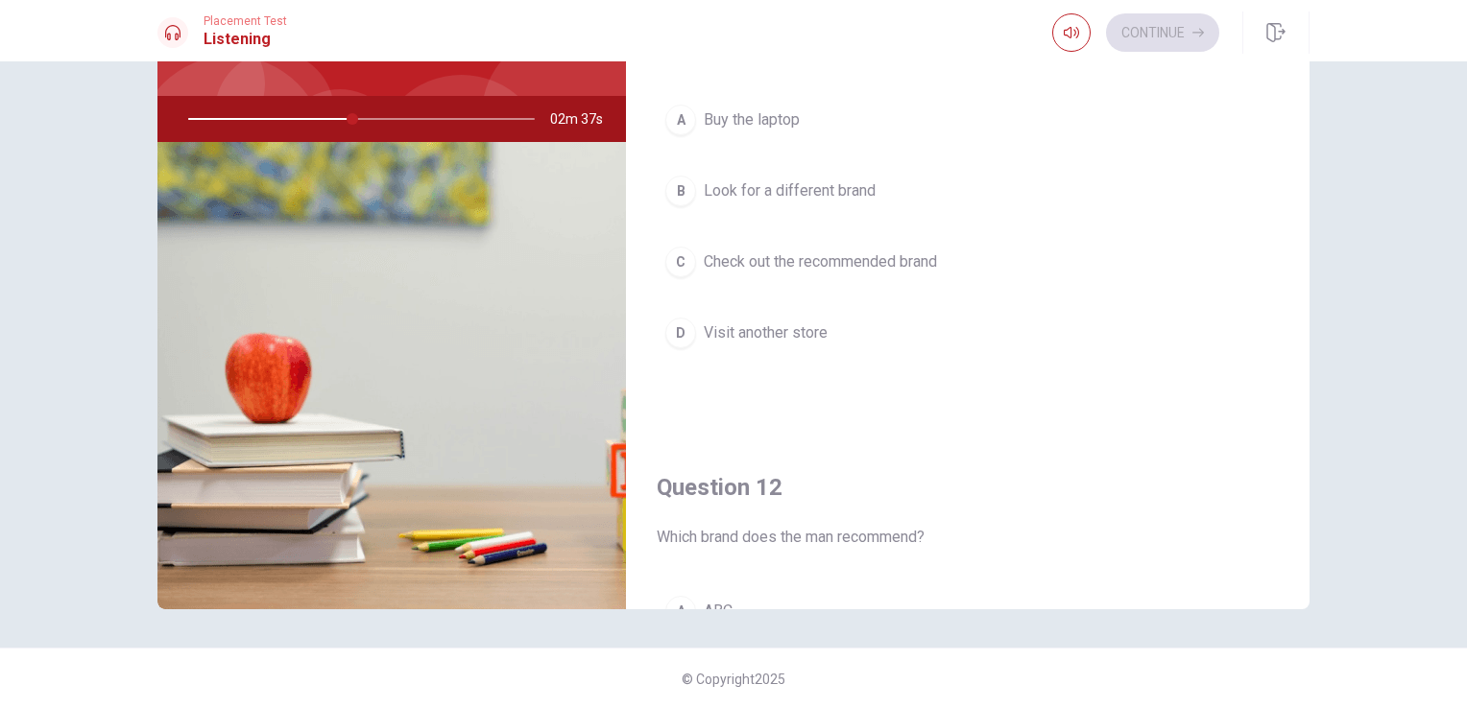
scroll to position [0, 0]
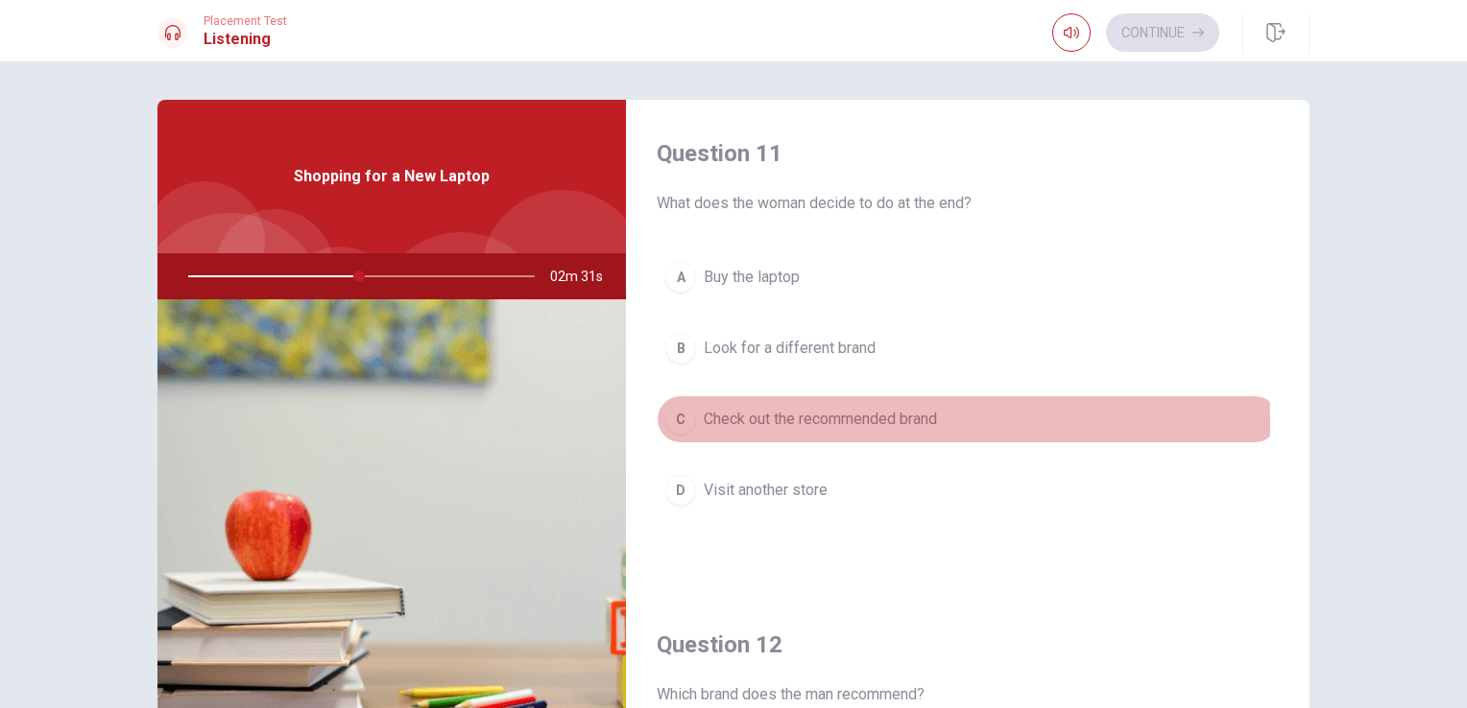
click at [733, 421] on span "Check out the recommended brand" at bounding box center [820, 419] width 233 height 23
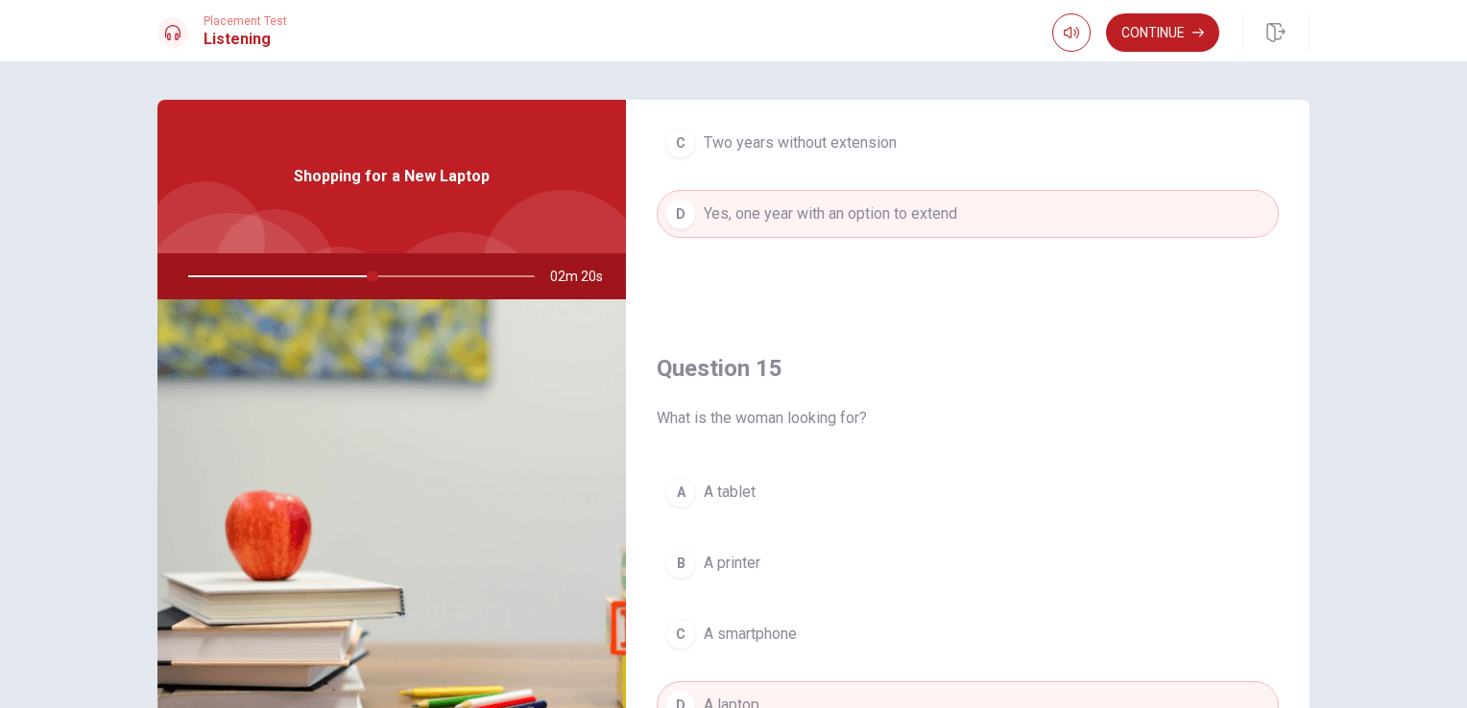
scroll to position [1781, 0]
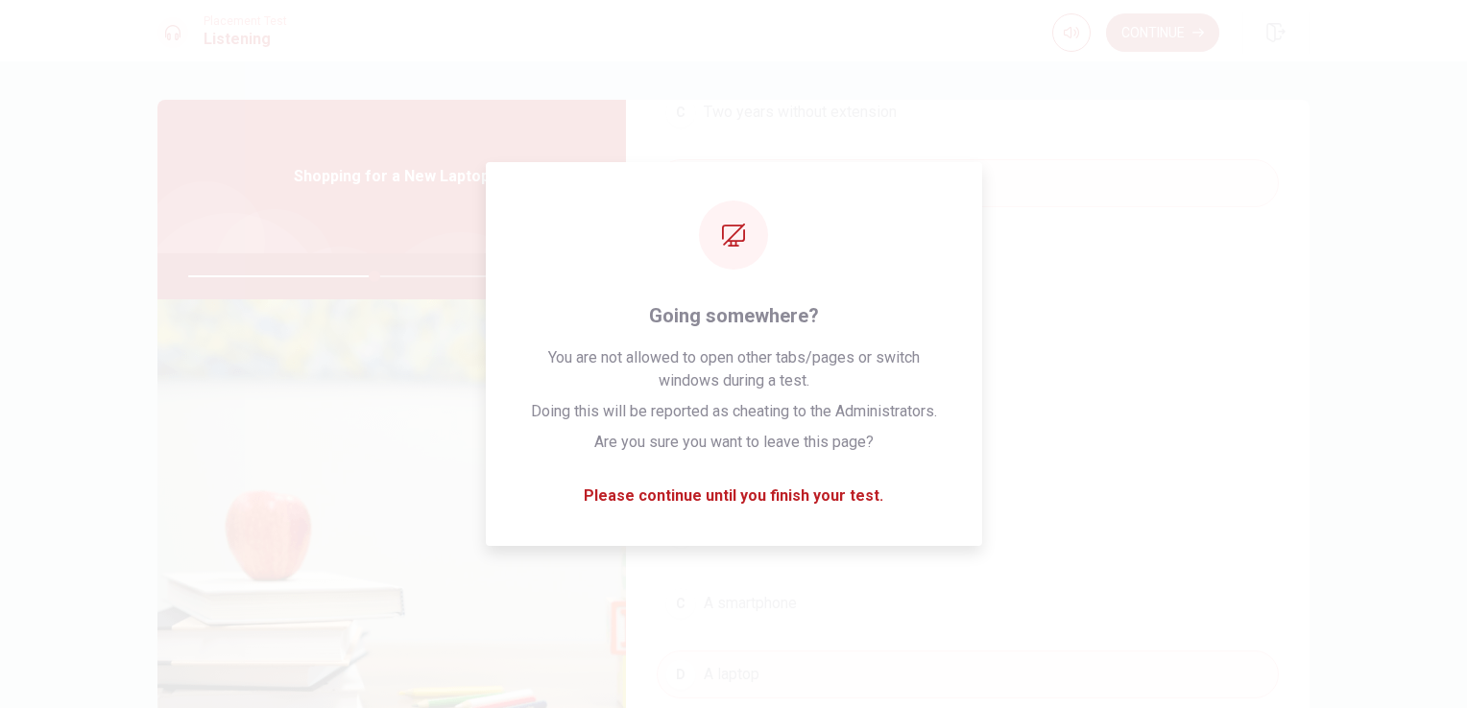
click at [1156, 41] on button "Continue" at bounding box center [1162, 32] width 113 height 38
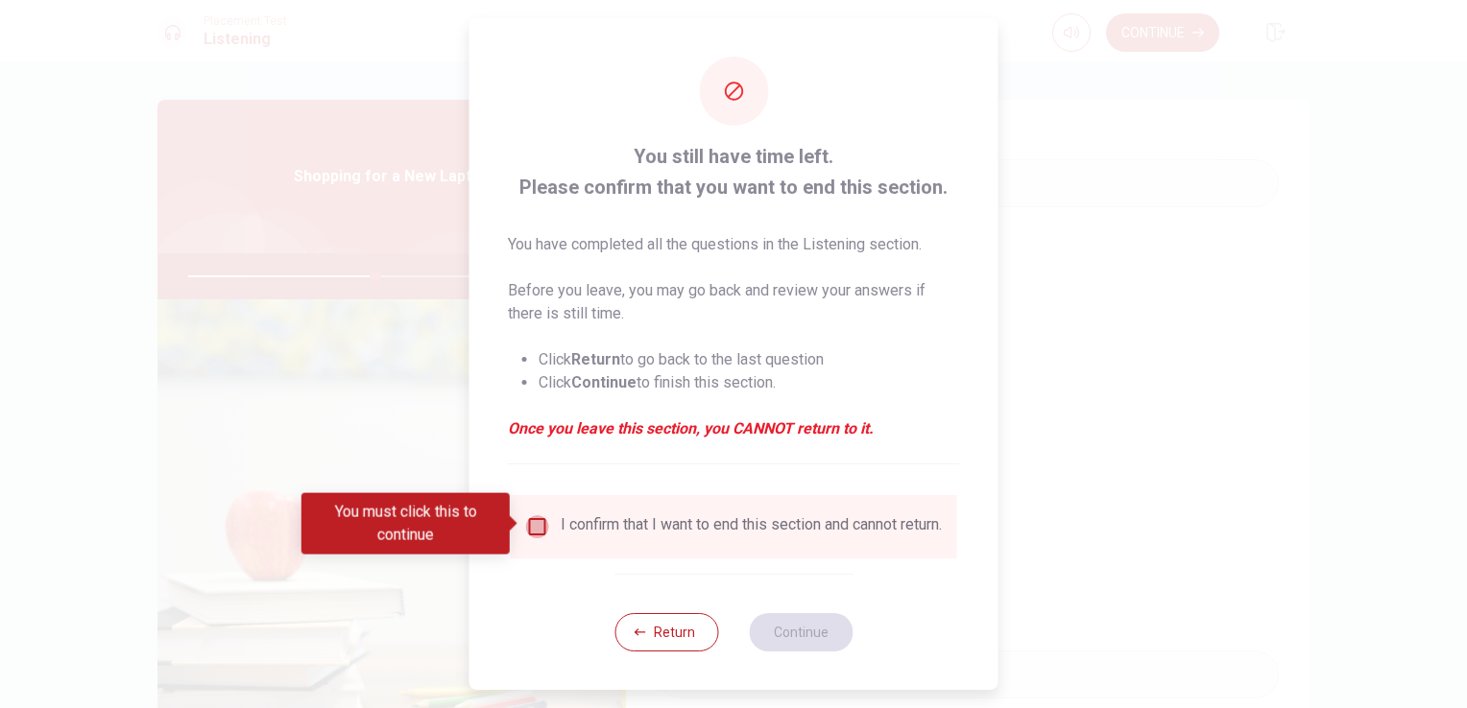
click at [536, 524] on input "You must click this to continue" at bounding box center [537, 526] width 23 height 23
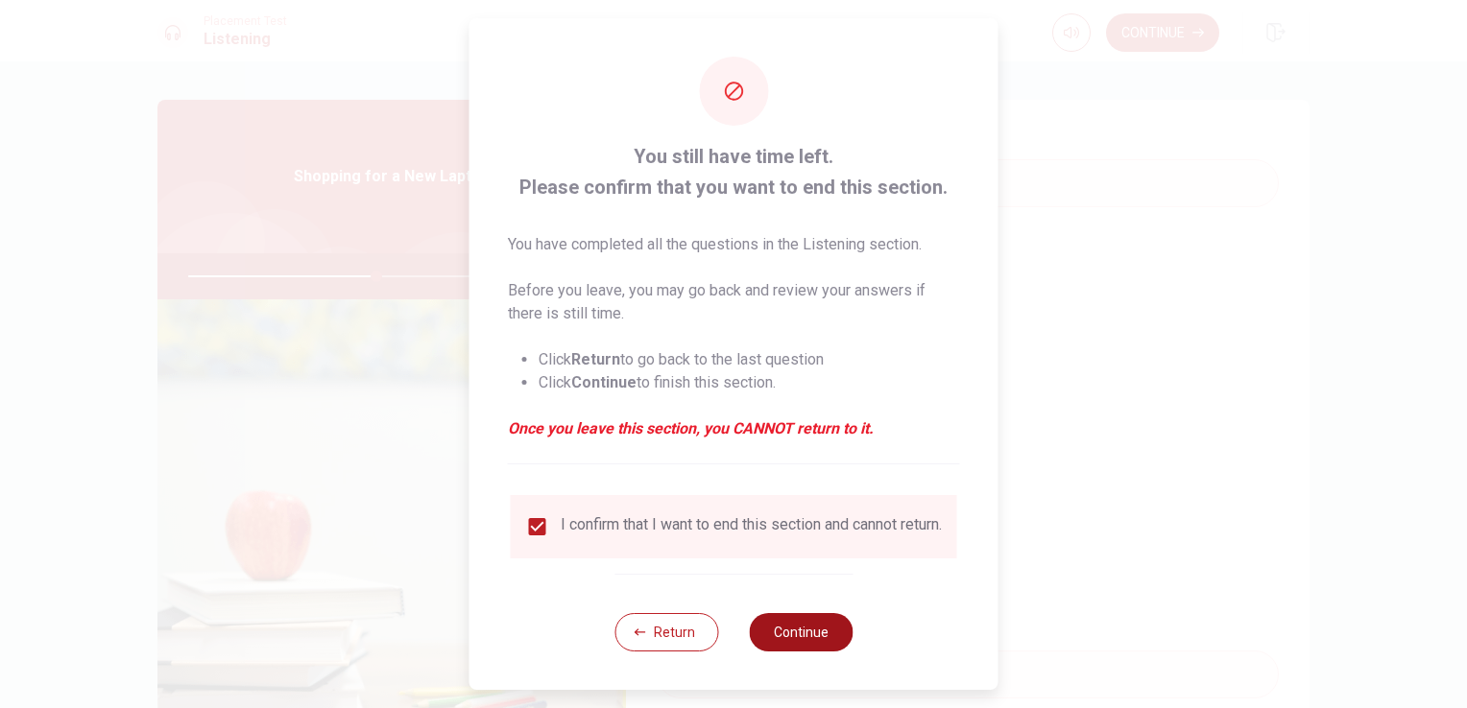
click at [831, 644] on button "Continue" at bounding box center [801, 632] width 104 height 38
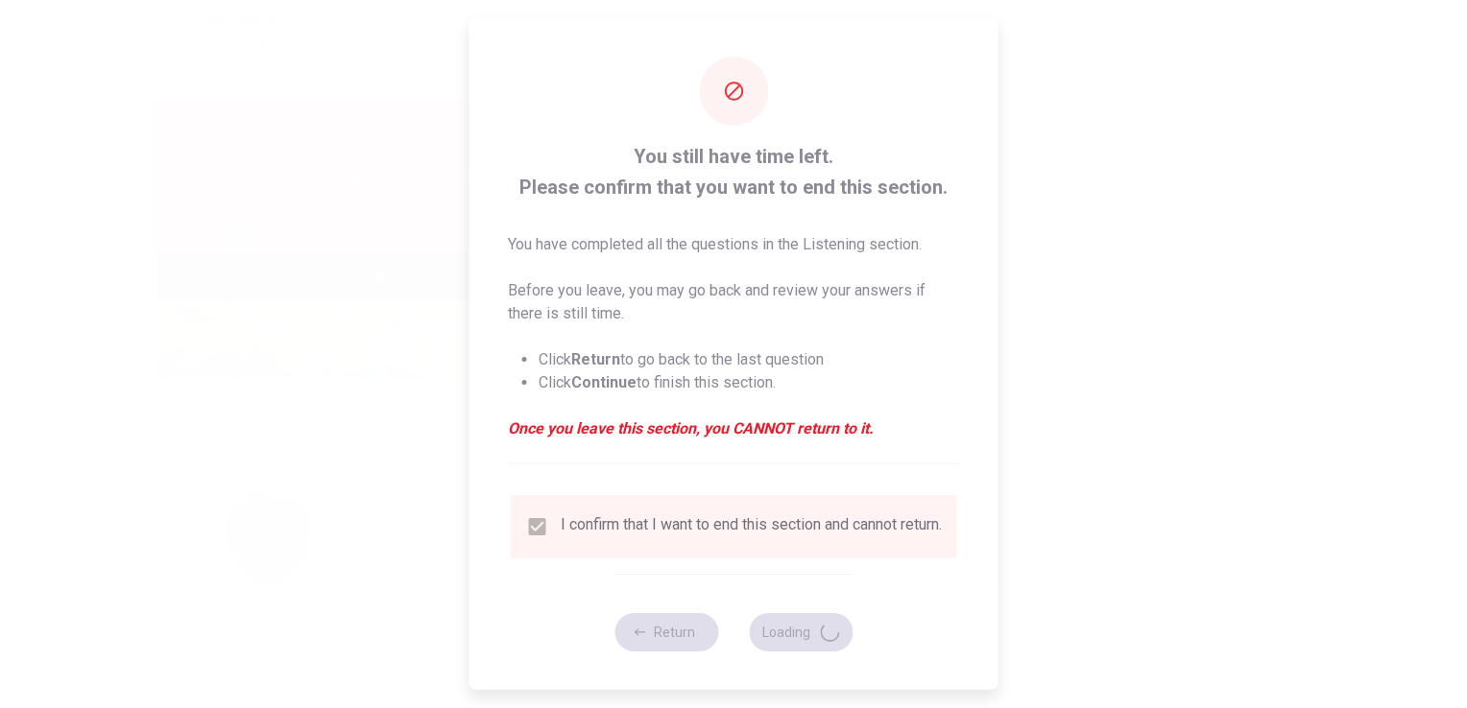
type input "55"
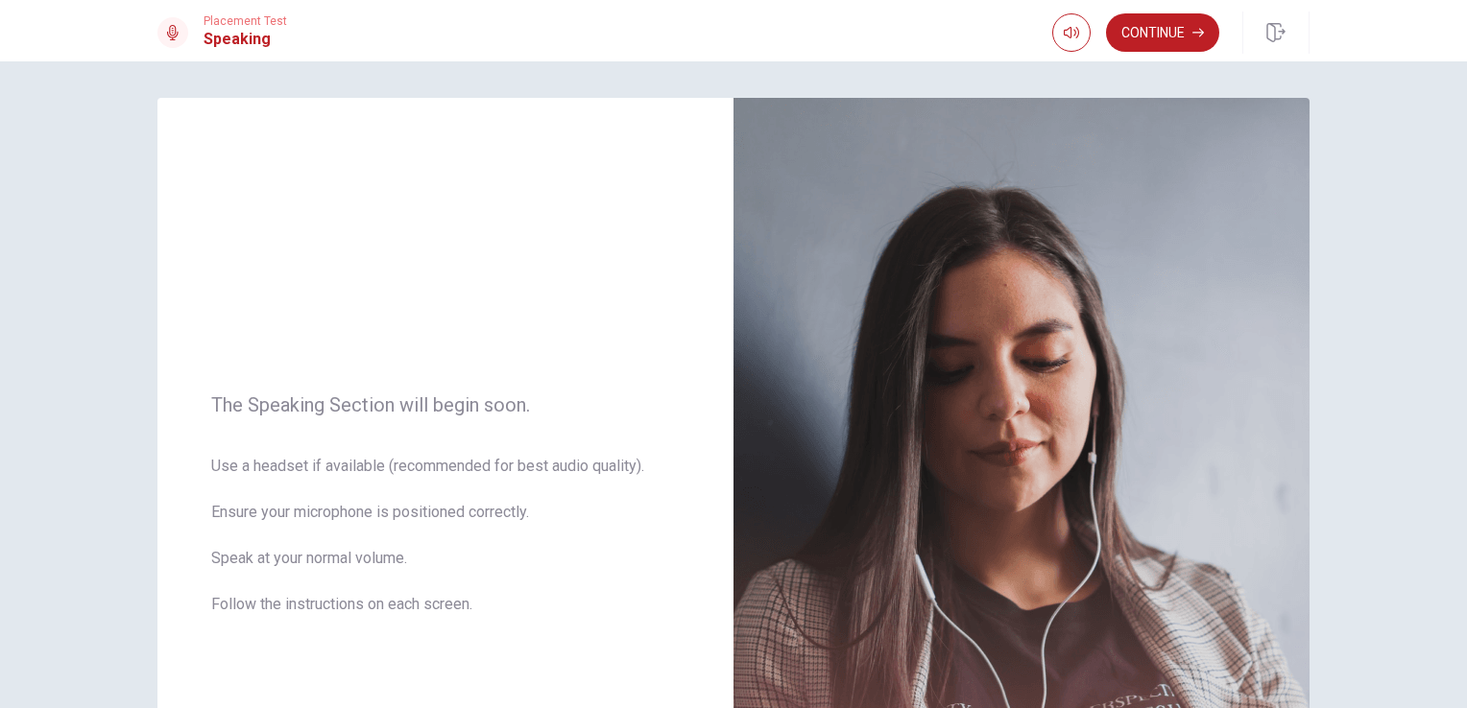
scroll to position [0, 0]
click at [1172, 34] on button "Continue" at bounding box center [1162, 32] width 113 height 38
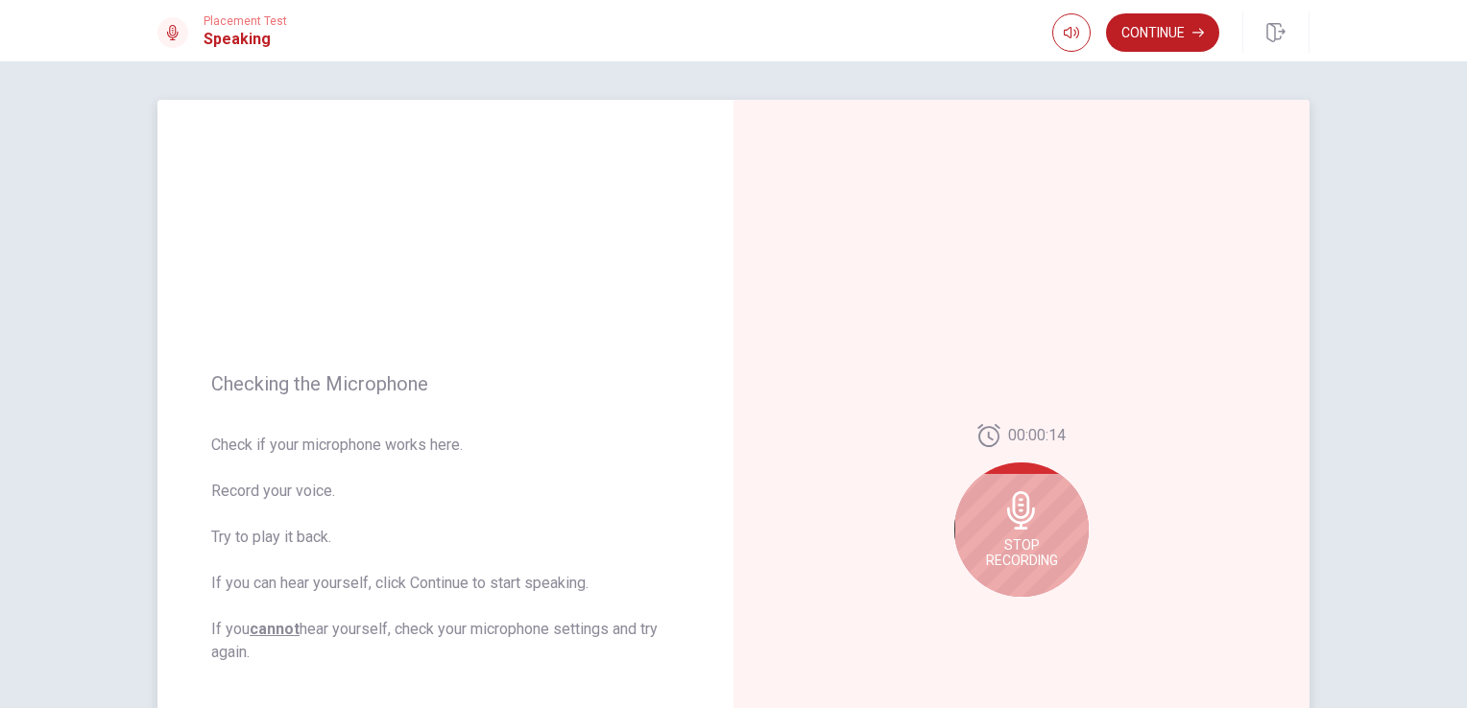
scroll to position [96, 0]
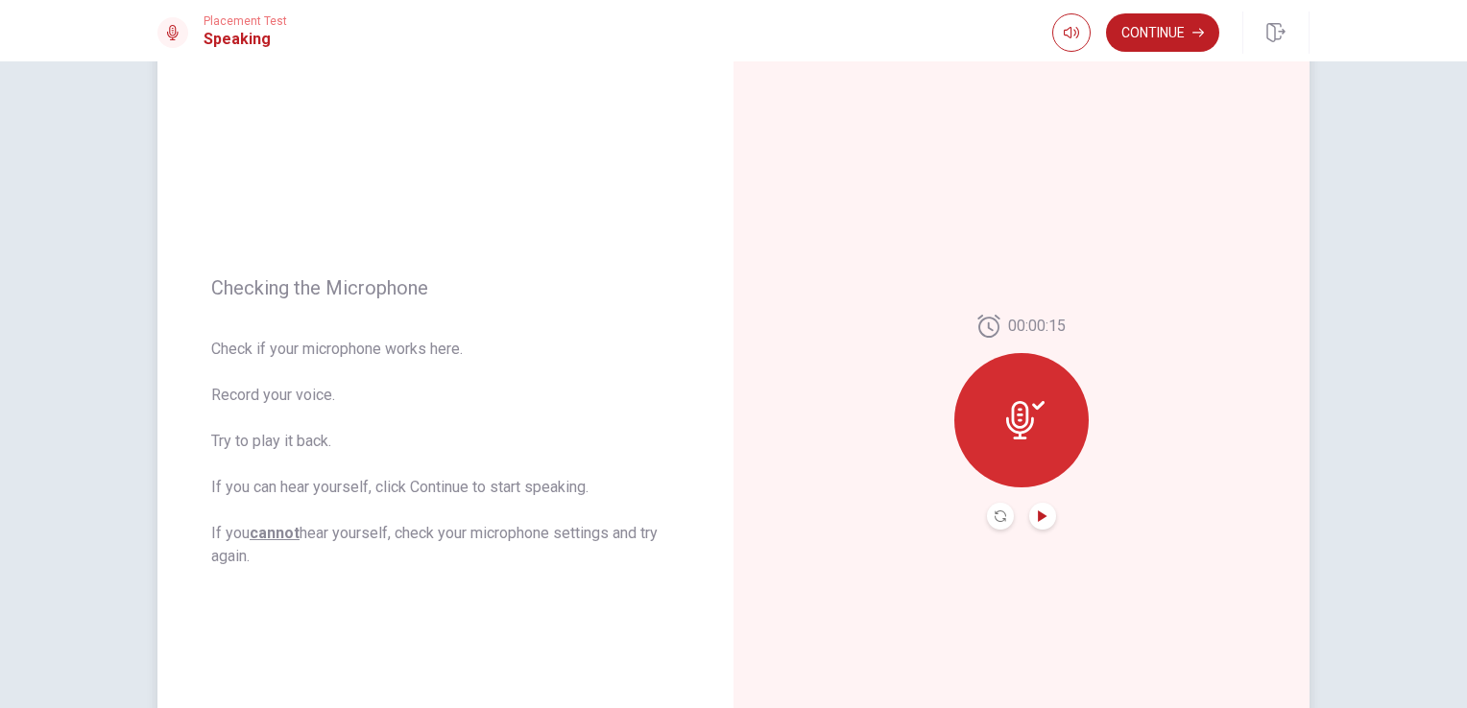
click at [1037, 516] on icon "Play Audio" at bounding box center [1043, 517] width 12 height 12
click at [1038, 516] on icon "Pause Audio" at bounding box center [1043, 517] width 10 height 12
click at [1152, 29] on button "Continue" at bounding box center [1162, 32] width 113 height 38
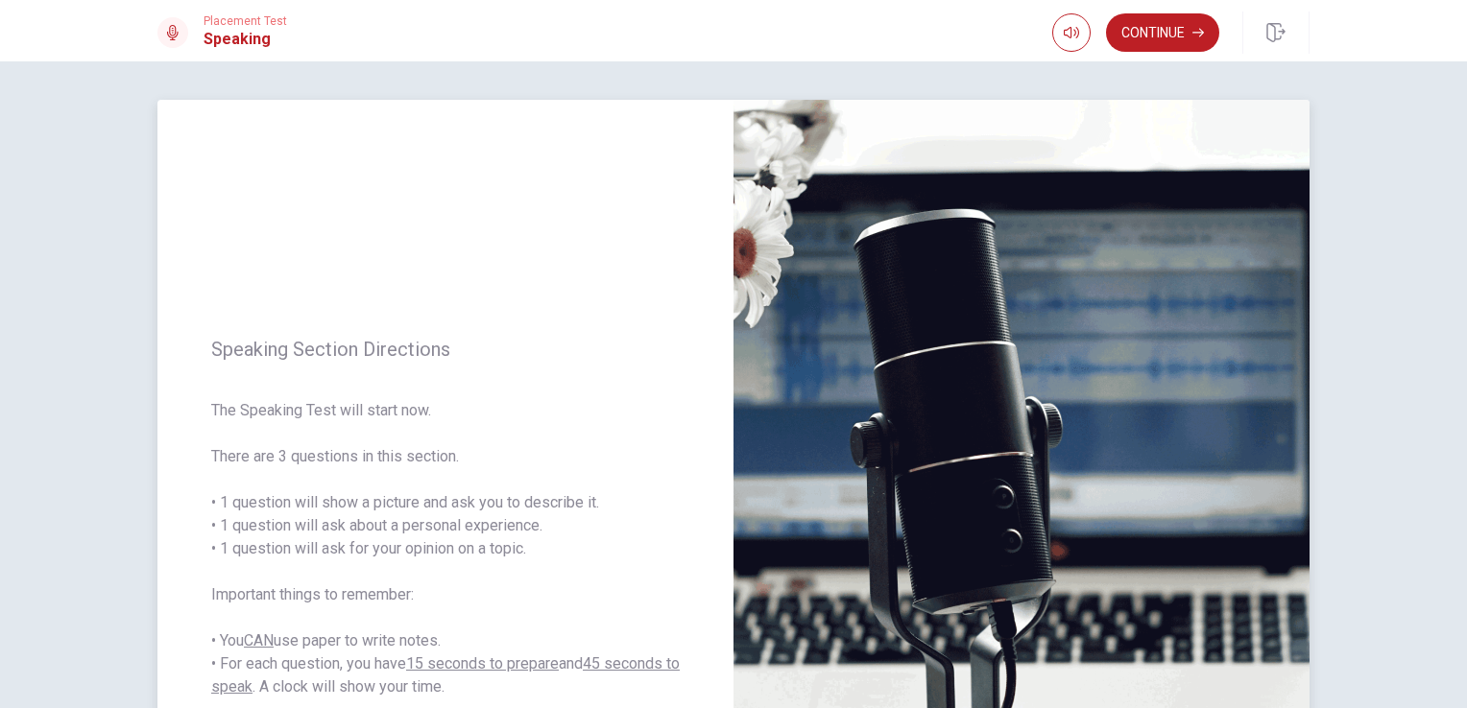
scroll to position [0, 0]
click at [1151, 29] on button "Continue" at bounding box center [1162, 32] width 113 height 38
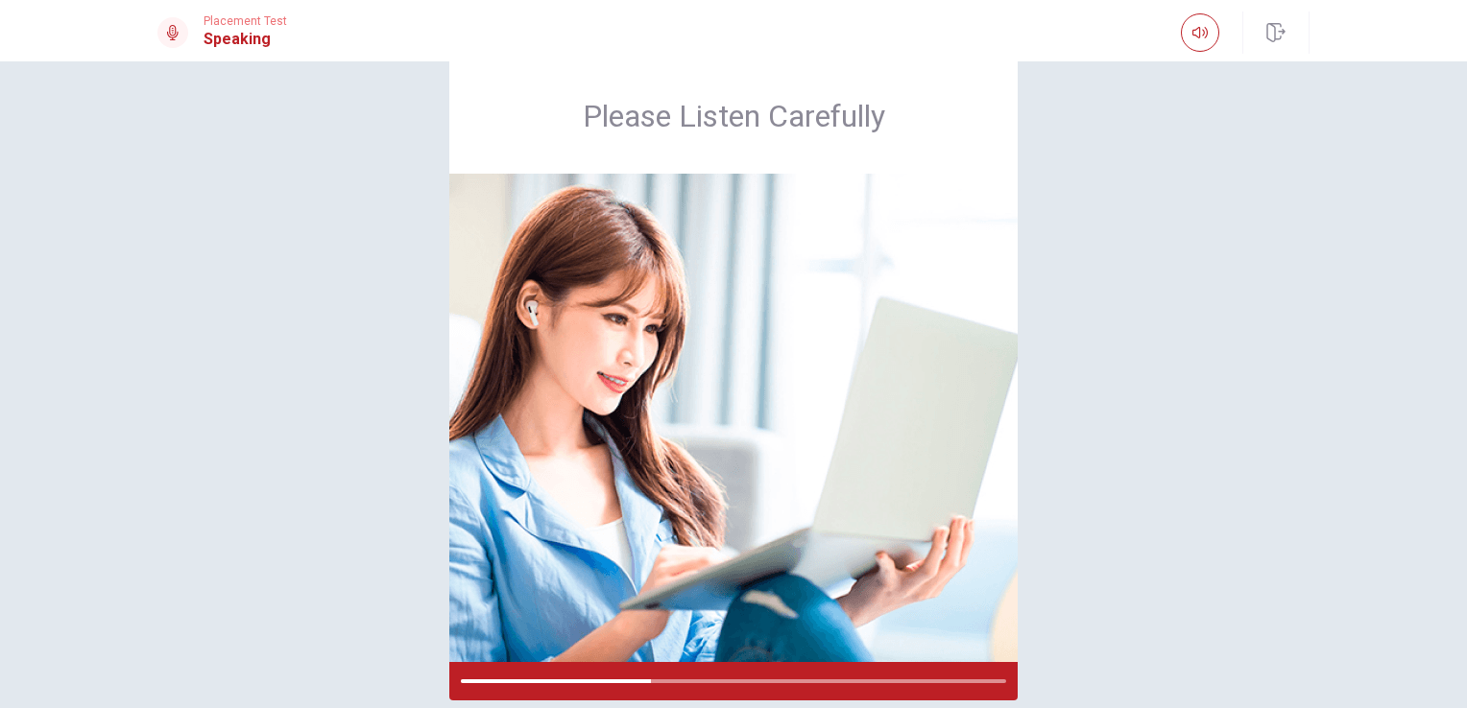
scroll to position [36, 0]
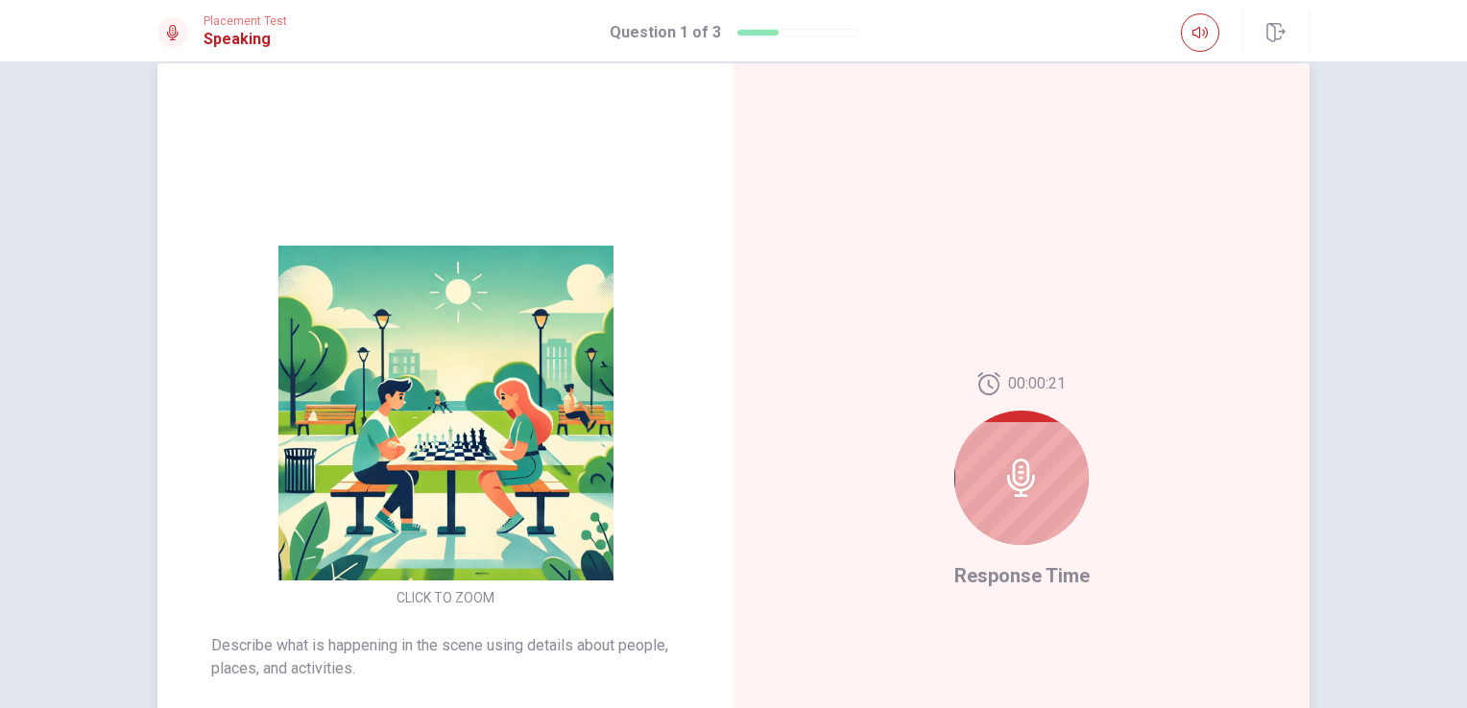
click at [1040, 501] on div at bounding box center [1021, 478] width 134 height 134
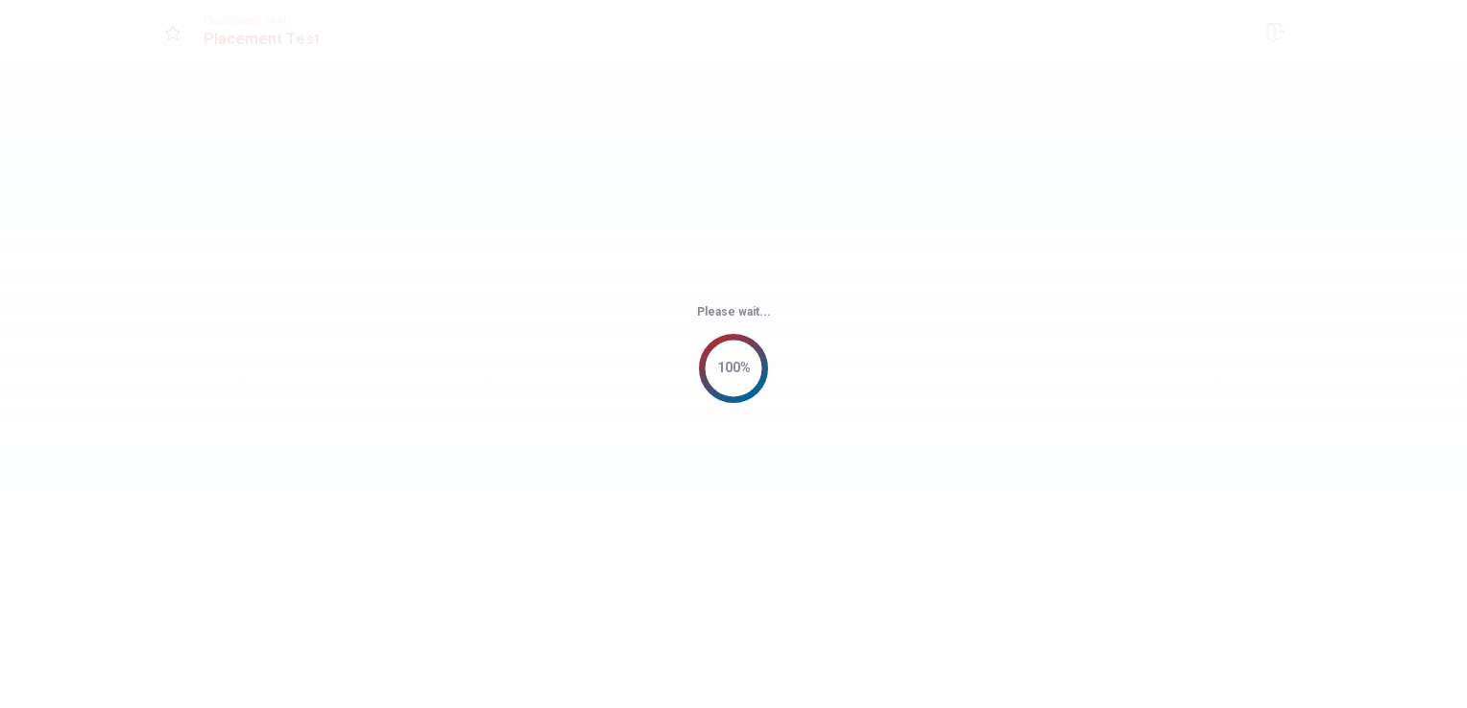
scroll to position [0, 0]
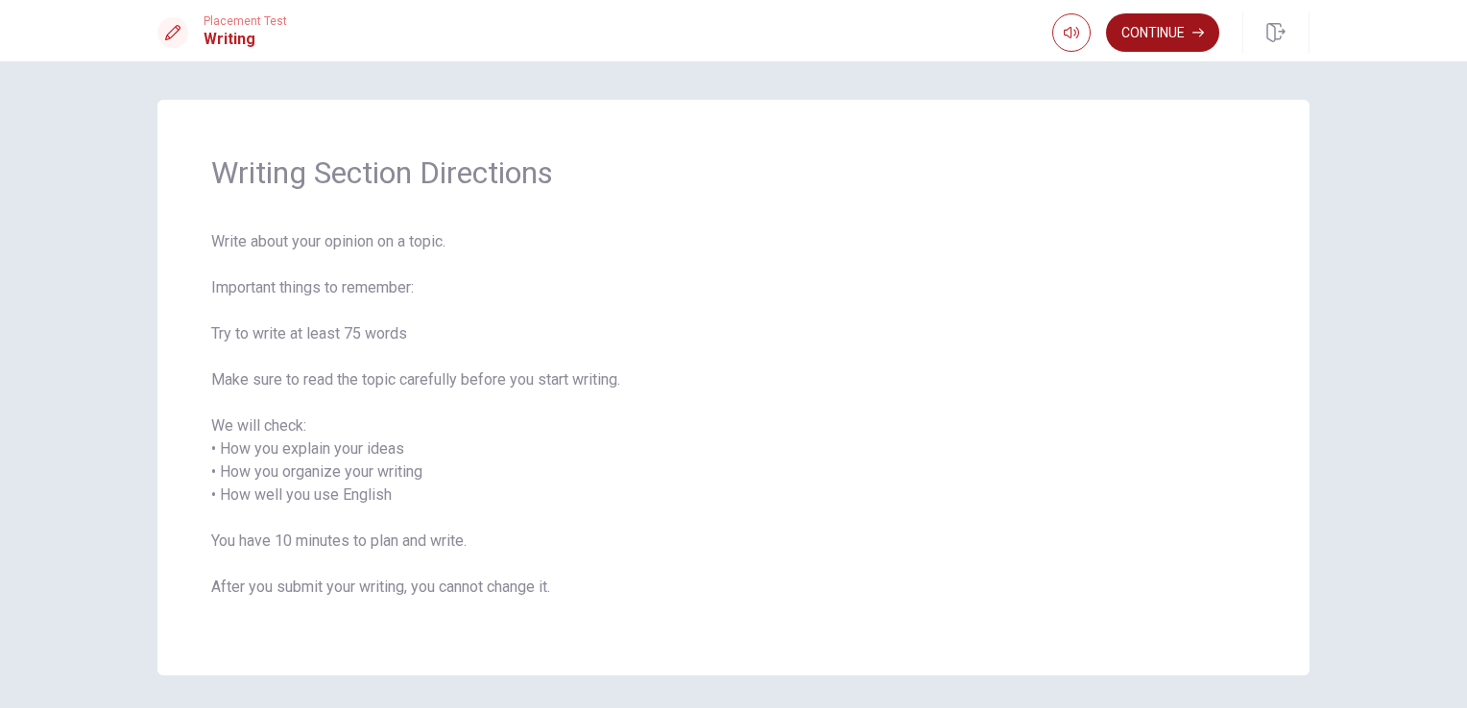
click at [1164, 43] on button "Continue" at bounding box center [1162, 32] width 113 height 38
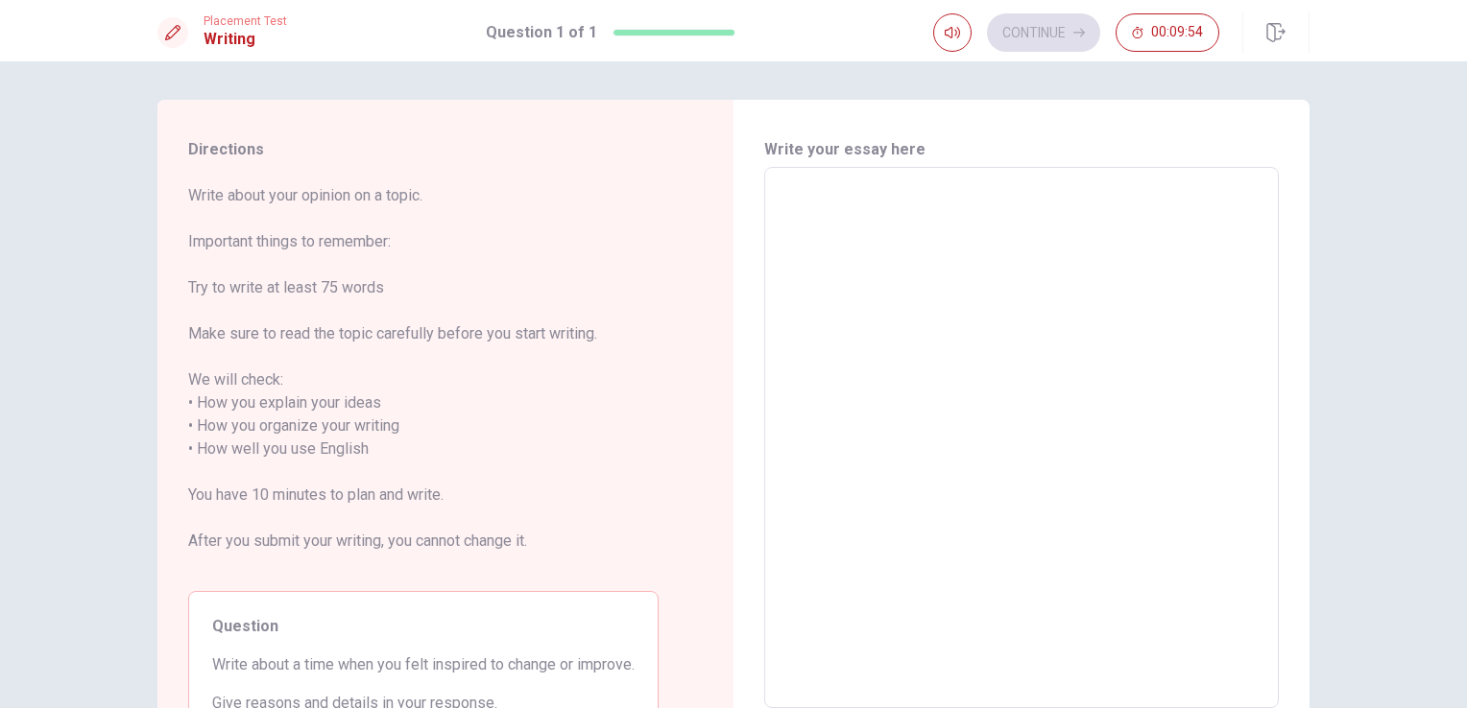
click at [856, 222] on textarea at bounding box center [1021, 438] width 488 height 510
type textarea "I"
type textarea "x"
type textarea "I"
type textarea "x"
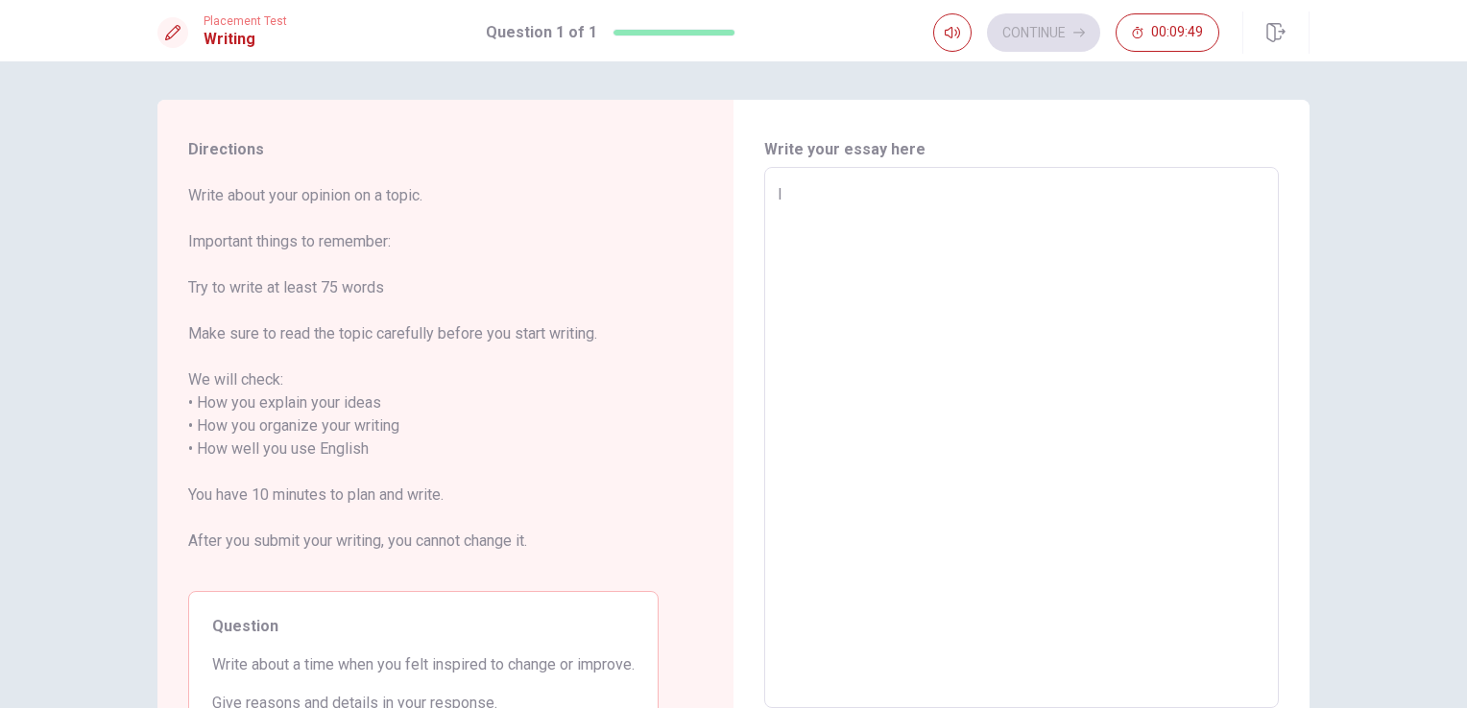
type textarea "I r"
type textarea "x"
type textarea "I re"
type textarea "x"
type textarea "I rem"
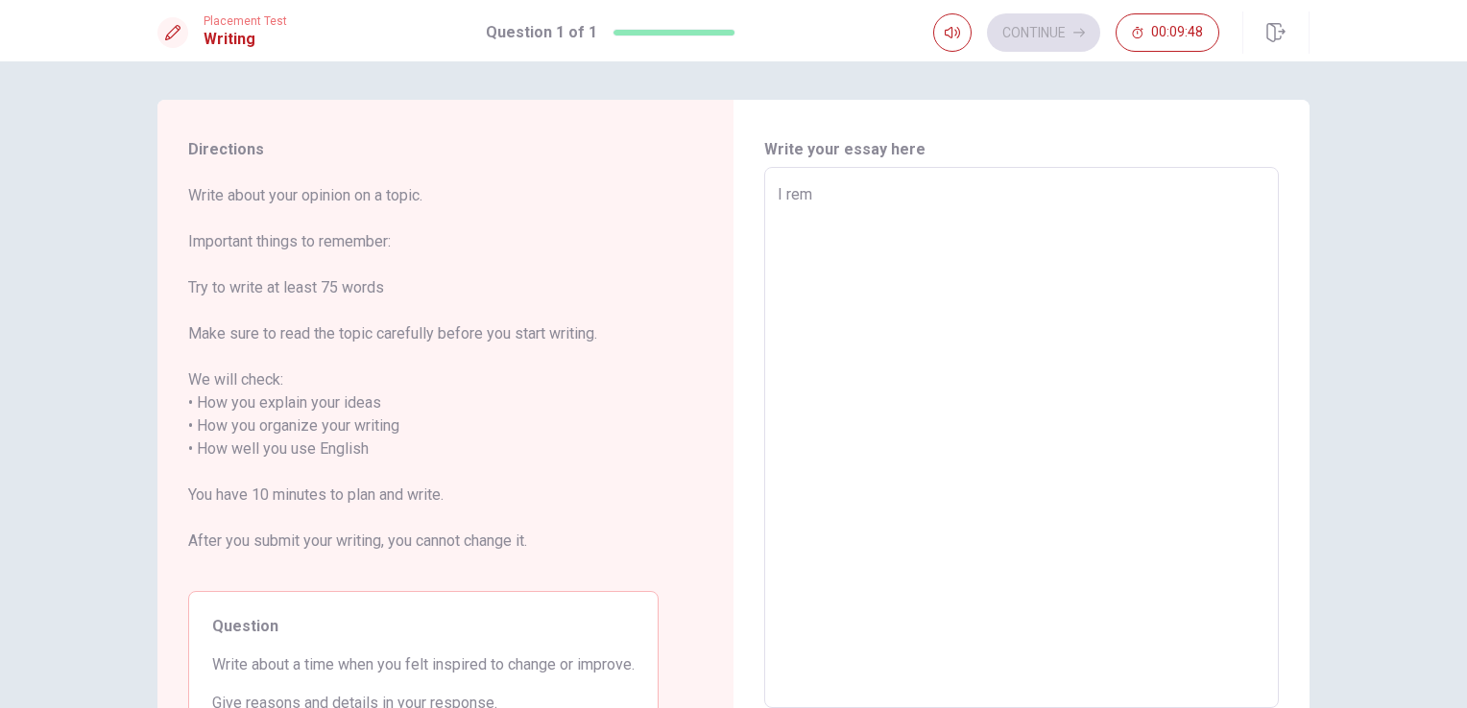
type textarea "x"
type textarea "I reme"
type textarea "x"
type textarea "I remem"
type textarea "x"
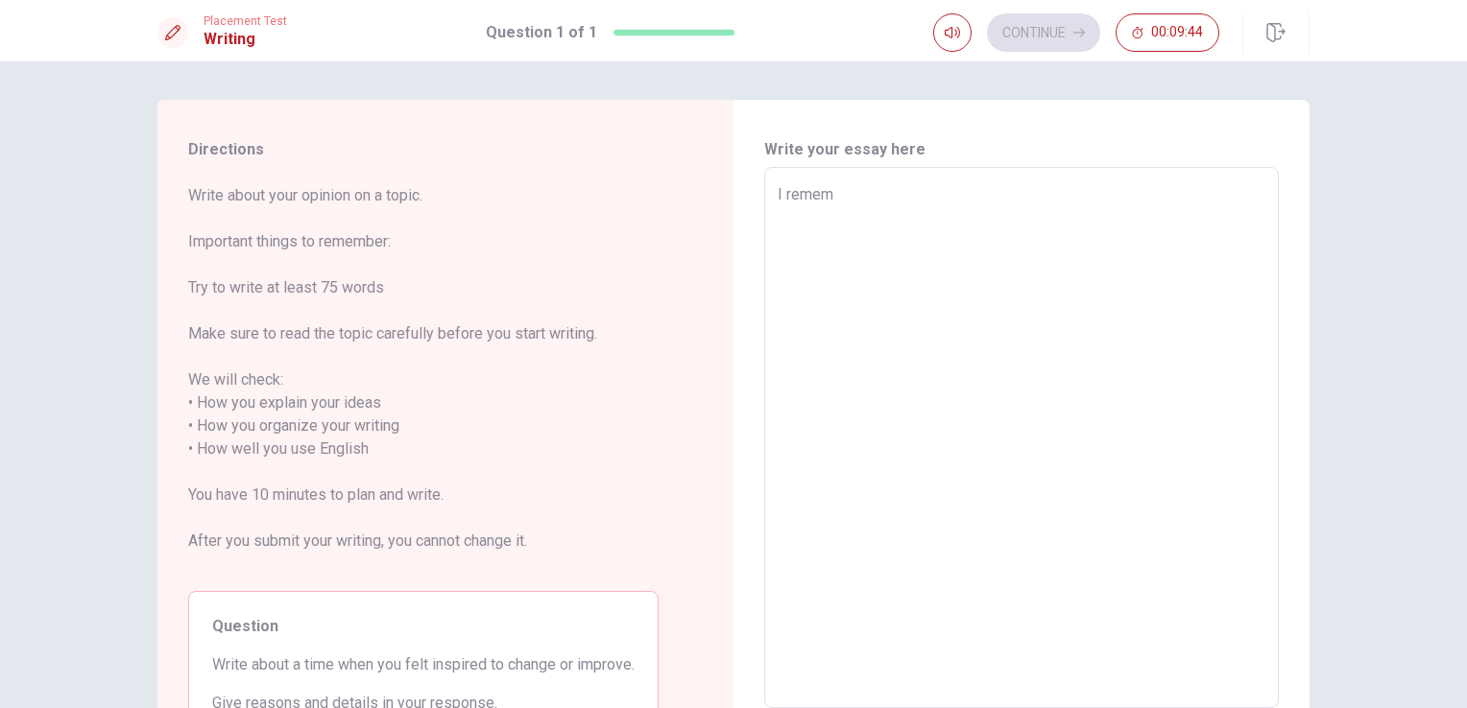
type textarea "I rememb"
type textarea "x"
type textarea "I remembe"
type textarea "x"
type textarea "I remember"
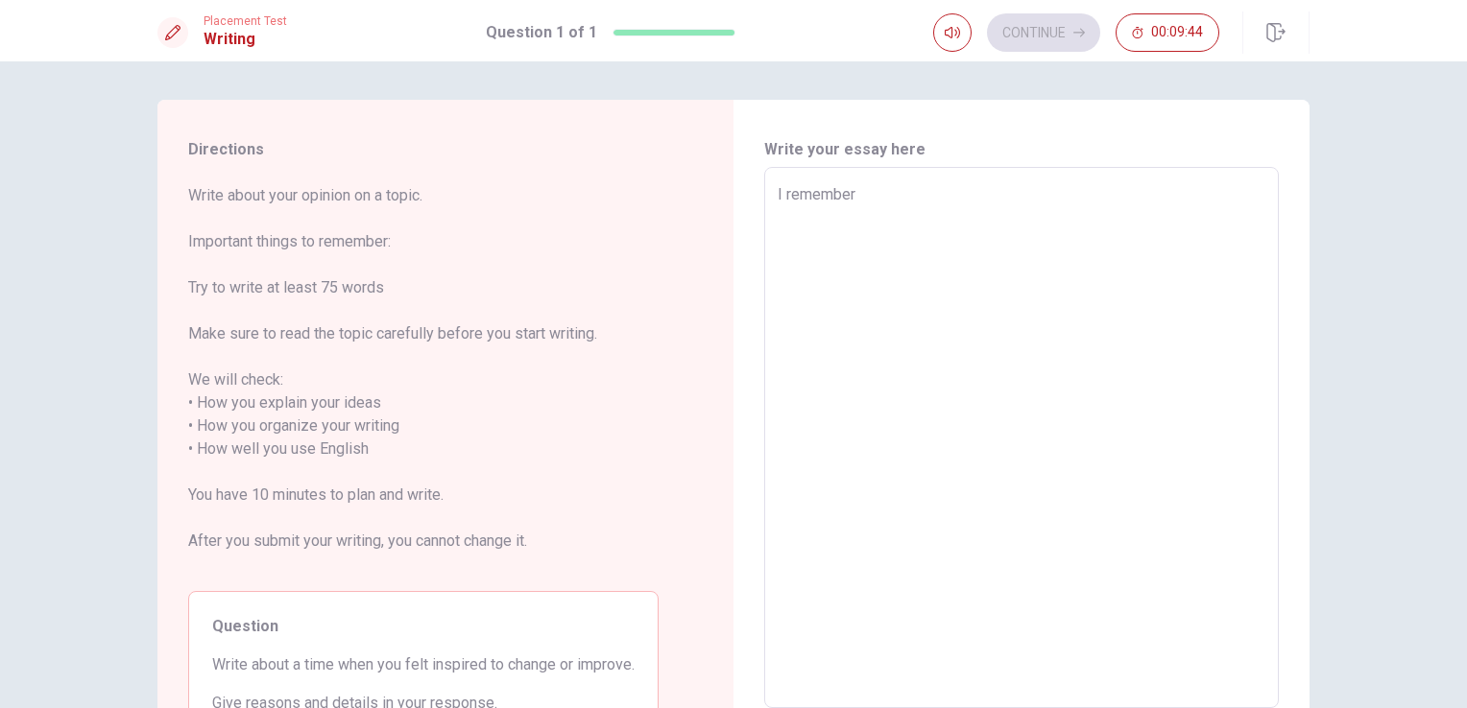
type textarea "x"
type textarea "I remember"
type textarea "x"
type textarea "I remember I"
type textarea "x"
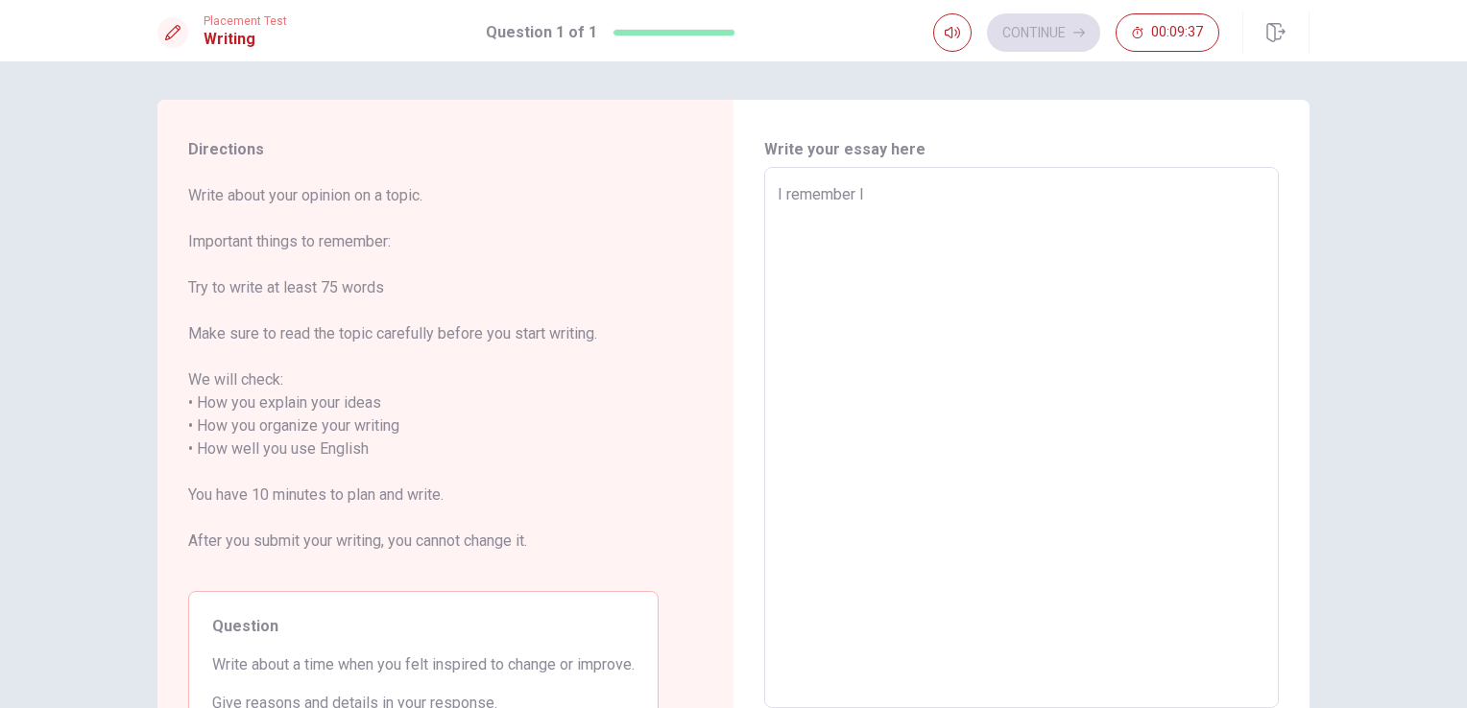
type textarea "I remember Ic"
type textarea "x"
type textarea "I remember Ico"
type textarea "x"
type textarea "I remember Icon"
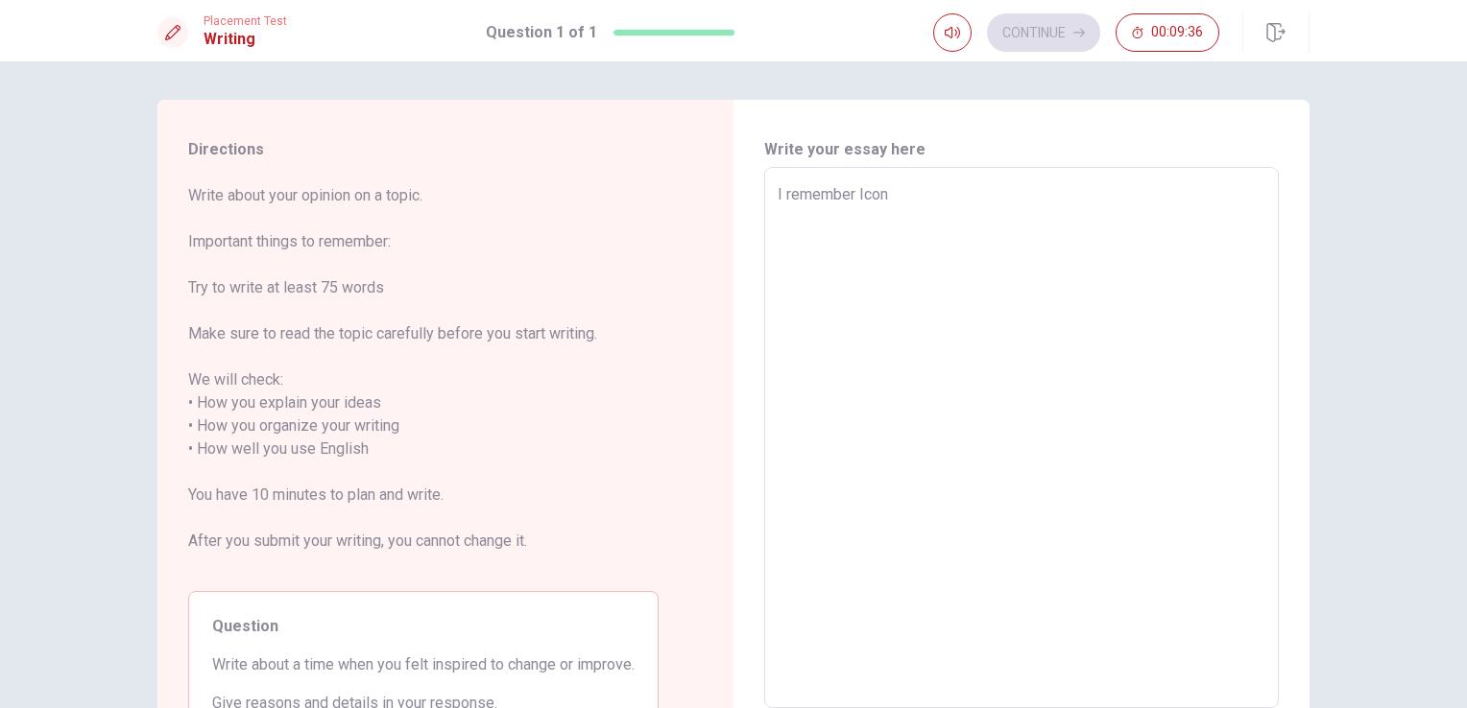
type textarea "x"
type textarea "I remember Ico"
type textarea "x"
type textarea "I remember Ic"
type textarea "x"
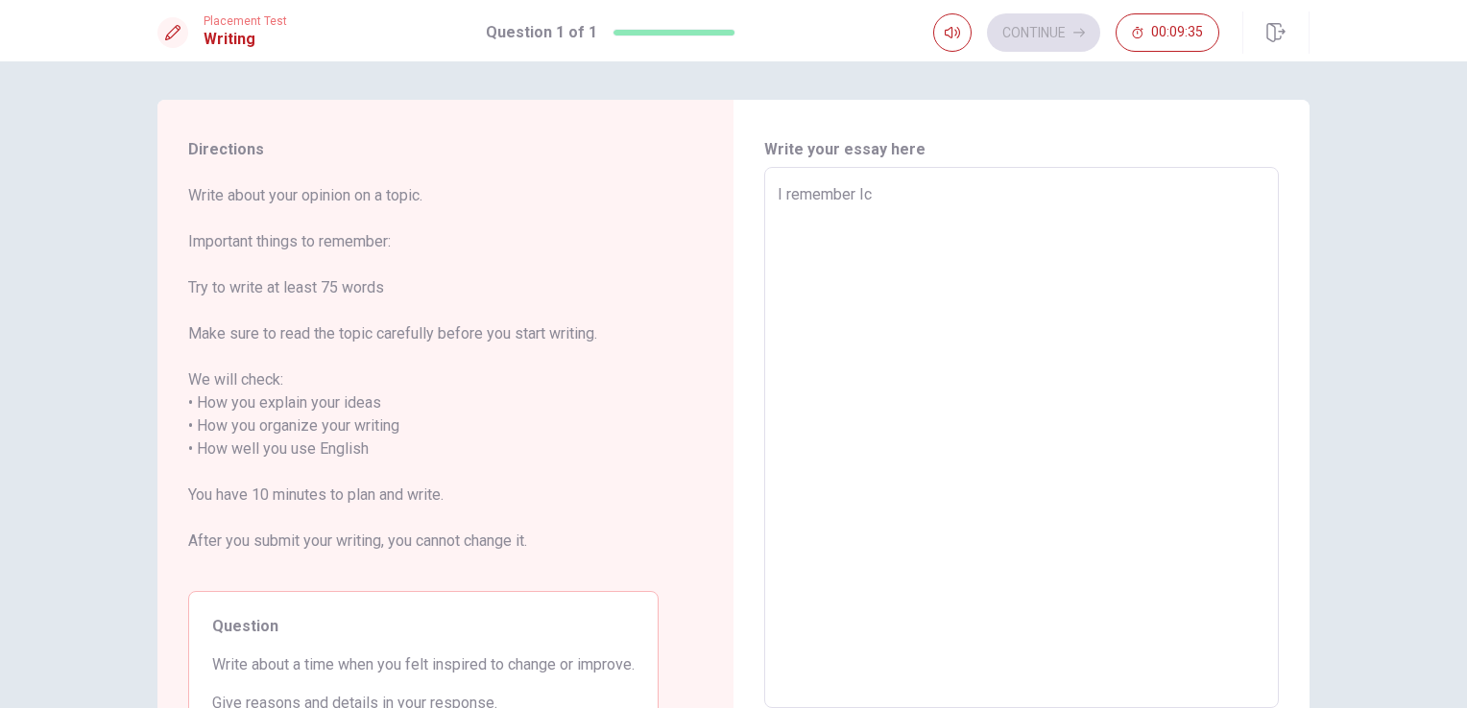
type textarea "I remember I"
type textarea "x"
type textarea "I remember I"
type textarea "x"
type textarea "I remember I c"
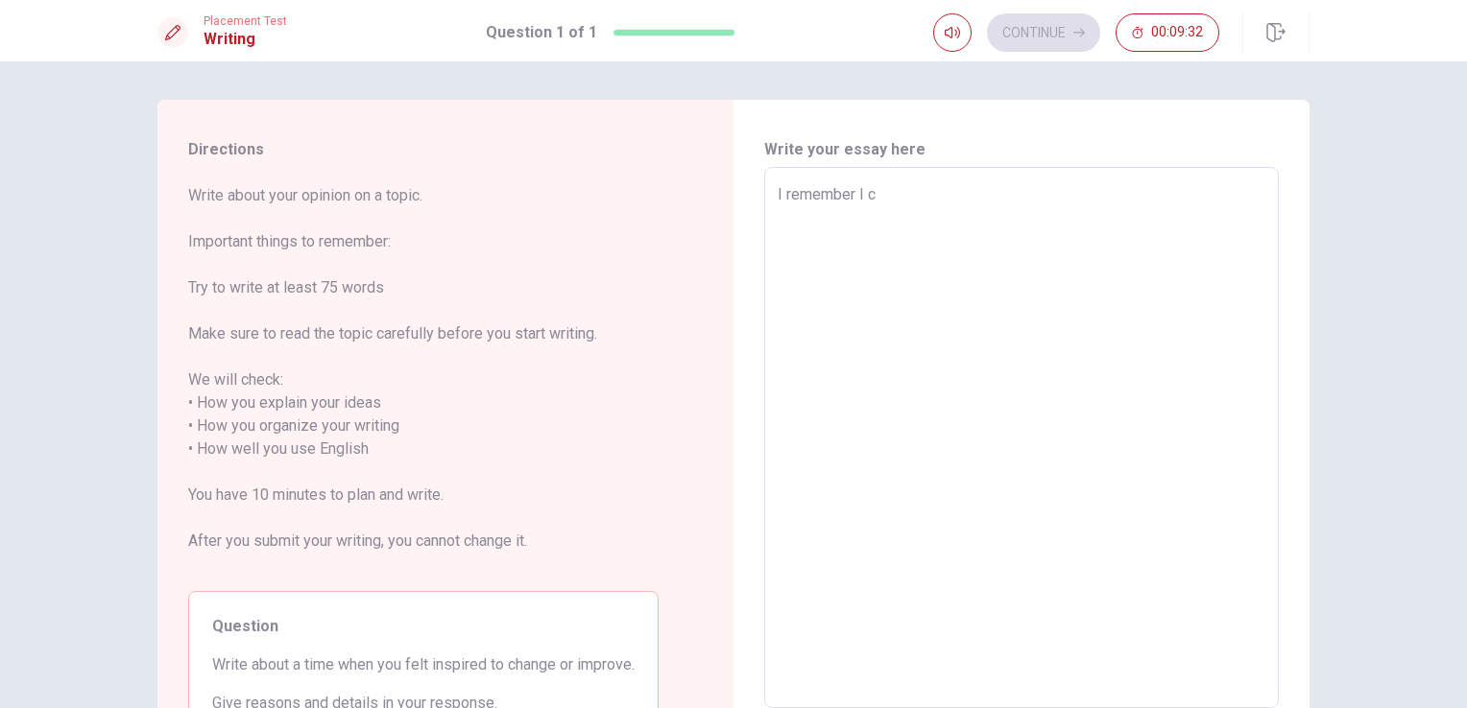
type textarea "x"
type textarea "I remember I ca"
type textarea "x"
type textarea "I remember I can"
type textarea "x"
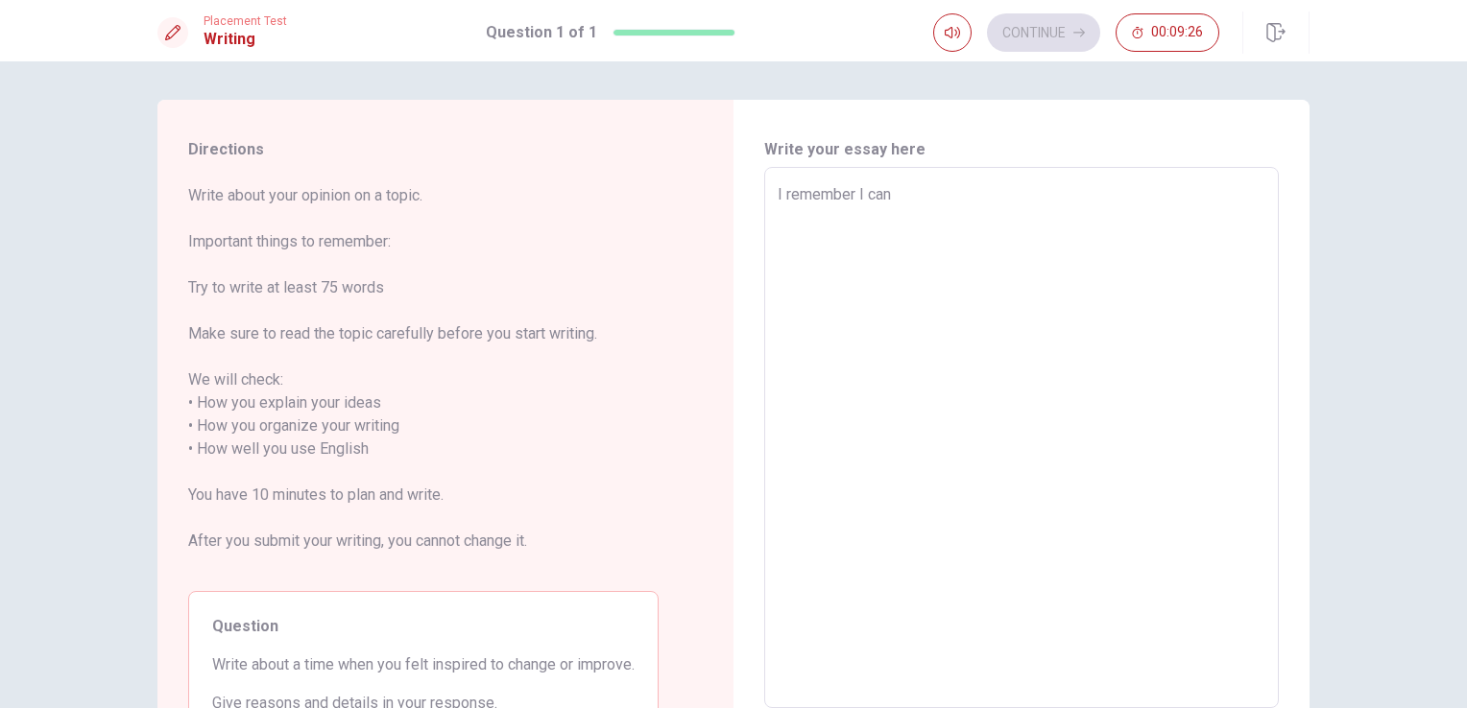
type textarea "I remember I can7"
type textarea "x"
type textarea "I remember I can"
type textarea "x"
type textarea "I remember I can'"
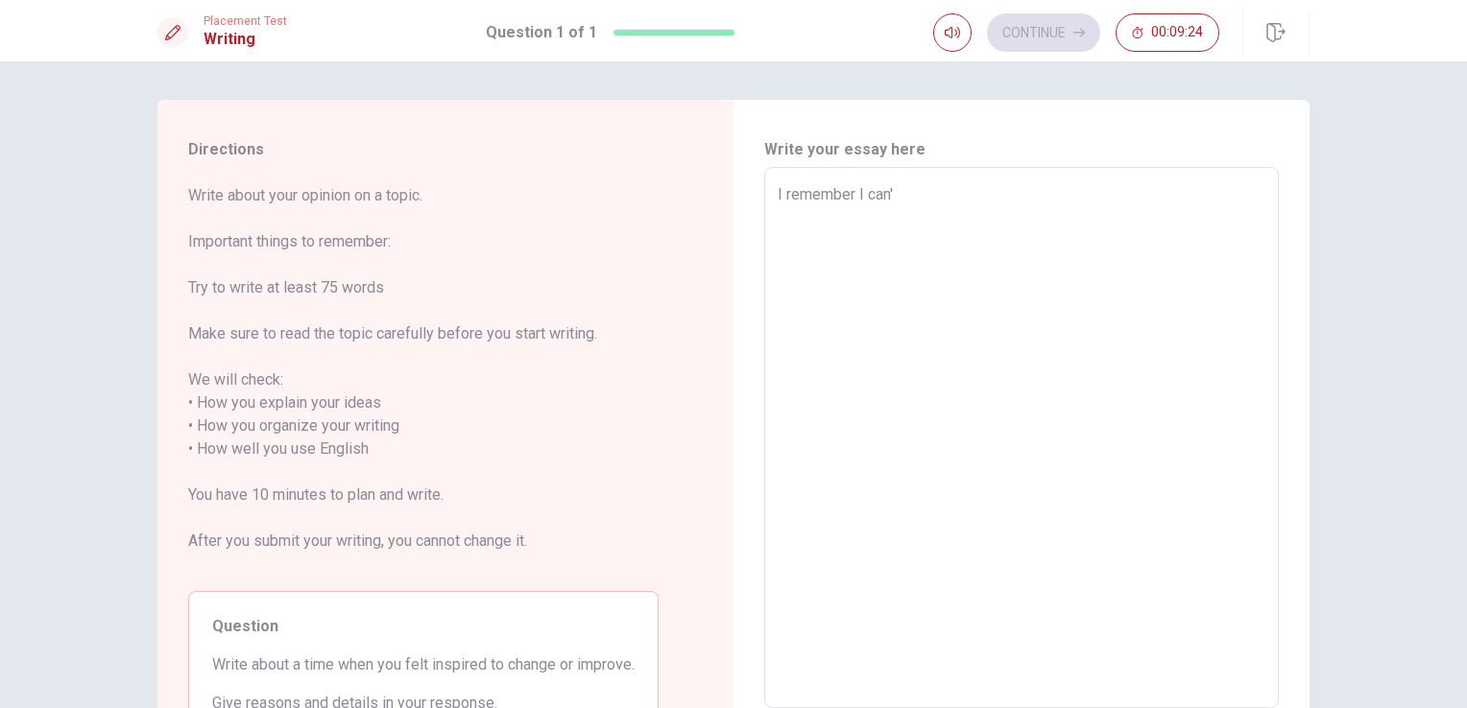
type textarea "x"
type textarea "I remember I can"
type textarea "x"
type textarea "I remember I can"
type textarea "x"
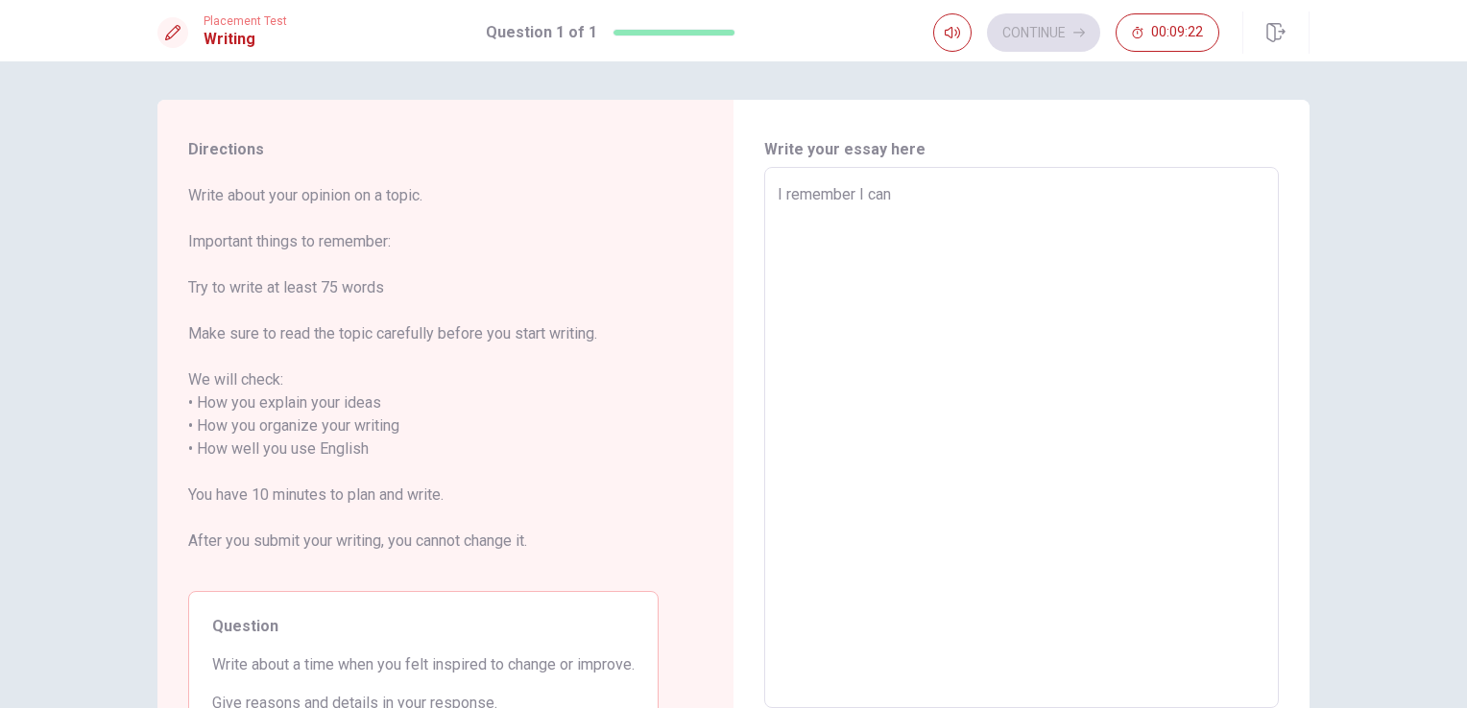
type textarea "I remember I can n"
type textarea "x"
type textarea "I remember I can no"
type textarea "x"
type textarea "I remember I can not"
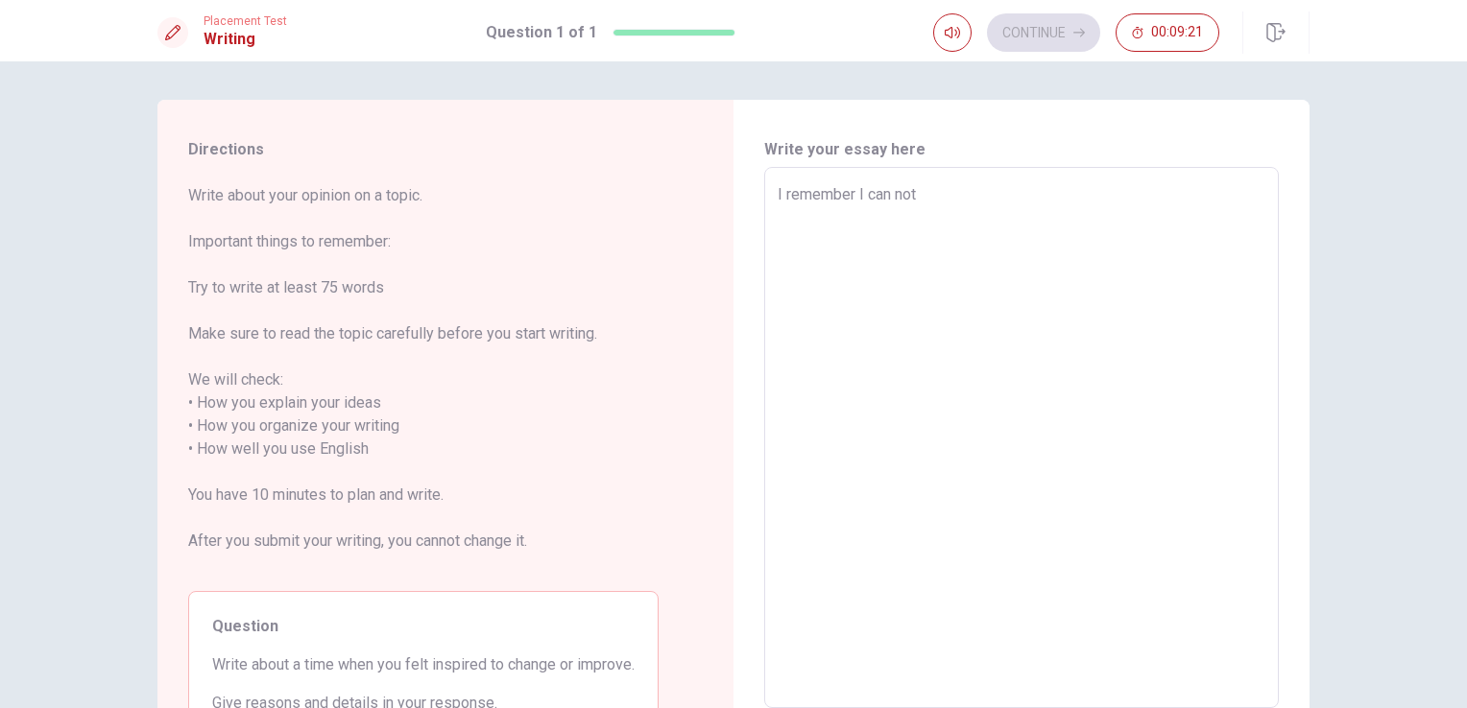
type textarea "x"
type textarea "I remember I can not"
type textarea "x"
type textarea "I remember I can not g"
type textarea "x"
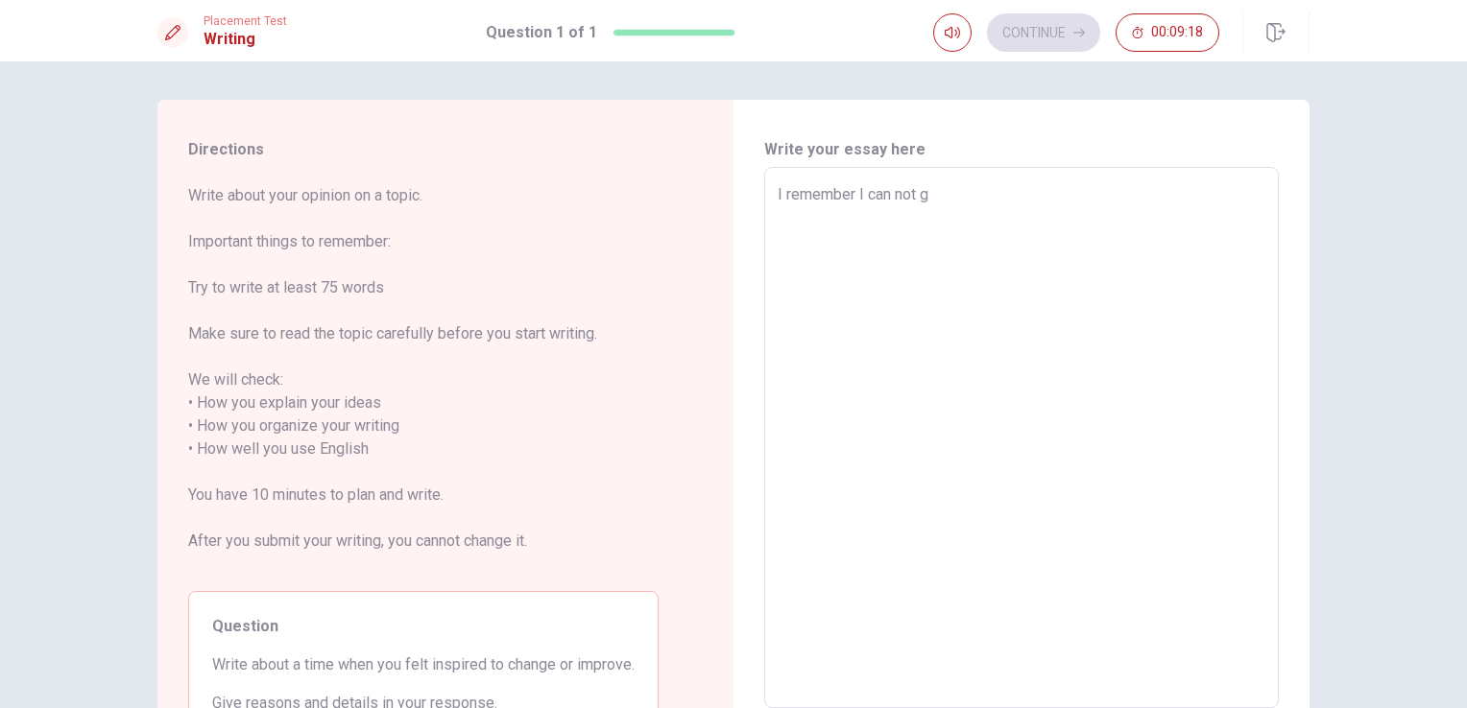
type textarea "I remember I can not go"
type textarea "x"
type textarea "I remember I can not go"
type textarea "x"
type textarea "I remember I can not go t"
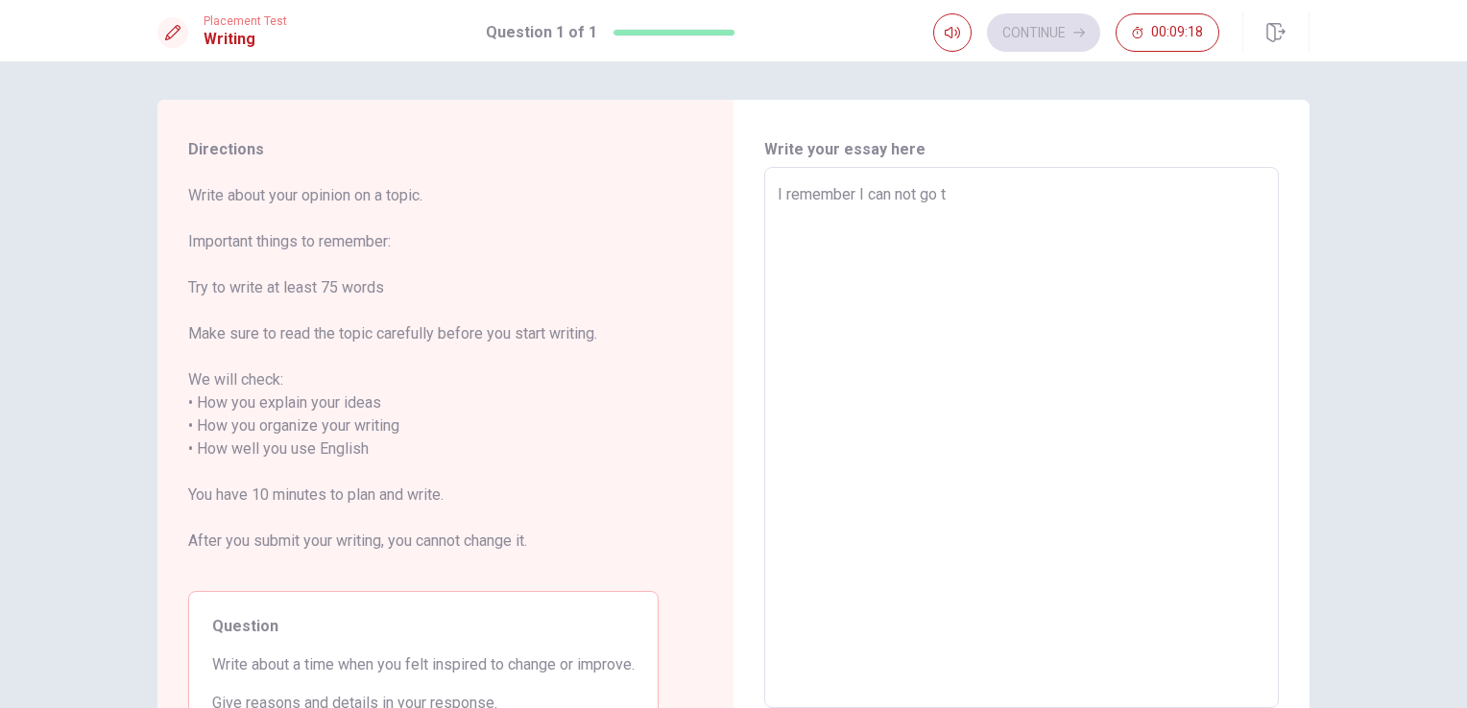
type textarea "x"
type textarea "I remember I can not go to"
type textarea "x"
type textarea "I remember I can not go to"
type textarea "x"
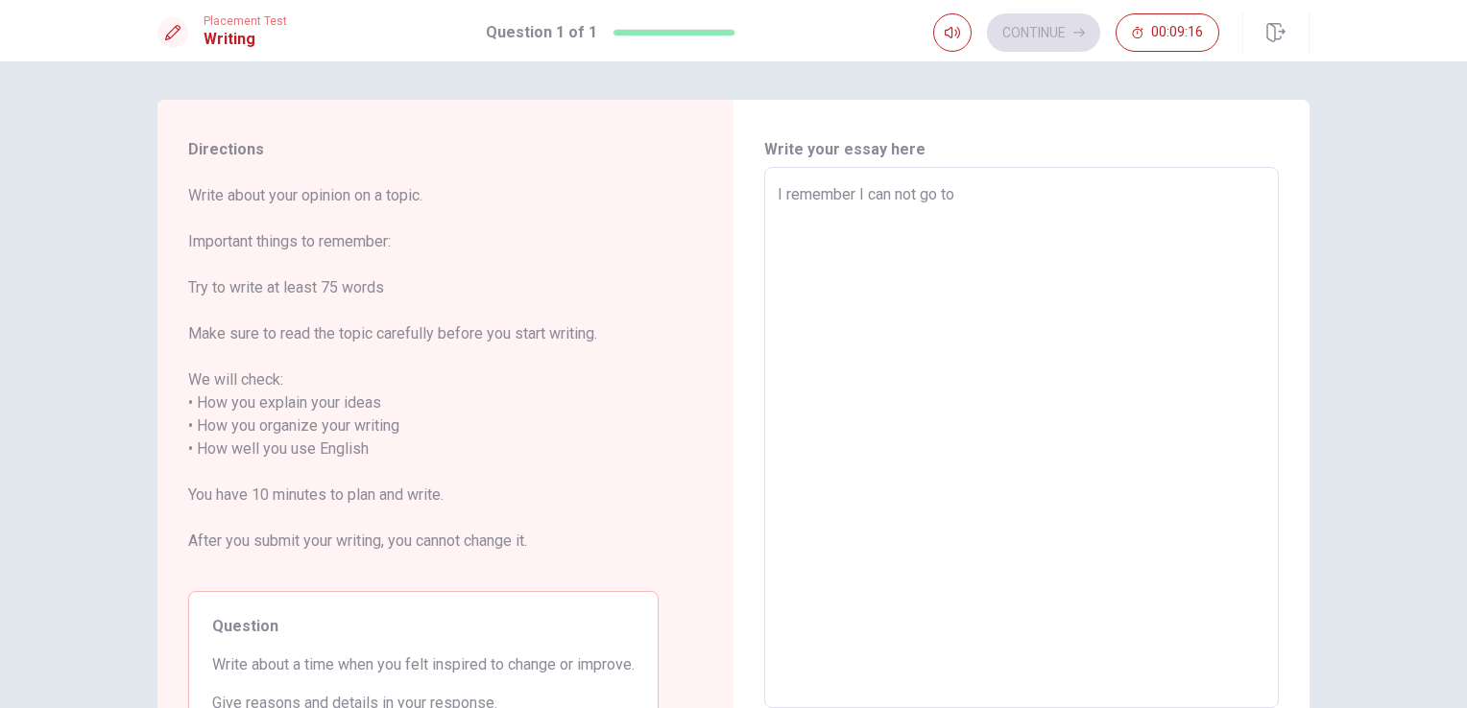
type textarea "I remember I can not go to c"
type textarea "x"
type textarea "I remember I can not go to"
type textarea "x"
type textarea "I remember I can not go to s"
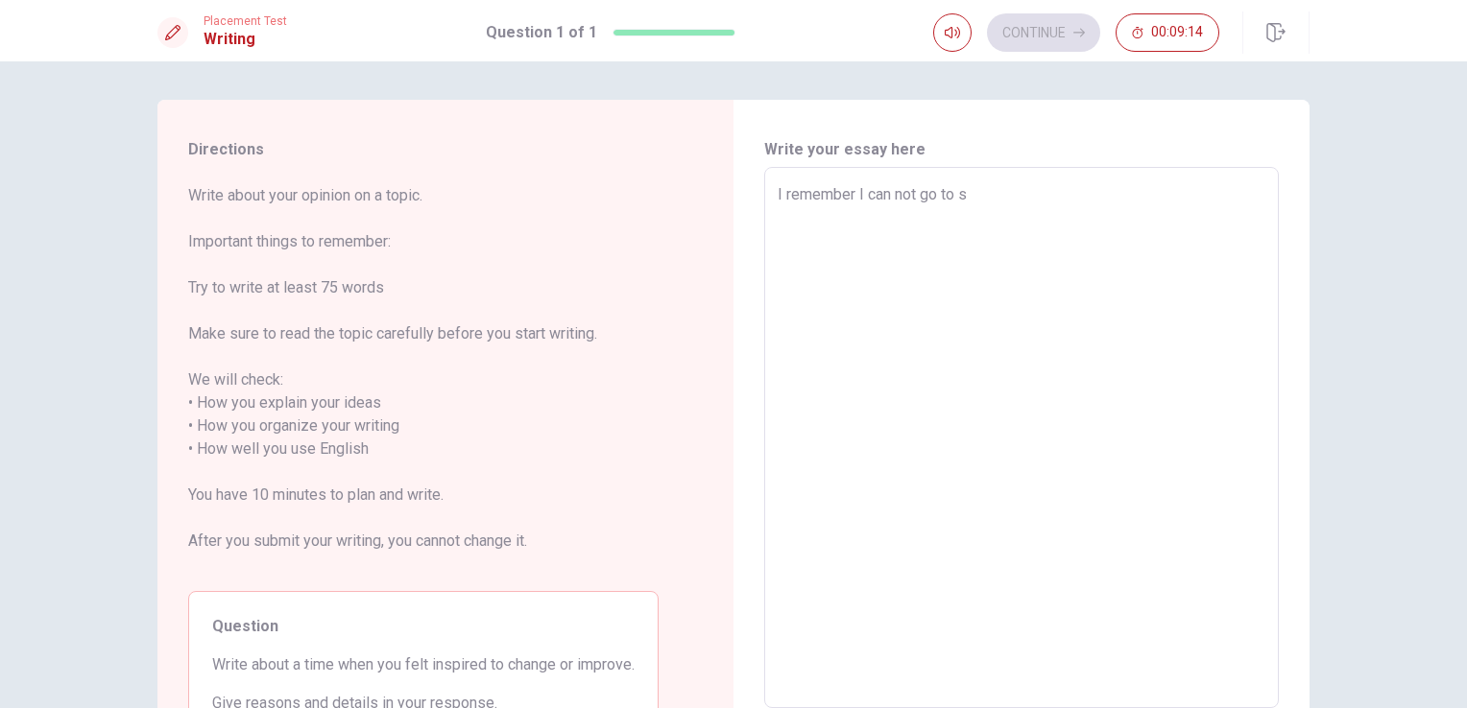
type textarea "x"
type textarea "I remember I can not go to sc"
type textarea "x"
type textarea "I remember I can not go to sch"
type textarea "x"
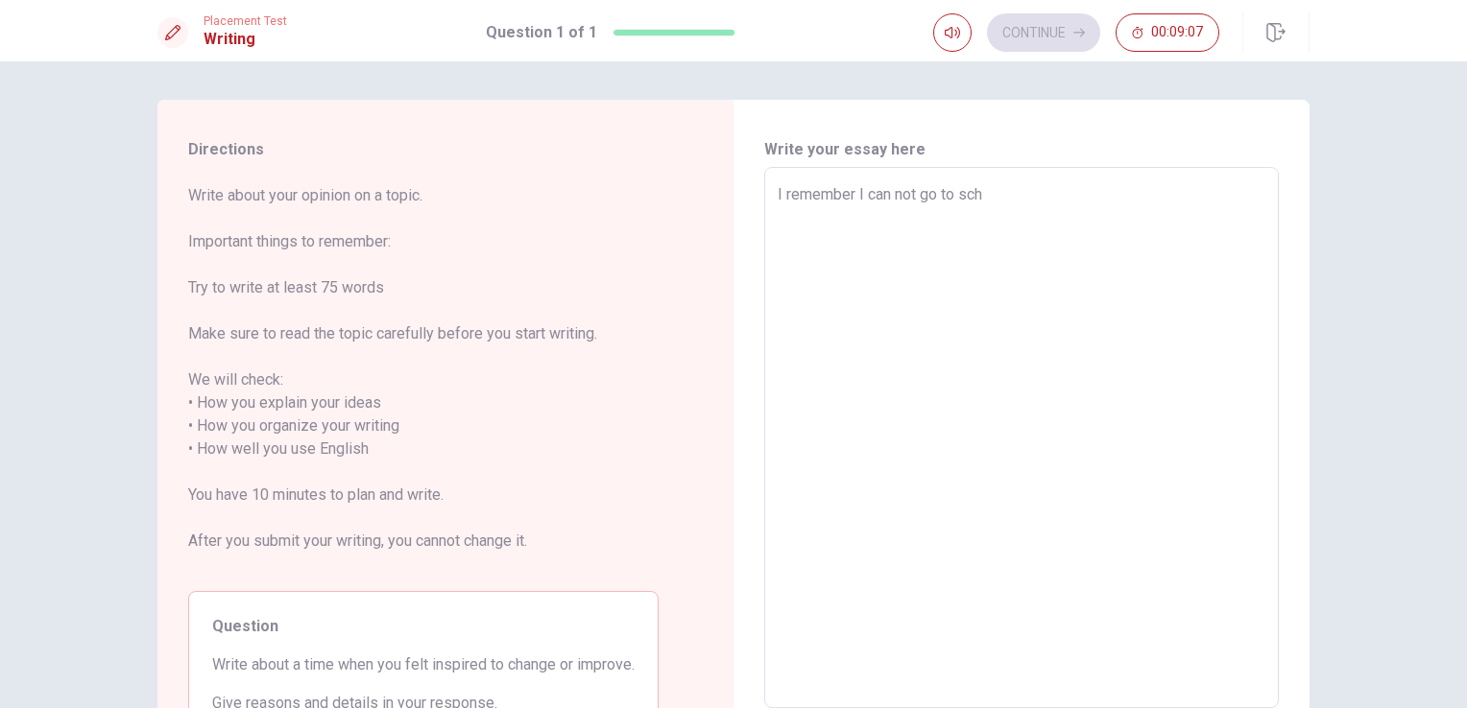
type textarea "I remember I can not go to scho"
type textarea "x"
type textarea "I remember I can not go to schoo"
type textarea "x"
type textarea "I remember I can not go to school"
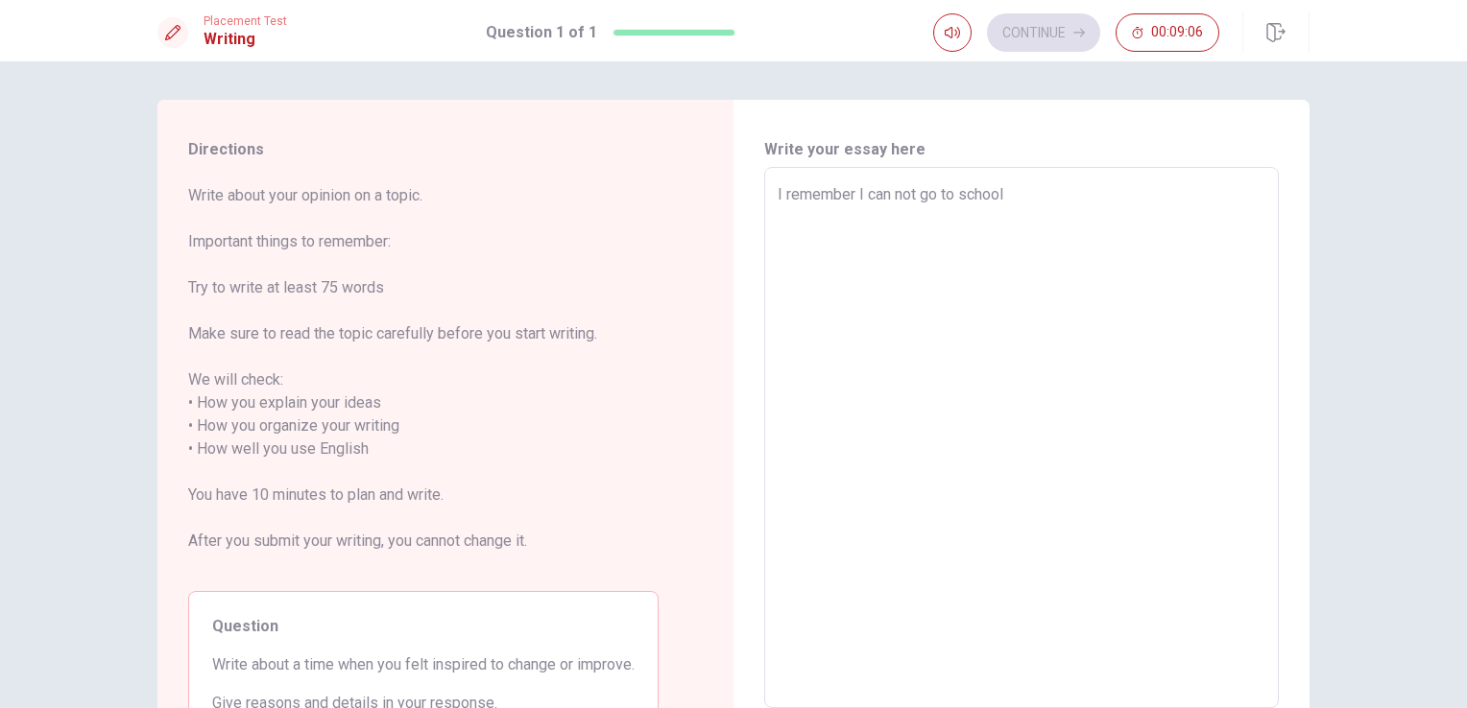
type textarea "x"
type textarea "I remember I can not go to school"
type textarea "x"
type textarea "I remember I can not go to school f"
type textarea "x"
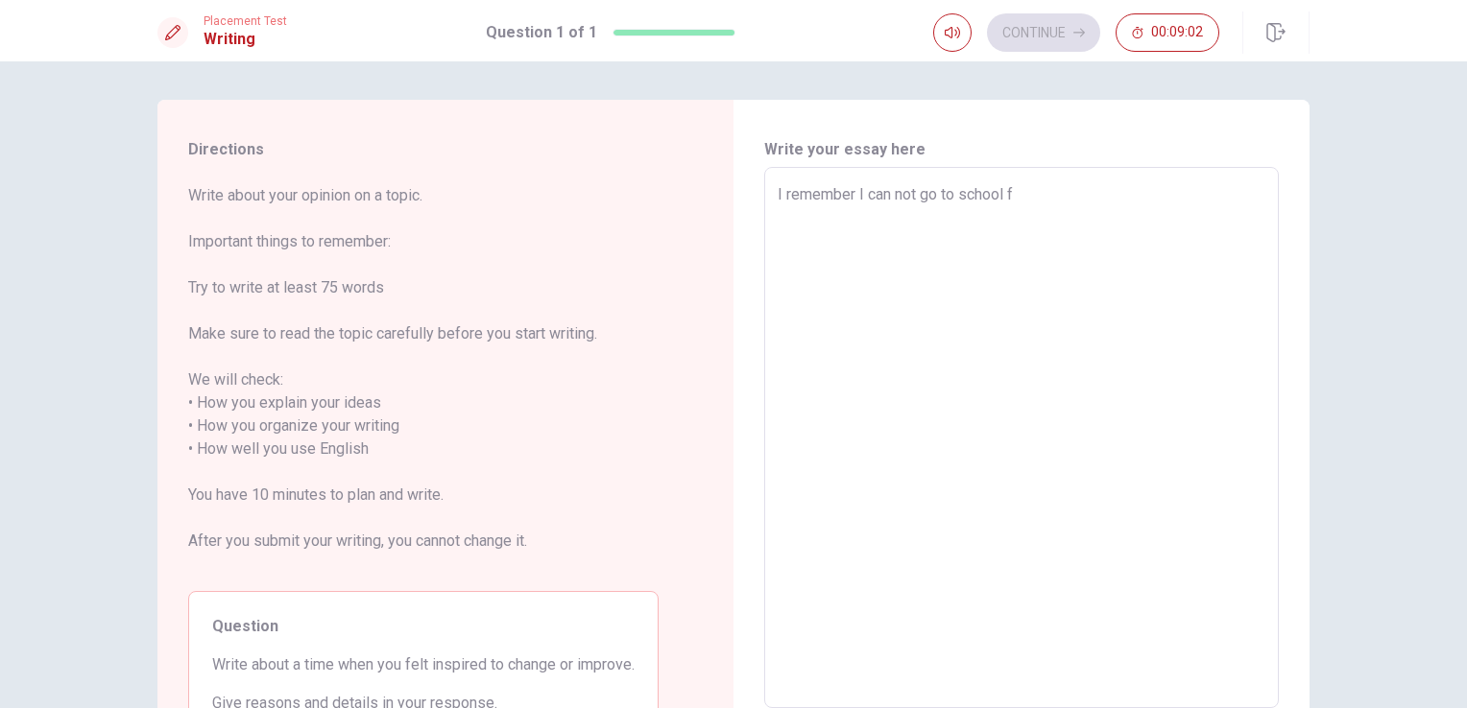
type textarea "I remember I can not go to school fo"
type textarea "x"
type textarea "I remember I can not go to school for"
type textarea "x"
type textarea "I remember I can not go to school for"
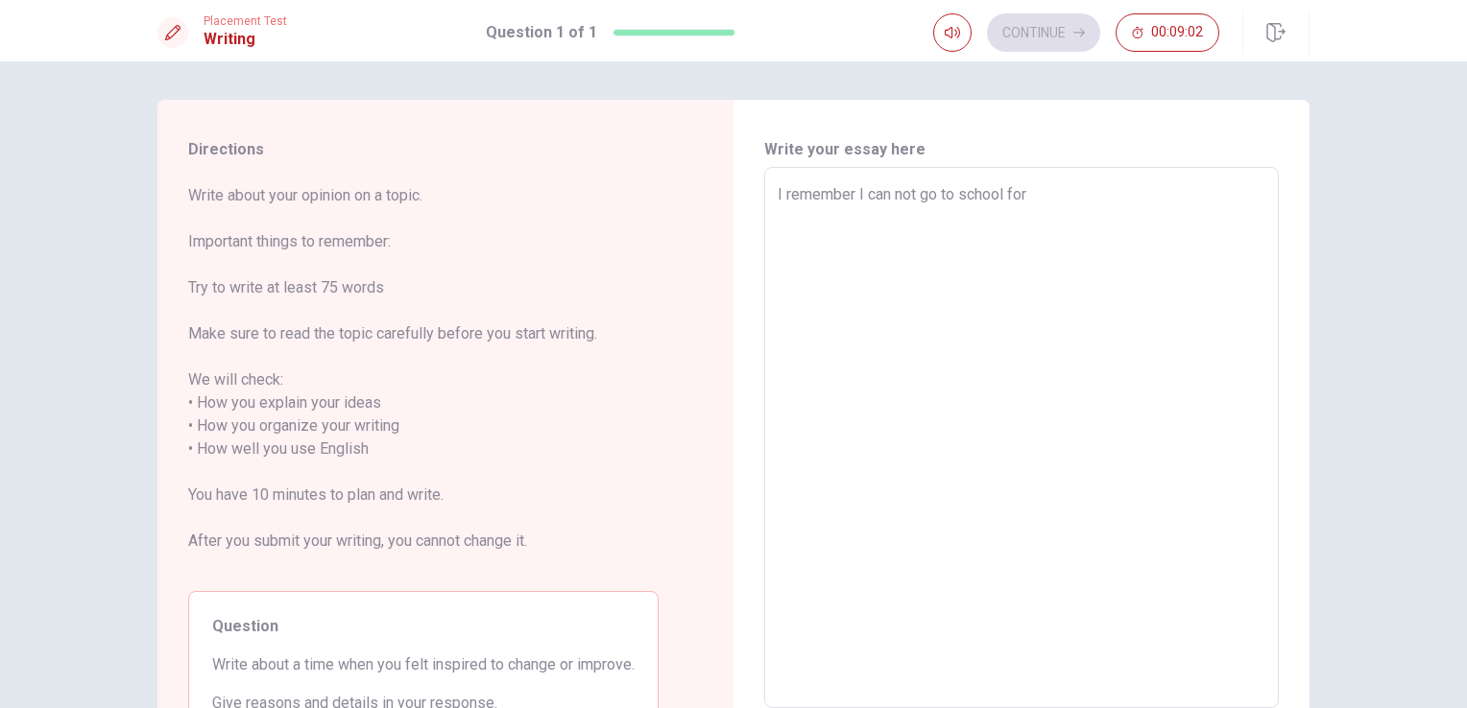
type textarea "x"
type textarea "I remember I can not go to school for 3"
type textarea "x"
type textarea "I remember I can not go to school for 3"
type textarea "x"
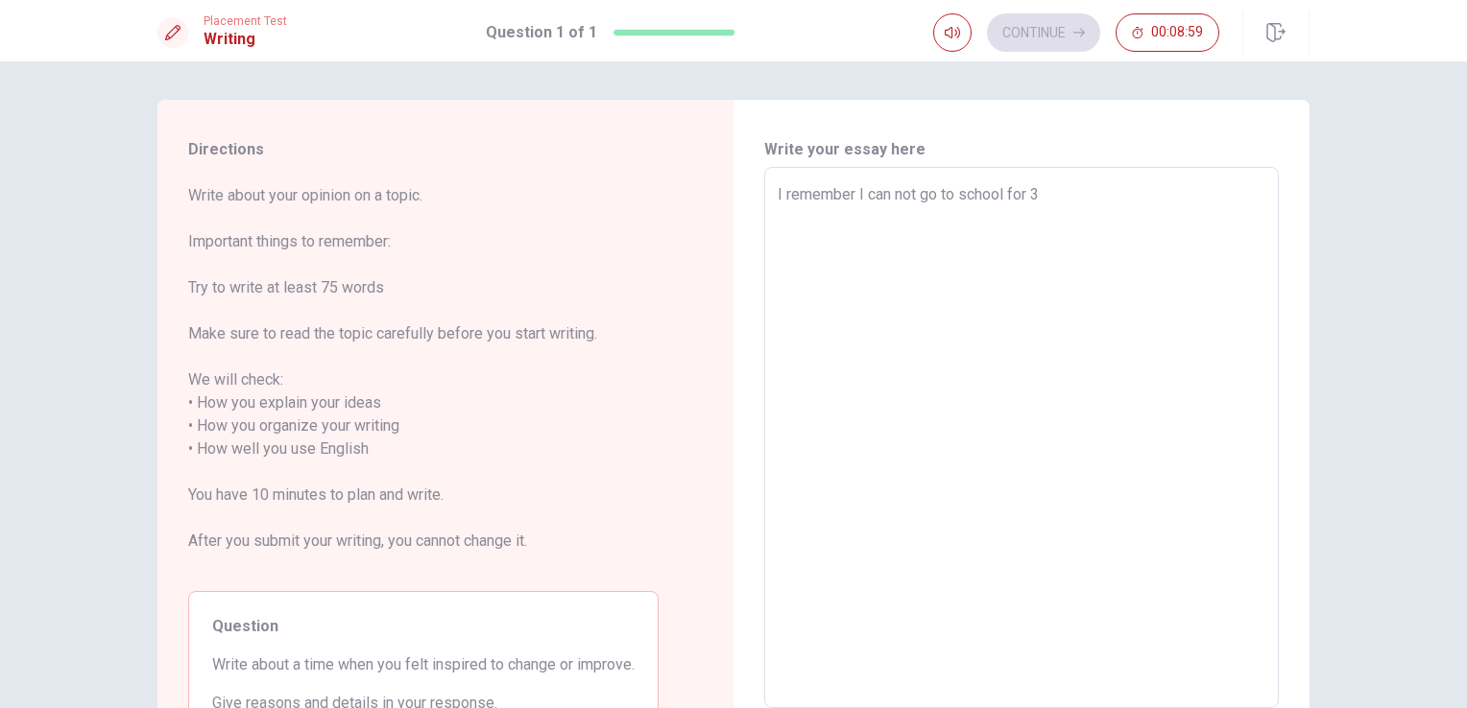
type textarea "I remember I can not go to school for 3 y"
type textarea "x"
type textarea "I remember I can not go to school for 3 ye"
type textarea "x"
type textarea "I remember I can not go to school for 3 yea"
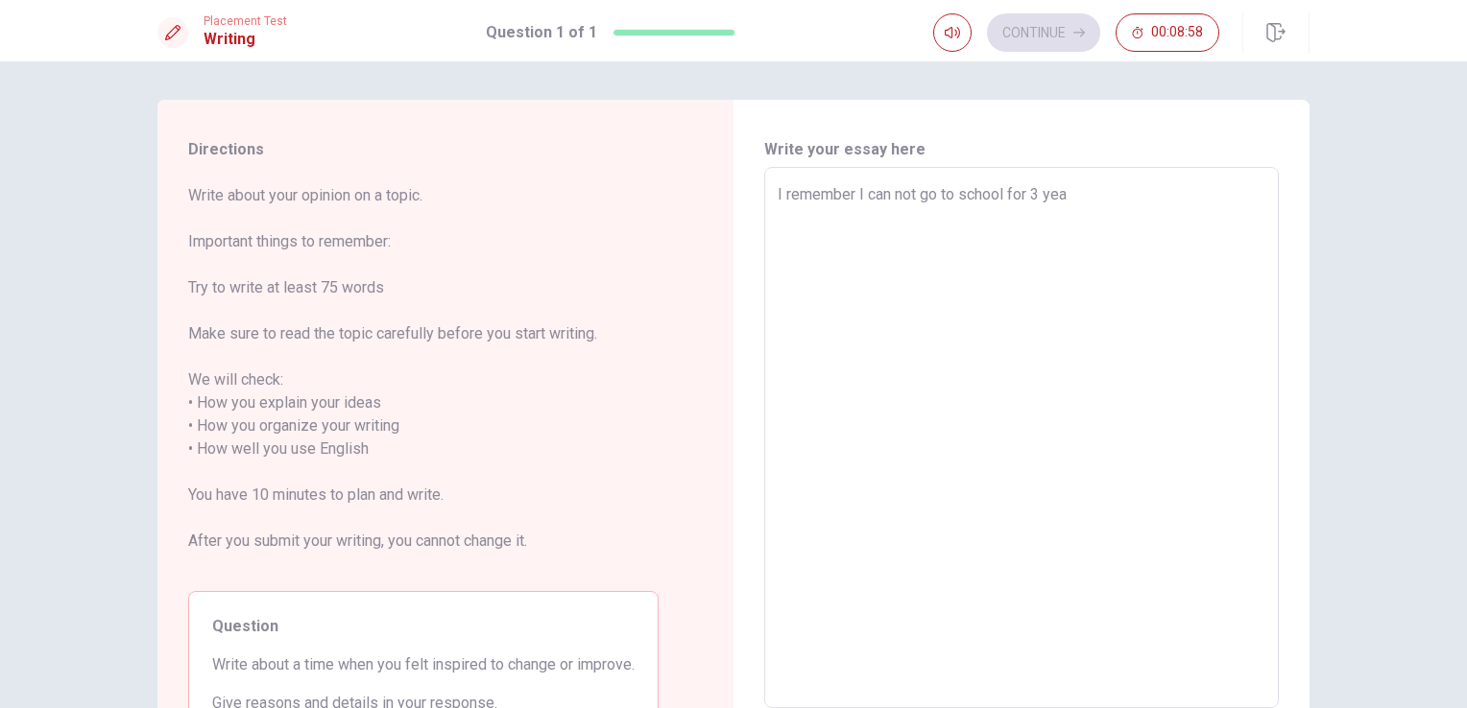
type textarea "x"
type textarea "I remember I can not go to school for 3 year"
type textarea "x"
type textarea "I remember I can not go to school for 3 years"
type textarea "x"
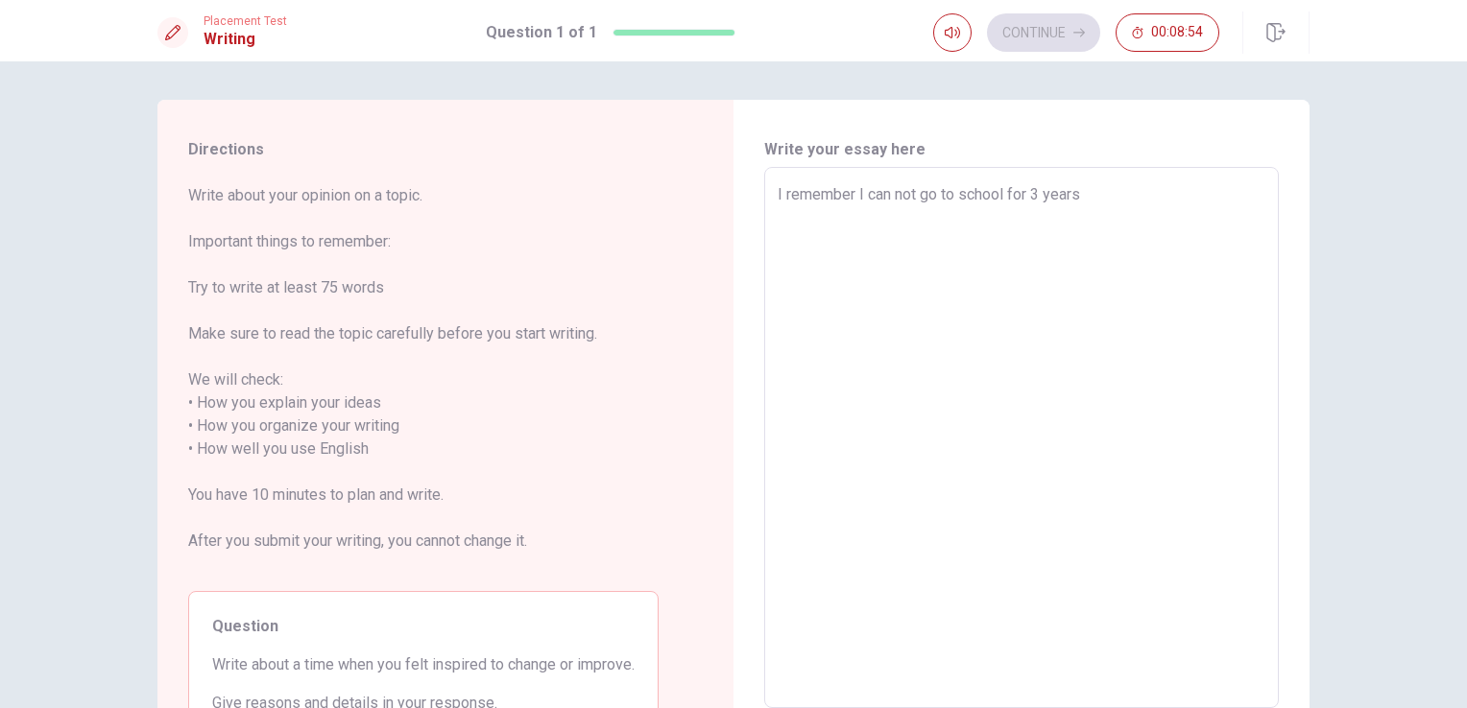
type textarea "I remember I can not go to school for 3 years."
type textarea "x"
type textarea "I remember I can not go to school for 3 years."
type textarea "x"
type textarea "I remember I can not go to school for 3 years. I"
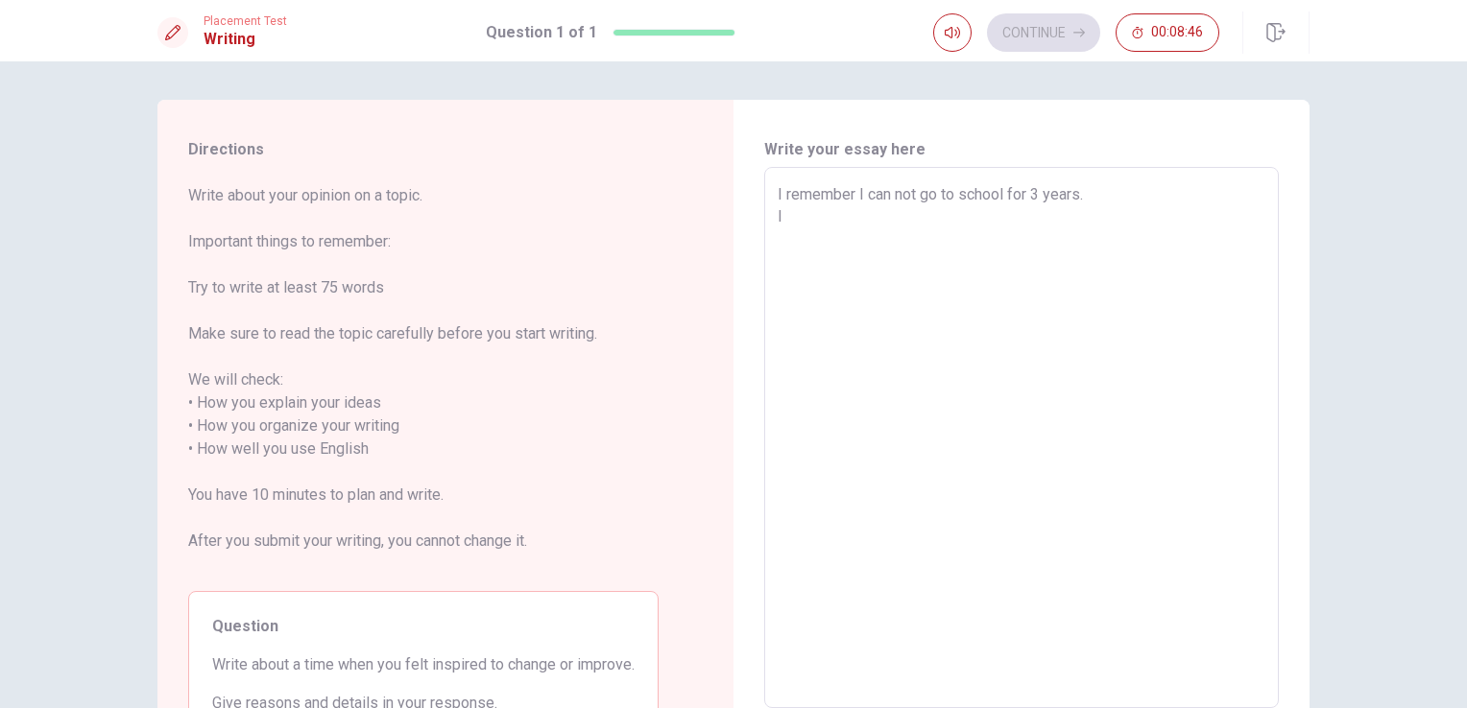
type textarea "x"
type textarea "I remember I can not go to school for 3 years. Id"
type textarea "x"
type textarea "I remember I can not go to school for 3 years. Idi"
type textarea "x"
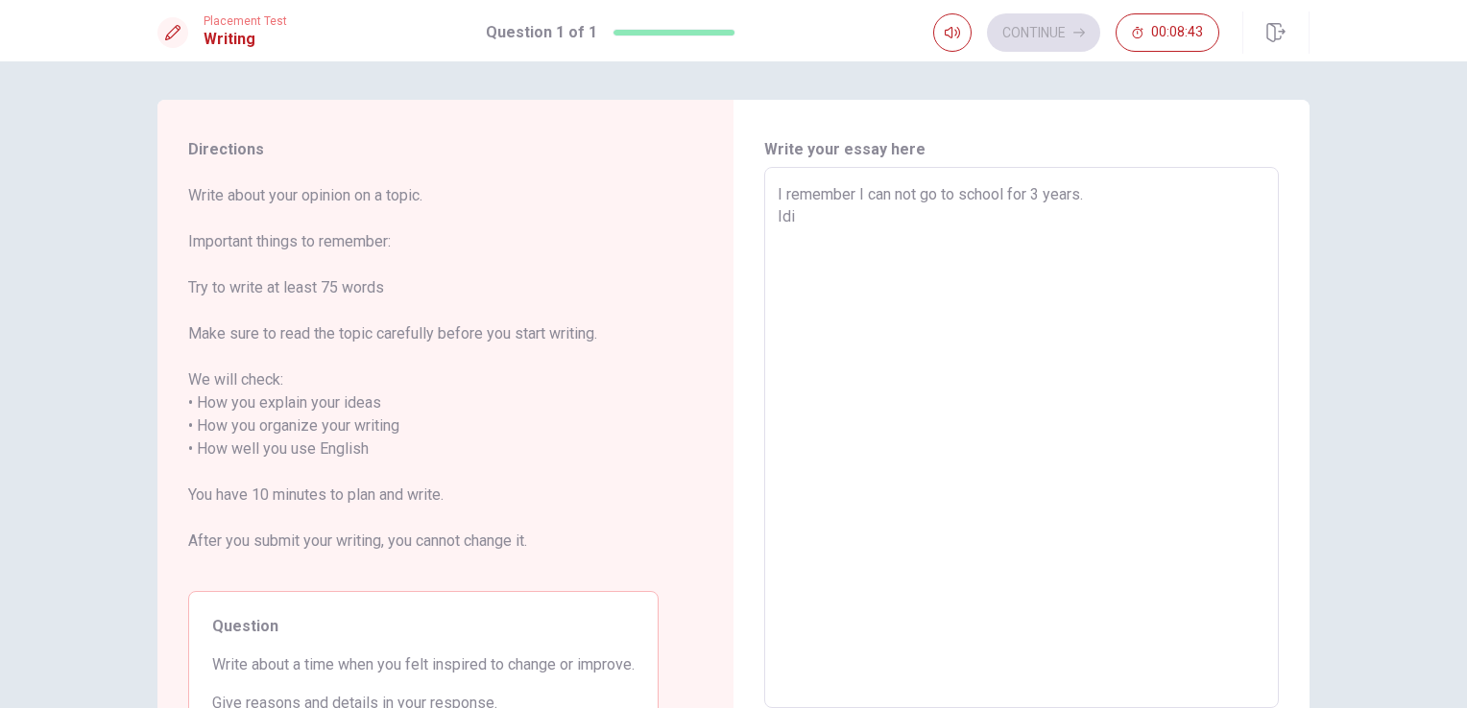
type textarea "I remember I can not go to school for 3 years. Id"
type textarea "x"
type textarea "I remember I can not go to school for 3 years. I"
type textarea "x"
type textarea "I remember I can not go to school for 3 years. I"
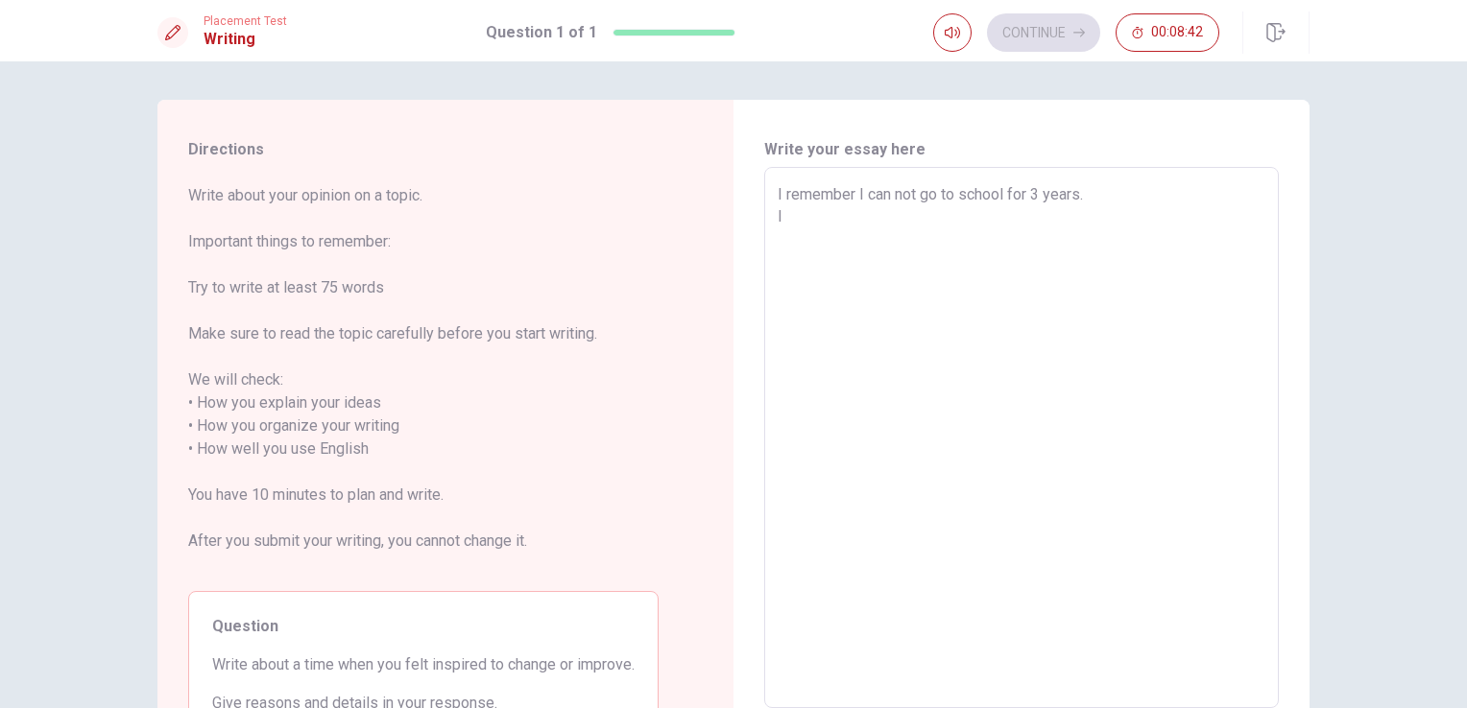
type textarea "x"
type textarea "I remember I can not go to school for 3 years. I g"
type textarea "x"
type textarea "I remember I can not go to school for 3 years. I go"
type textarea "x"
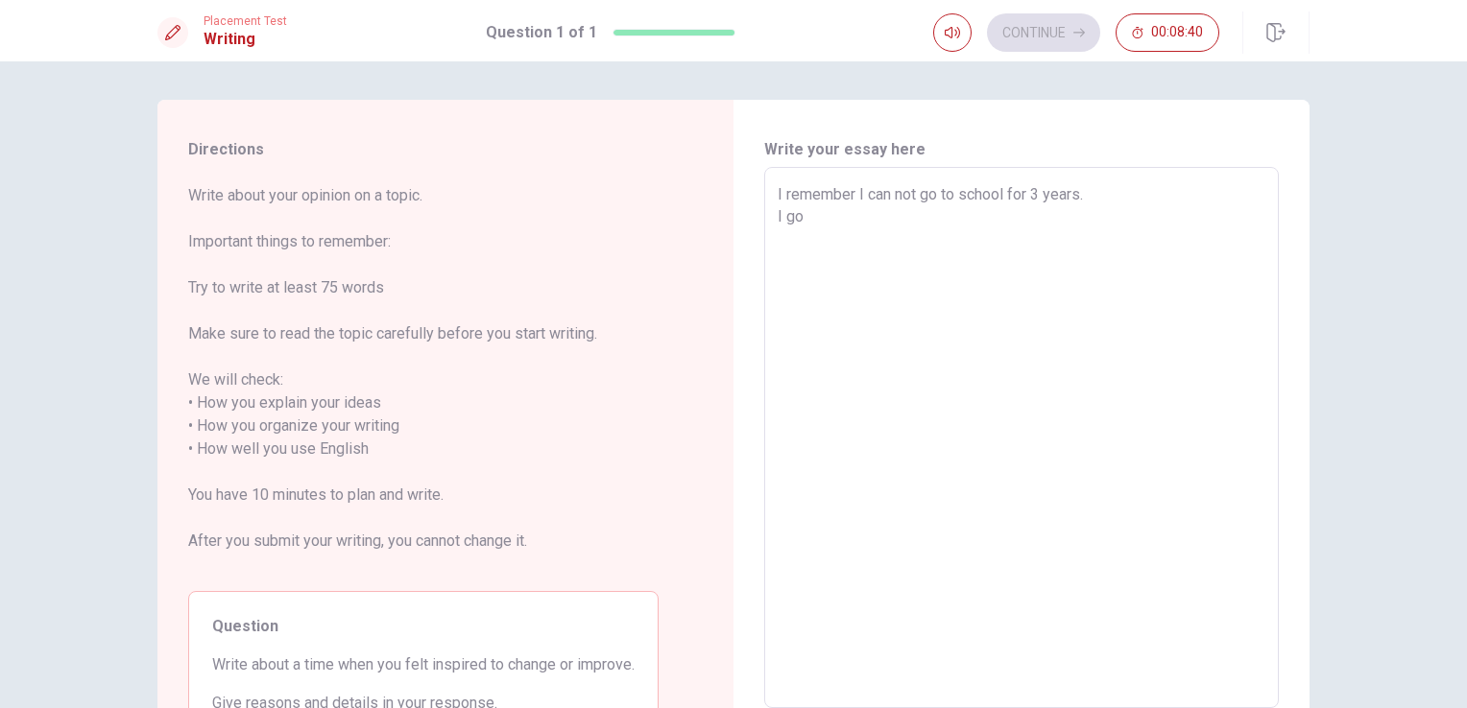
type textarea "I remember I can not go to school for 3 years. I got"
type textarea "x"
type textarea "I remember I can not go to school for 3 years. I got"
type textarea "x"
type textarea "I remember I can not go to school for 3 years. I got s"
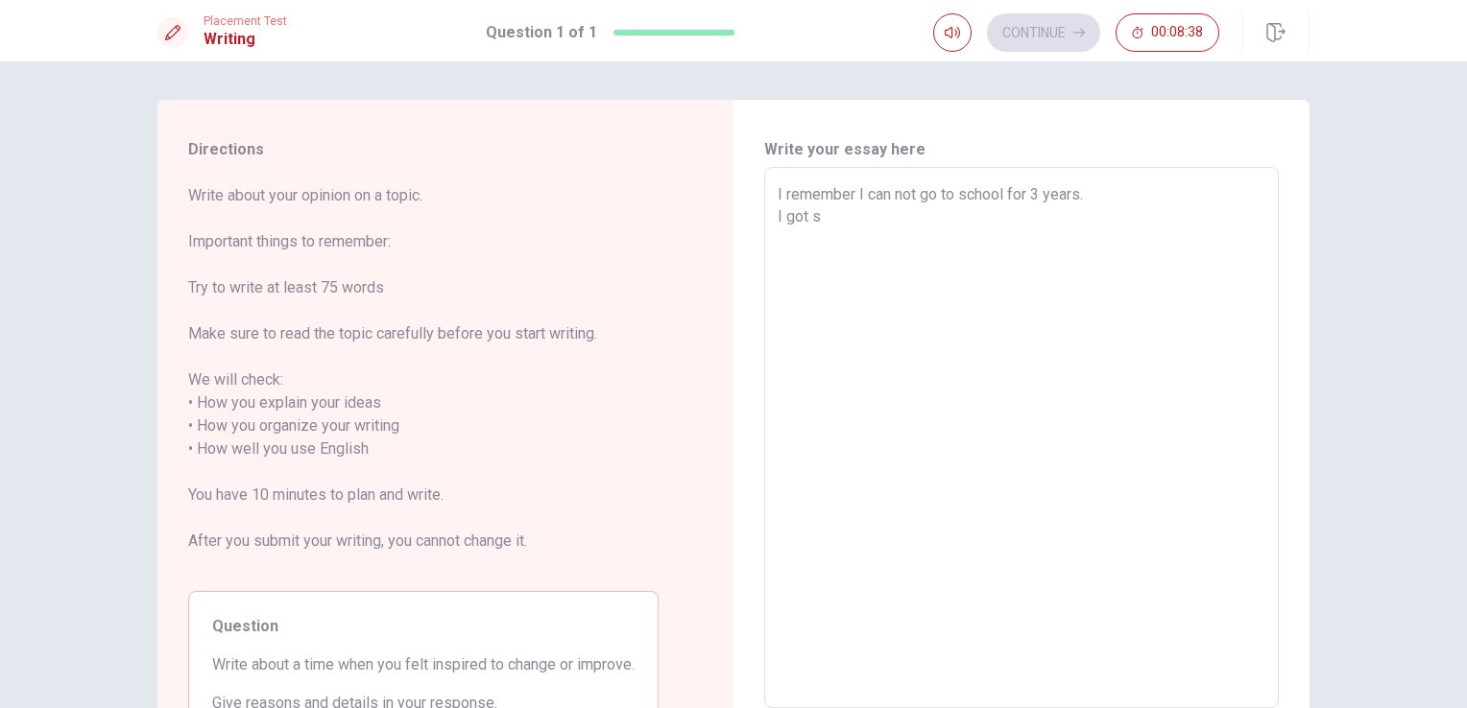
type textarea "x"
type textarea "I remember I can not go to school for 3 years. I got st"
type textarea "x"
type textarea "I remember I can not go to school for 3 years. I got sti"
type textarea "x"
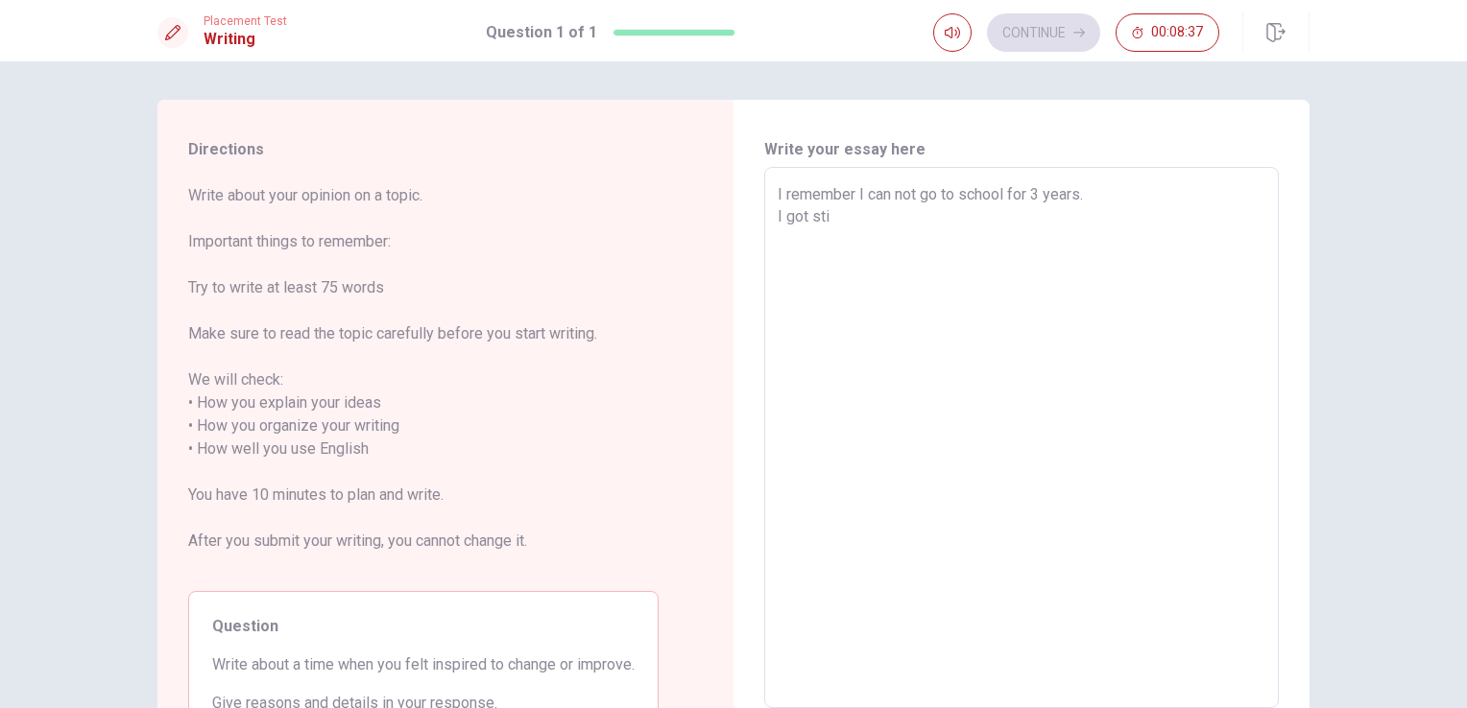
type textarea "I remember I can not go to school for 3 years. I got st"
type textarea "x"
type textarea "I remember I can not go to school for 3 years. I got sto"
type textarea "x"
type textarea "I remember I can not go to school for 3 years. I got stom"
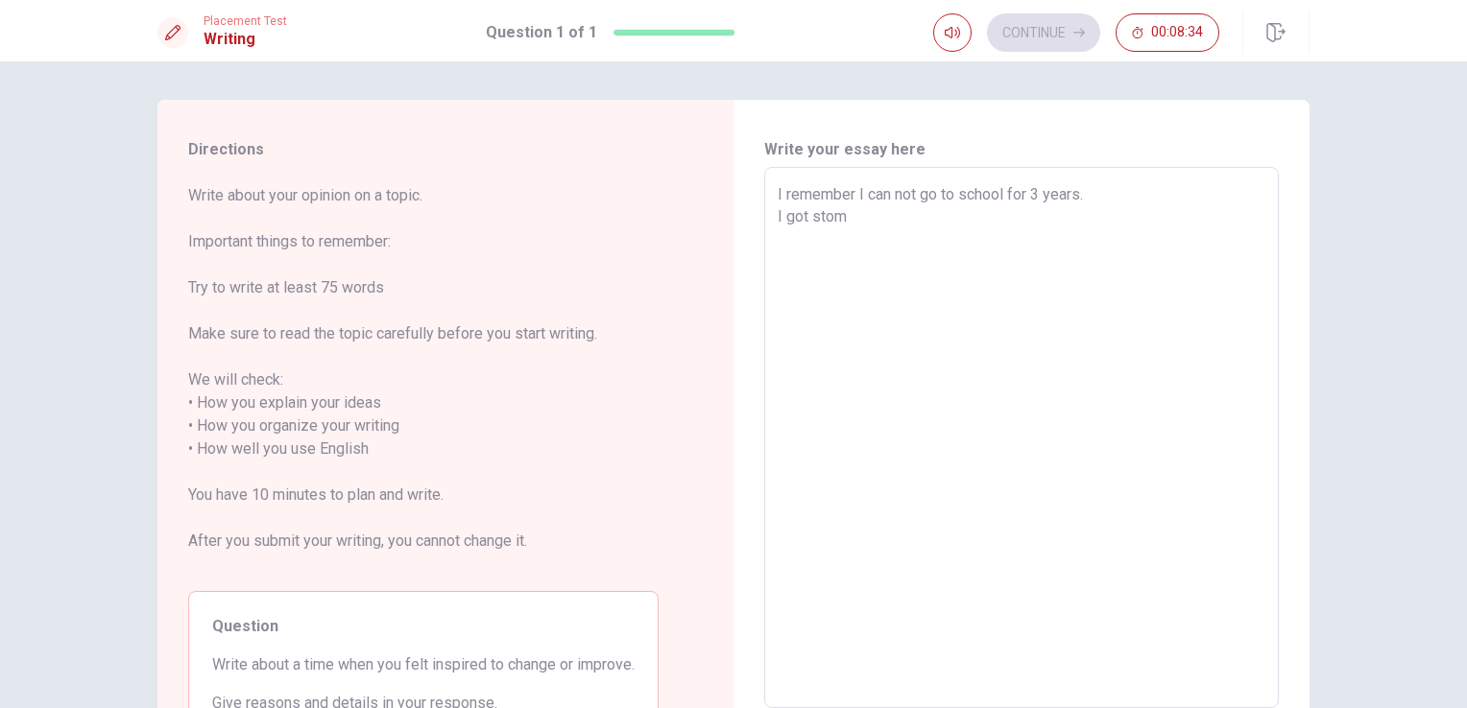
type textarea "x"
type textarea "I remember I can not go to school for 3 years. I got [MEDICAL_DATA]"
type textarea "x"
type textarea "I remember I can not go to school for 3 years. I got stomac"
type textarea "x"
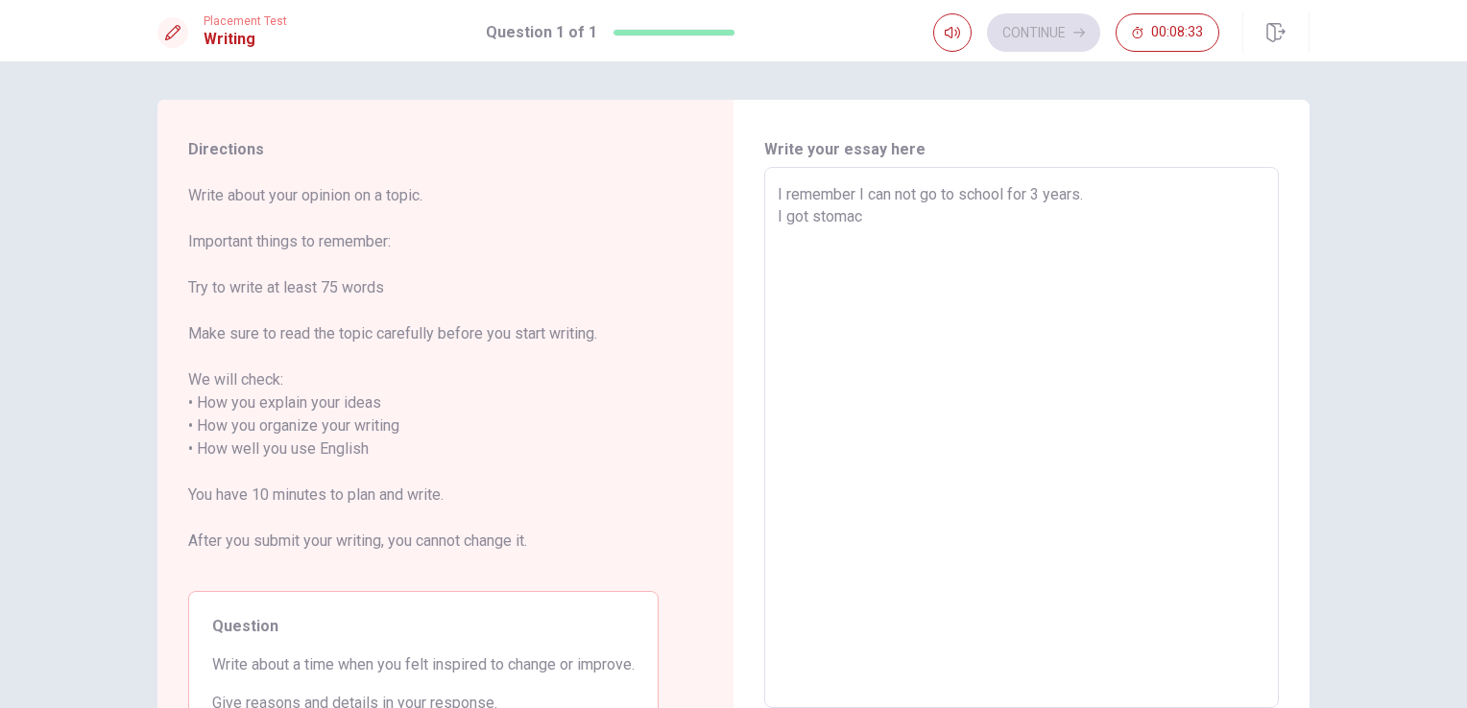
type textarea "I remember I can not go to school for 3 years. I got stomach"
type textarea "x"
type textarea "I remember I can not go to school for 3 years. I got stomach"
type textarea "x"
type textarea "I remember I can not go to school for 3 years. I got stomach p"
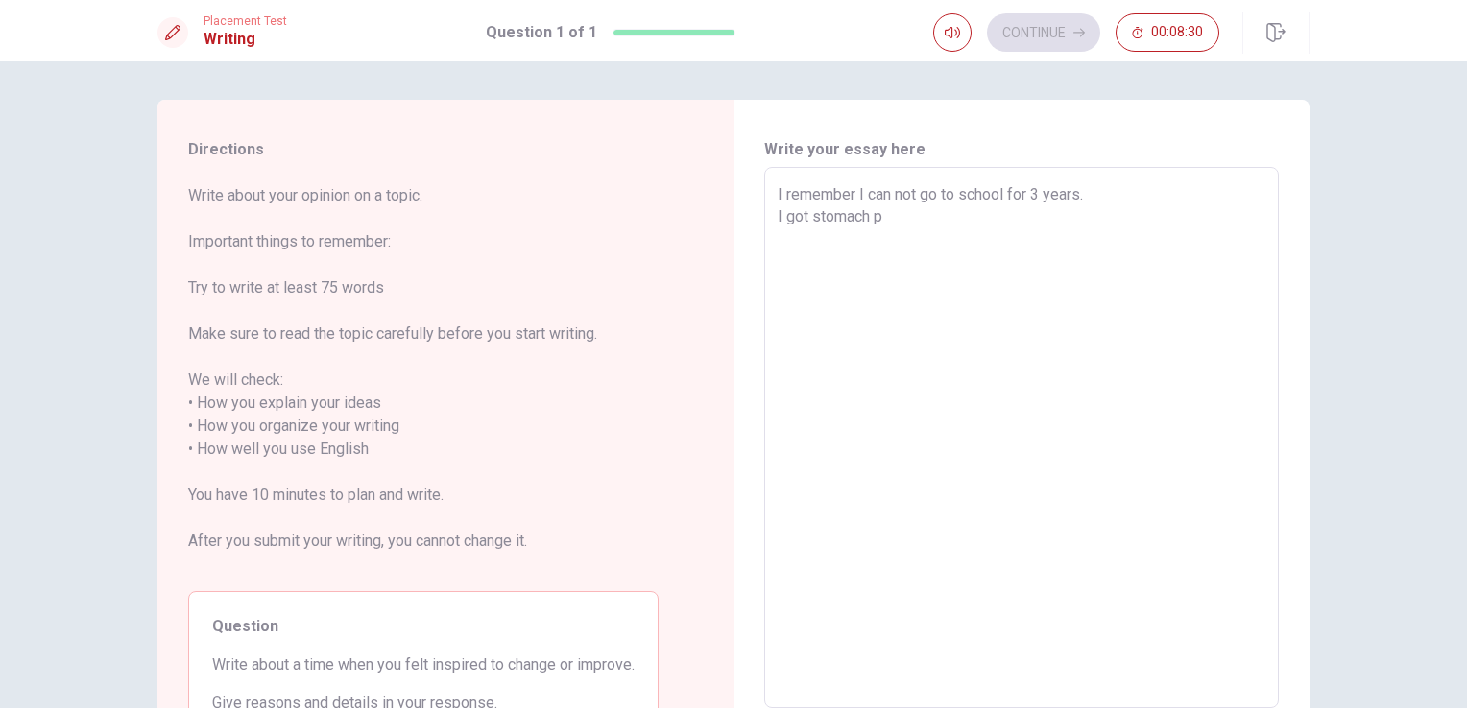
type textarea "x"
type textarea "I remember I can not go to school for 3 years. I got stomach pa"
type textarea "x"
type textarea "I remember I can not go to school for 3 years. I got stomach pai"
type textarea "x"
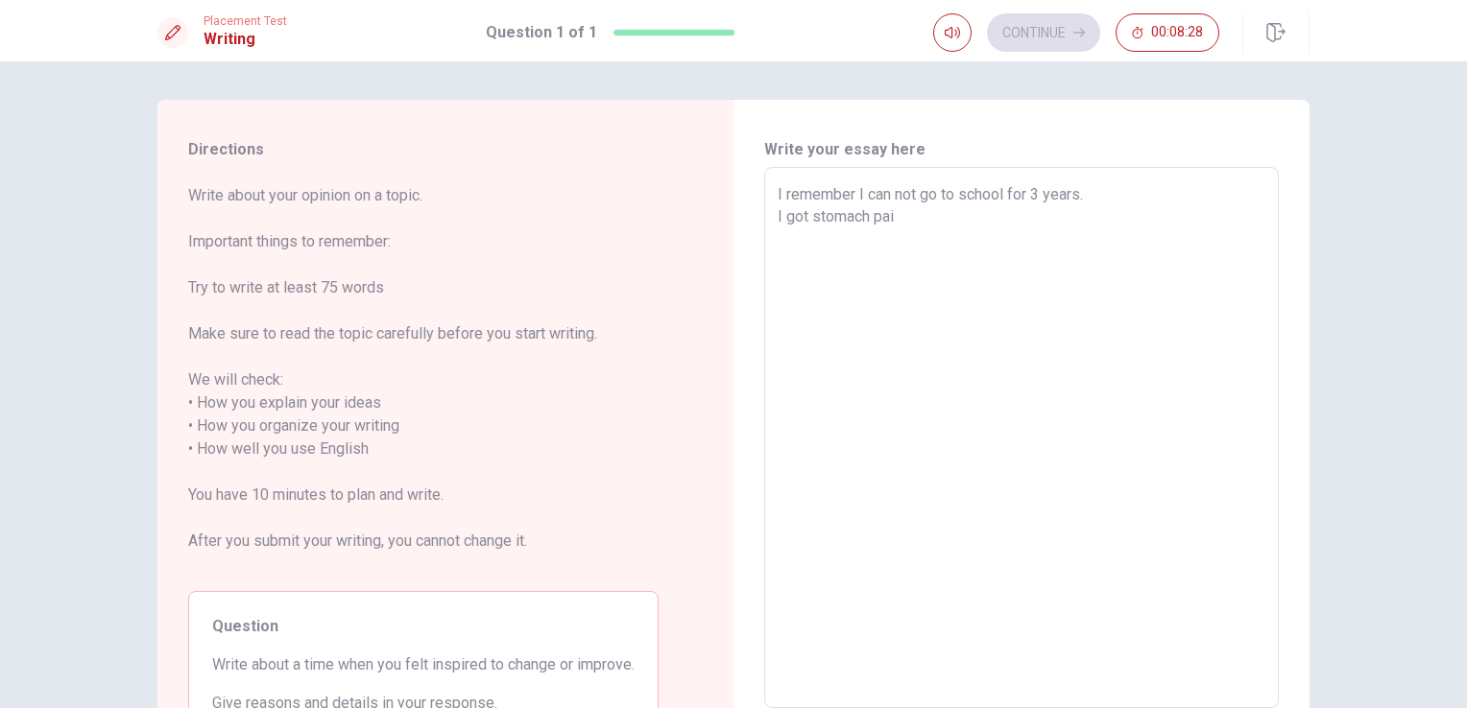
type textarea "I remember I can not go to school for 3 years. I got stomach pain"
type textarea "x"
type textarea "I remember I can not go to school for 3 years. I got stomach pain"
type textarea "x"
type textarea "I remember I can not go to school for 3 years. I got stomach pain B"
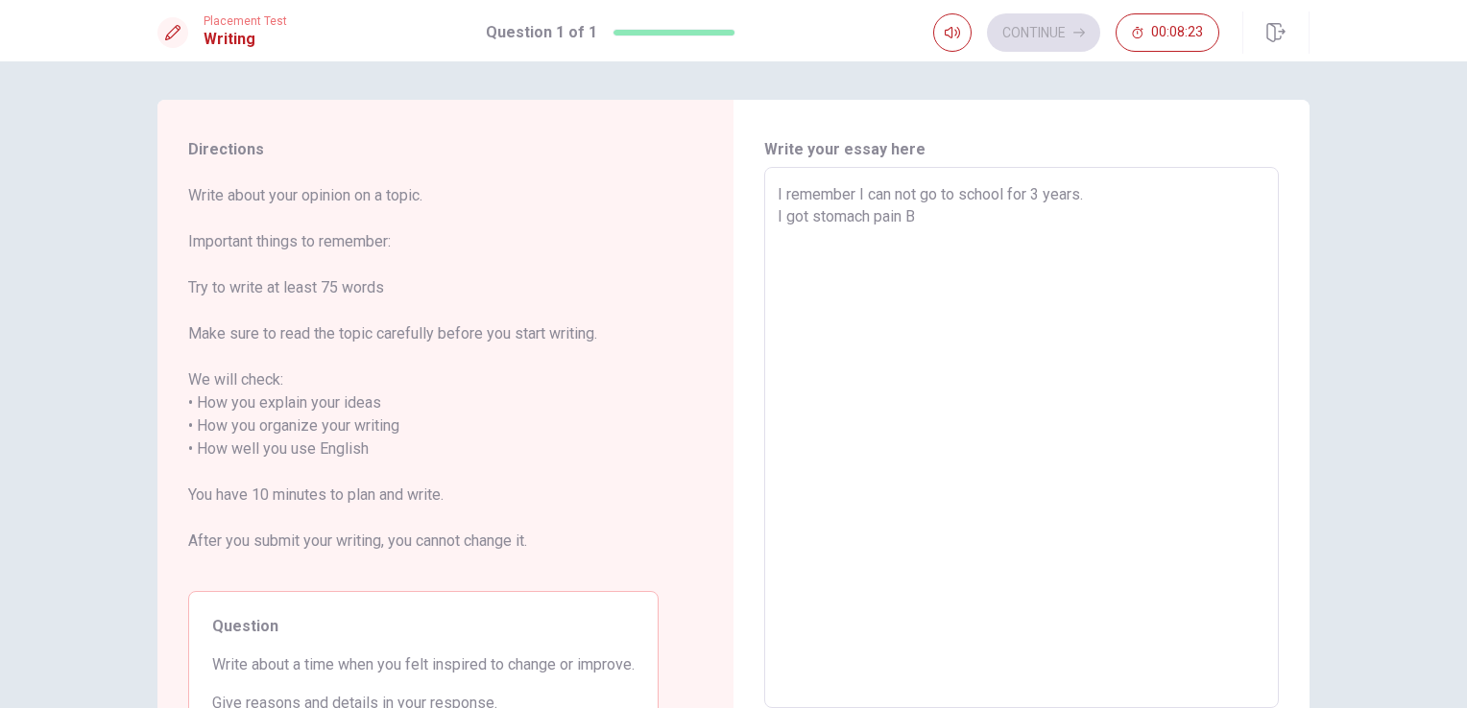
type textarea "x"
type textarea "I remember I can not go to school for 3 years. I got stomach pain"
type textarea "x"
type textarea "I remember I can not go to school for 3 years. I got stomach pain b"
type textarea "x"
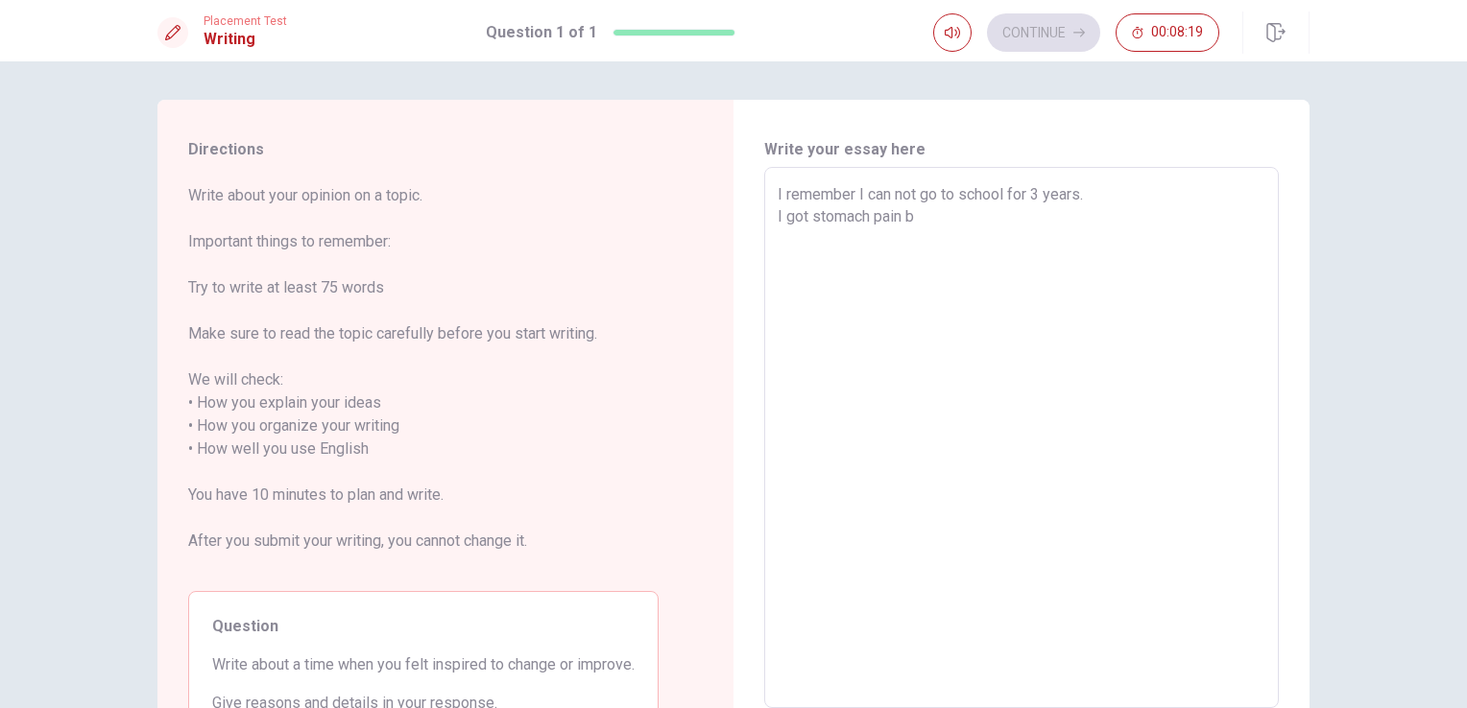
type textarea "I remember I can not go to school for 3 years. I got stomach pain be"
type textarea "x"
type textarea "I remember I can not go to school for 3 years. I got stomach pain bec"
type textarea "x"
type textarea "I remember I can not go to school for 3 years. I got stomach pain beca"
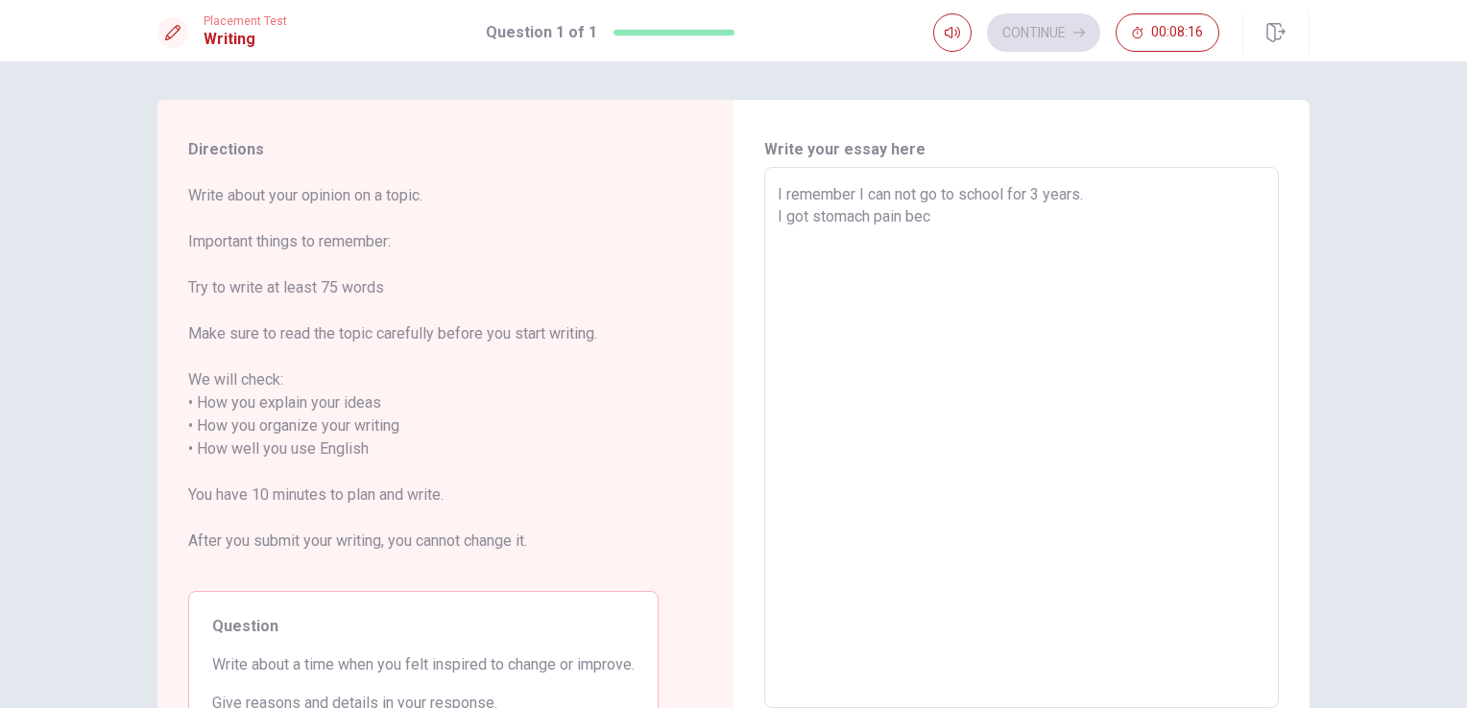
type textarea "x"
type textarea "I remember I can not go to school for 3 years. I got stomach pain becau"
type textarea "x"
type textarea "I remember I can not go to school for 3 years. I got stomach pain becaus"
type textarea "x"
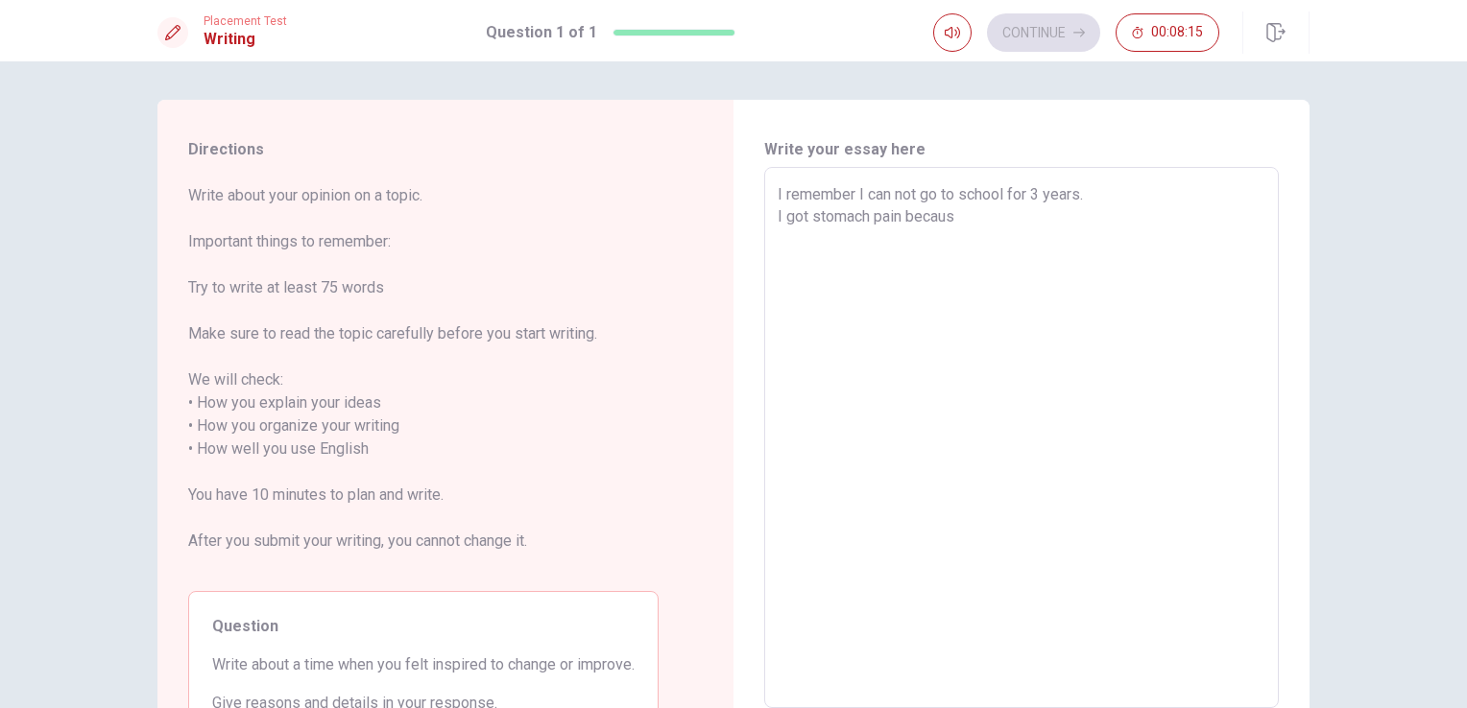
type textarea "I remember I can not go to school for 3 years. I got stomach pain because"
type textarea "x"
type textarea "I remember I can not go to school for 3 years. I got stomach pain because"
type textarea "x"
type textarea "I remember I can not go to school for 3 years. I got stomach pain because o"
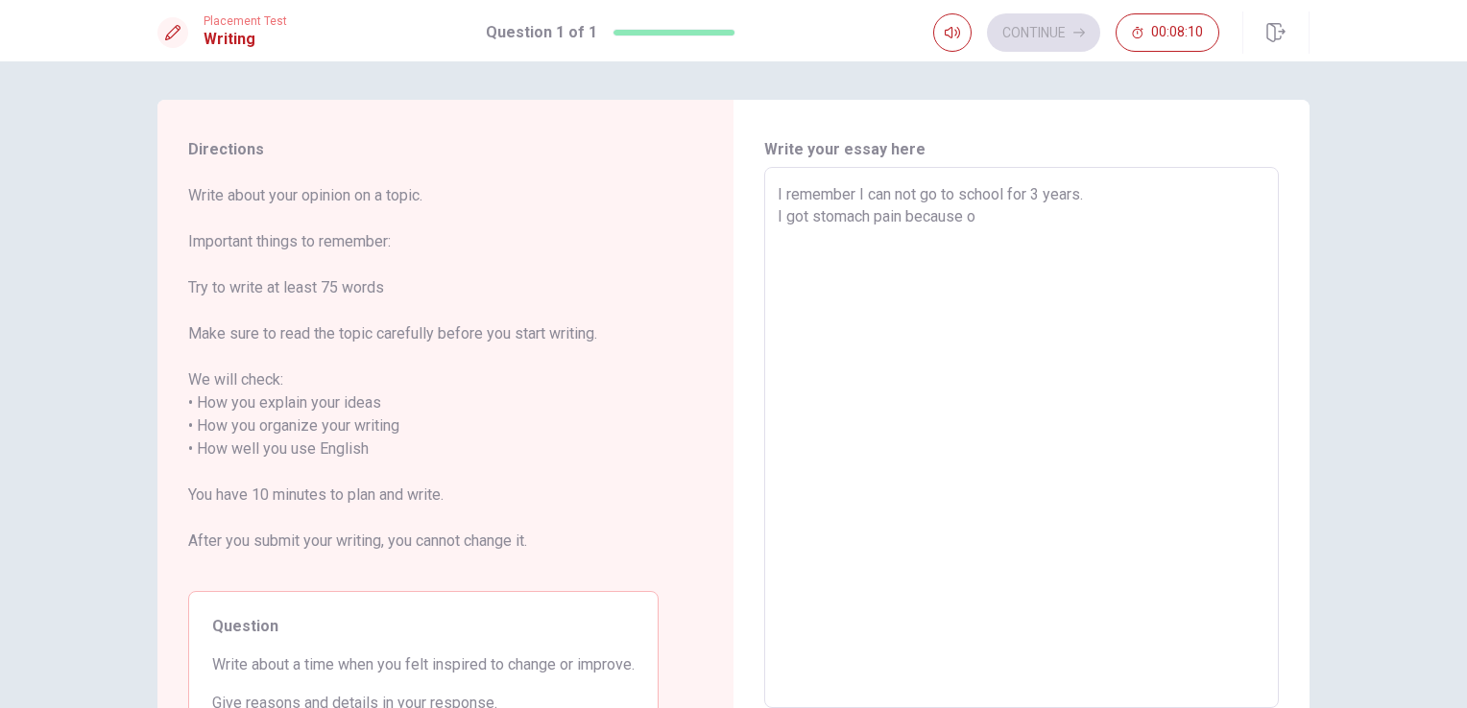
type textarea "x"
type textarea "I remember I can not go to school for 3 years. I got stomach pain because of"
type textarea "x"
type textarea "I remember I can not go to school for 3 years. I got stomach pain because of"
type textarea "x"
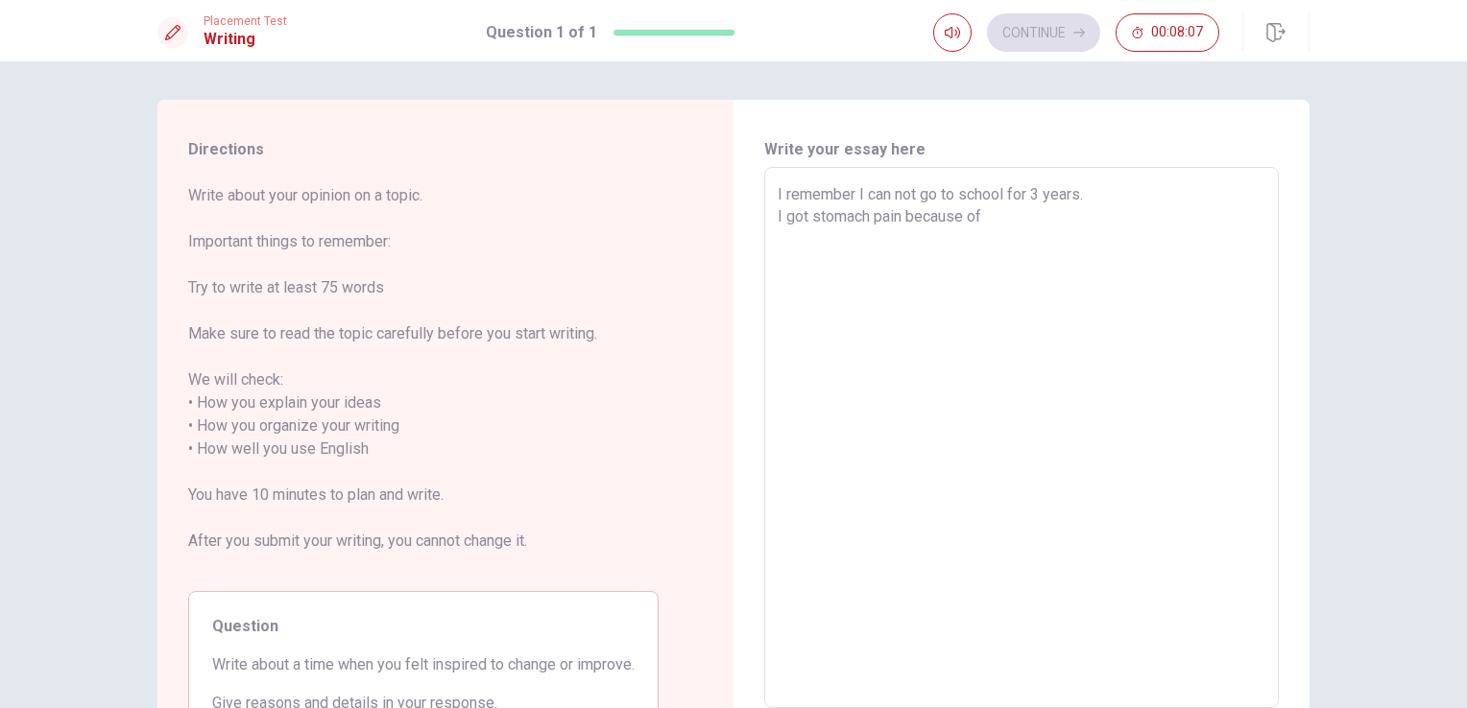
type textarea "I remember I can not go to school for 3 years. I got stomach pain because of"
type textarea "x"
type textarea "I remember I can not go to school for 3 years. I got stomach pain because o"
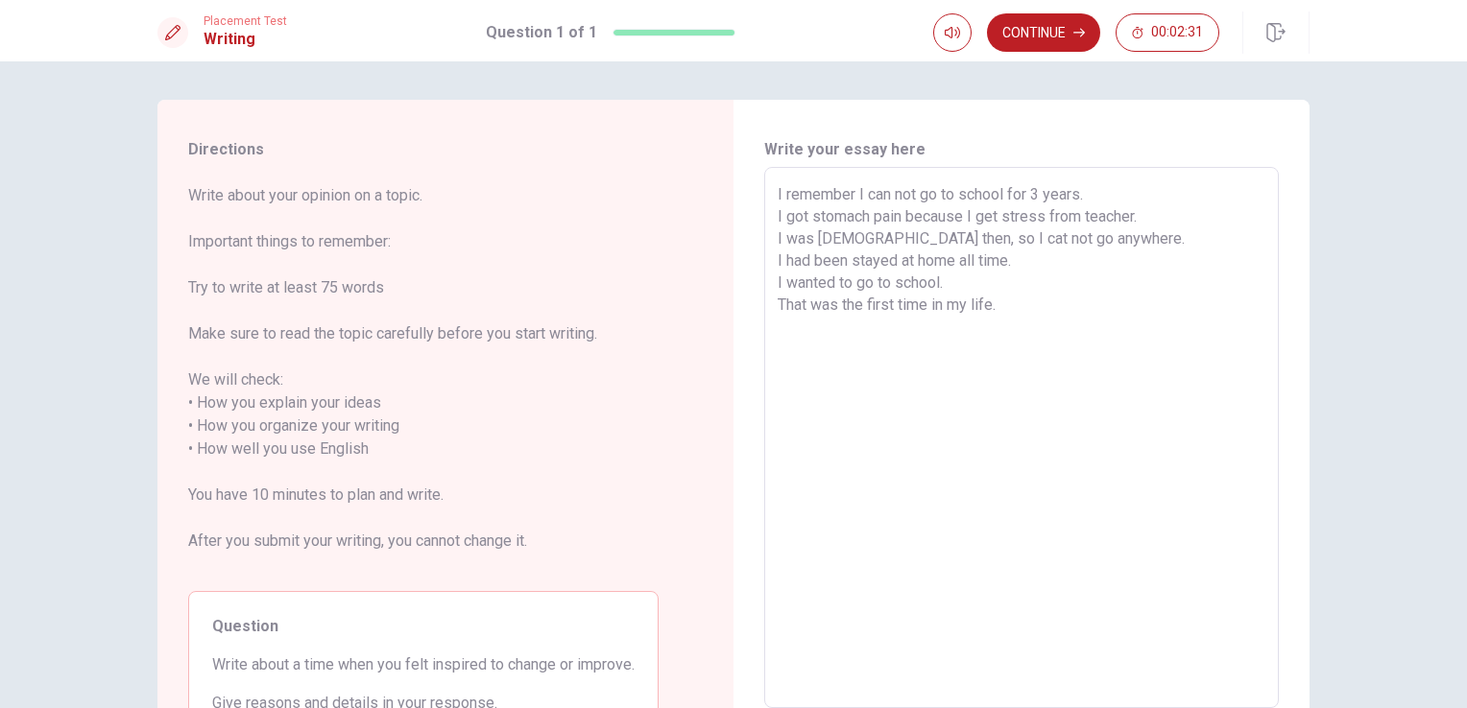
click at [1140, 240] on textarea "I remember I can not go to school for 3 years. I got stomach pain because I get…" at bounding box center [1021, 438] width 488 height 510
click at [883, 194] on textarea "I remember I can not go to school for 3 years. I got stomach pain because I get…" at bounding box center [1021, 438] width 488 height 510
click at [892, 194] on textarea "I remember I can not go to school for 3 years. I got stomach pain because I get…" at bounding box center [1021, 438] width 488 height 510
click at [882, 196] on textarea "I remember I can not go to school for 3 years. I got stomach pain because I get…" at bounding box center [1021, 438] width 488 height 510
click at [886, 192] on textarea "I remember I can not go to school for 3 years. I got stomach pain because I get…" at bounding box center [1021, 438] width 488 height 510
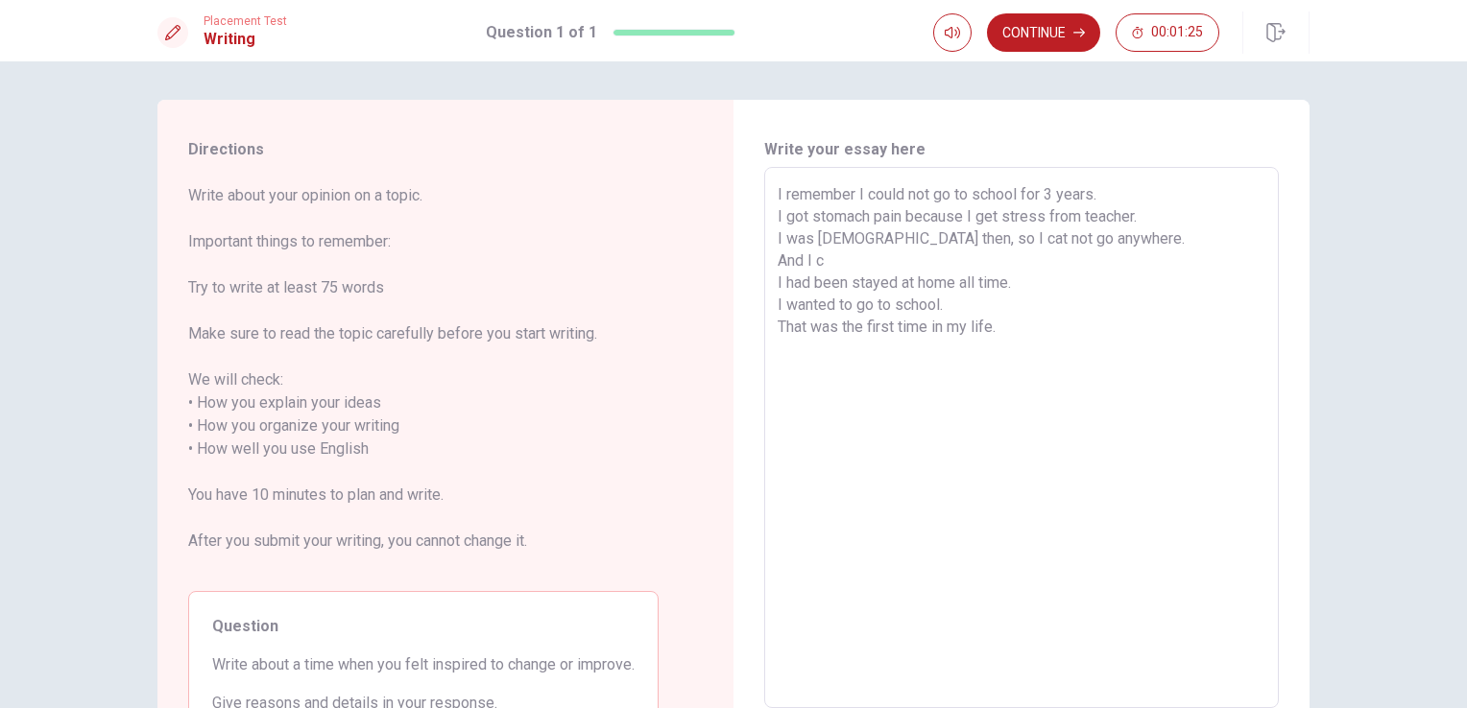
click at [827, 265] on textarea "I remember I could not go to school for 3 years. I got stomach pain because I g…" at bounding box center [1021, 438] width 488 height 510
click at [985, 242] on textarea "I remember I could not go to school for 3 years. I got stomach pain because I g…" at bounding box center [1021, 438] width 488 height 510
click at [852, 270] on textarea "I remember I could not go to school for 3 years. I got stomach pain because I g…" at bounding box center [1021, 438] width 488 height 510
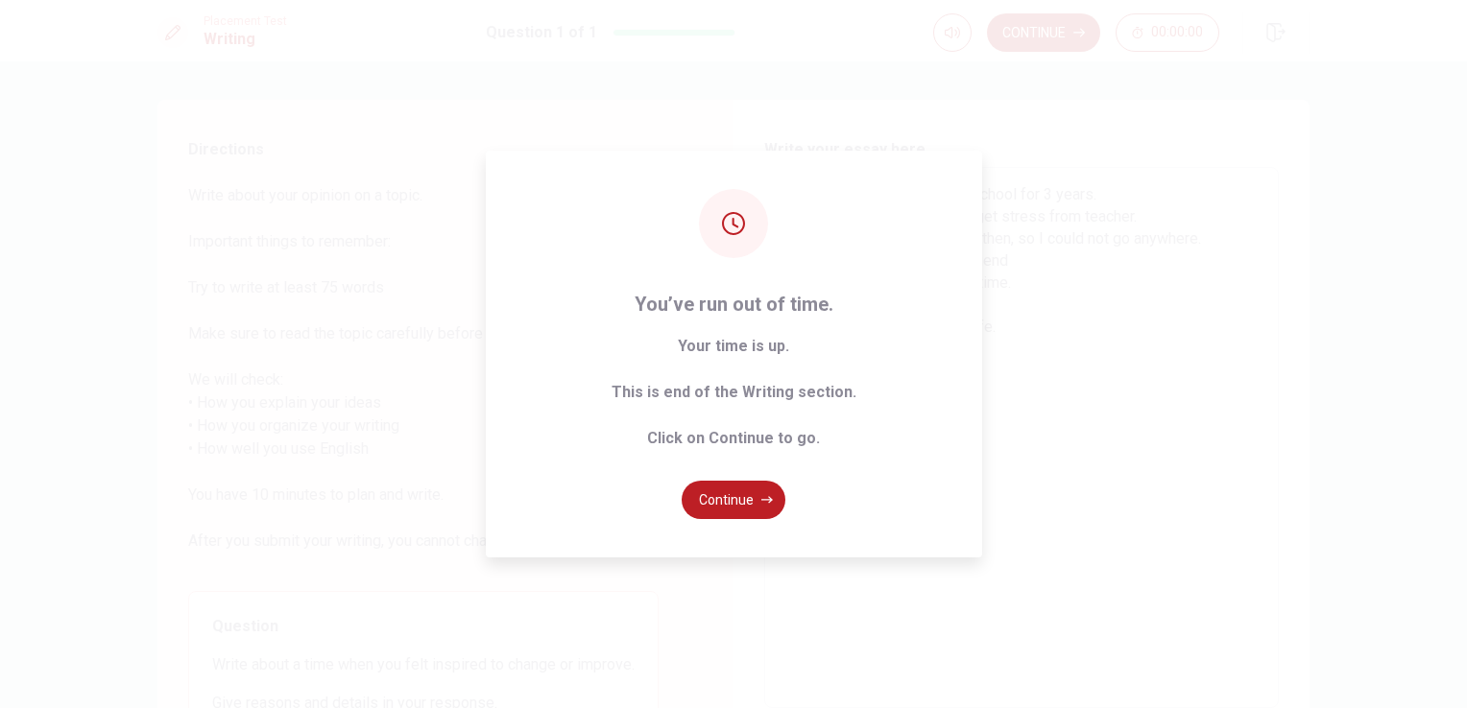
click at [724, 520] on div "You’ve run out of time. Your time is up. This is end of the Writing section. Cl…" at bounding box center [734, 354] width 496 height 407
click at [722, 510] on button "Continue" at bounding box center [733, 500] width 104 height 38
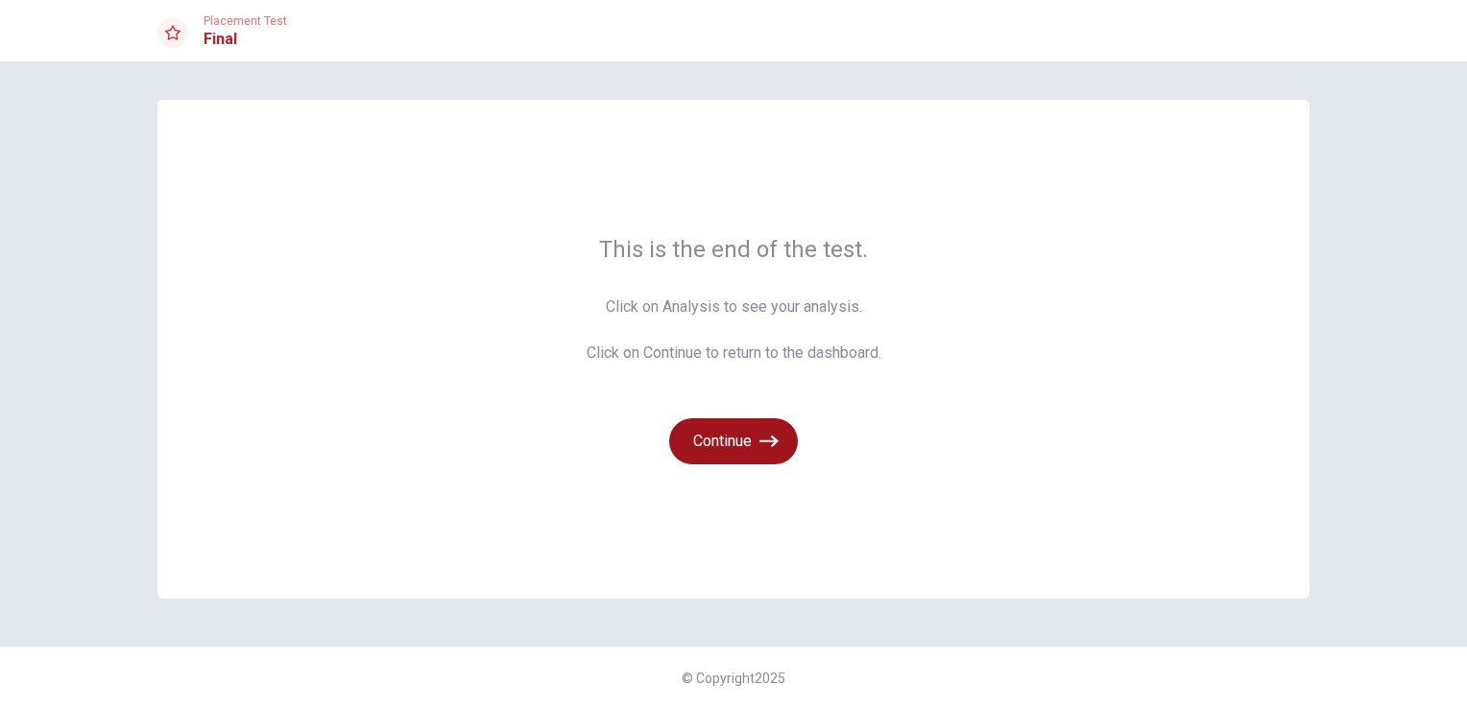
click at [768, 439] on icon "button" at bounding box center [768, 441] width 19 height 19
